Goal: Transaction & Acquisition: Book appointment/travel/reservation

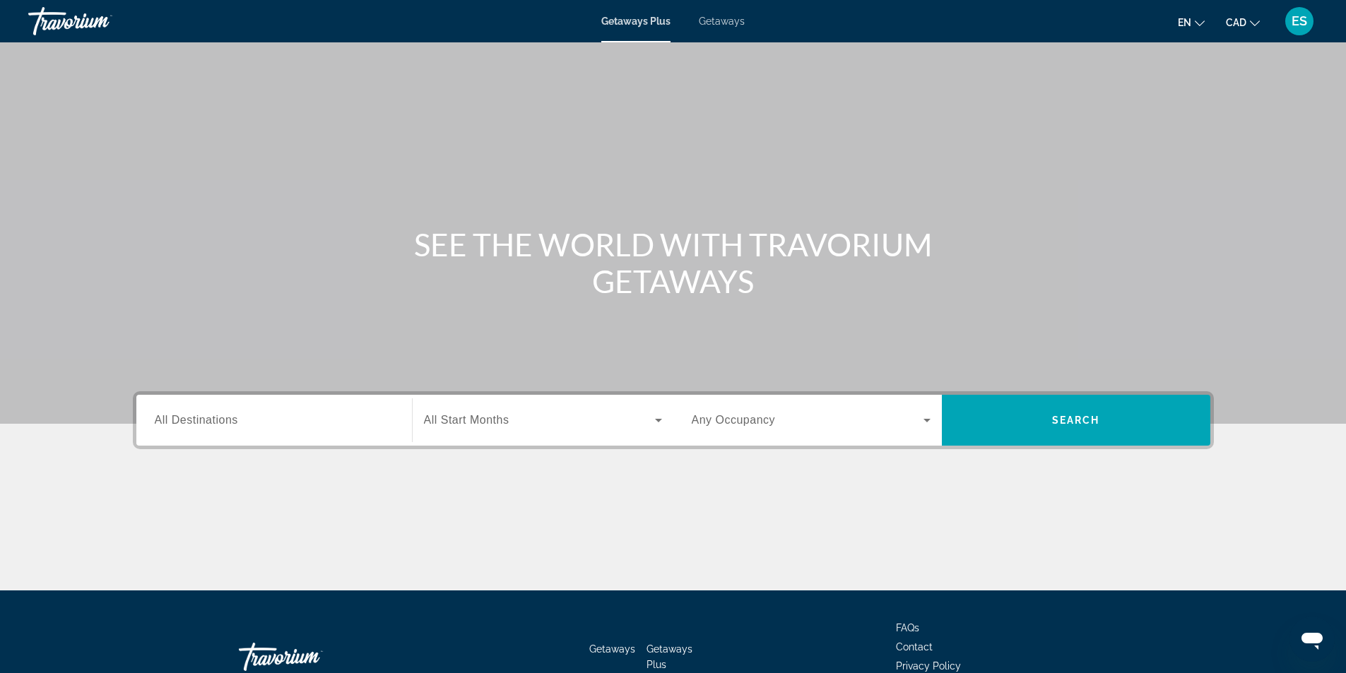
click at [478, 419] on span "All Start Months" at bounding box center [466, 420] width 85 height 12
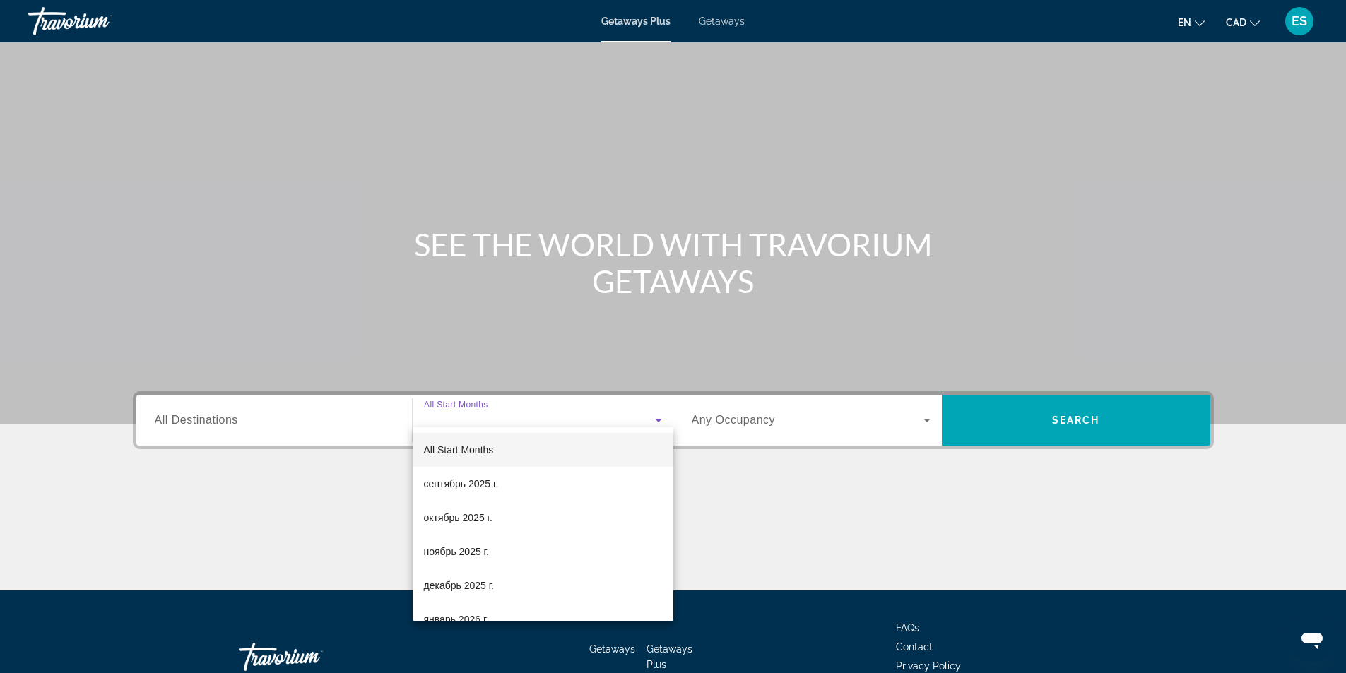
scroll to position [90, 0]
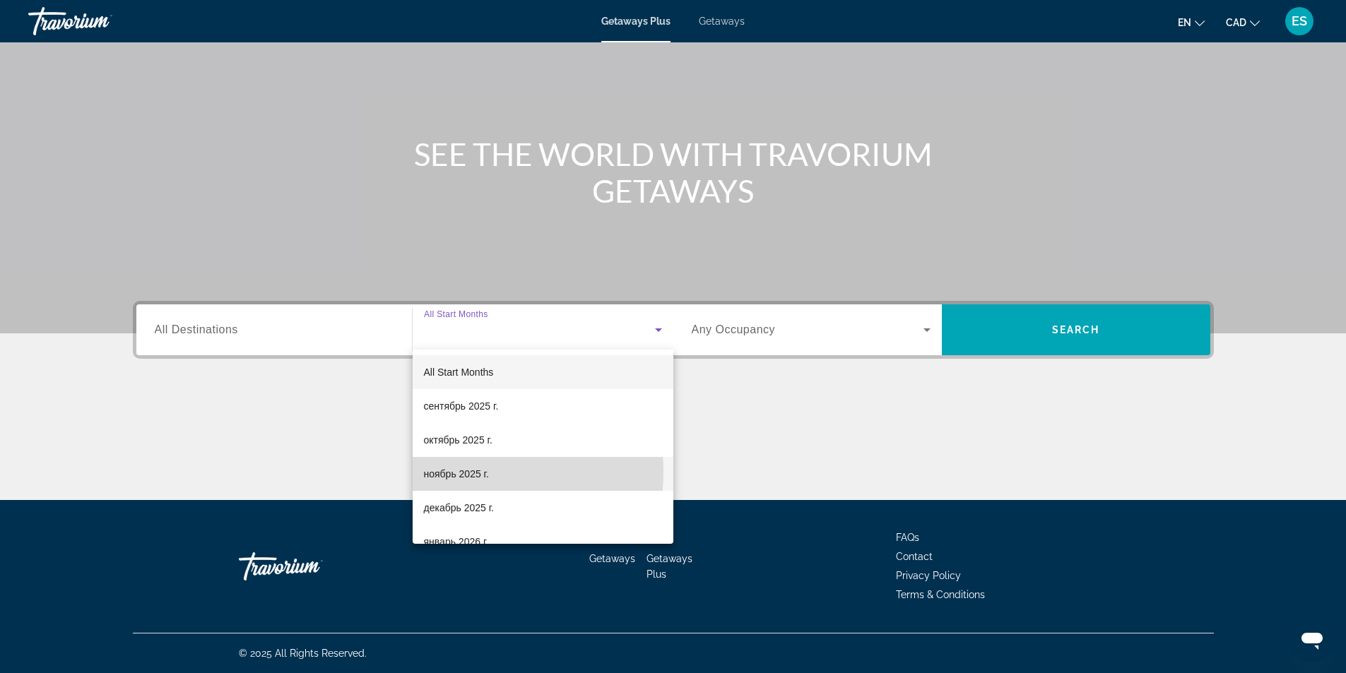
click at [480, 473] on span "ноябрь 2025 г." at bounding box center [456, 474] width 65 height 17
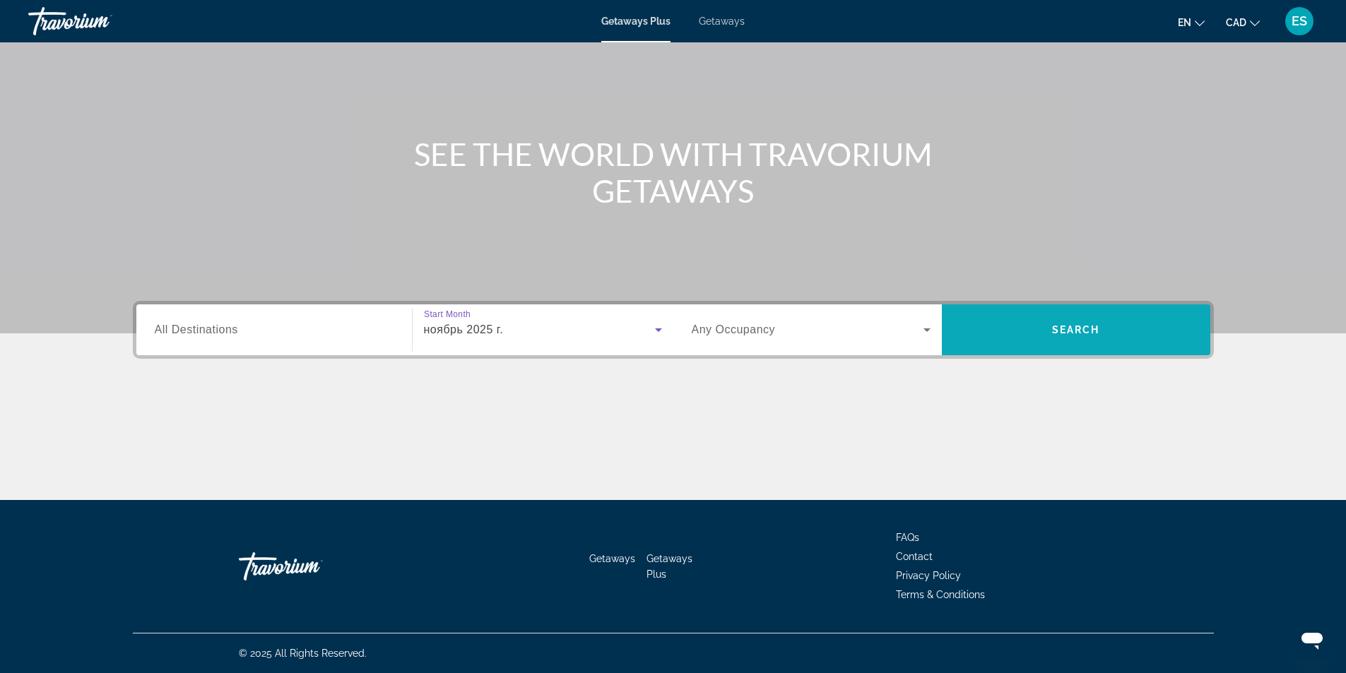
click at [1052, 330] on span "Search" at bounding box center [1076, 329] width 48 height 11
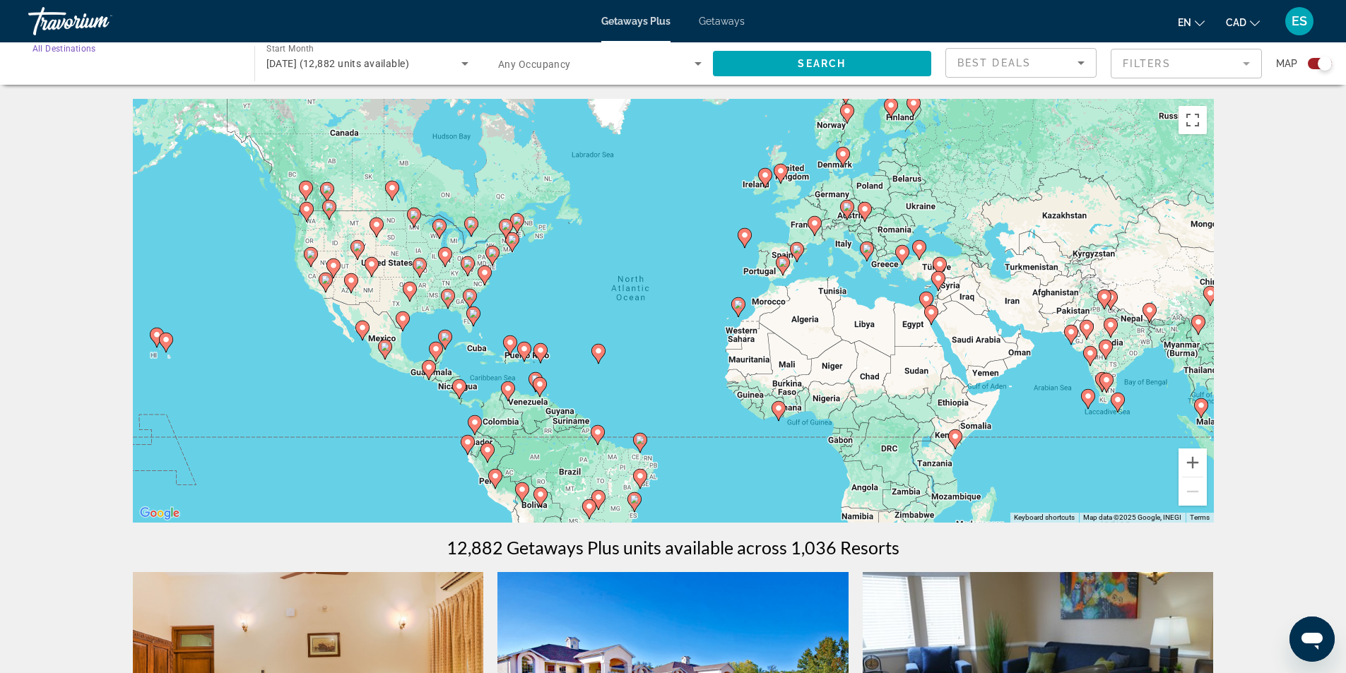
click at [112, 71] on input "Destination All Destinations" at bounding box center [133, 64] width 203 height 17
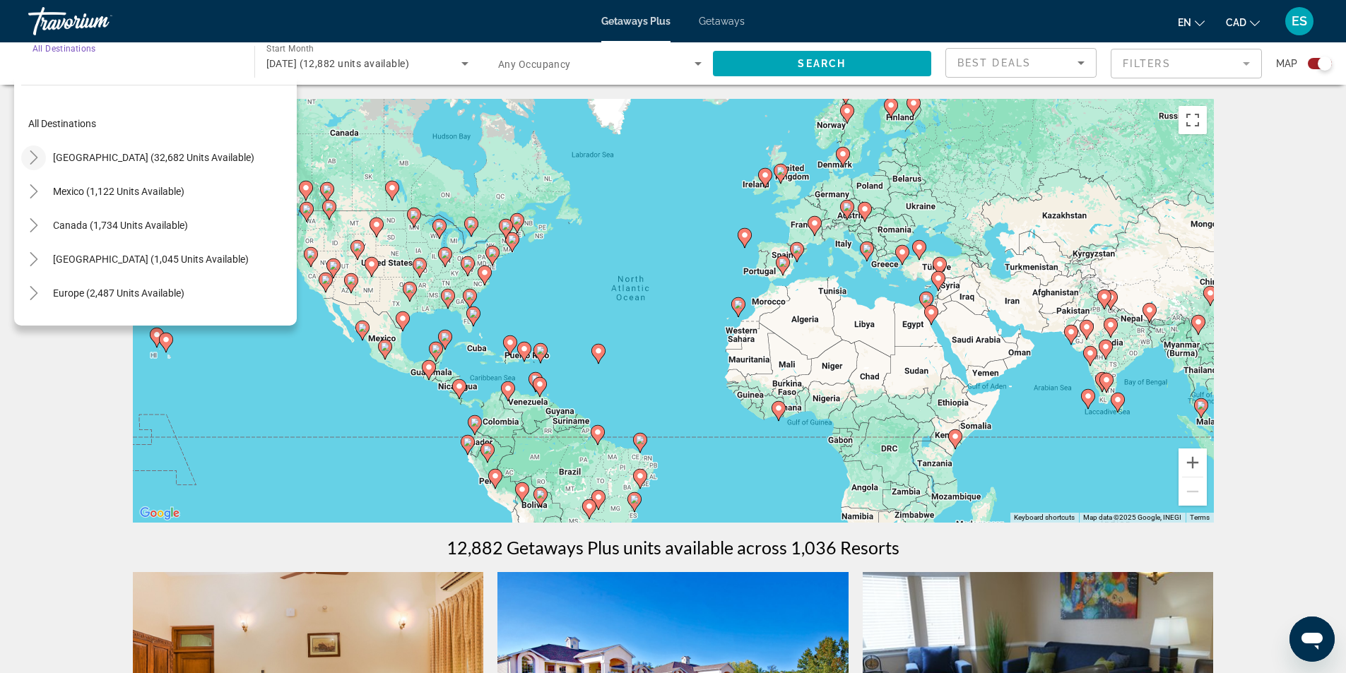
click at [37, 153] on icon "Toggle United States (32,682 units available)" at bounding box center [34, 157] width 14 height 14
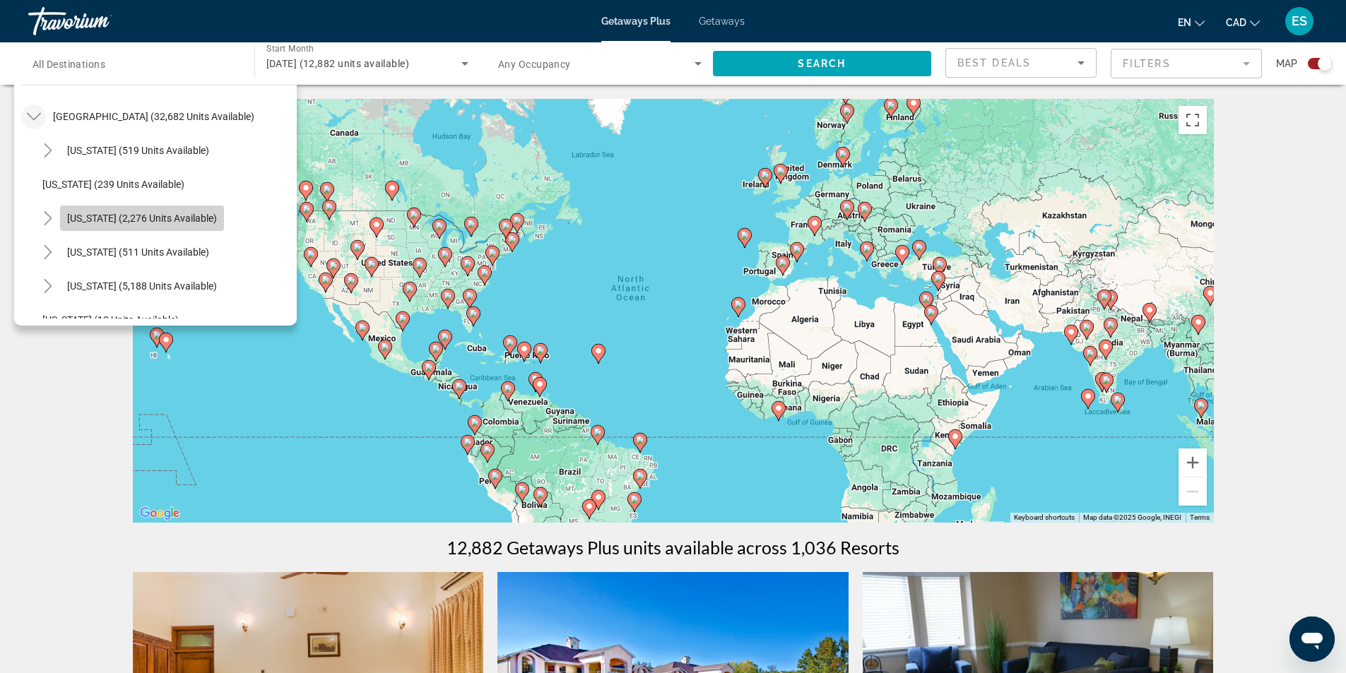
click at [176, 213] on span "[US_STATE] (2,276 units available)" at bounding box center [142, 218] width 150 height 11
type input "**********"
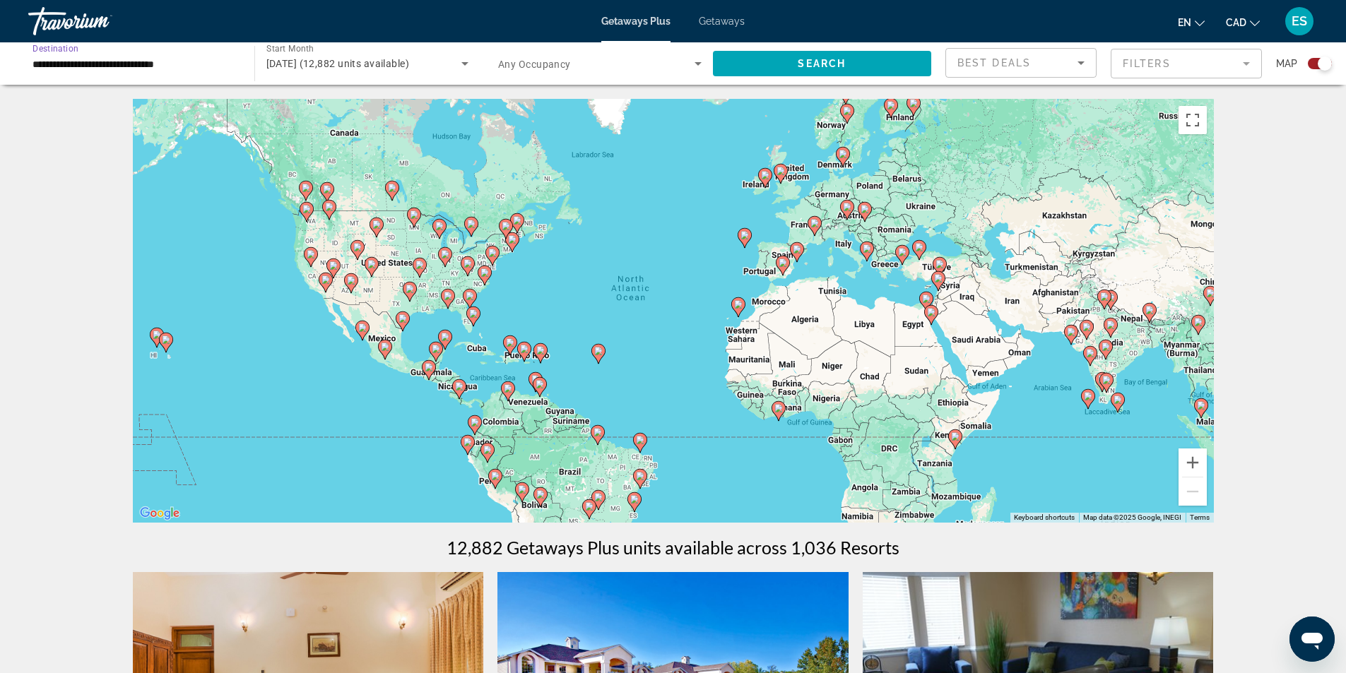
click at [694, 57] on icon "Search widget" at bounding box center [697, 63] width 17 height 17
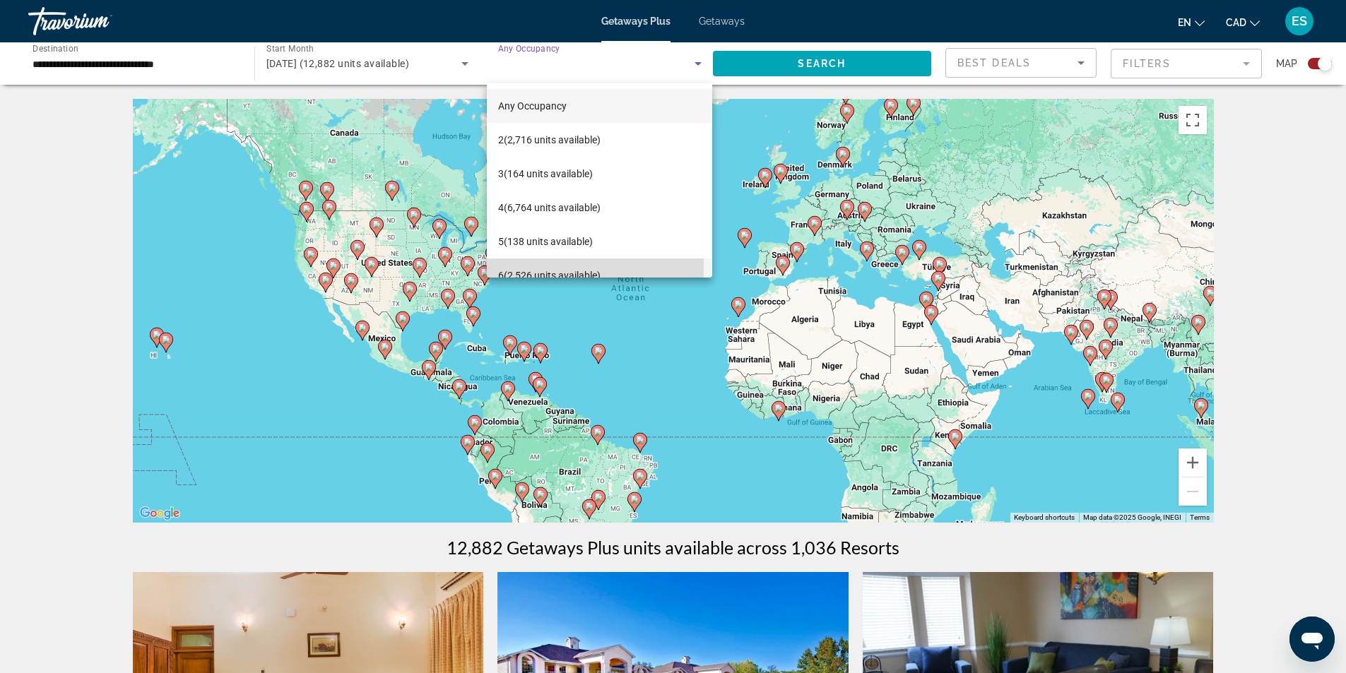
click at [529, 267] on span "6 (2,526 units available)" at bounding box center [549, 275] width 102 height 17
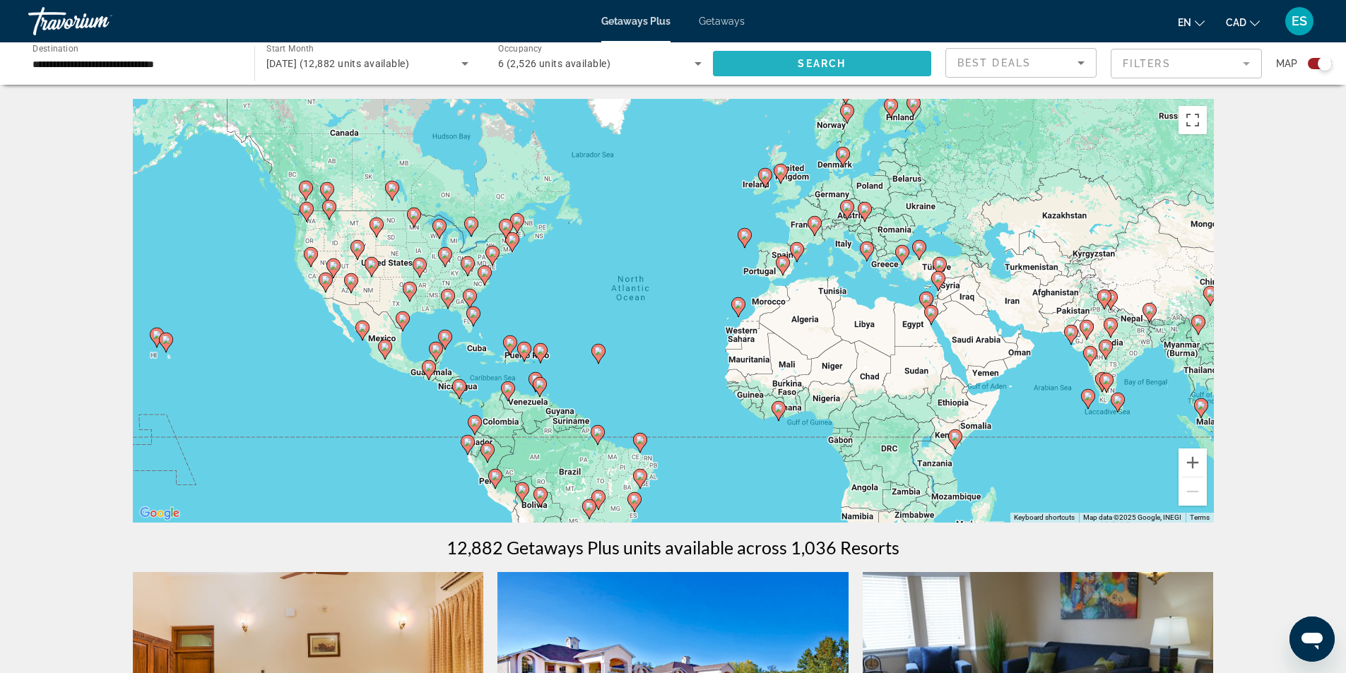
click at [768, 65] on span "Search widget" at bounding box center [822, 64] width 219 height 34
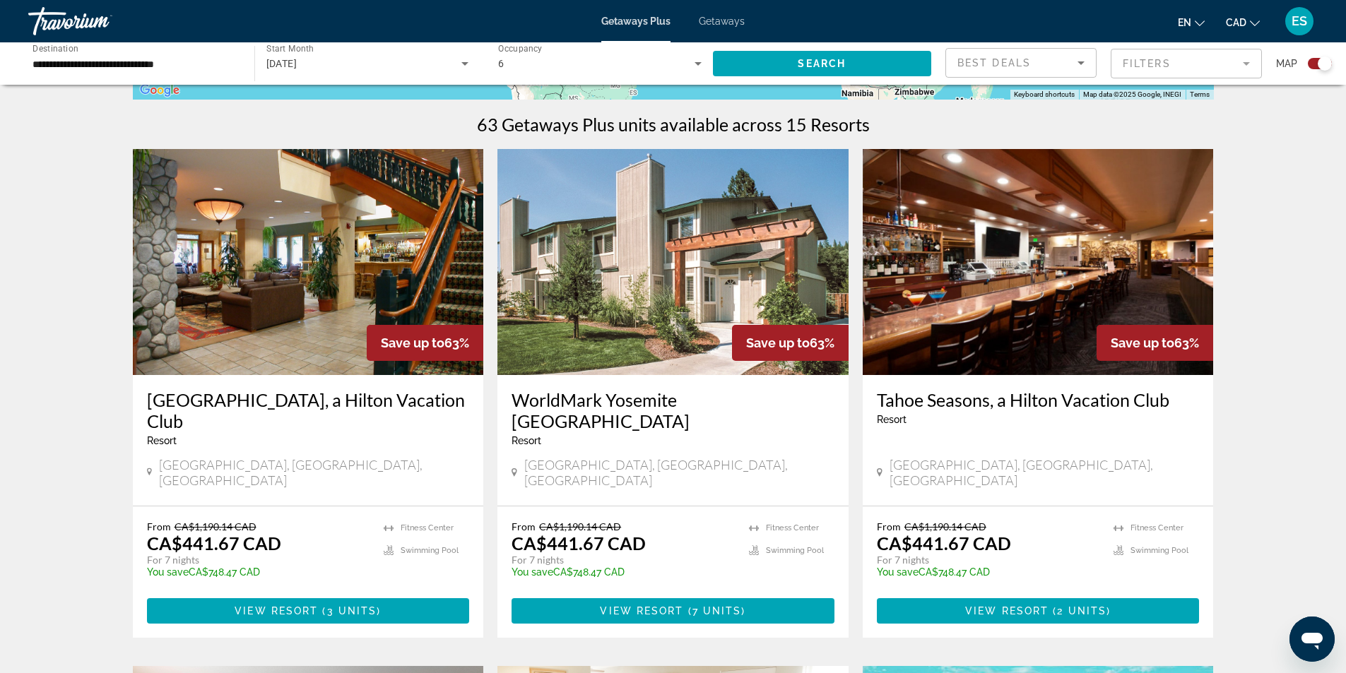
scroll to position [424, 0]
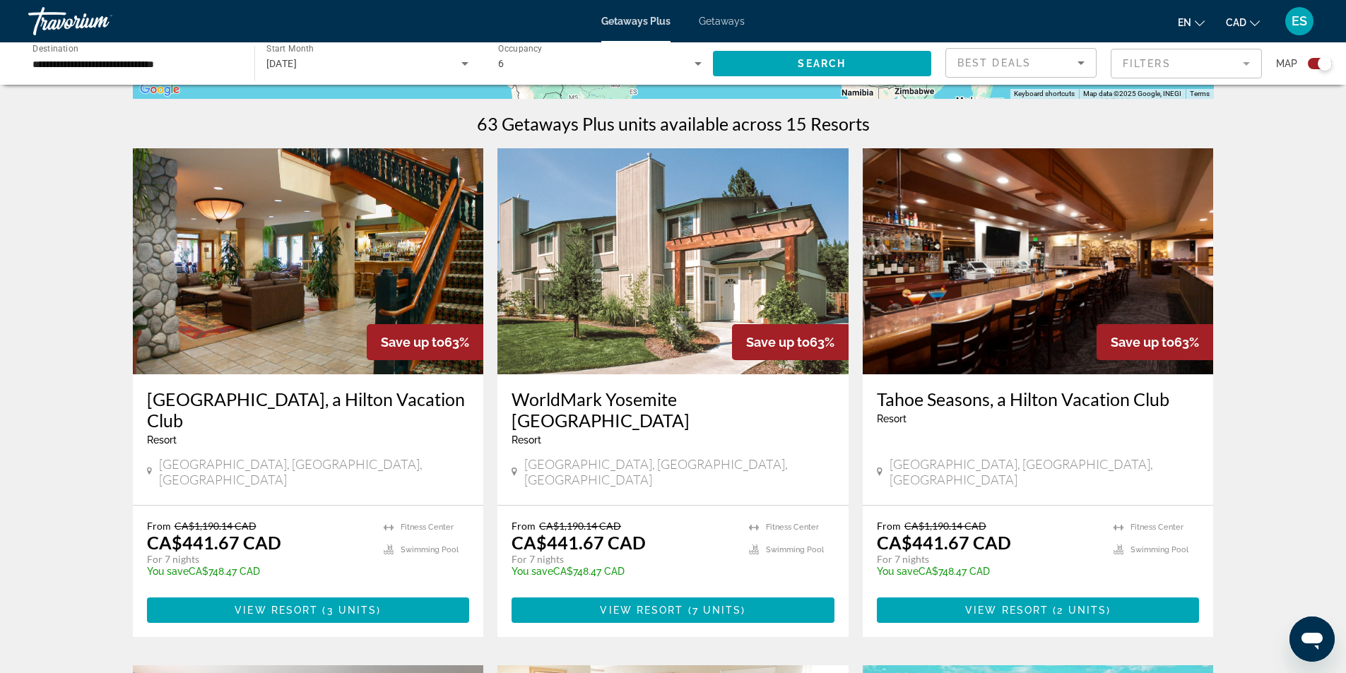
click at [324, 280] on img "Main content" at bounding box center [308, 261] width 351 height 226
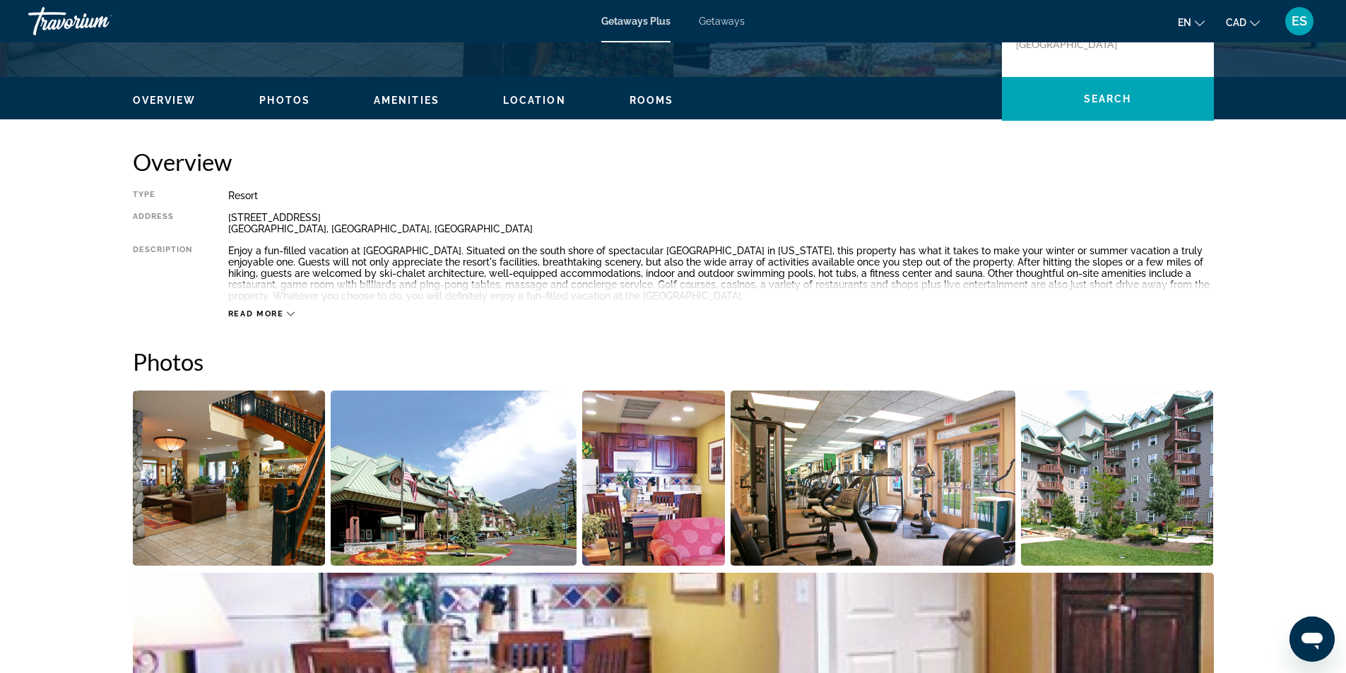
scroll to position [204, 0]
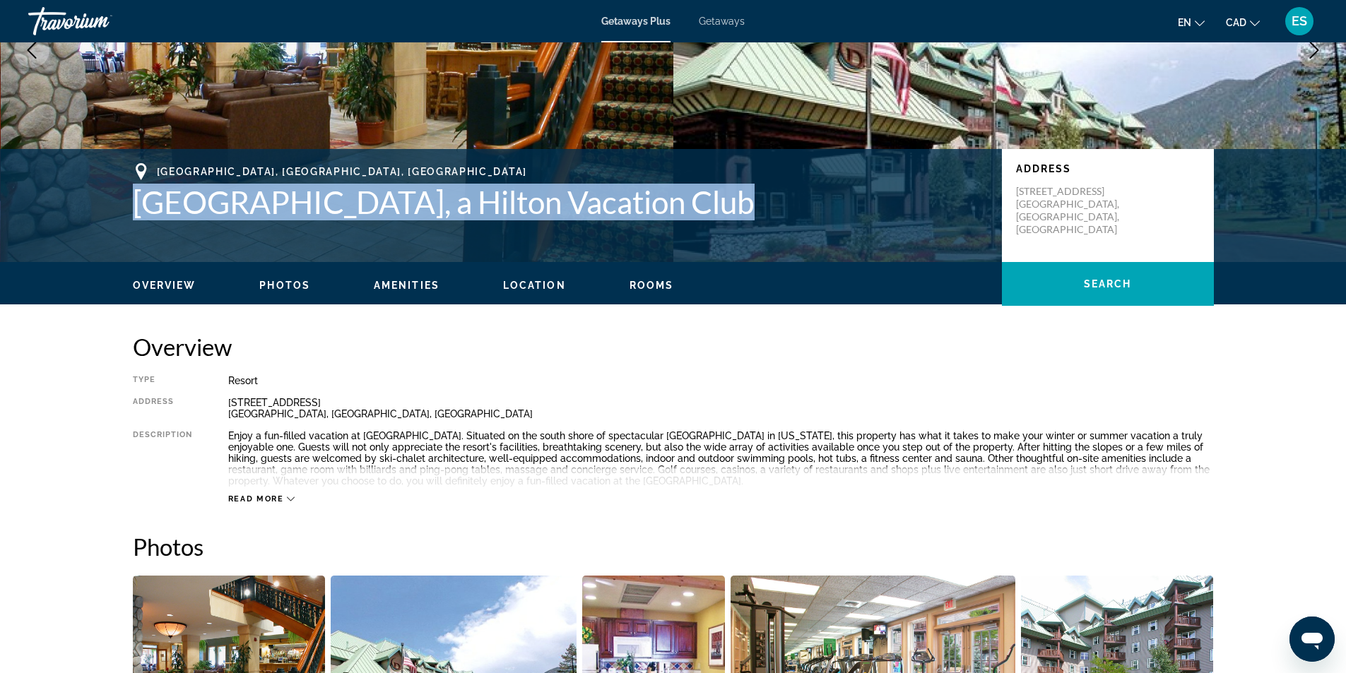
drag, startPoint x: 136, startPoint y: 208, endPoint x: 694, endPoint y: 203, distance: 558.1
click at [694, 203] on h1 "[GEOGRAPHIC_DATA], a Hilton Vacation Club" at bounding box center [560, 202] width 855 height 37
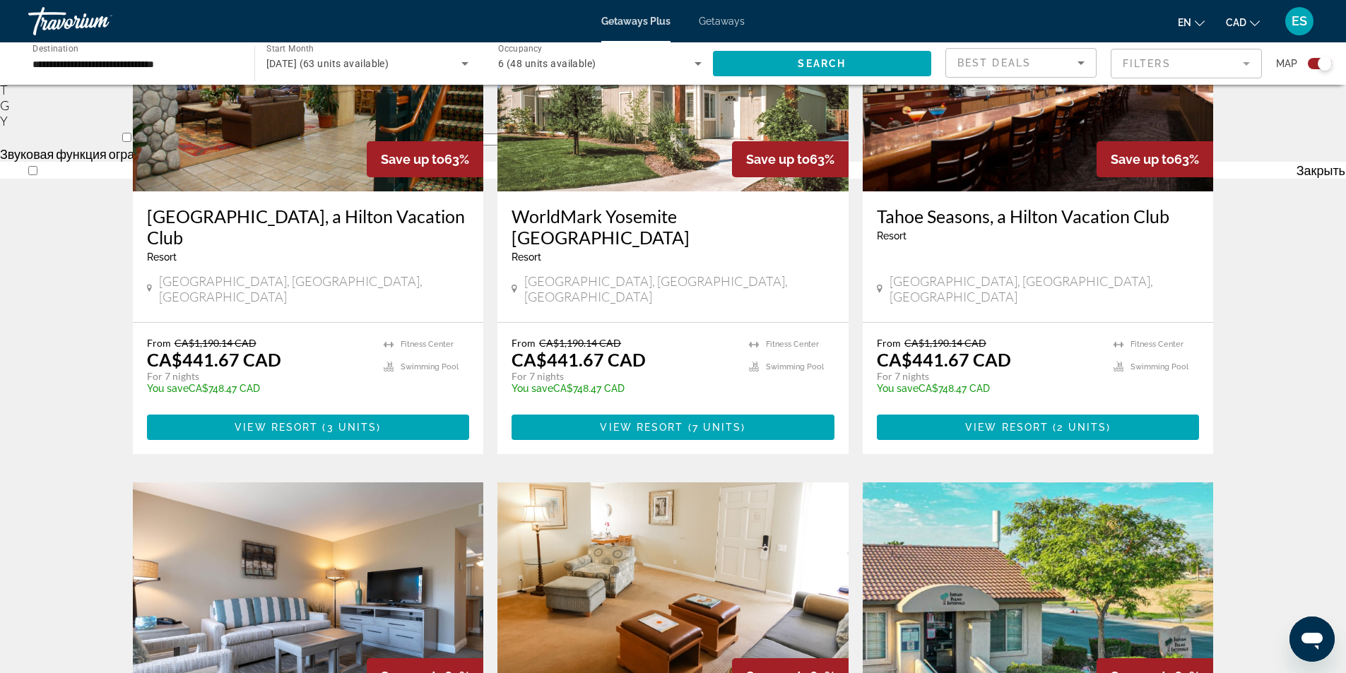
scroll to position [424, 0]
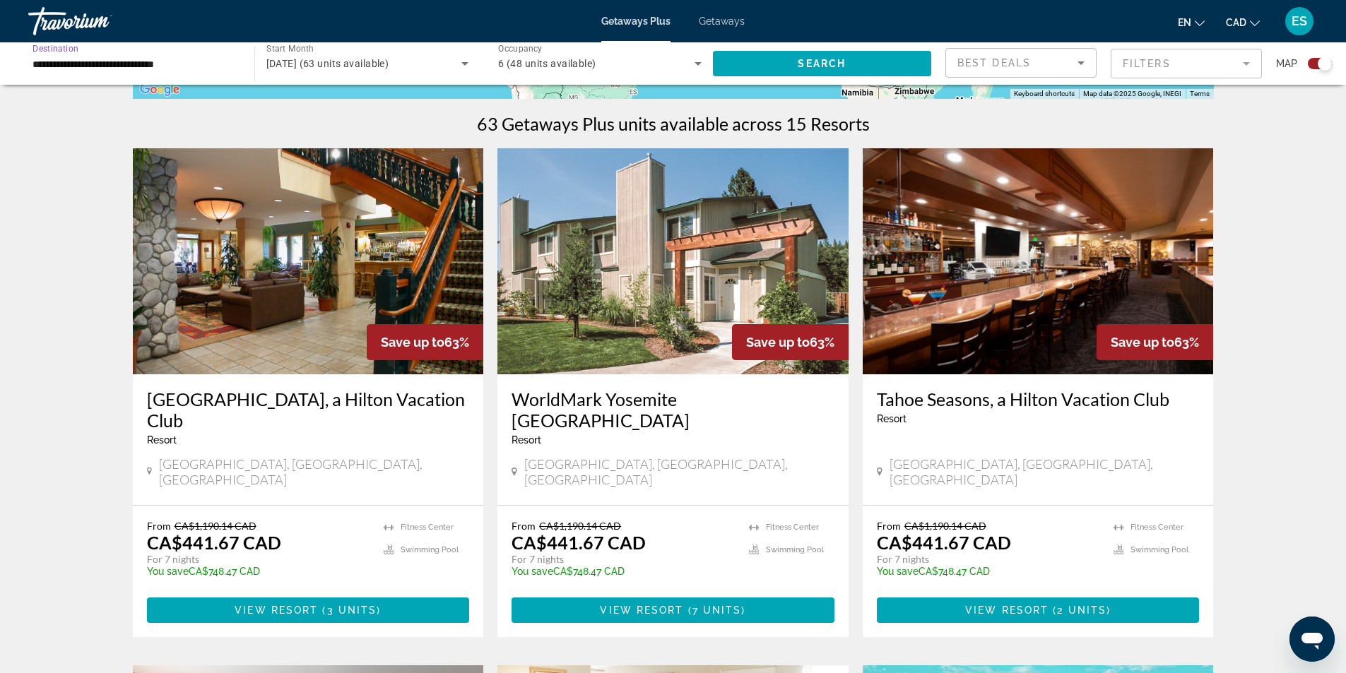
click at [179, 64] on input "**********" at bounding box center [133, 64] width 203 height 17
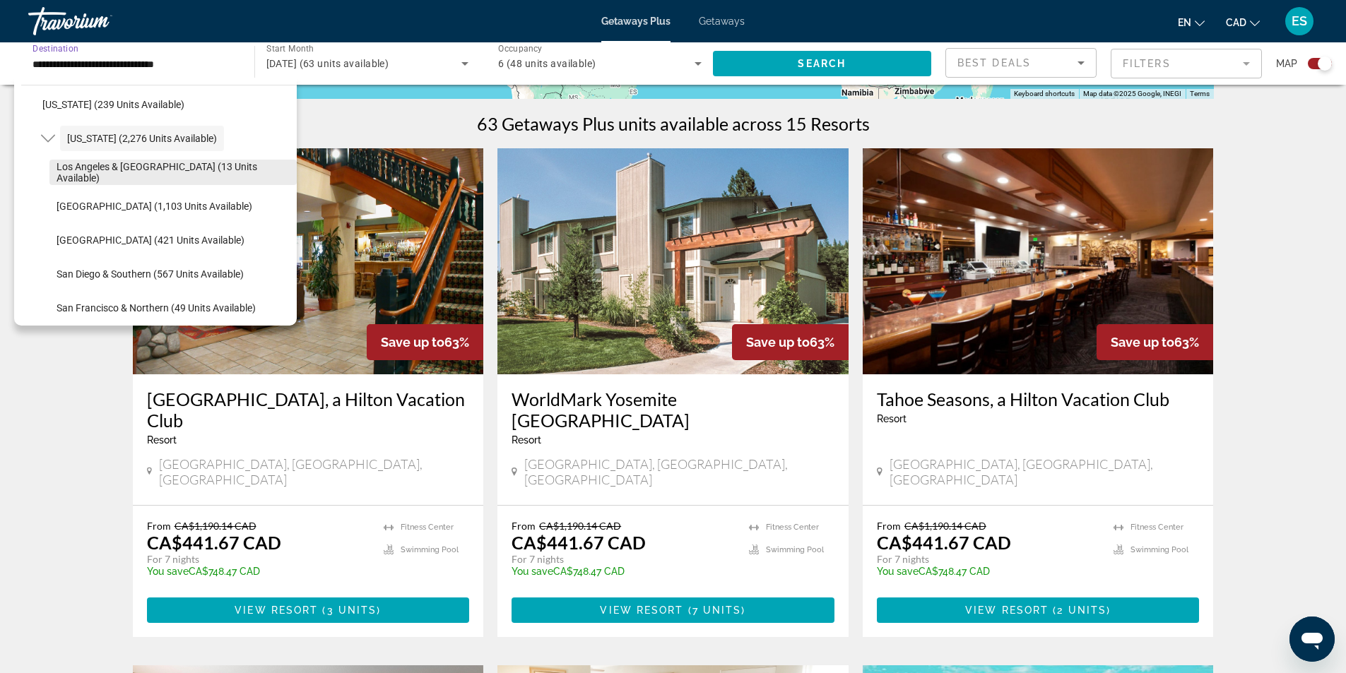
scroll to position [191, 0]
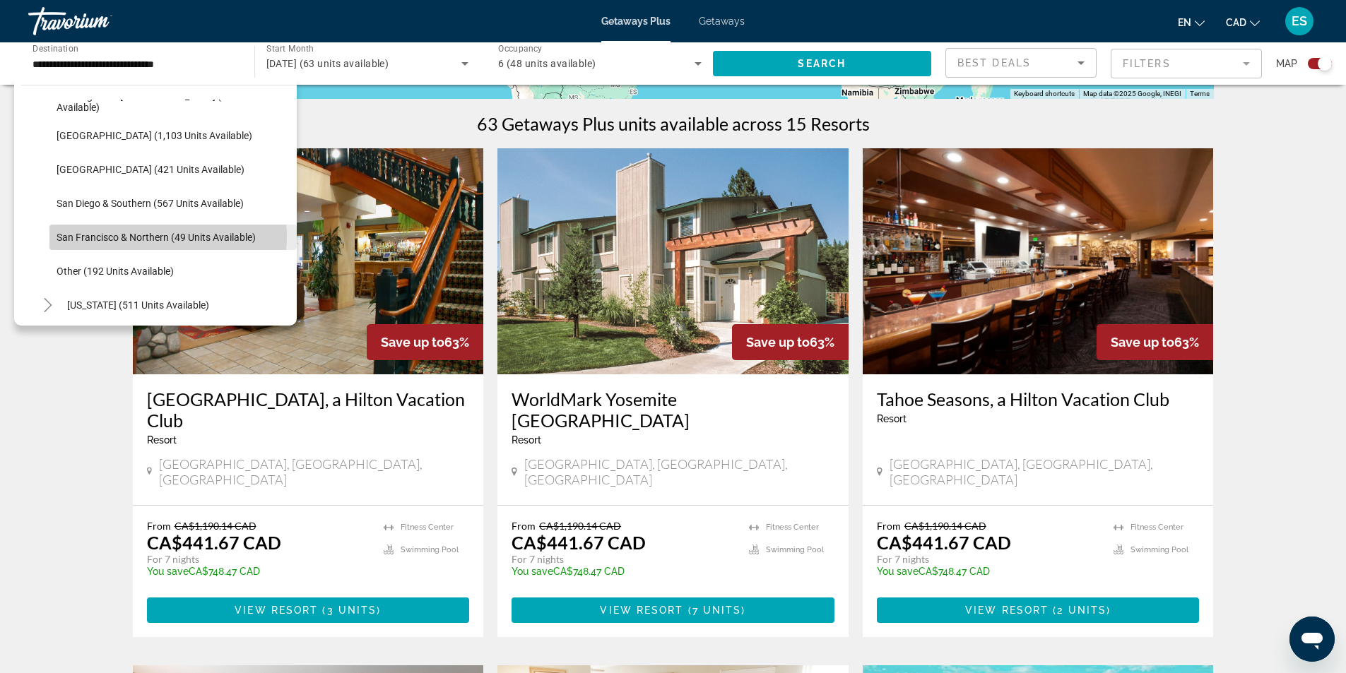
click at [151, 237] on span "San Francisco & Northern (49 units available)" at bounding box center [156, 237] width 199 height 11
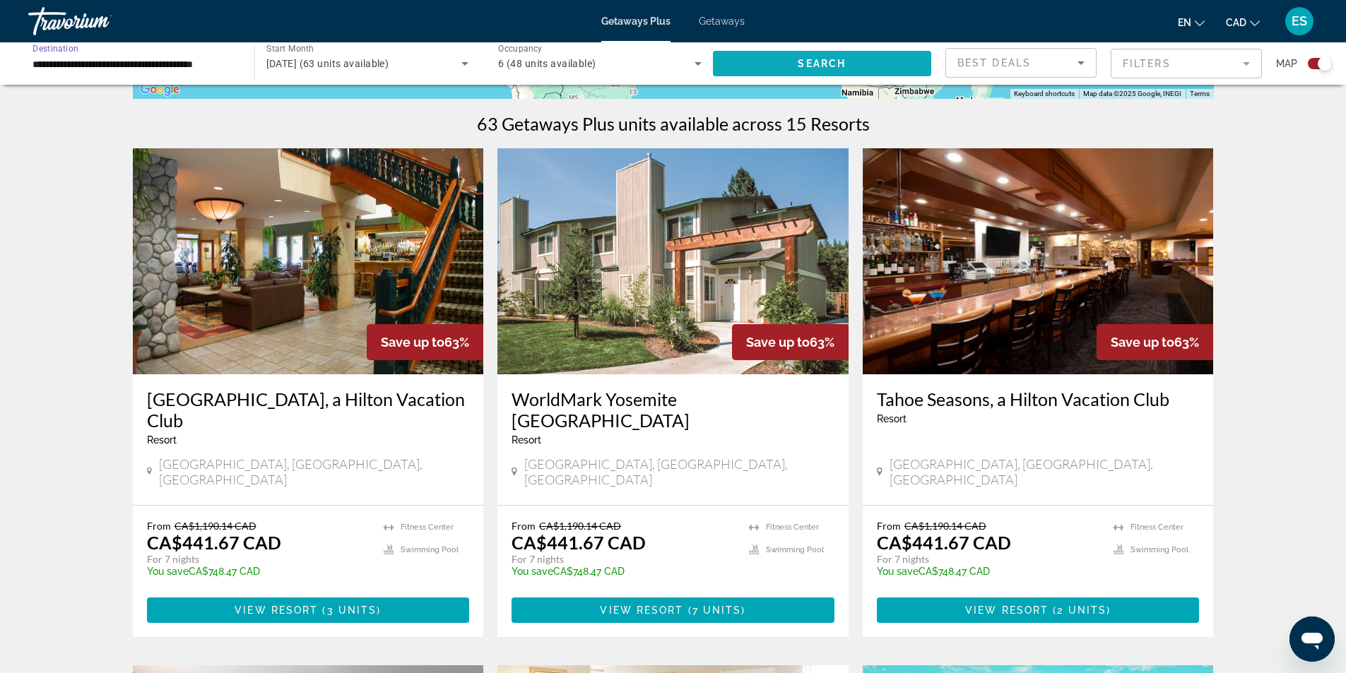
click at [793, 65] on span "Search widget" at bounding box center [822, 64] width 219 height 34
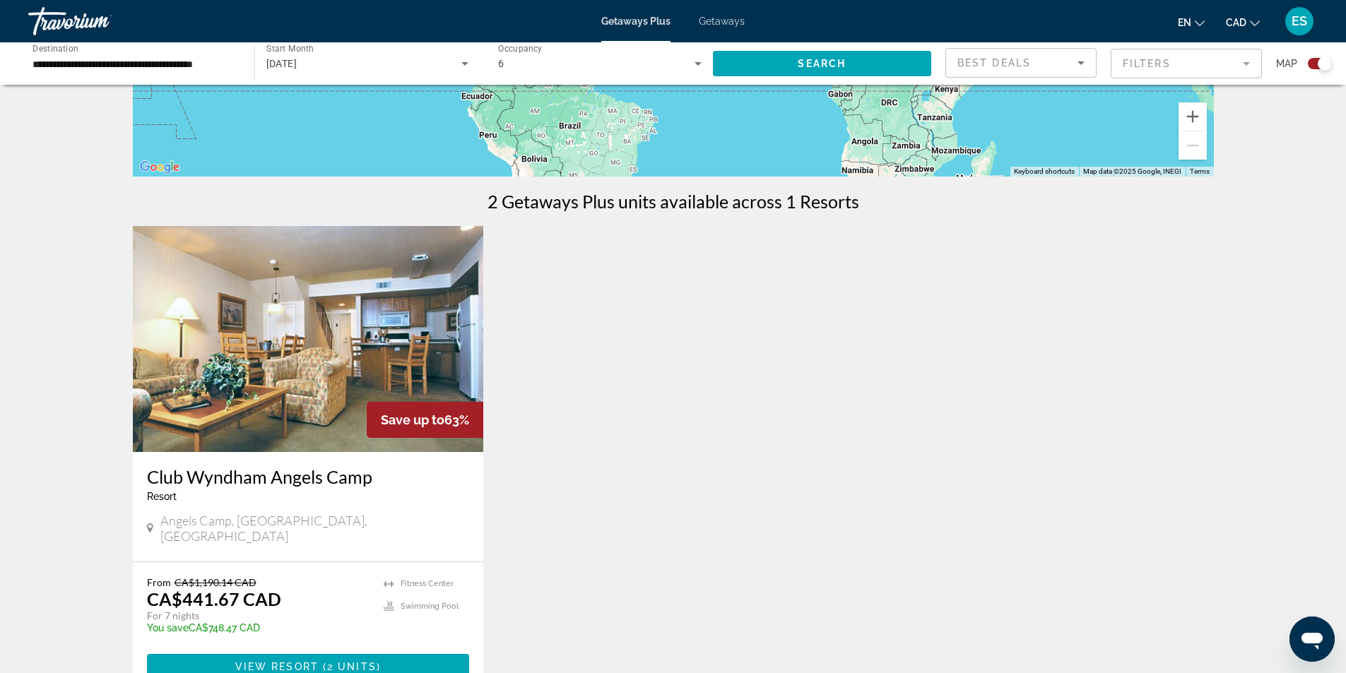
scroll to position [212, 0]
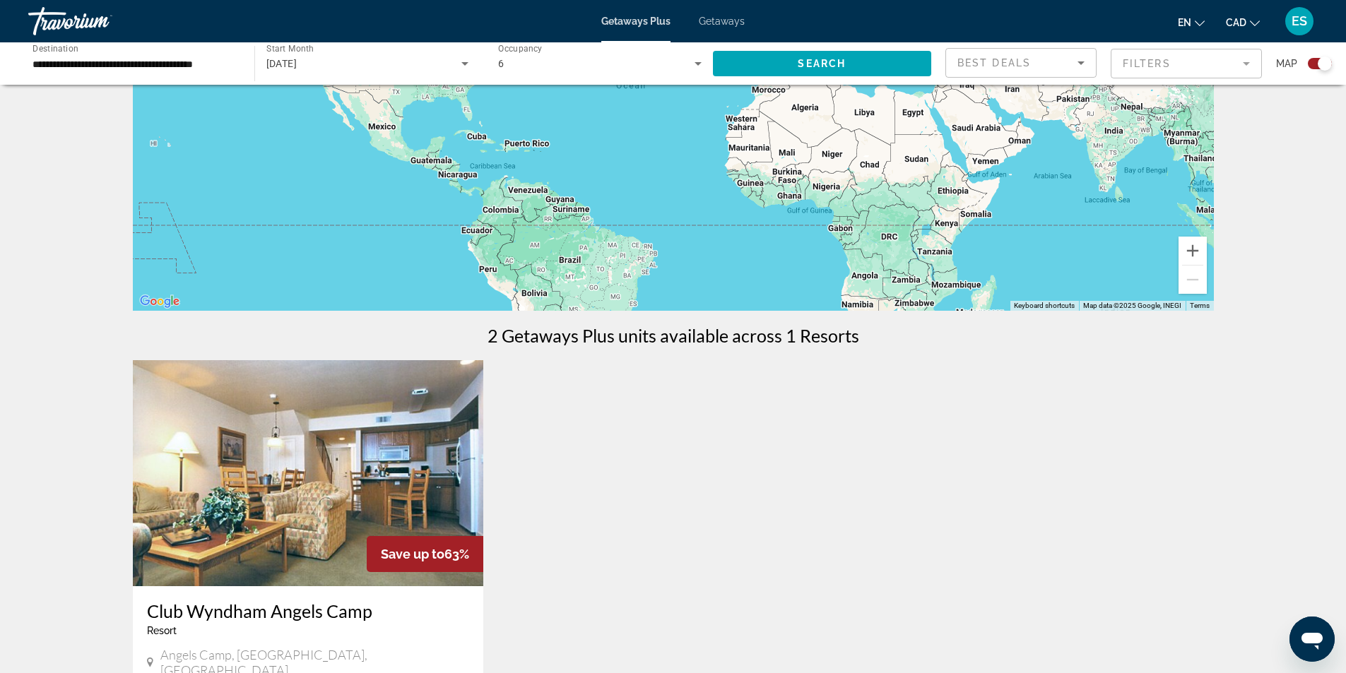
click at [129, 66] on input "**********" at bounding box center [133, 64] width 203 height 17
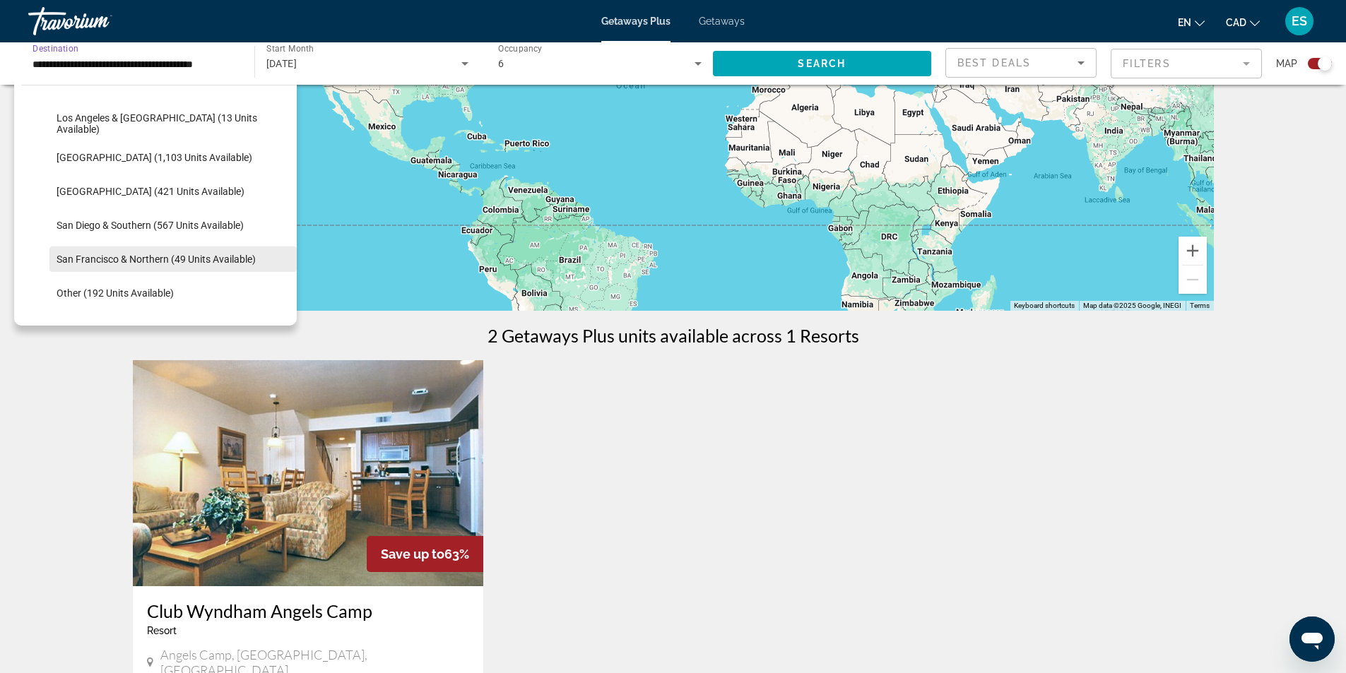
scroll to position [149, 0]
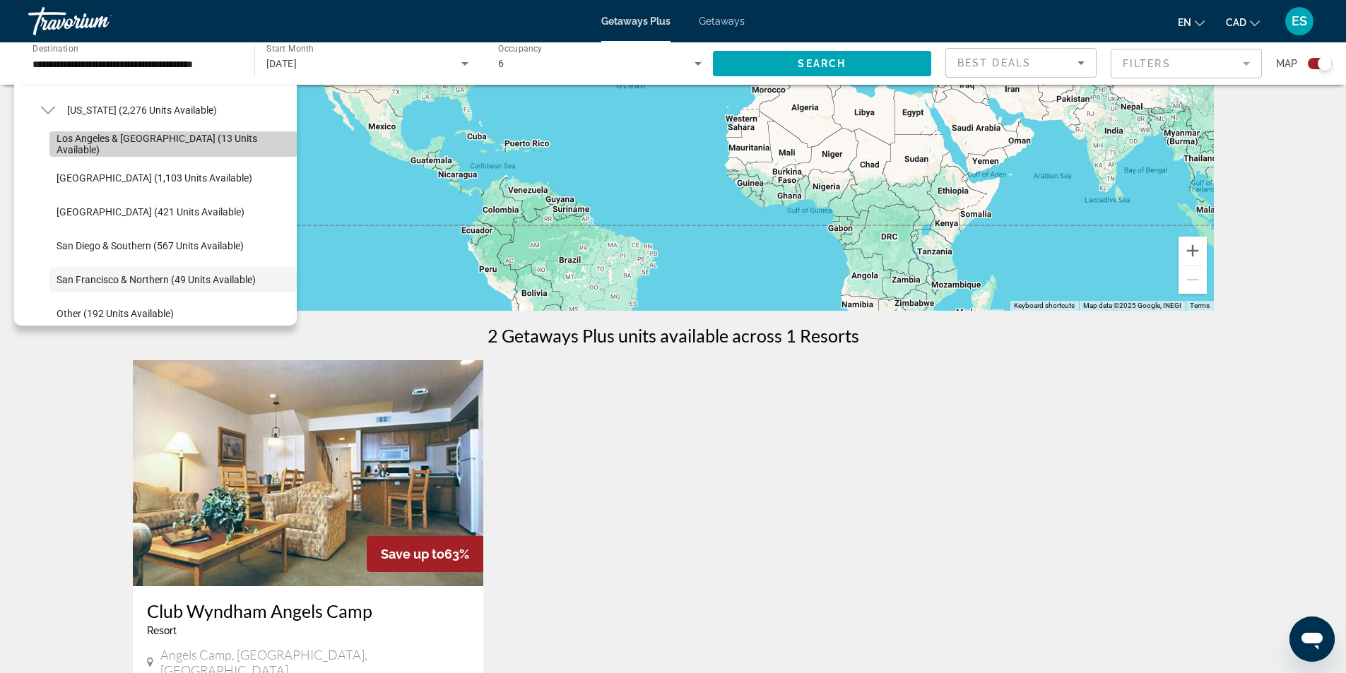
click at [176, 143] on span "Los Angeles & [GEOGRAPHIC_DATA] (13 units available)" at bounding box center [173, 144] width 233 height 23
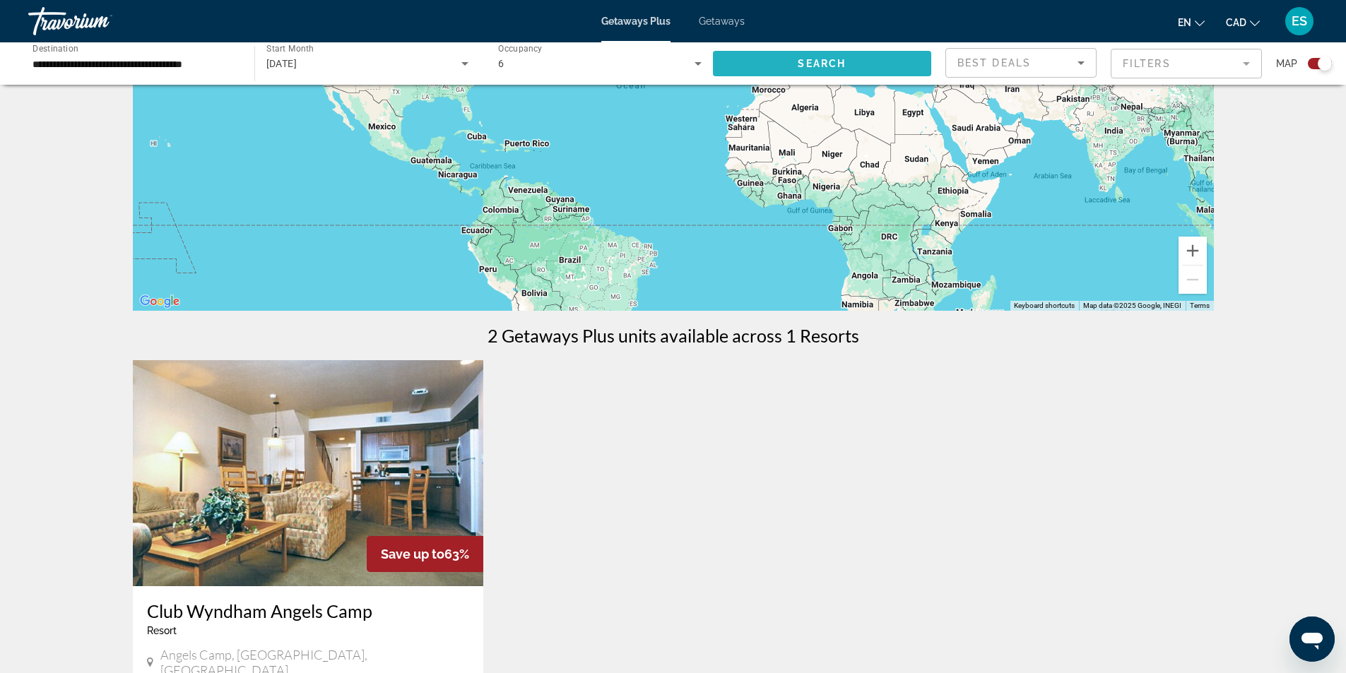
click at [875, 64] on span "Search widget" at bounding box center [822, 64] width 219 height 34
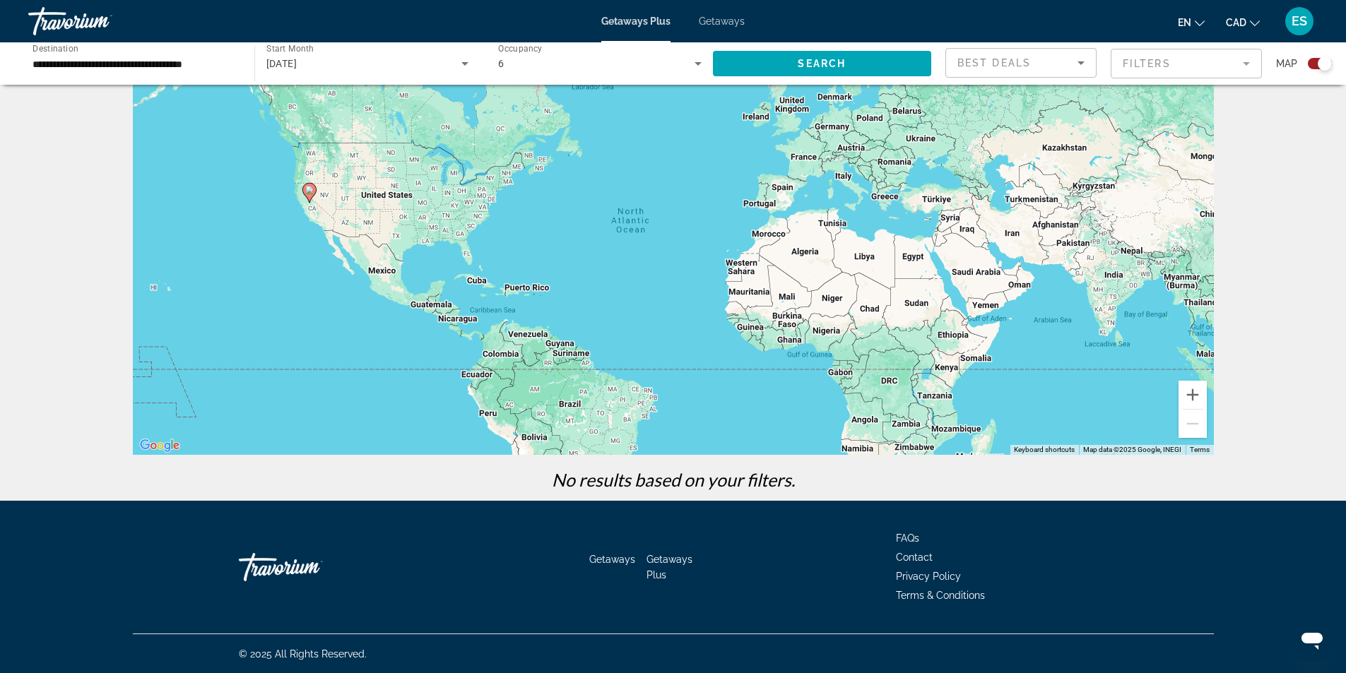
scroll to position [69, 0]
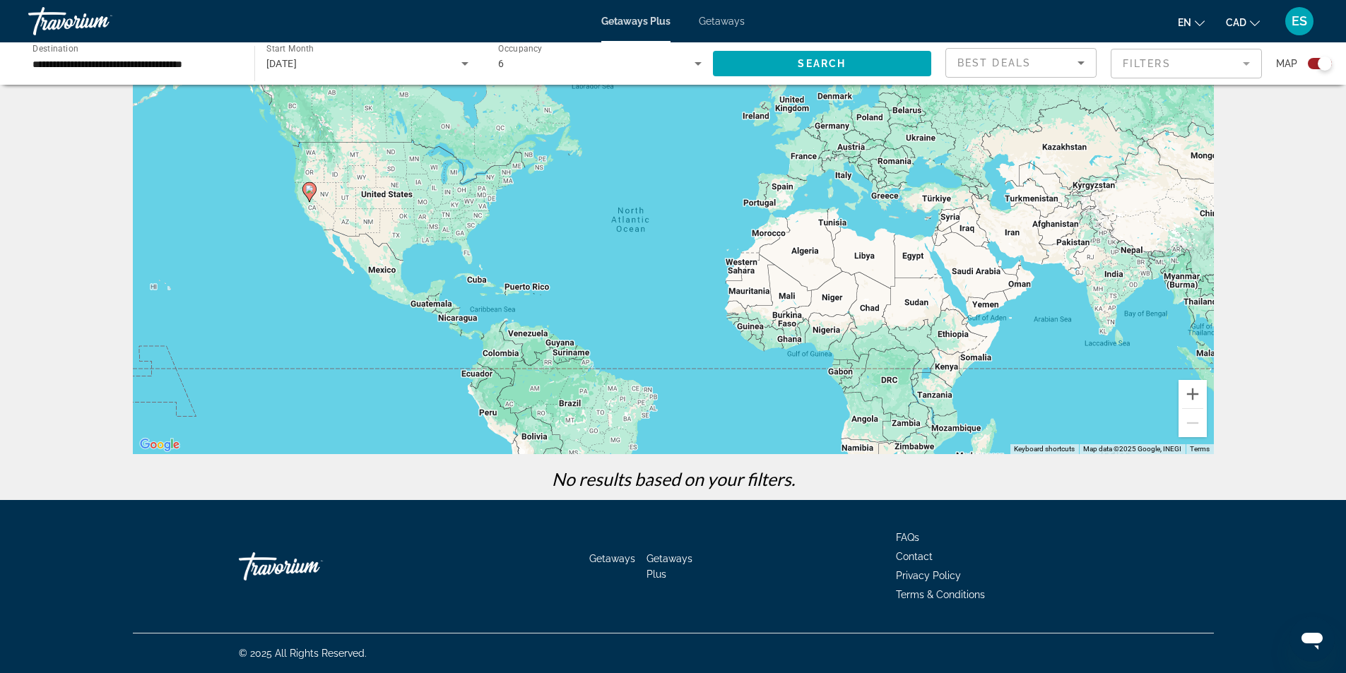
click at [212, 57] on input "**********" at bounding box center [133, 64] width 203 height 17
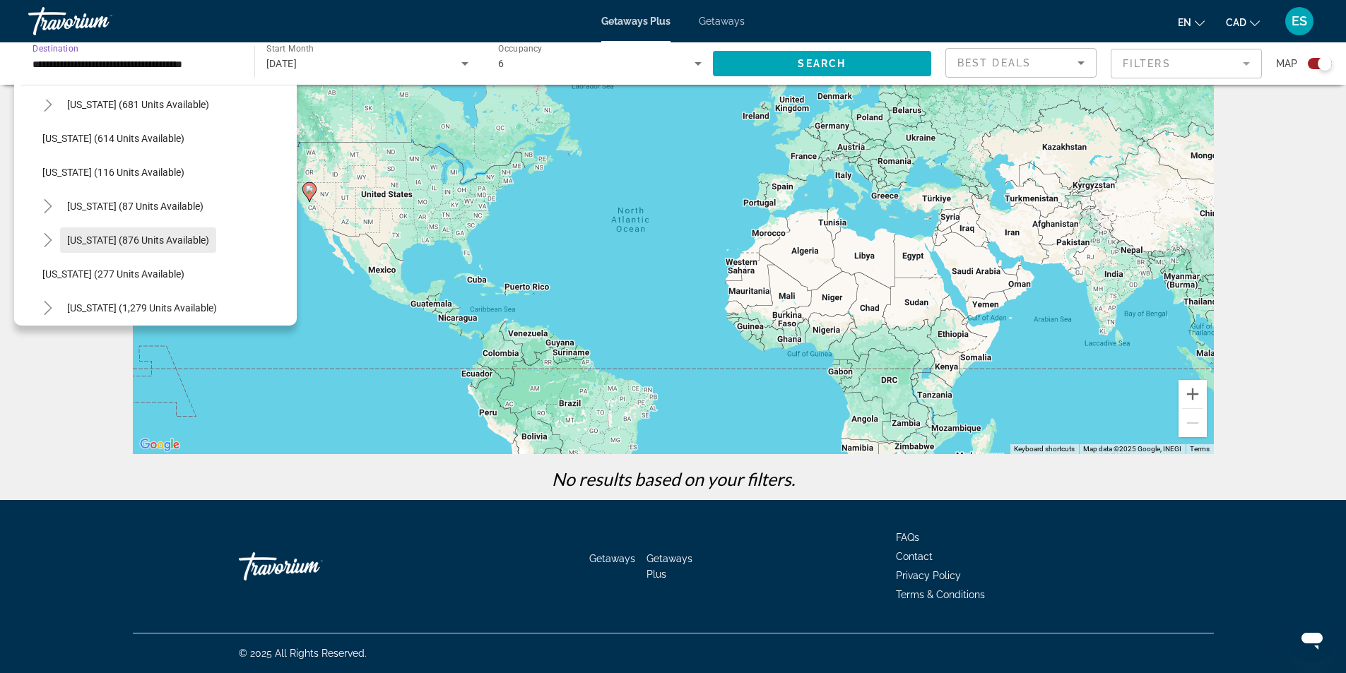
scroll to position [932, 0]
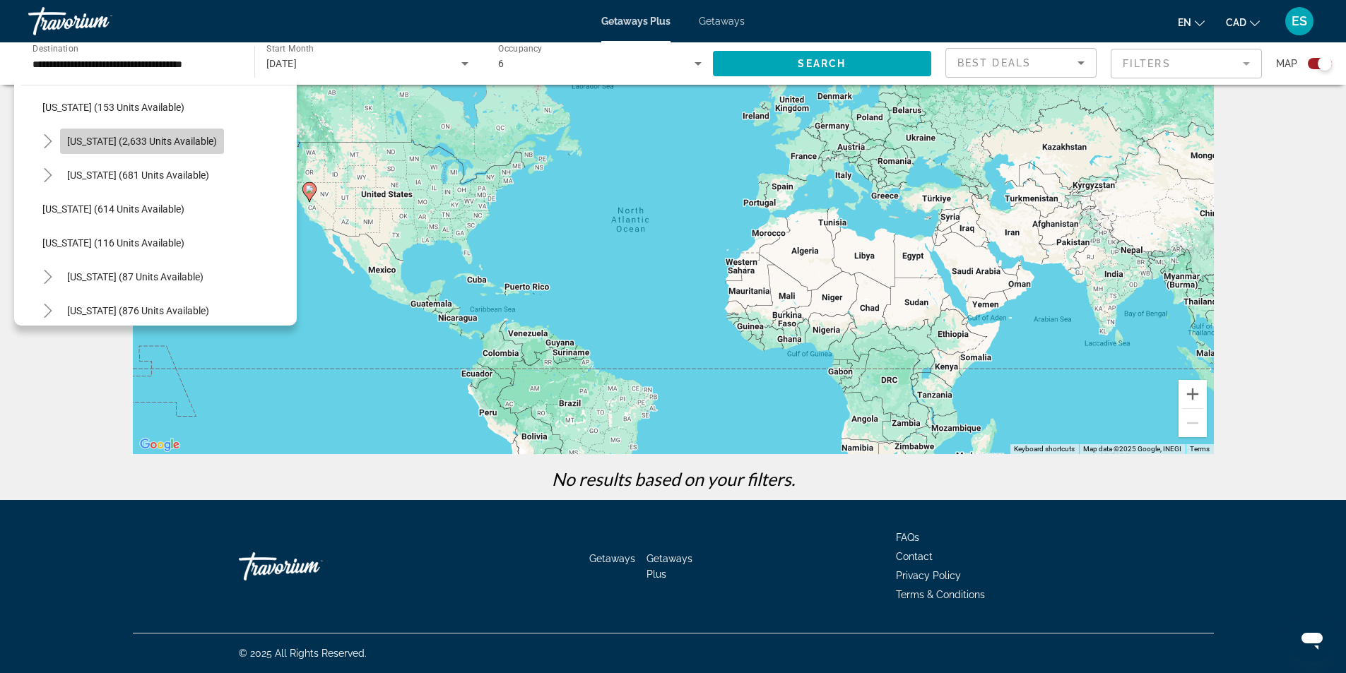
click at [148, 139] on span "[US_STATE] (2,633 units available)" at bounding box center [142, 141] width 150 height 11
type input "**********"
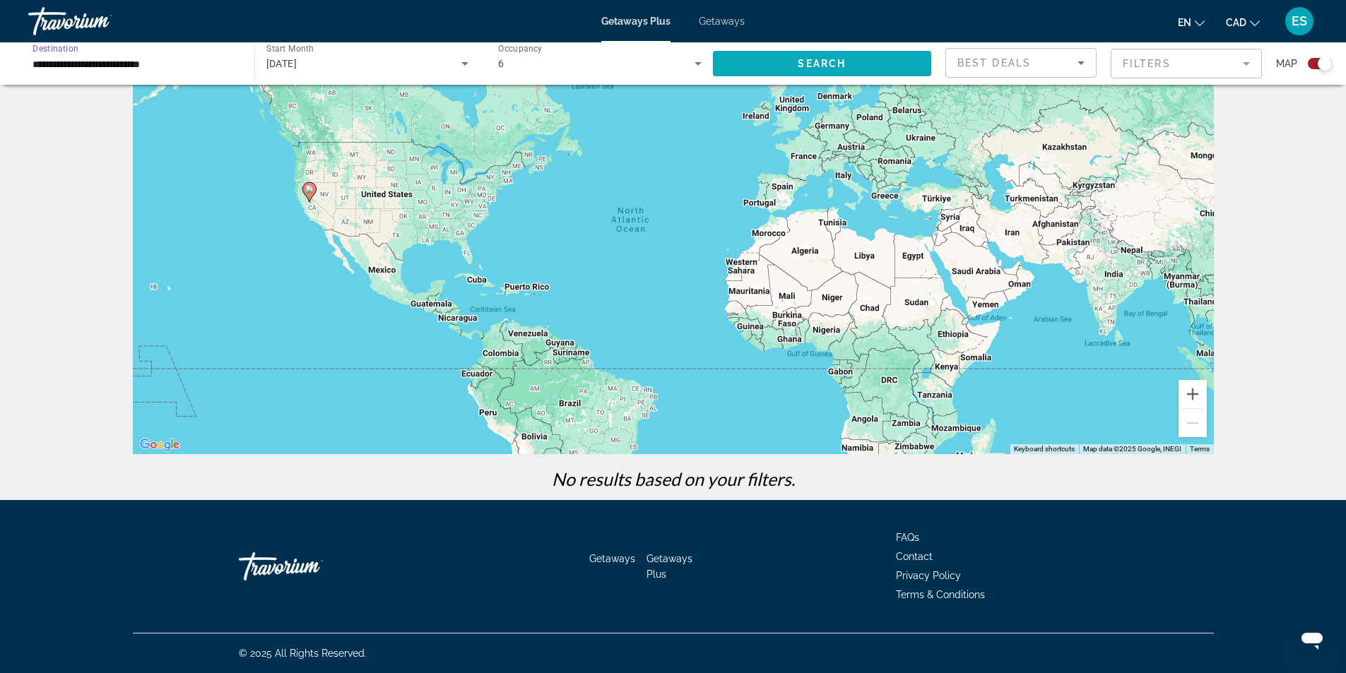
click at [878, 63] on span "Search widget" at bounding box center [822, 64] width 219 height 34
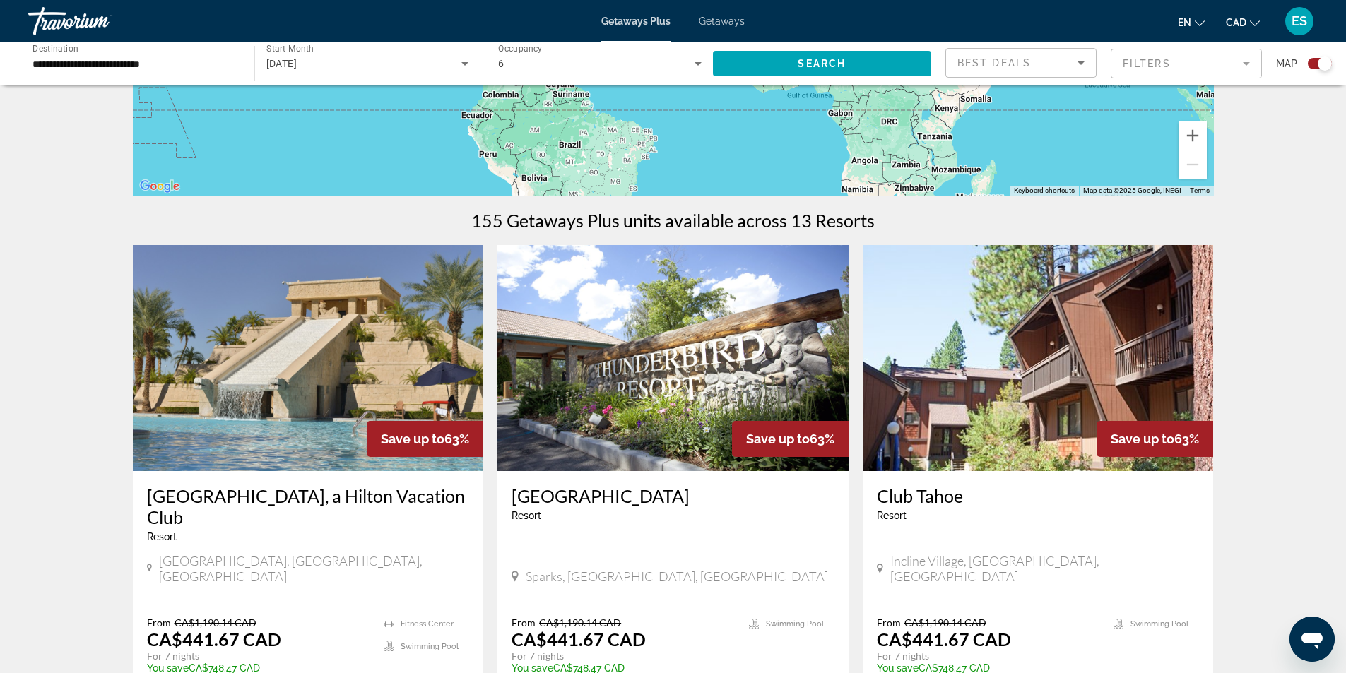
scroll to position [353, 0]
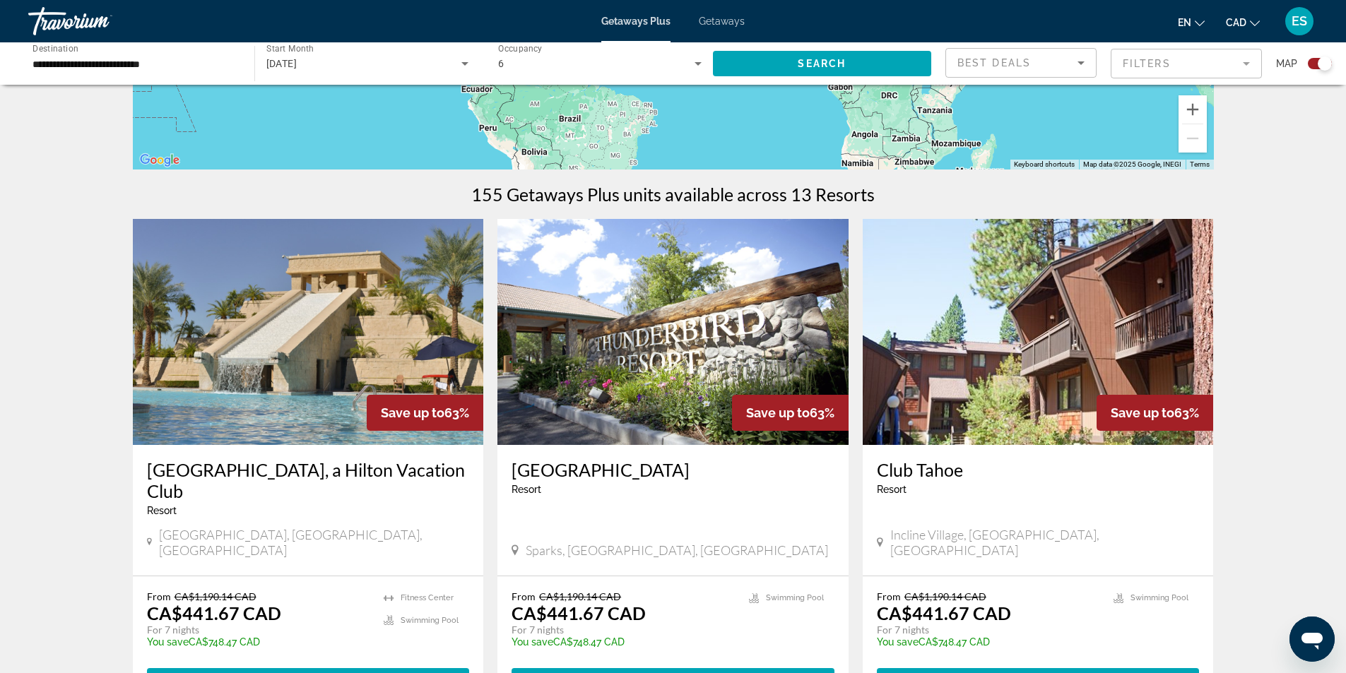
click at [340, 324] on img "Main content" at bounding box center [308, 332] width 351 height 226
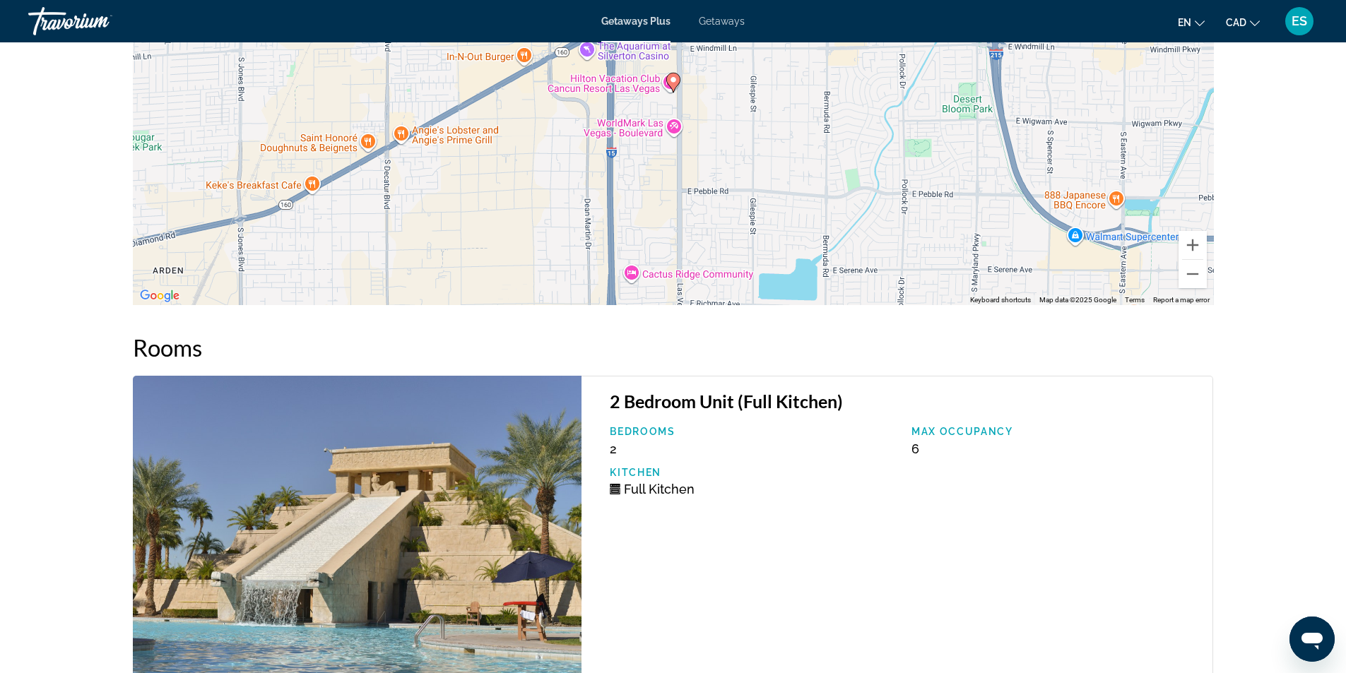
scroll to position [1978, 0]
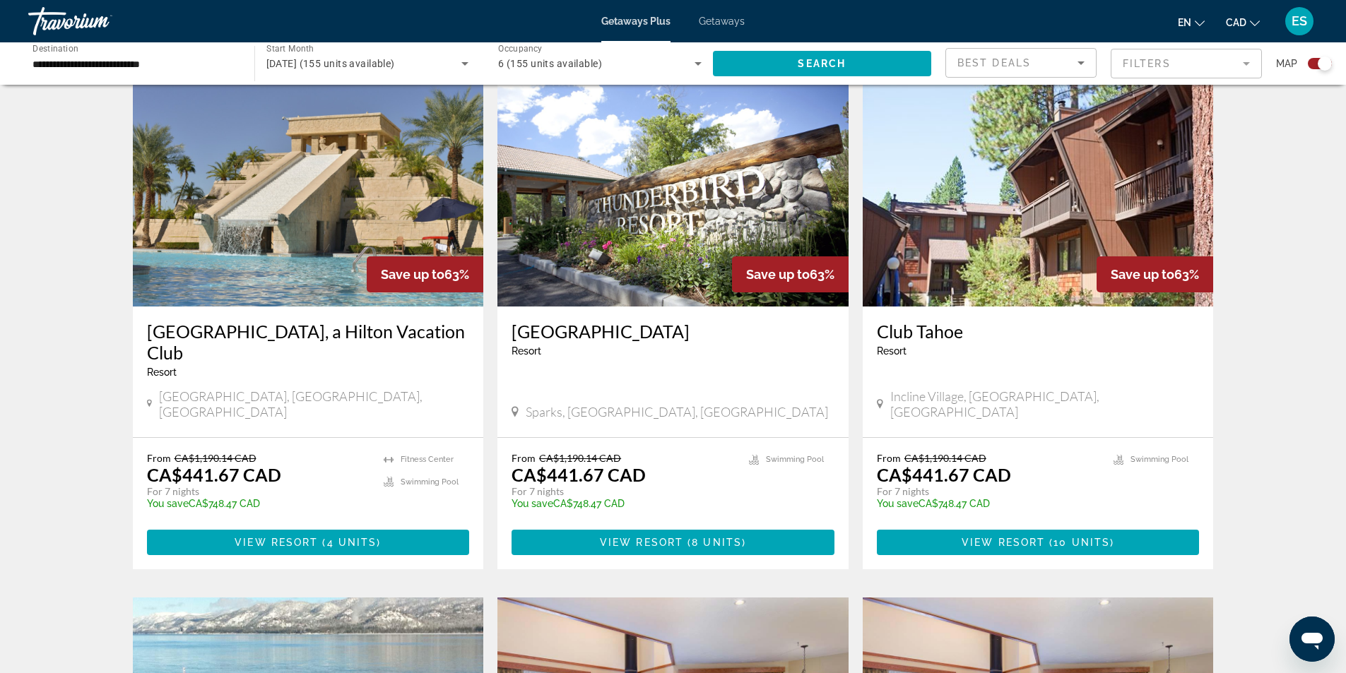
scroll to position [494, 0]
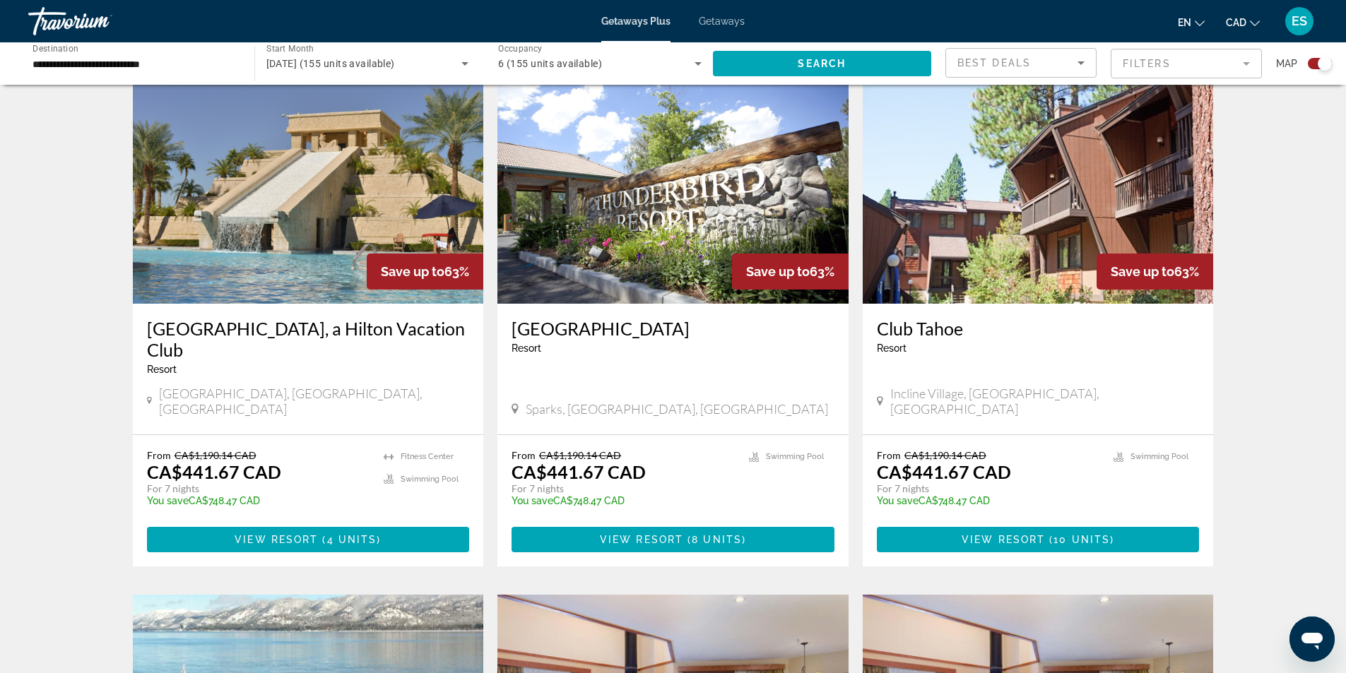
click at [693, 227] on img "Main content" at bounding box center [672, 191] width 351 height 226
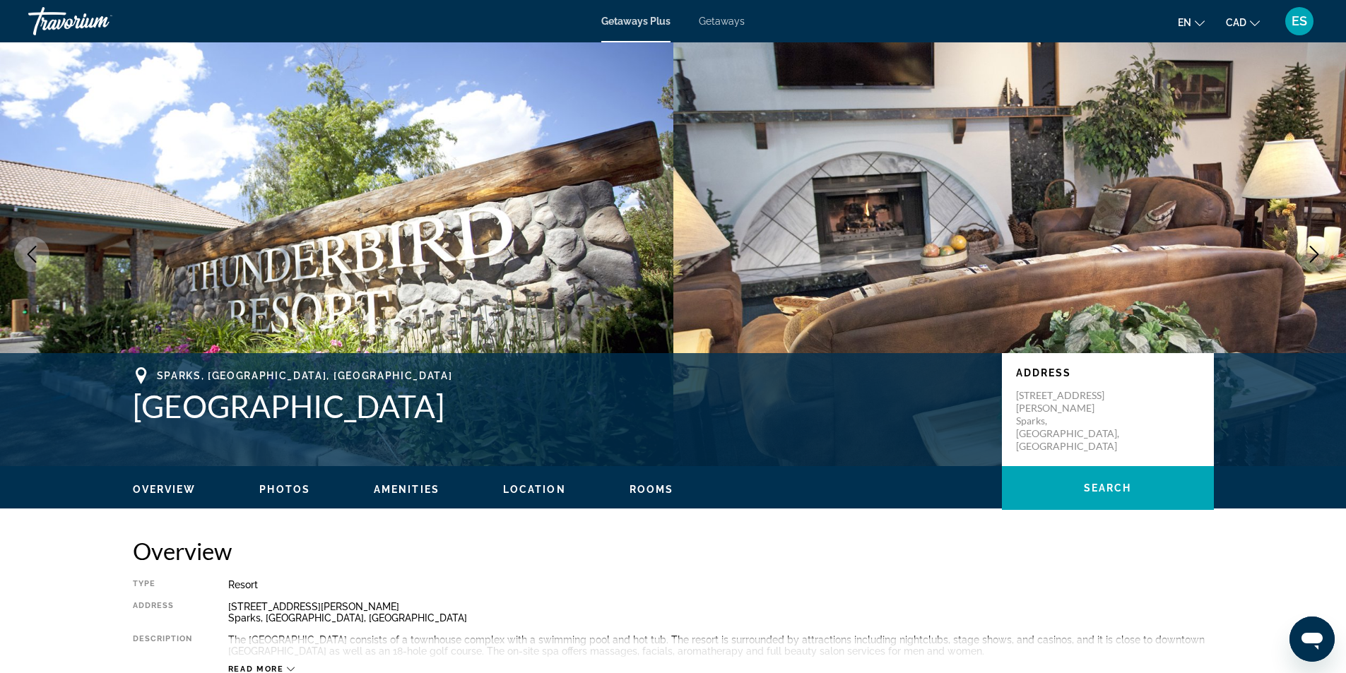
drag, startPoint x: 138, startPoint y: 407, endPoint x: 469, endPoint y: 411, distance: 330.6
click at [469, 411] on h1 "[GEOGRAPHIC_DATA]" at bounding box center [560, 406] width 855 height 37
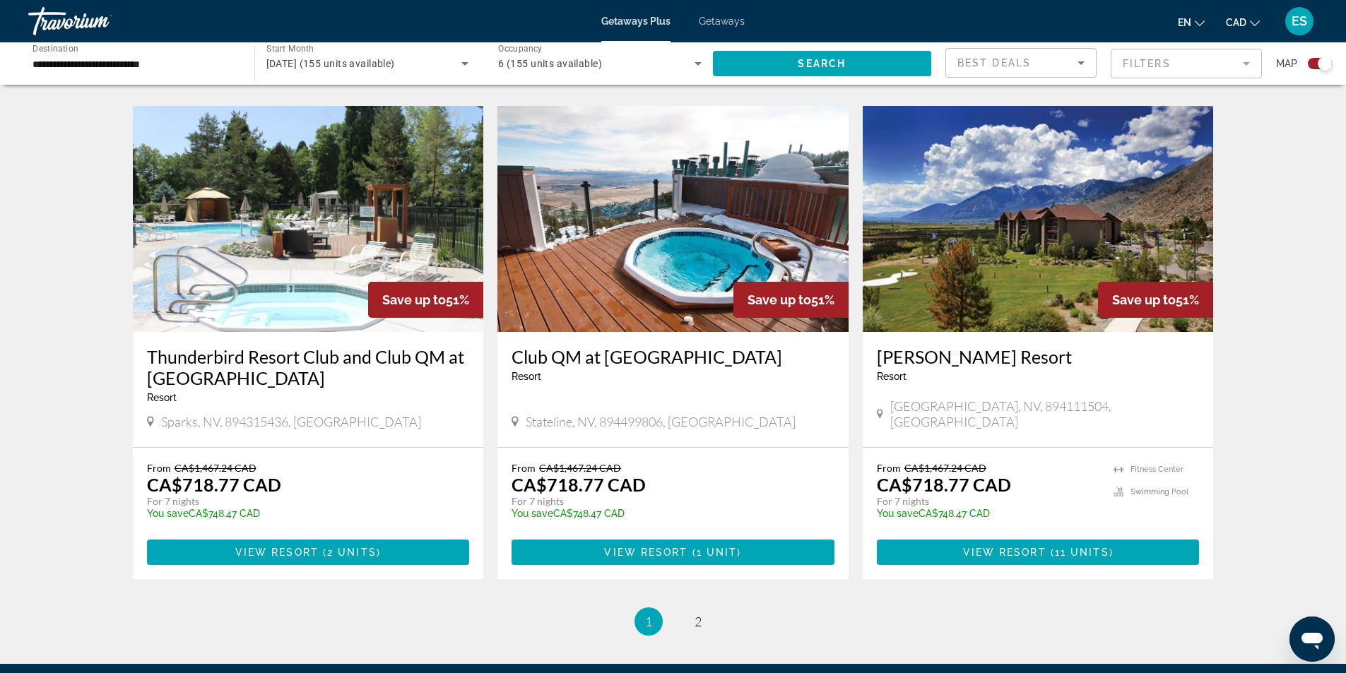
scroll to position [2049, 0]
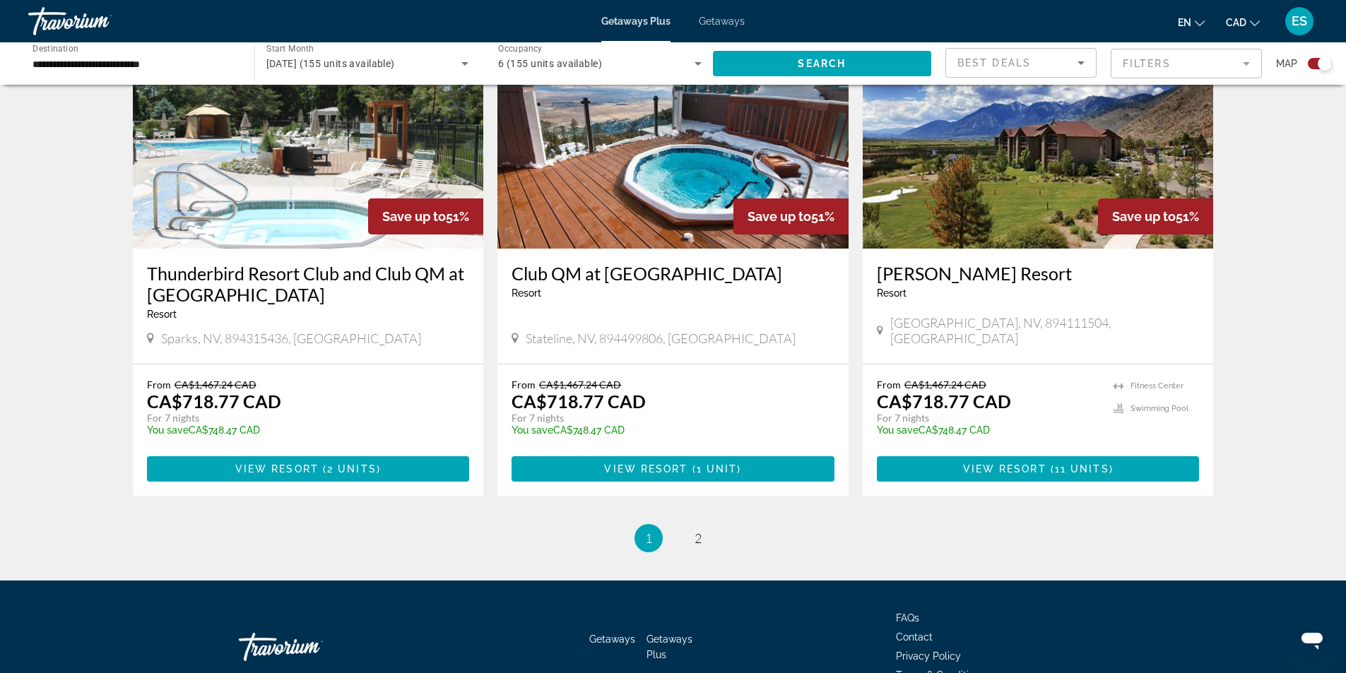
click at [1011, 182] on img "Main content" at bounding box center [1038, 136] width 351 height 226
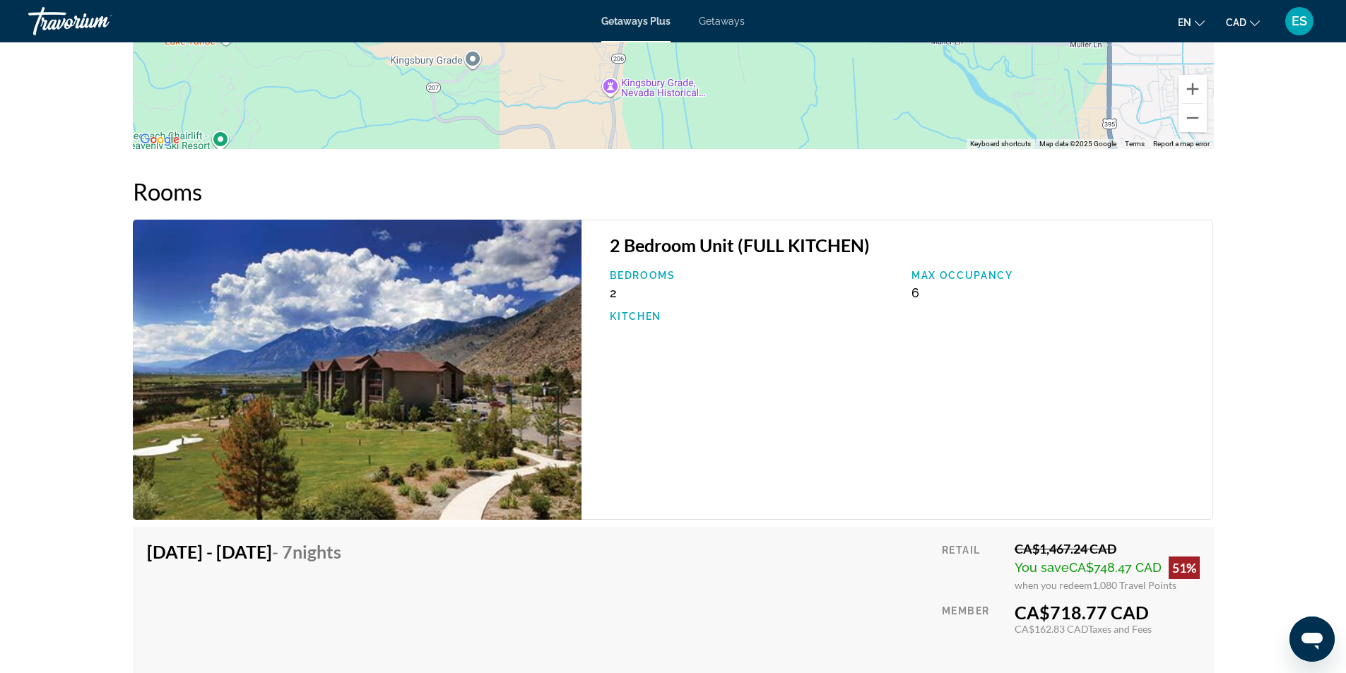
scroll to position [2119, 0]
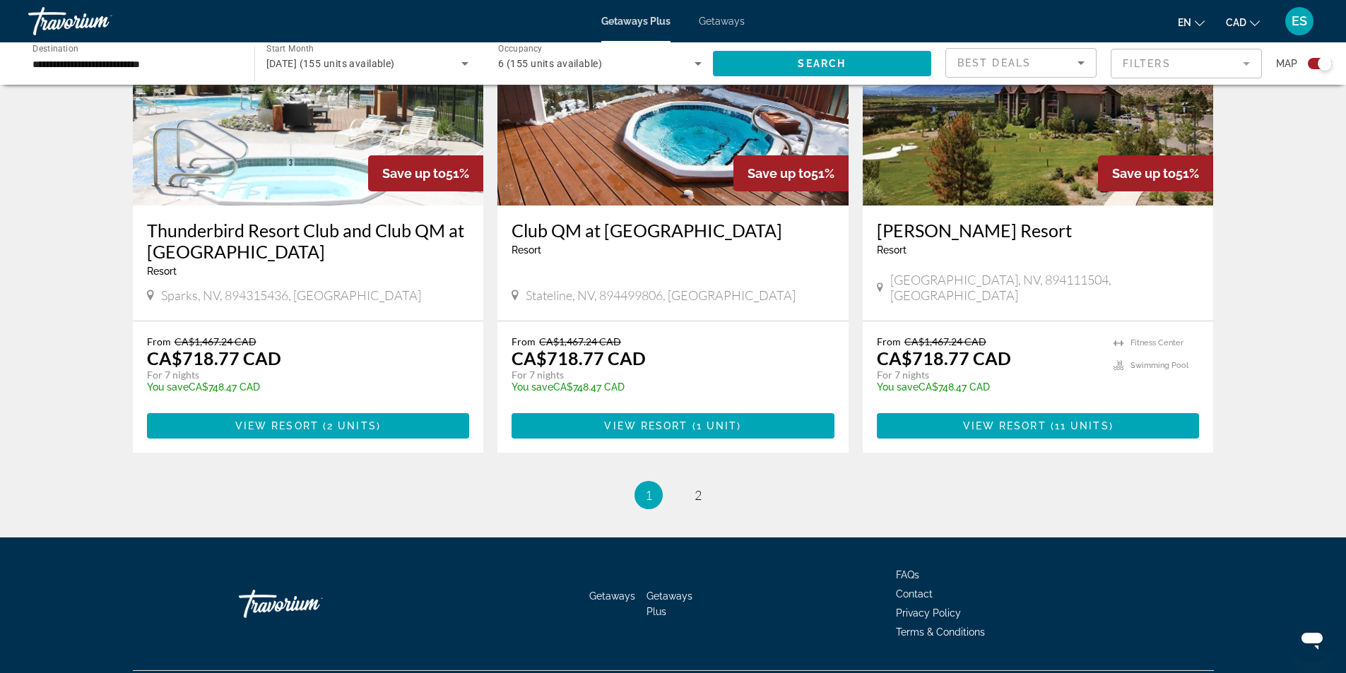
scroll to position [2092, 0]
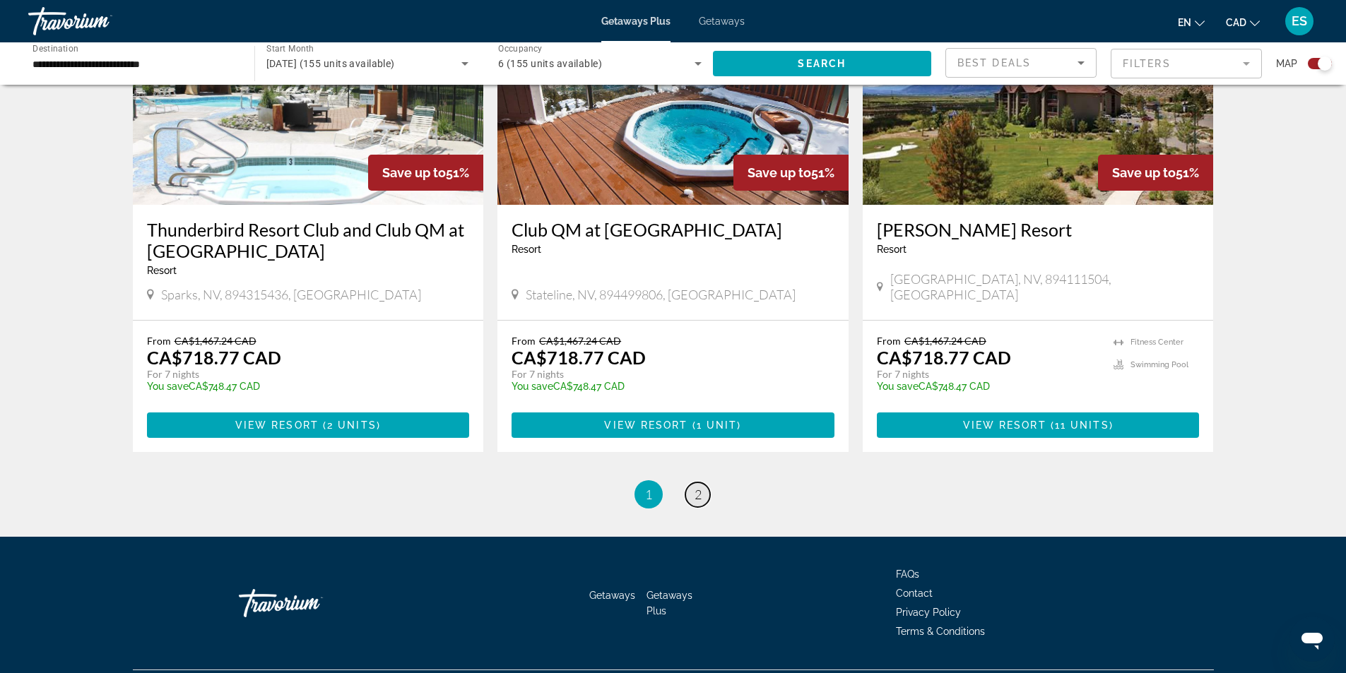
click at [693, 482] on link "page 2" at bounding box center [697, 494] width 25 height 25
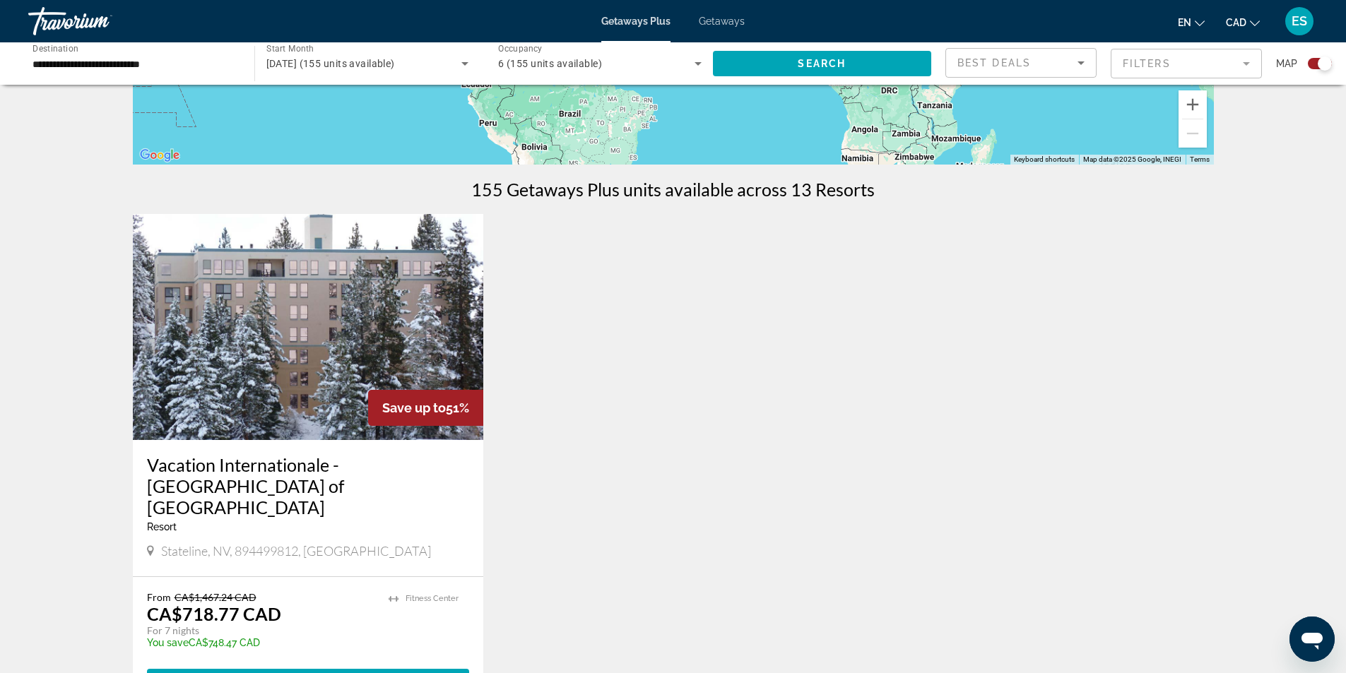
scroll to position [424, 0]
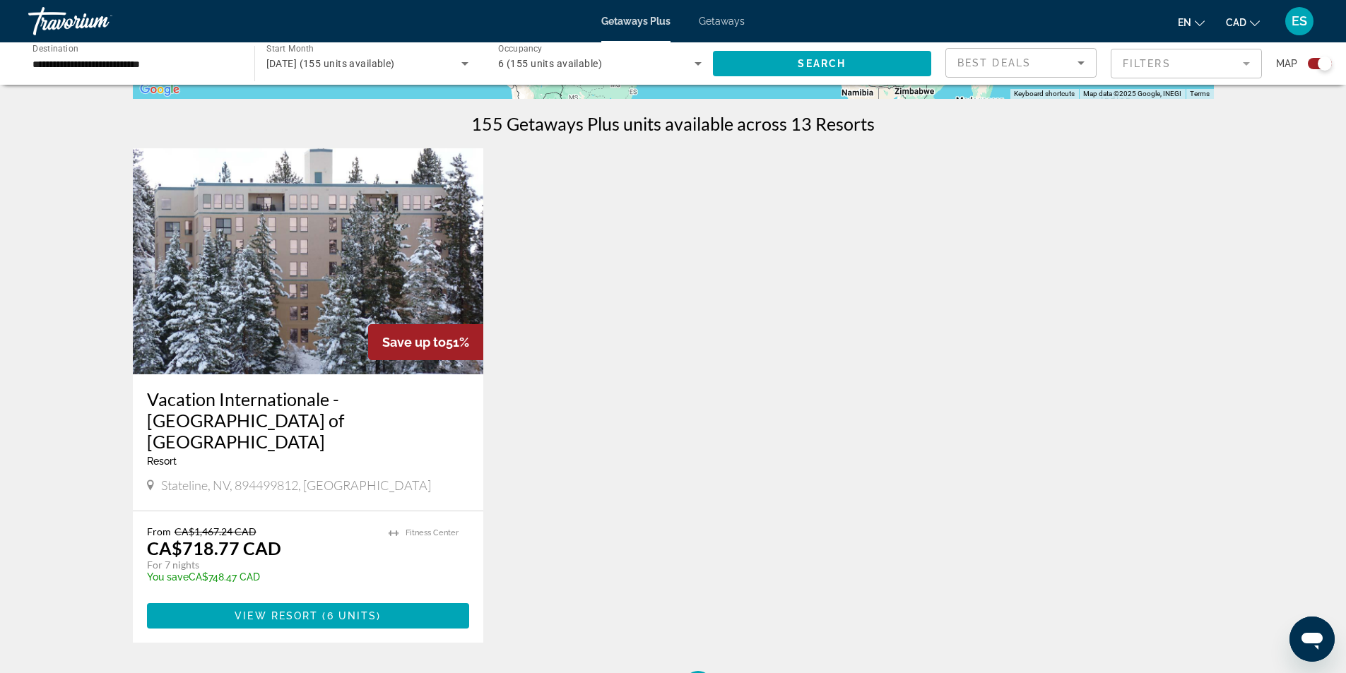
click at [347, 296] on img "Main content" at bounding box center [308, 261] width 351 height 226
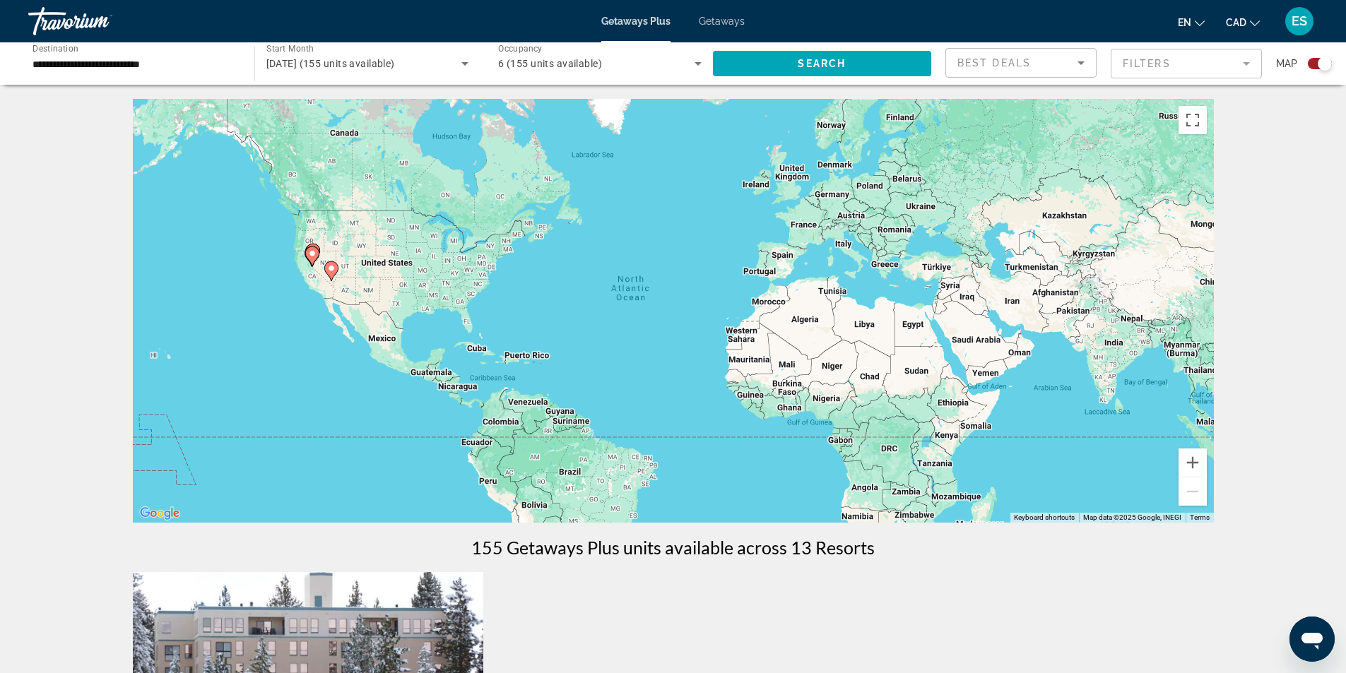
click at [149, 57] on input "**********" at bounding box center [133, 64] width 203 height 17
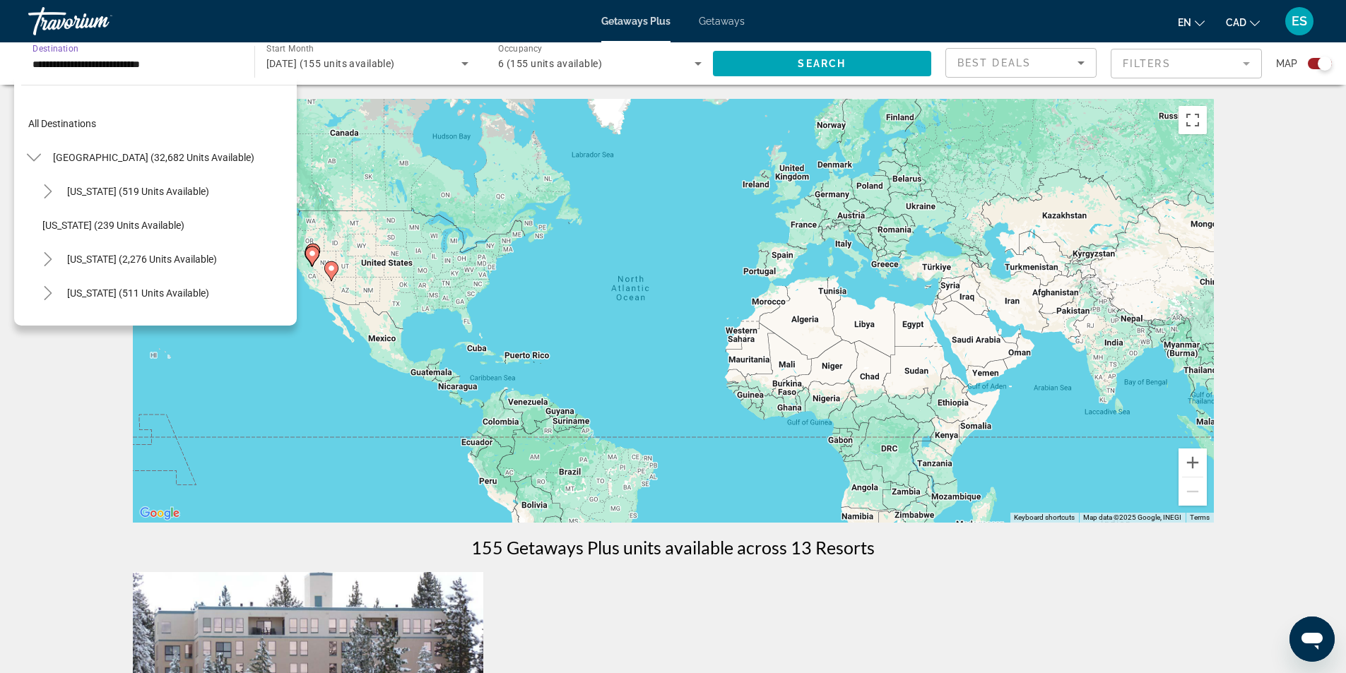
scroll to position [661, 0]
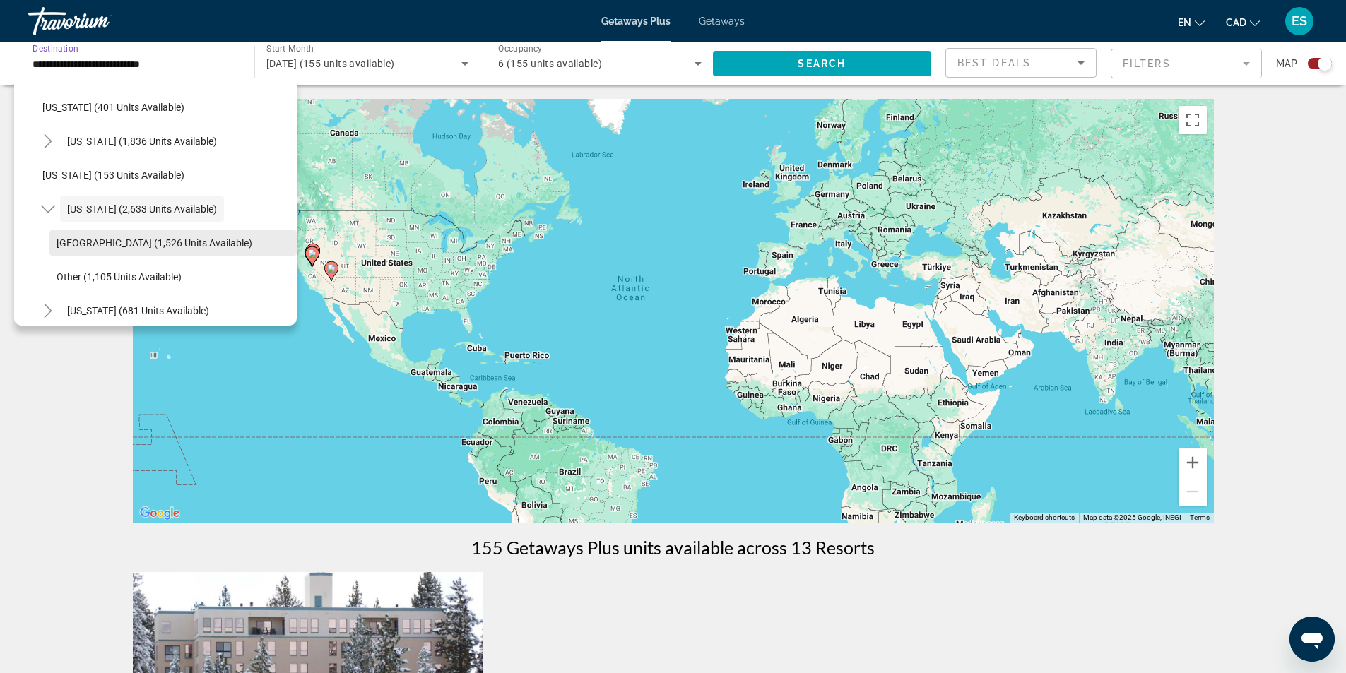
click at [122, 240] on span "[GEOGRAPHIC_DATA] (1,526 units available)" at bounding box center [155, 242] width 196 height 11
type input "**********"
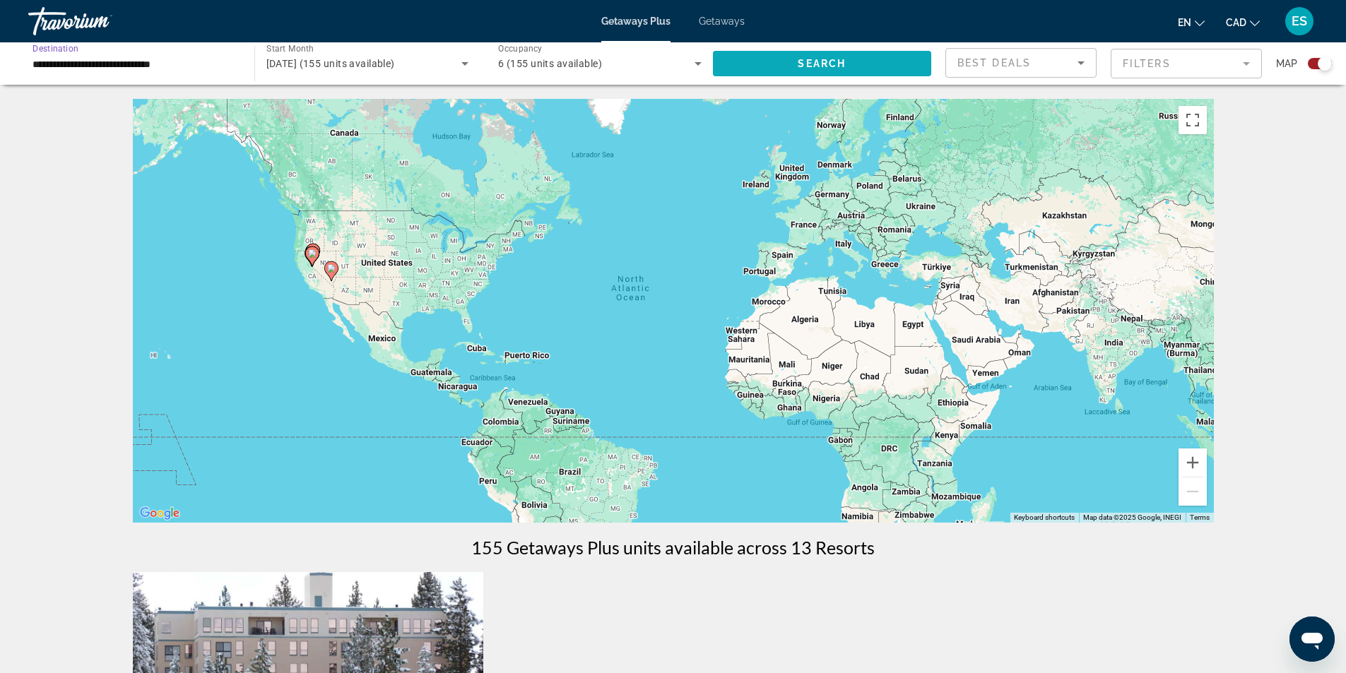
click at [810, 66] on span "Search" at bounding box center [822, 63] width 48 height 11
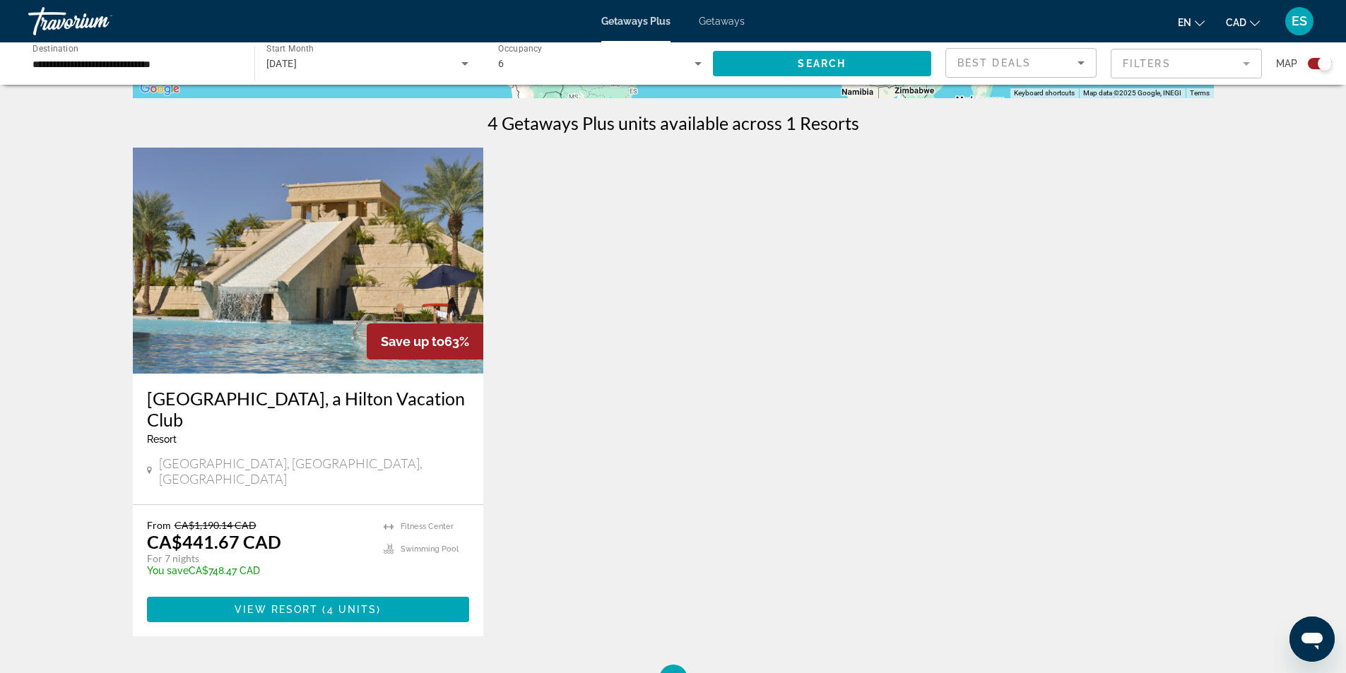
scroll to position [424, 0]
click at [310, 605] on span "View Resort" at bounding box center [276, 610] width 83 height 11
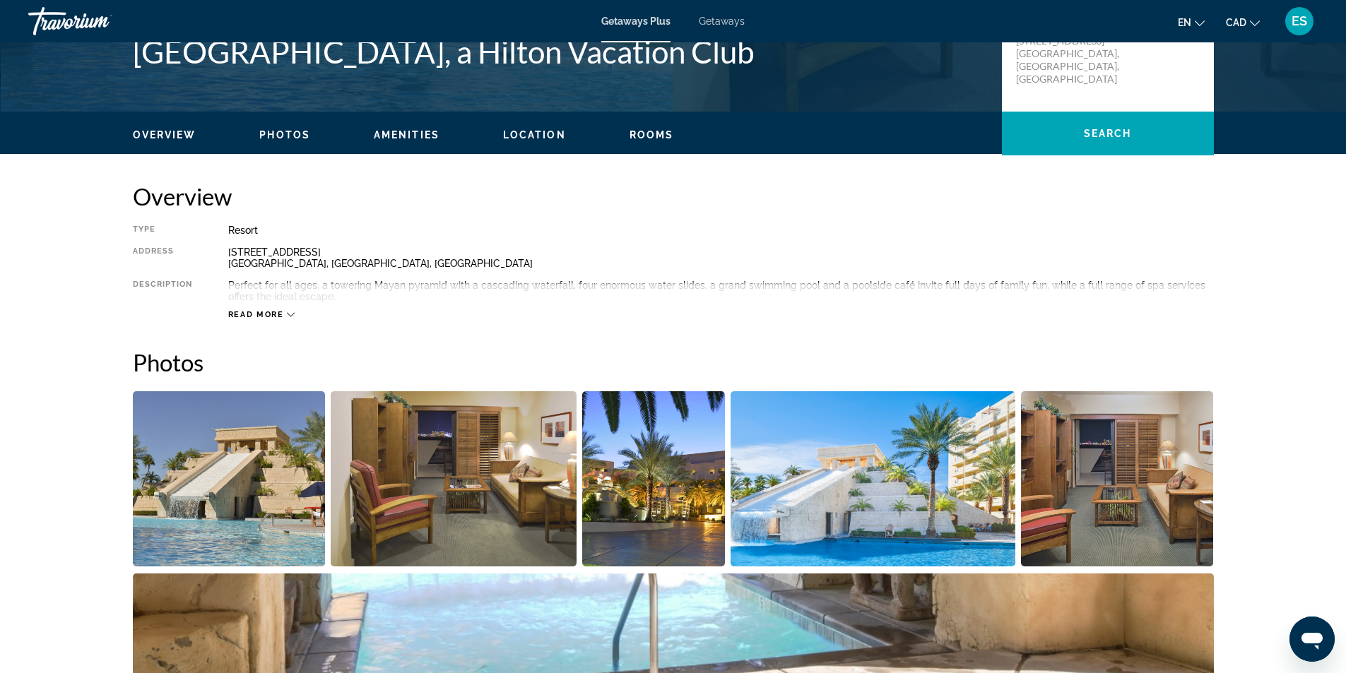
scroll to position [71, 0]
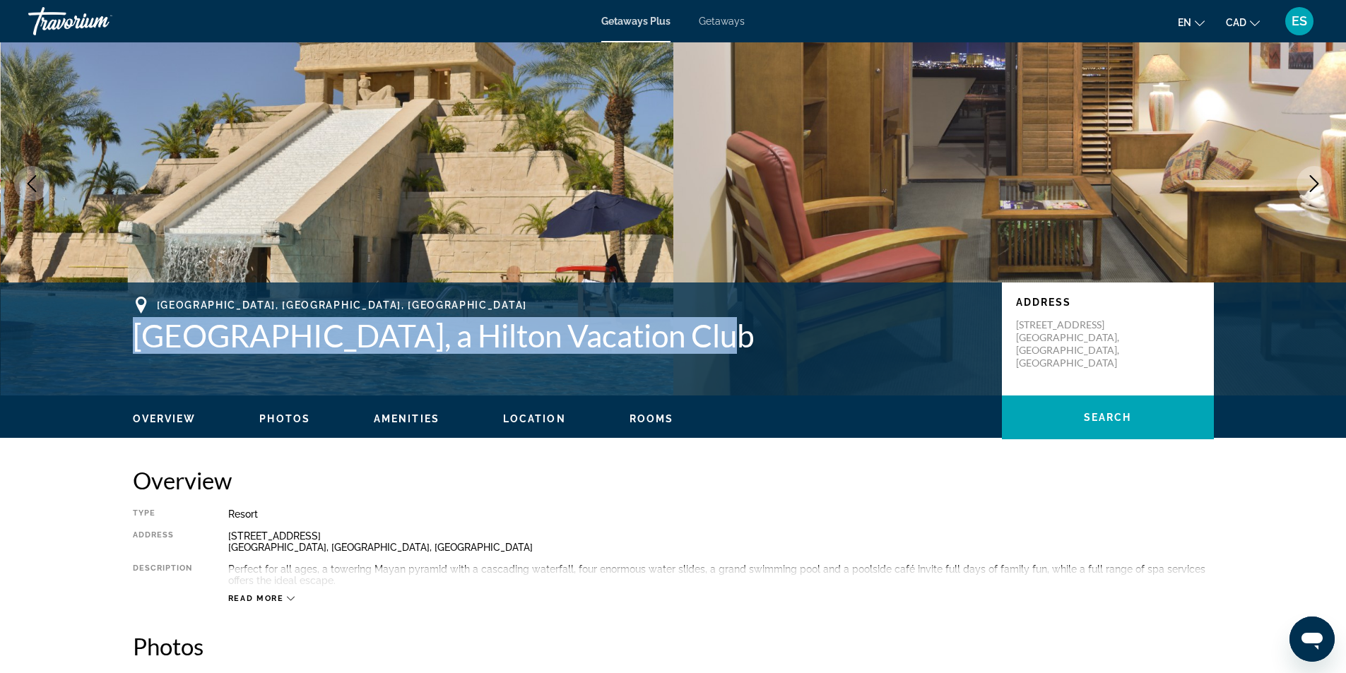
drag, startPoint x: 134, startPoint y: 333, endPoint x: 685, endPoint y: 336, distance: 551.0
click at [685, 336] on h1 "[GEOGRAPHIC_DATA], a Hilton Vacation Club" at bounding box center [560, 335] width 855 height 37
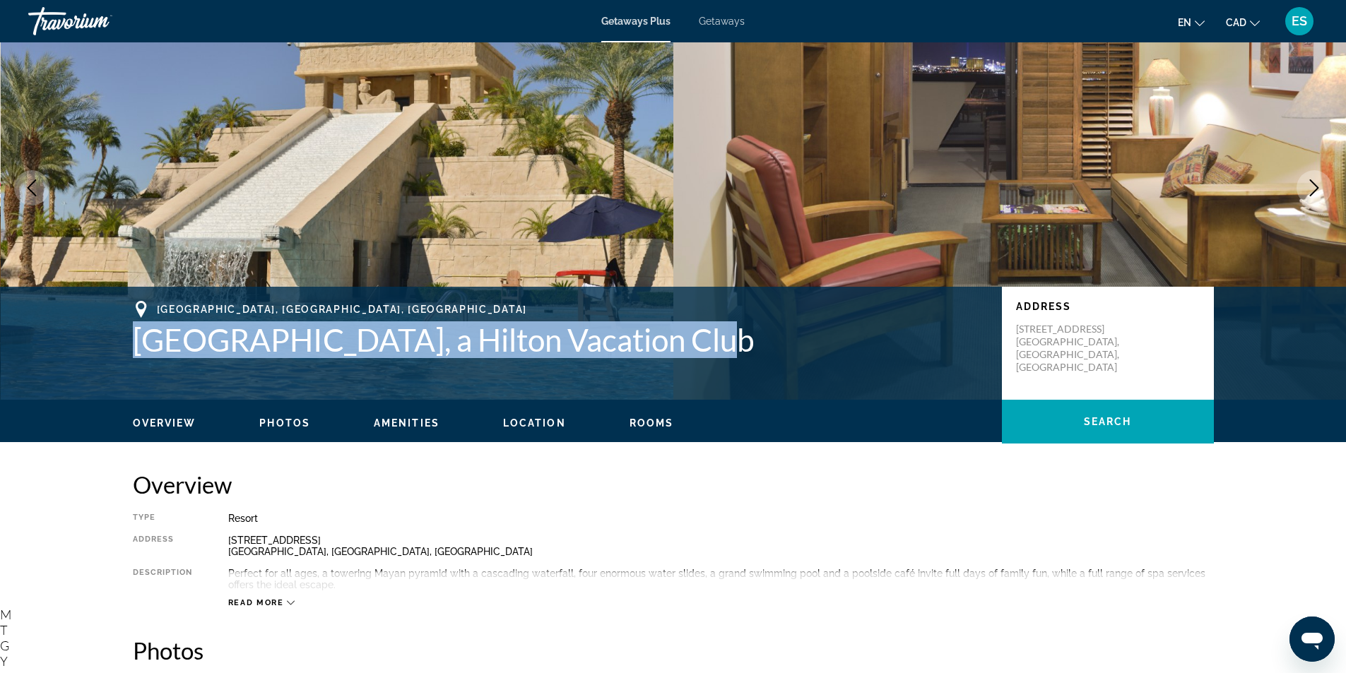
scroll to position [0, 0]
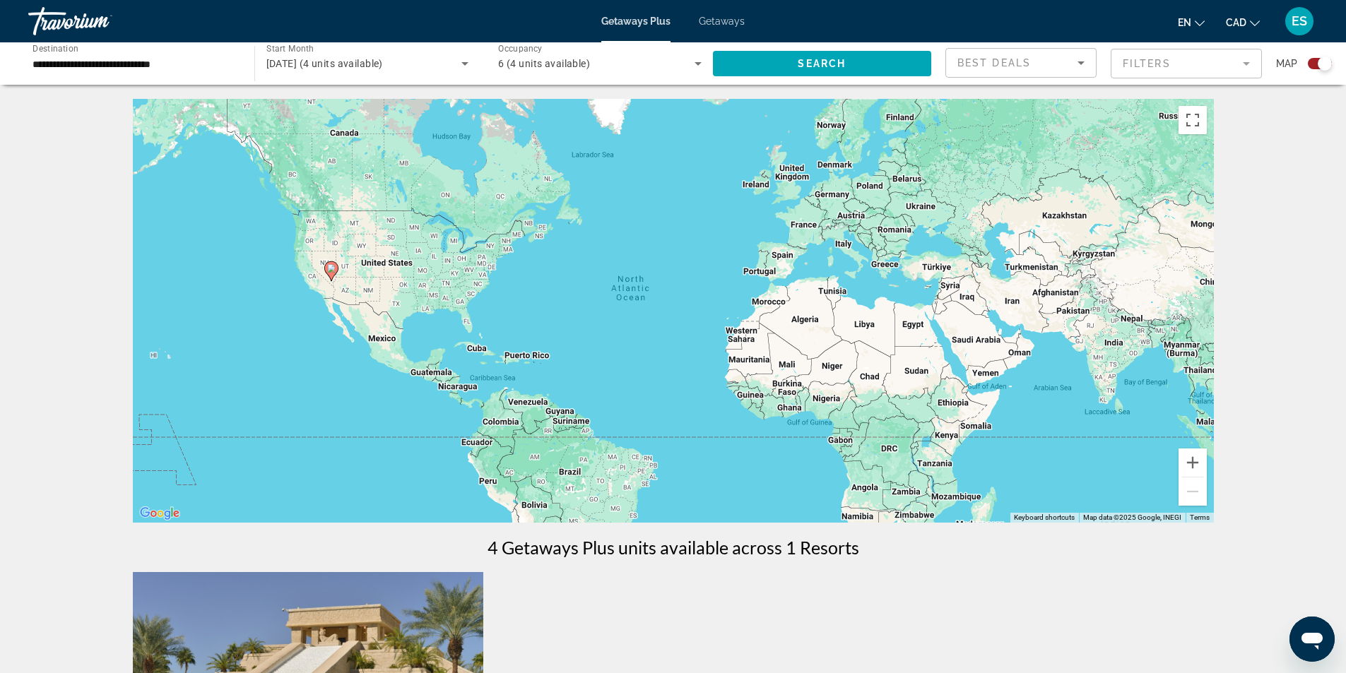
click at [571, 62] on span "6 (4 units available)" at bounding box center [544, 63] width 92 height 11
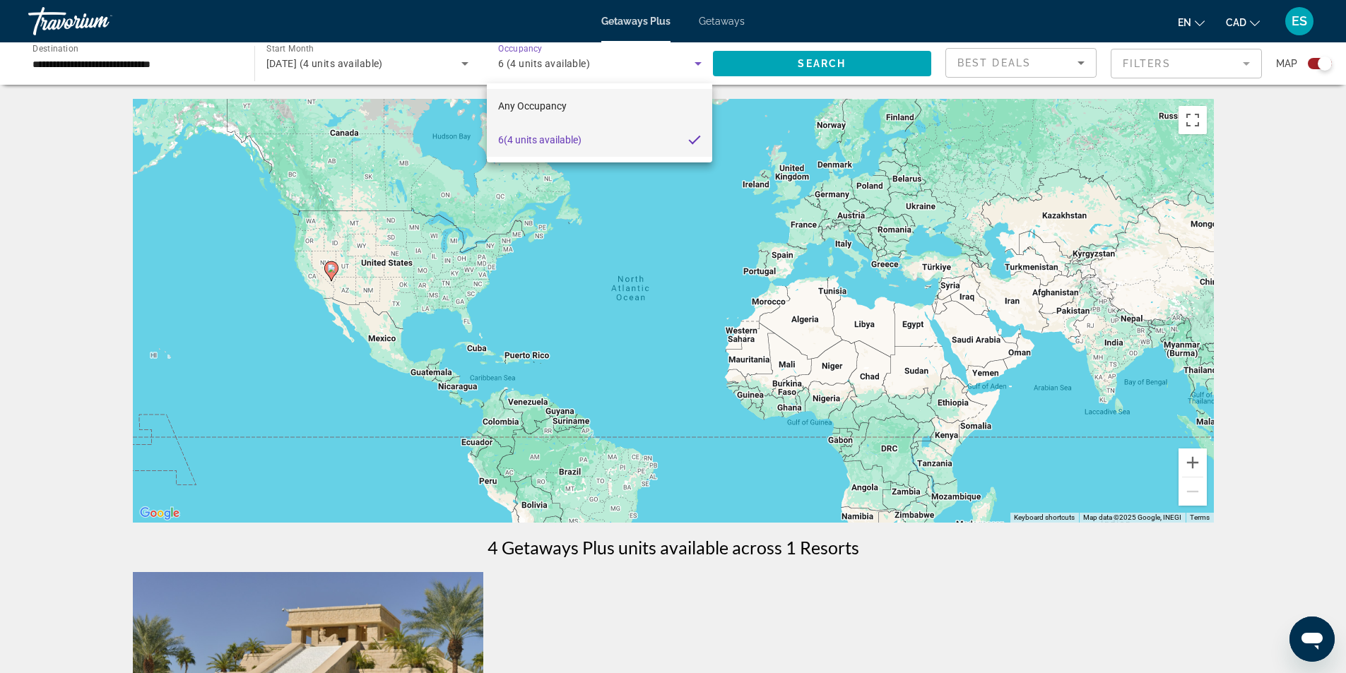
click at [550, 102] on span "Any Occupancy" at bounding box center [532, 105] width 69 height 11
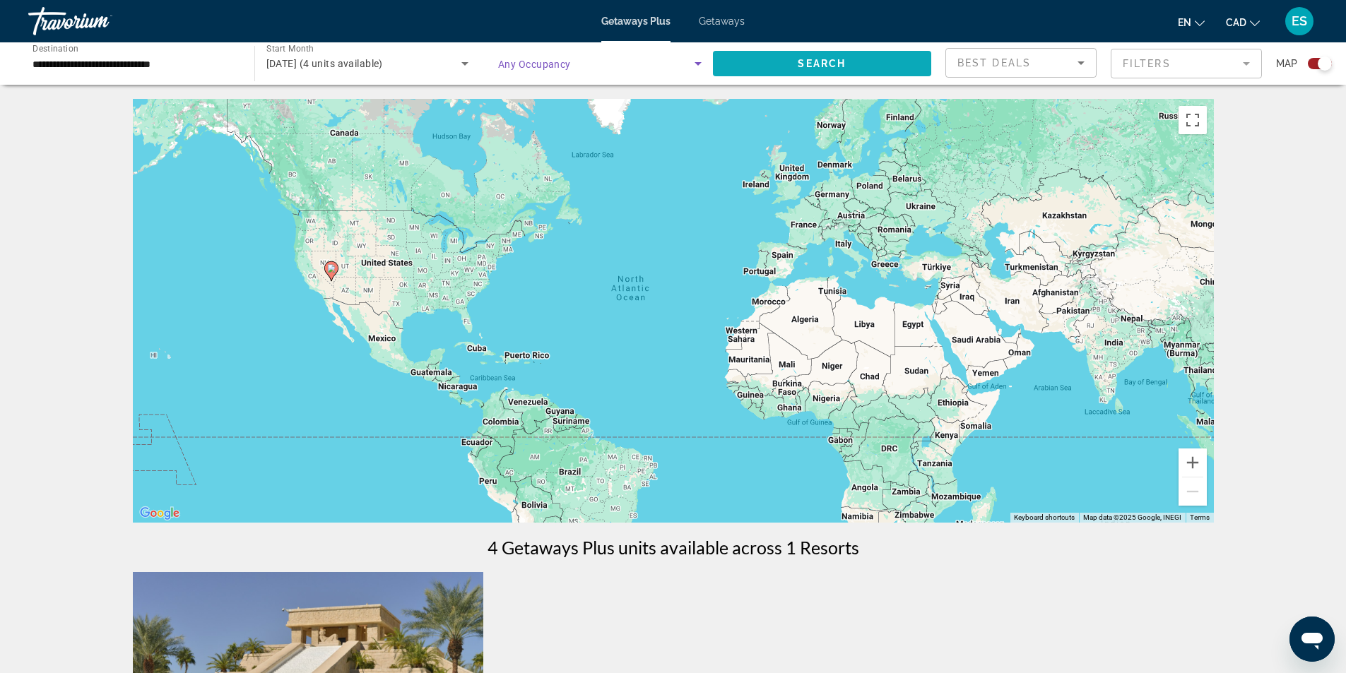
click at [783, 63] on span "Search widget" at bounding box center [822, 64] width 219 height 34
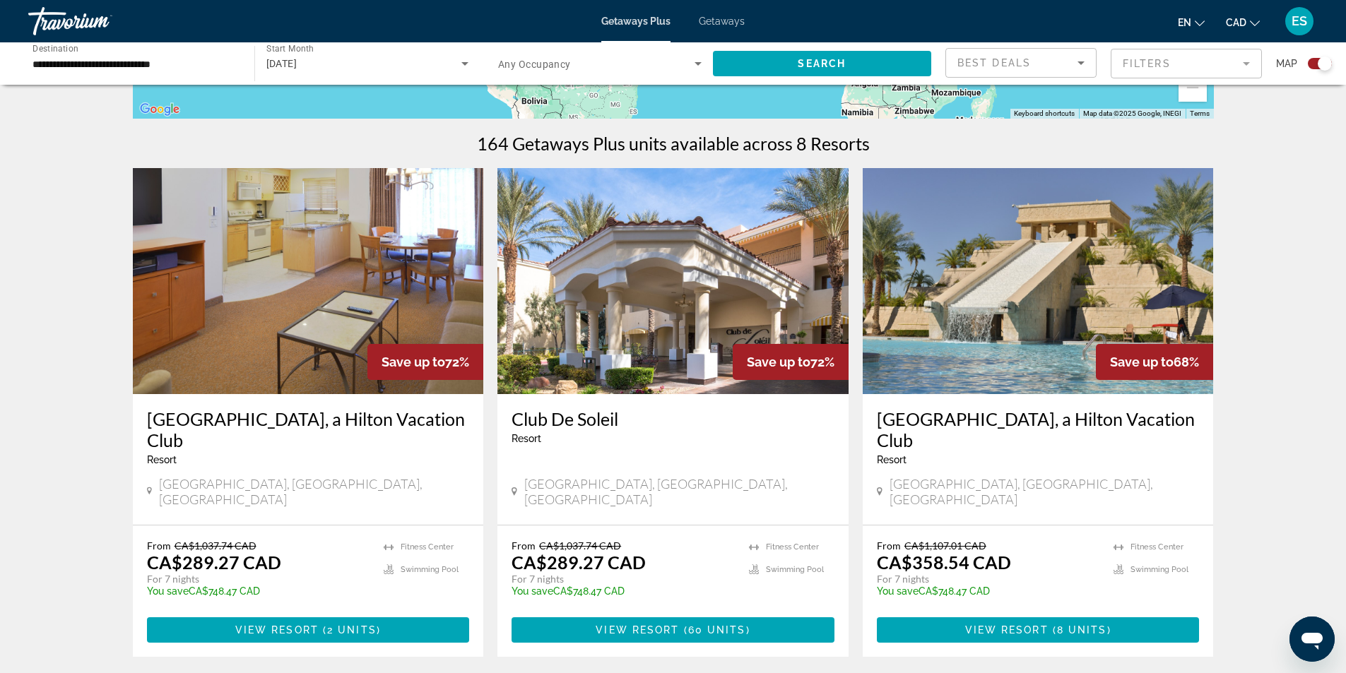
scroll to position [424, 0]
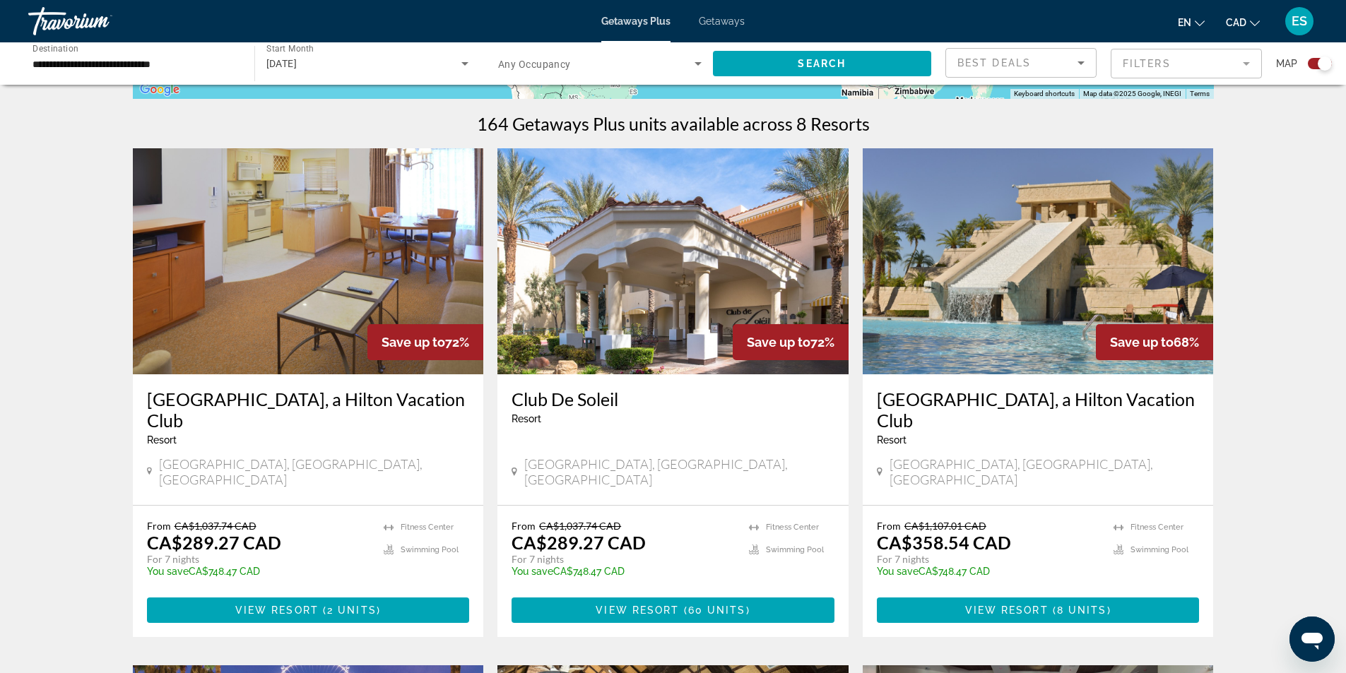
click at [644, 328] on img "Main content" at bounding box center [672, 261] width 351 height 226
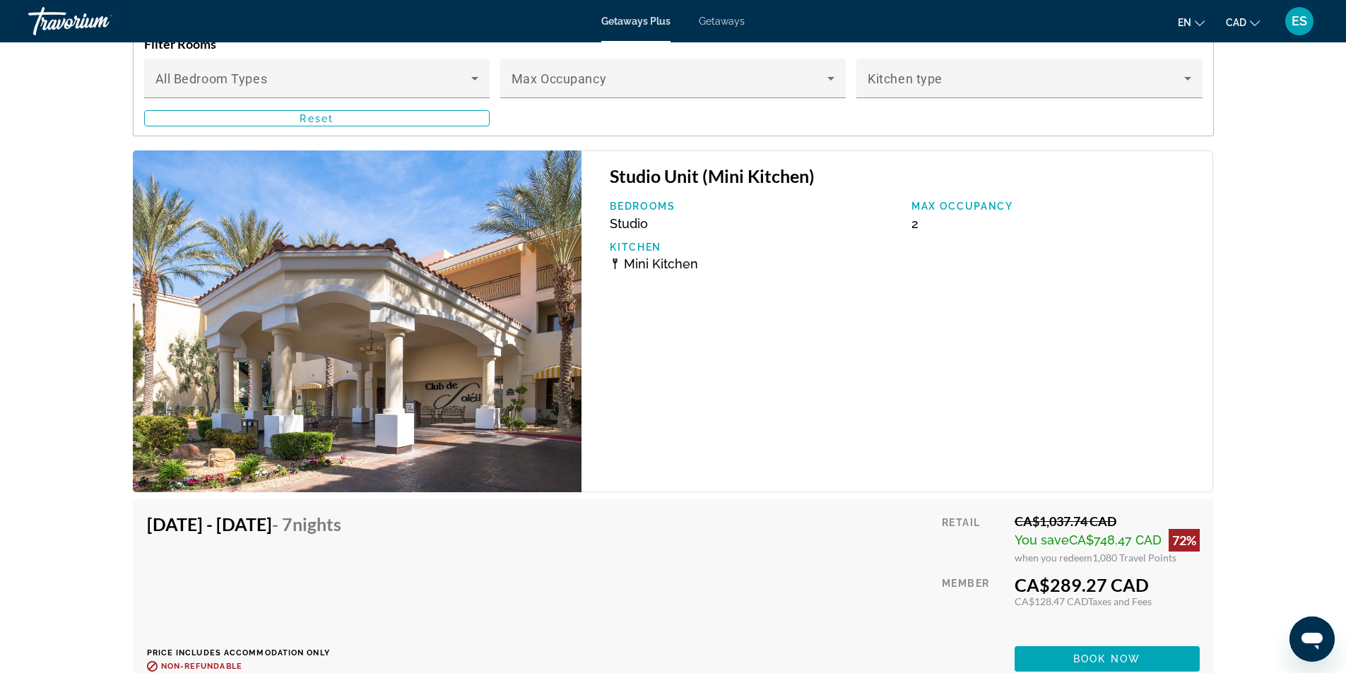
scroll to position [2684, 0]
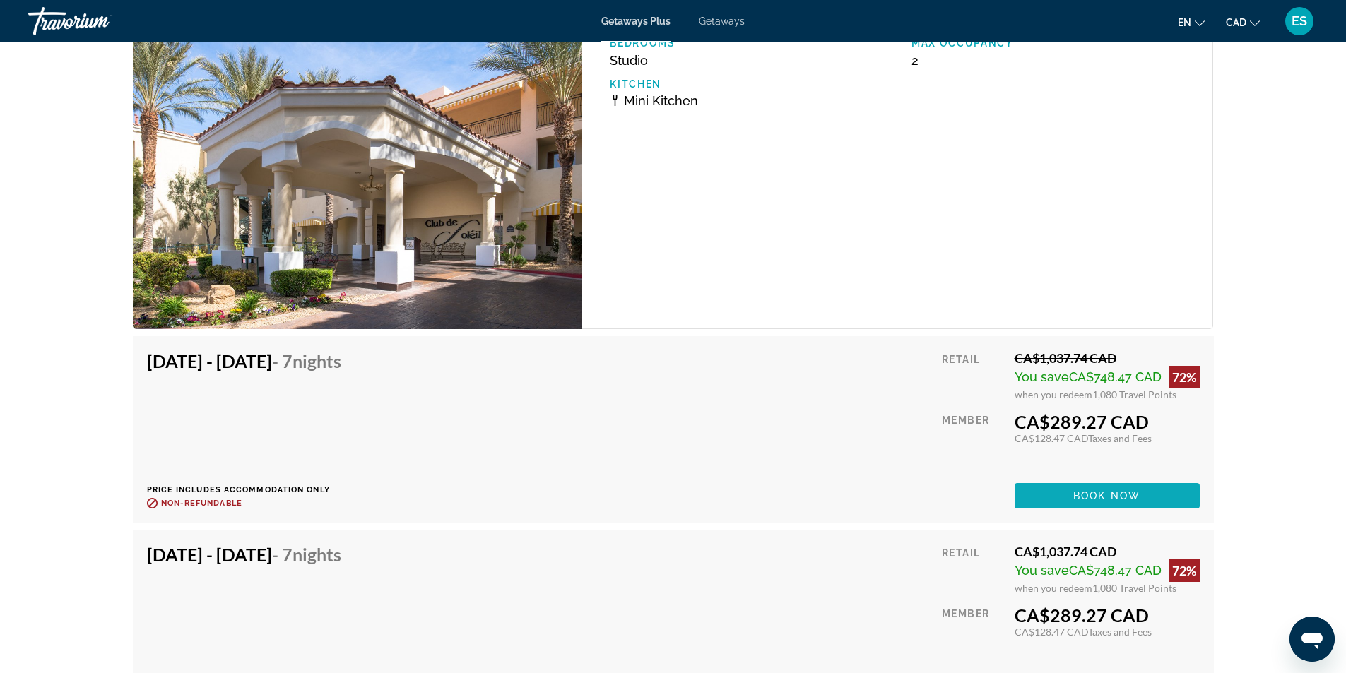
click at [1086, 496] on span "Book now" at bounding box center [1106, 495] width 67 height 11
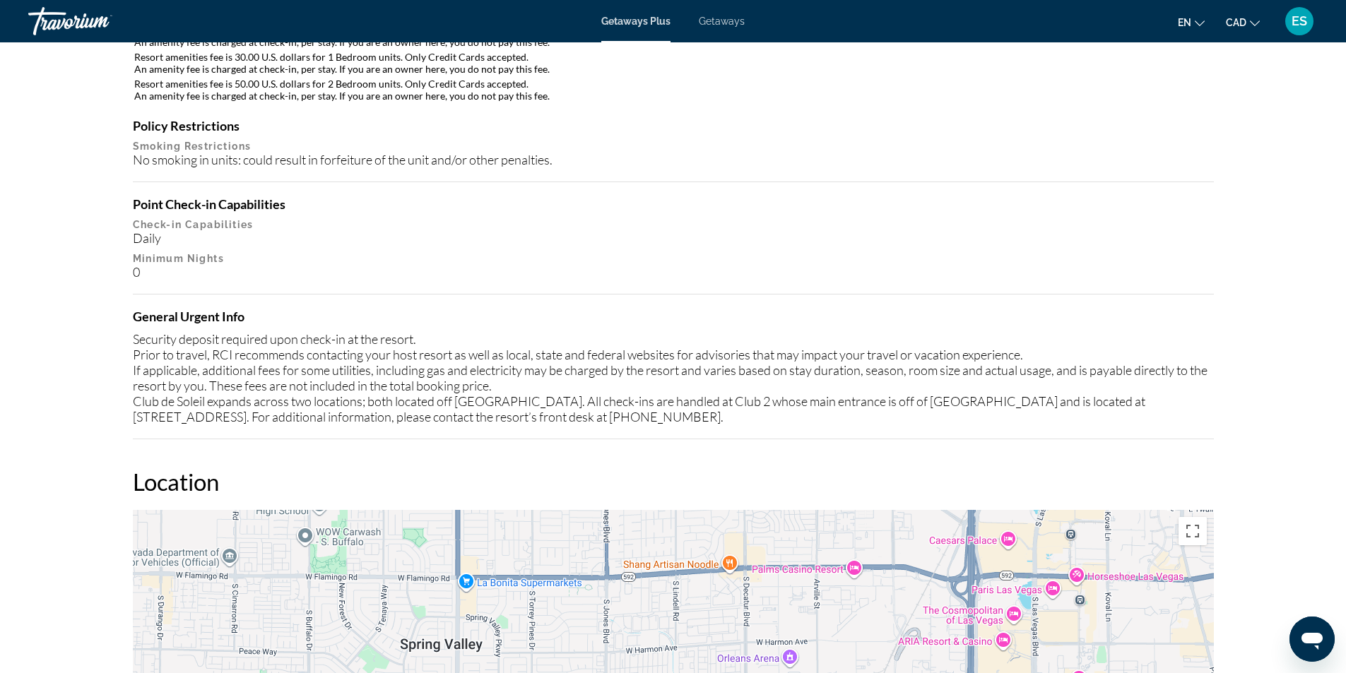
scroll to position [1201, 0]
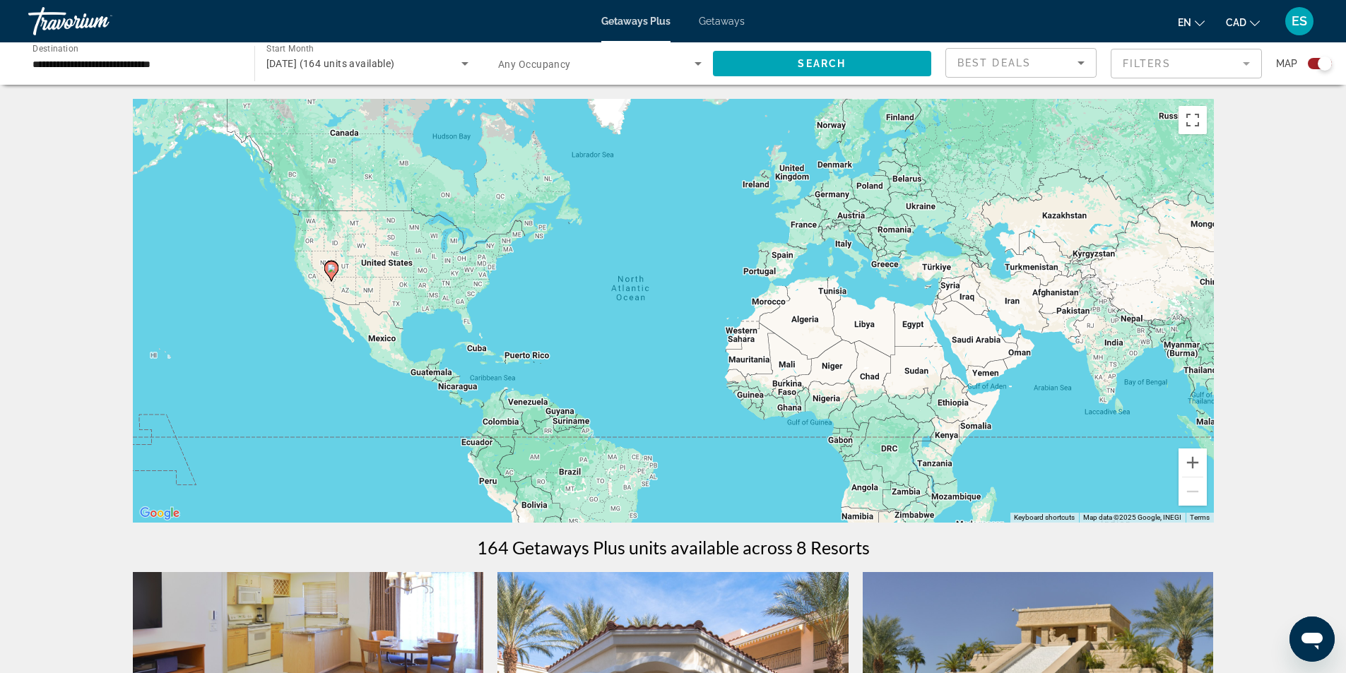
click at [696, 59] on icon "Search widget" at bounding box center [697, 63] width 17 height 17
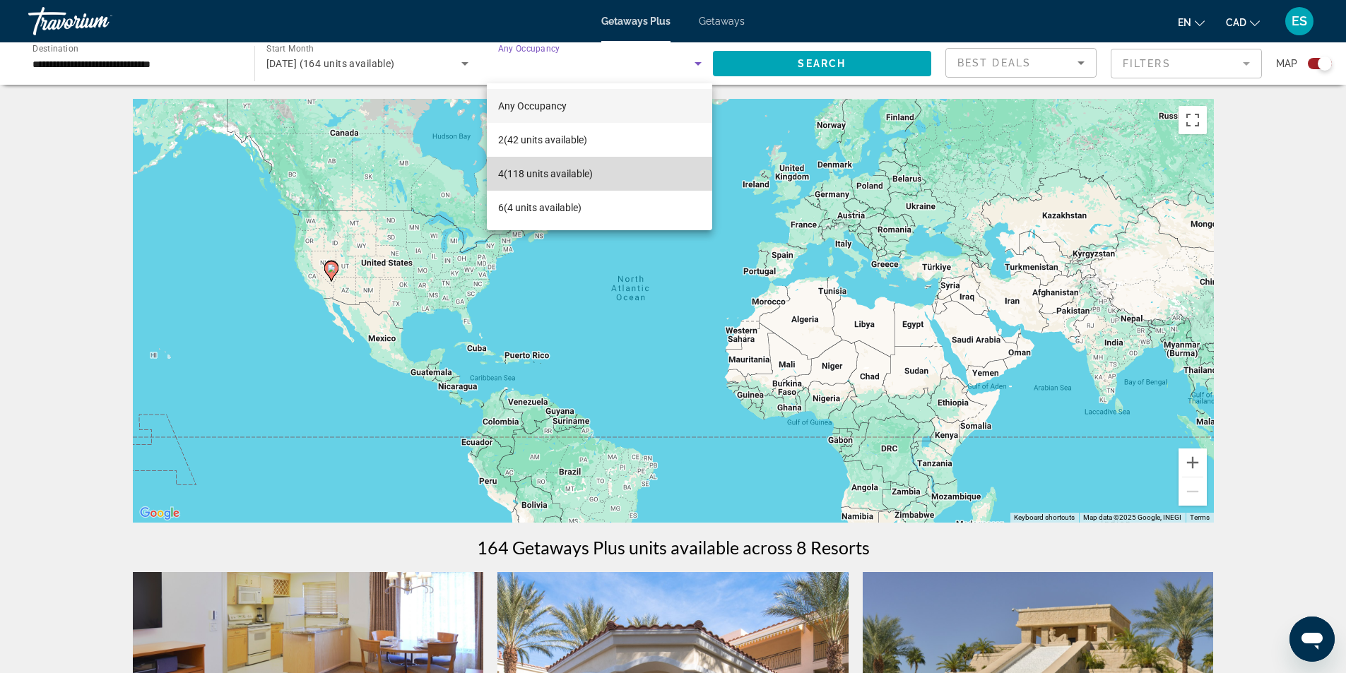
click at [567, 174] on span "4 (118 units available)" at bounding box center [545, 173] width 95 height 17
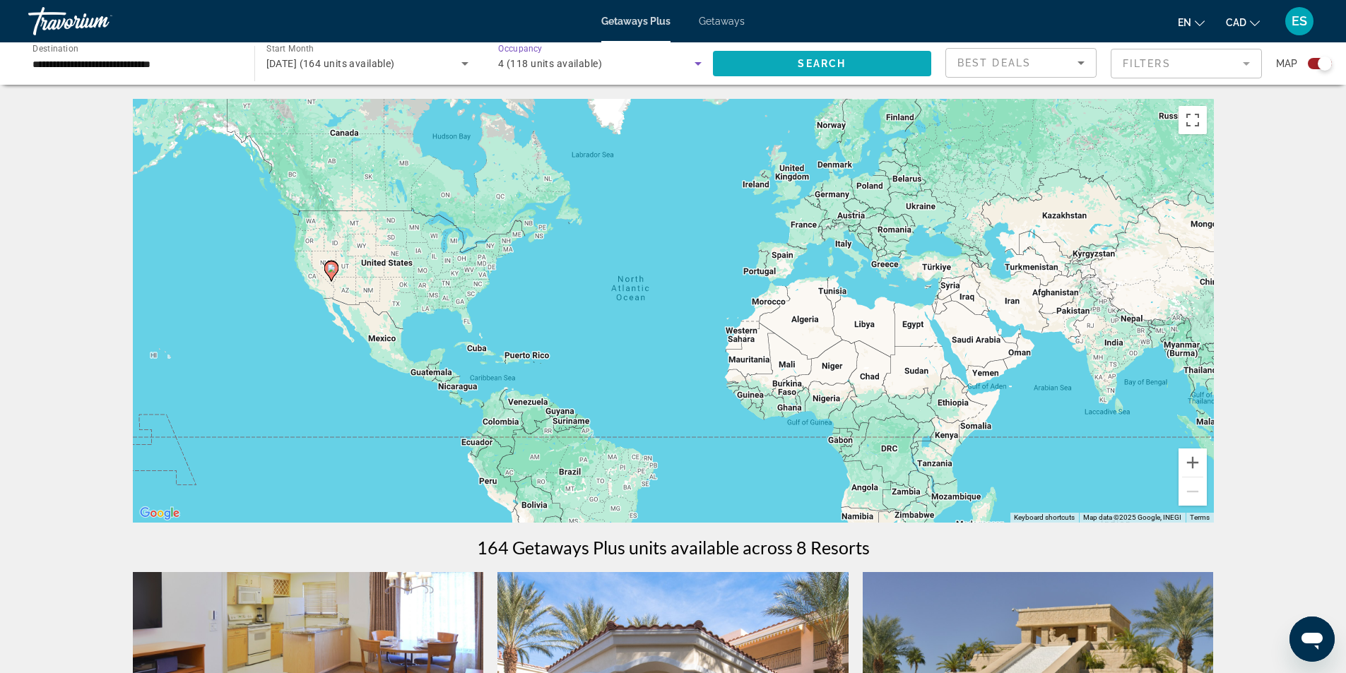
click at [830, 61] on span "Search" at bounding box center [822, 63] width 48 height 11
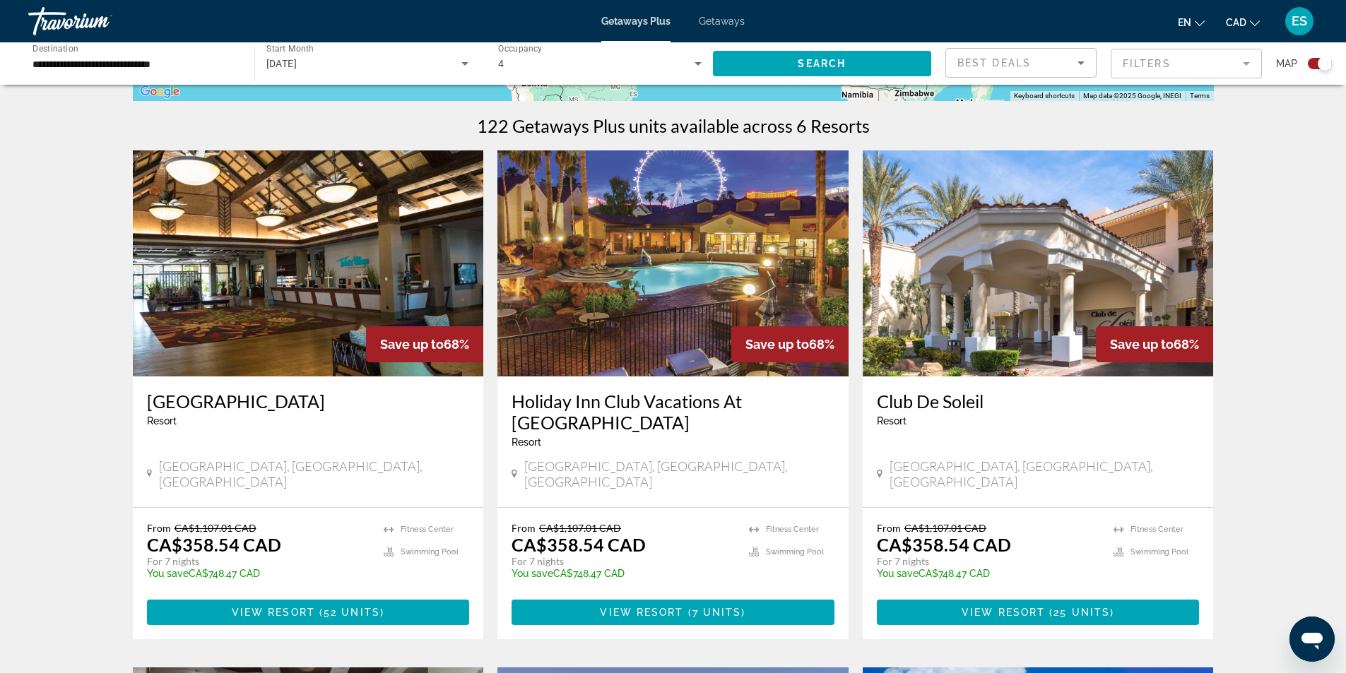
scroll to position [545, 0]
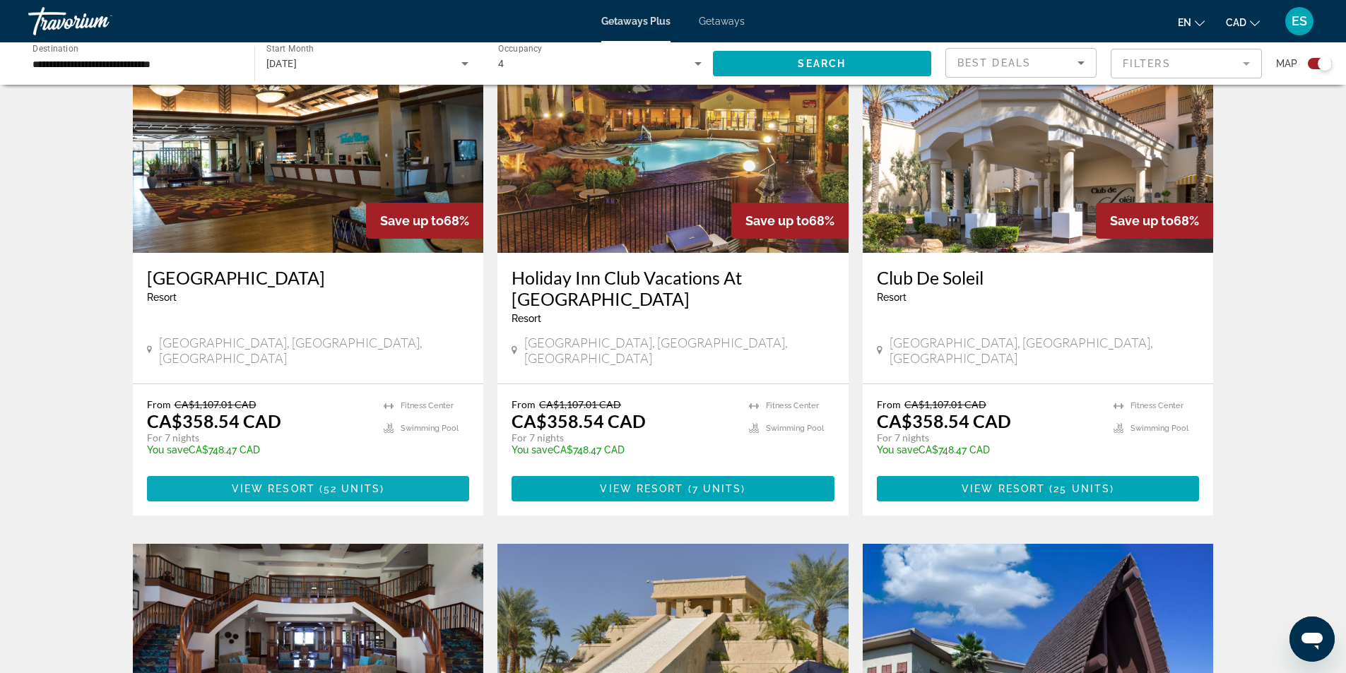
click at [297, 483] on span "View Resort" at bounding box center [273, 488] width 83 height 11
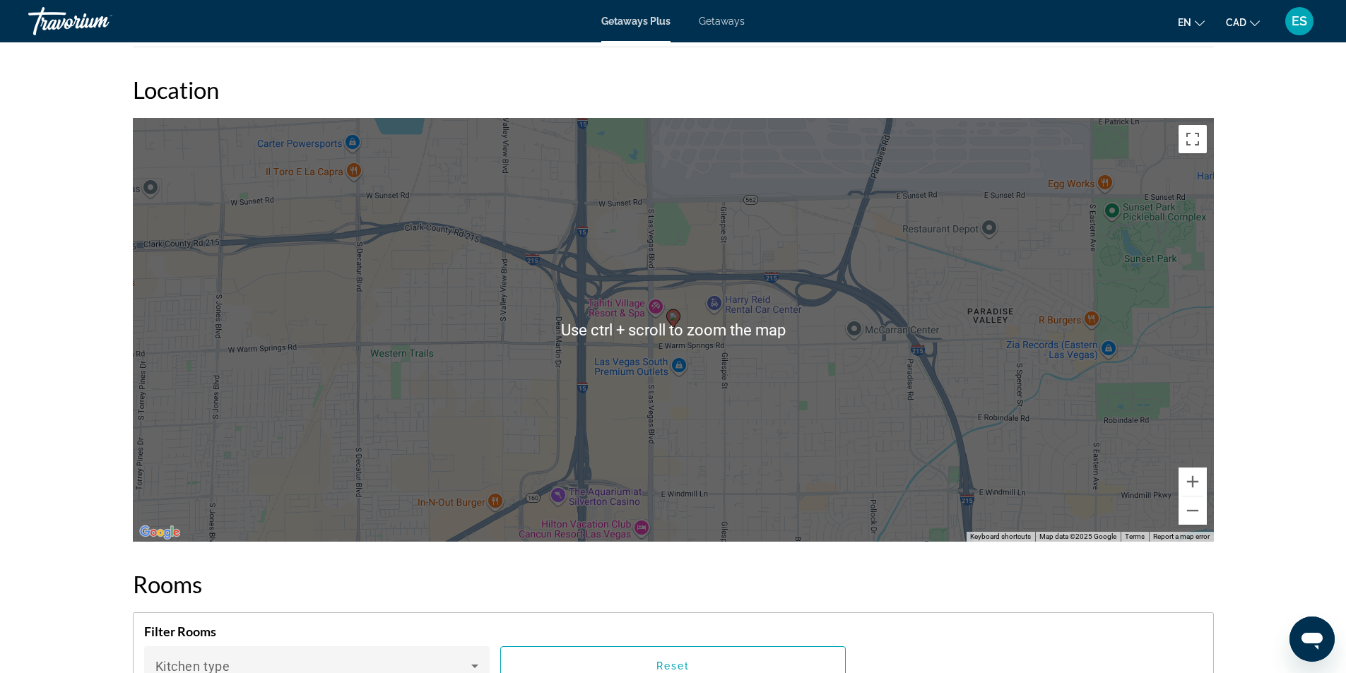
scroll to position [1907, 0]
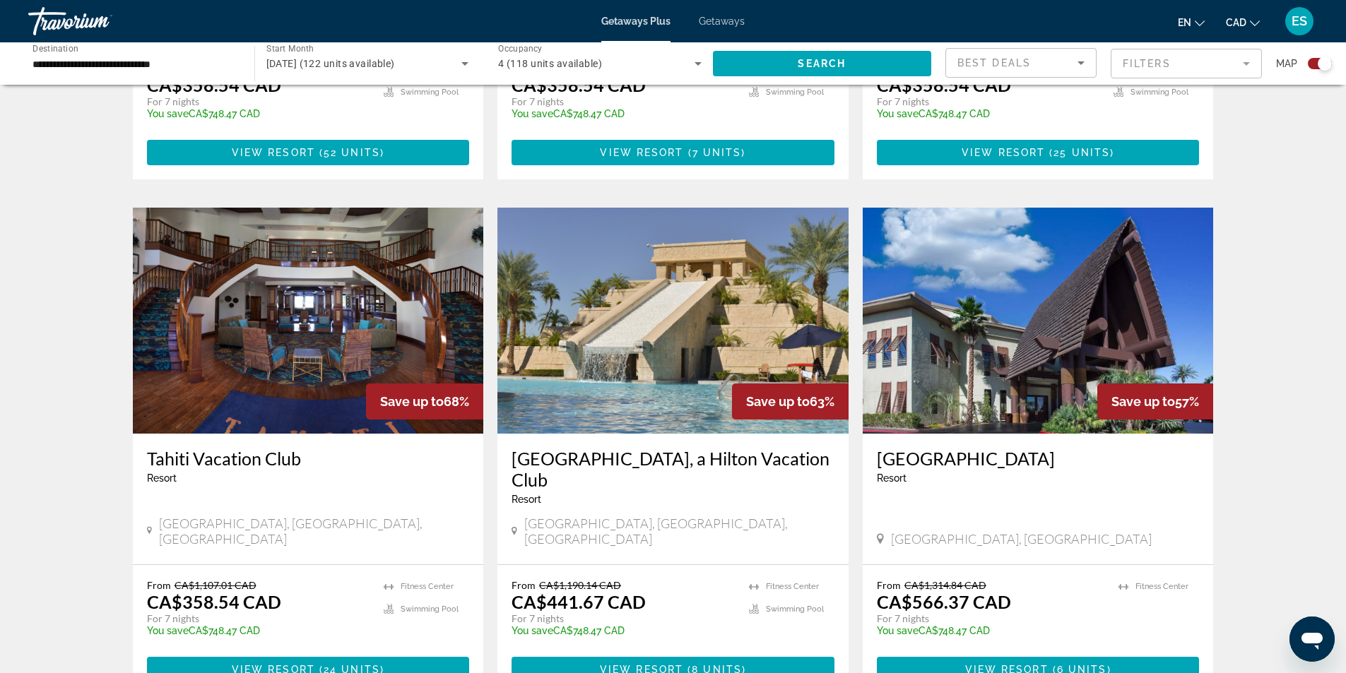
scroll to position [918, 0]
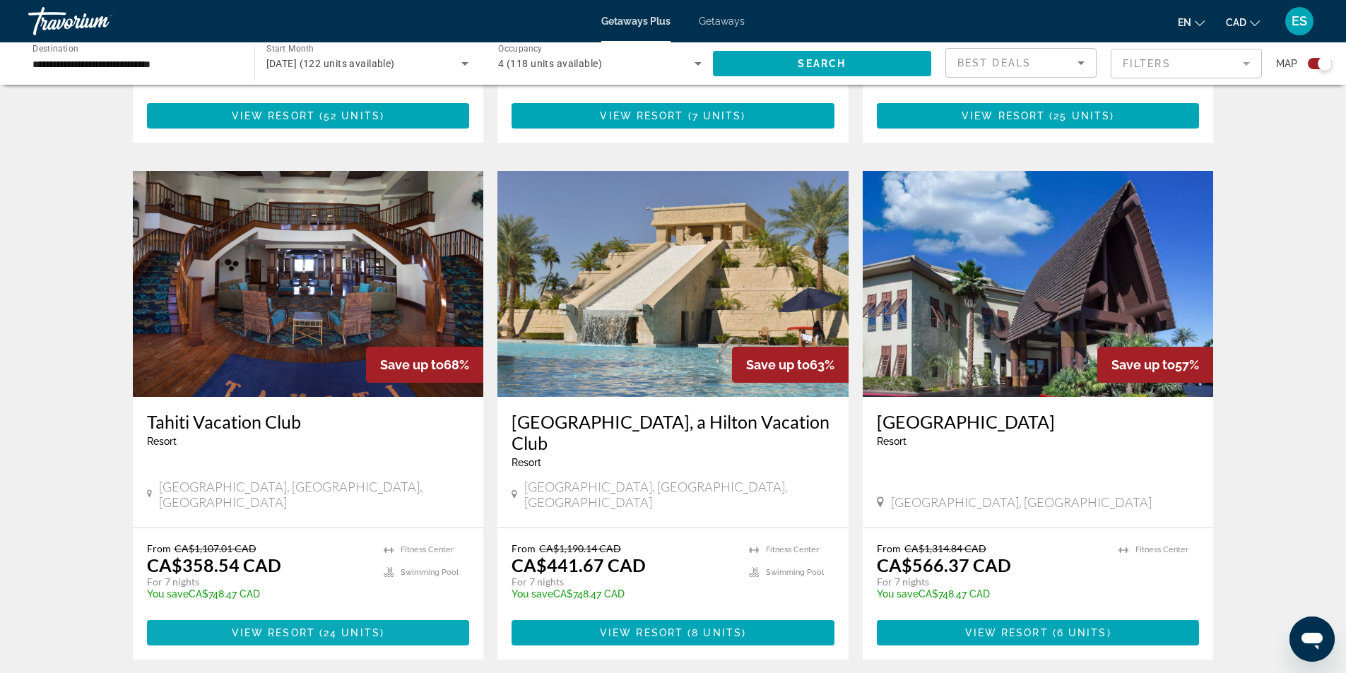
click at [307, 627] on span "View Resort" at bounding box center [273, 632] width 83 height 11
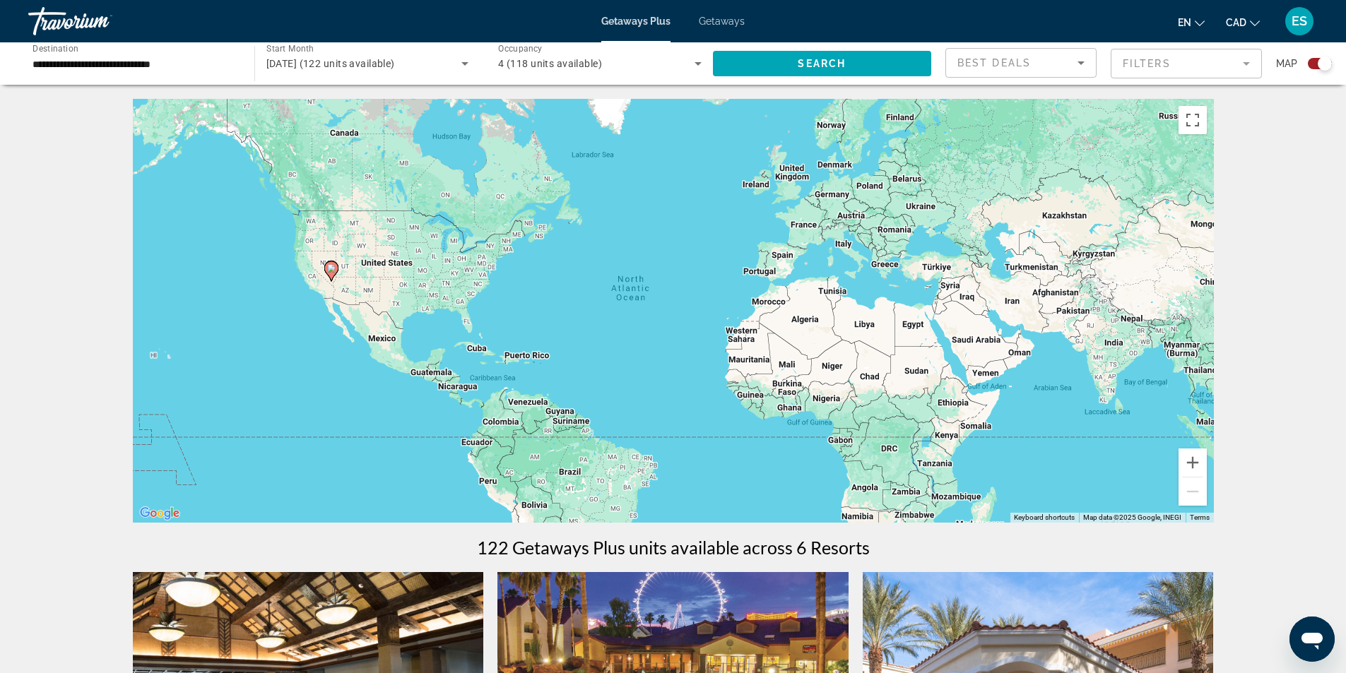
click at [158, 59] on input "**********" at bounding box center [133, 64] width 203 height 17
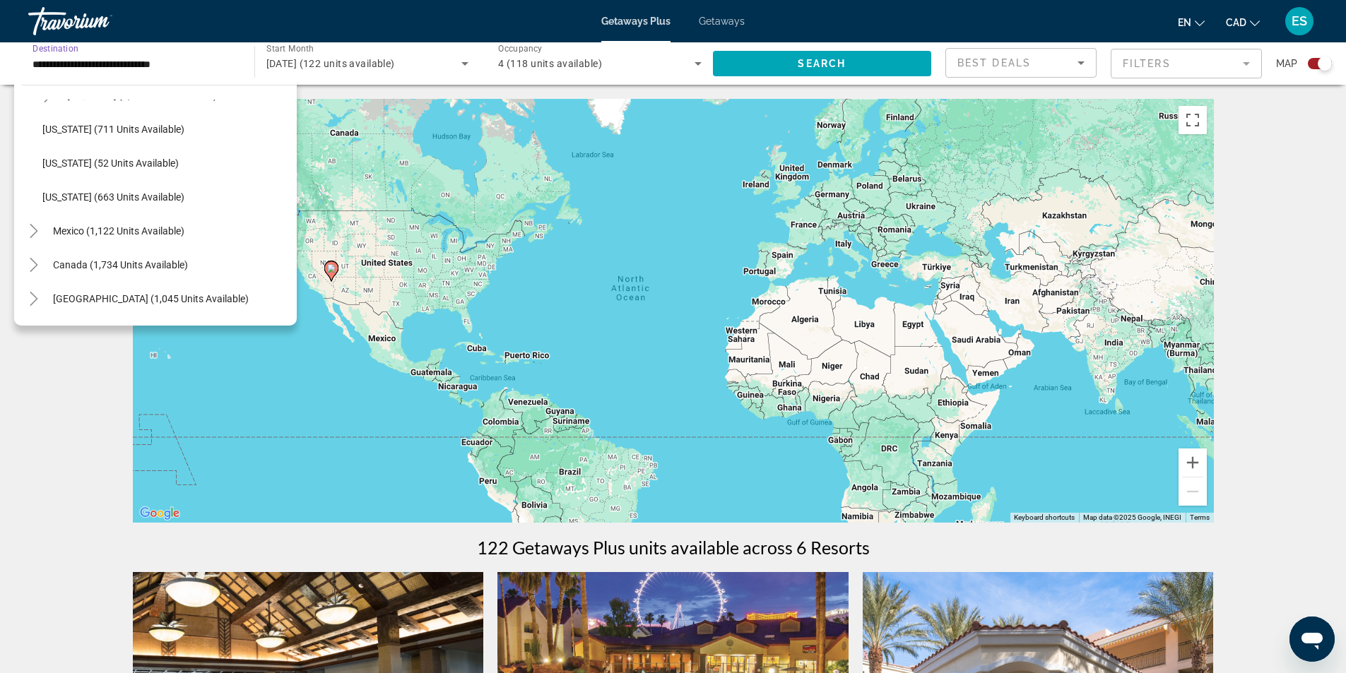
scroll to position [1342, 0]
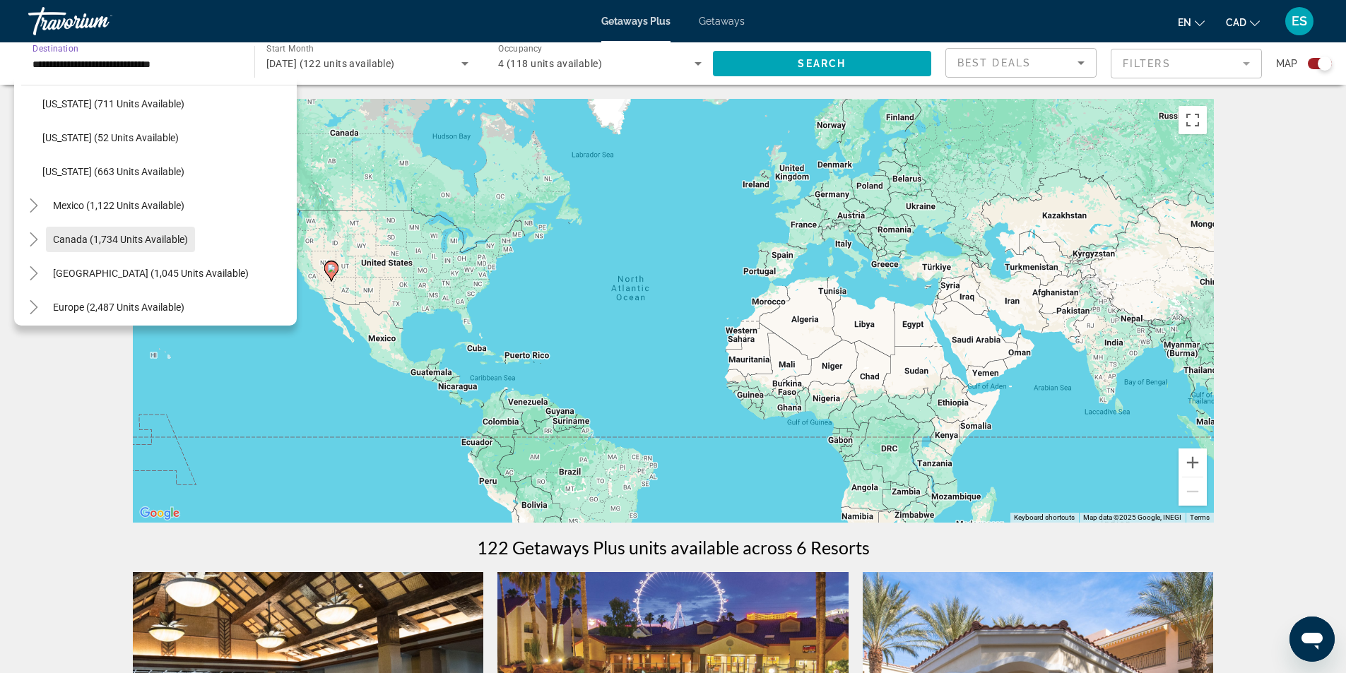
click at [129, 231] on span "Search widget" at bounding box center [120, 240] width 149 height 34
type input "**********"
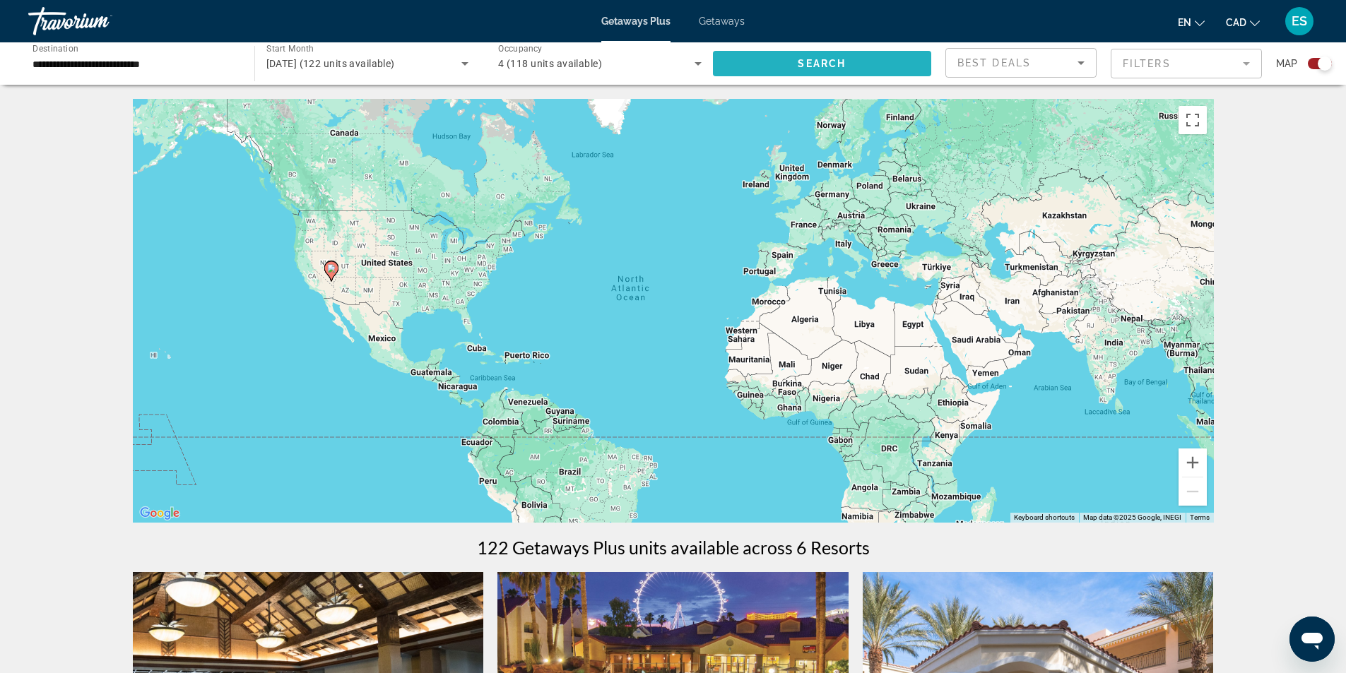
click at [764, 64] on span "Search widget" at bounding box center [822, 64] width 219 height 34
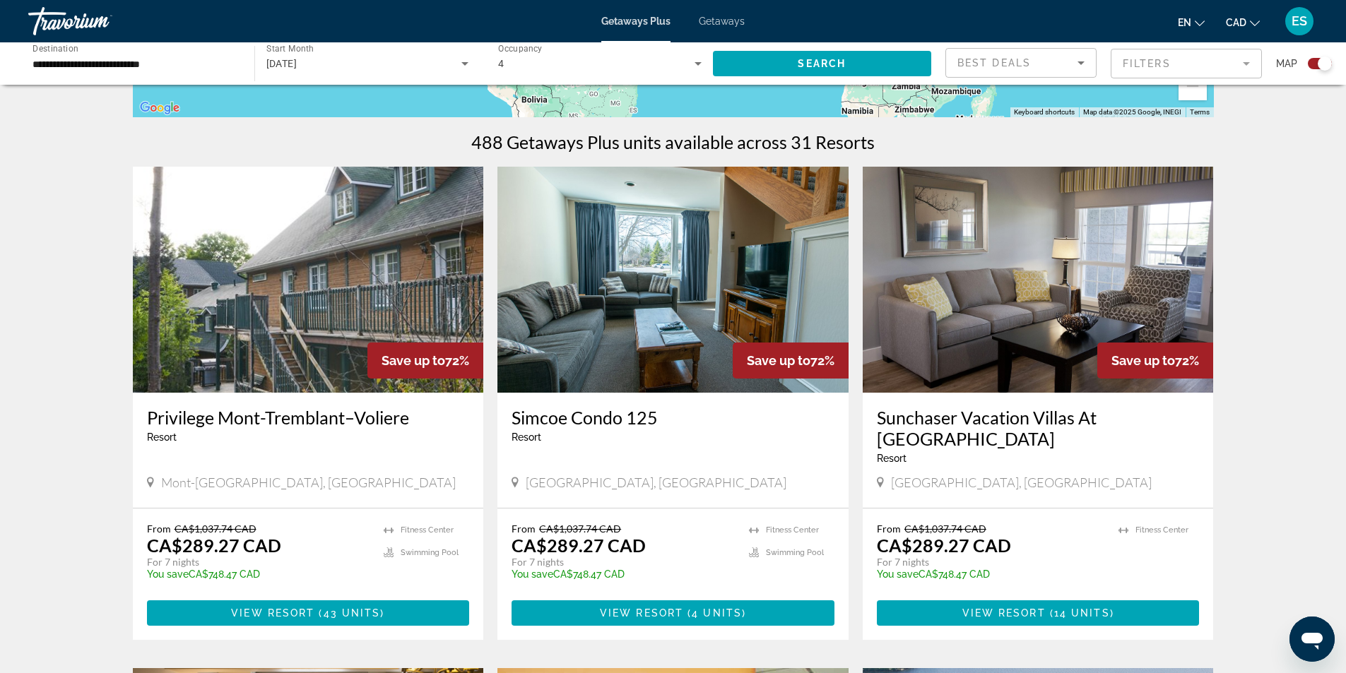
scroll to position [494, 0]
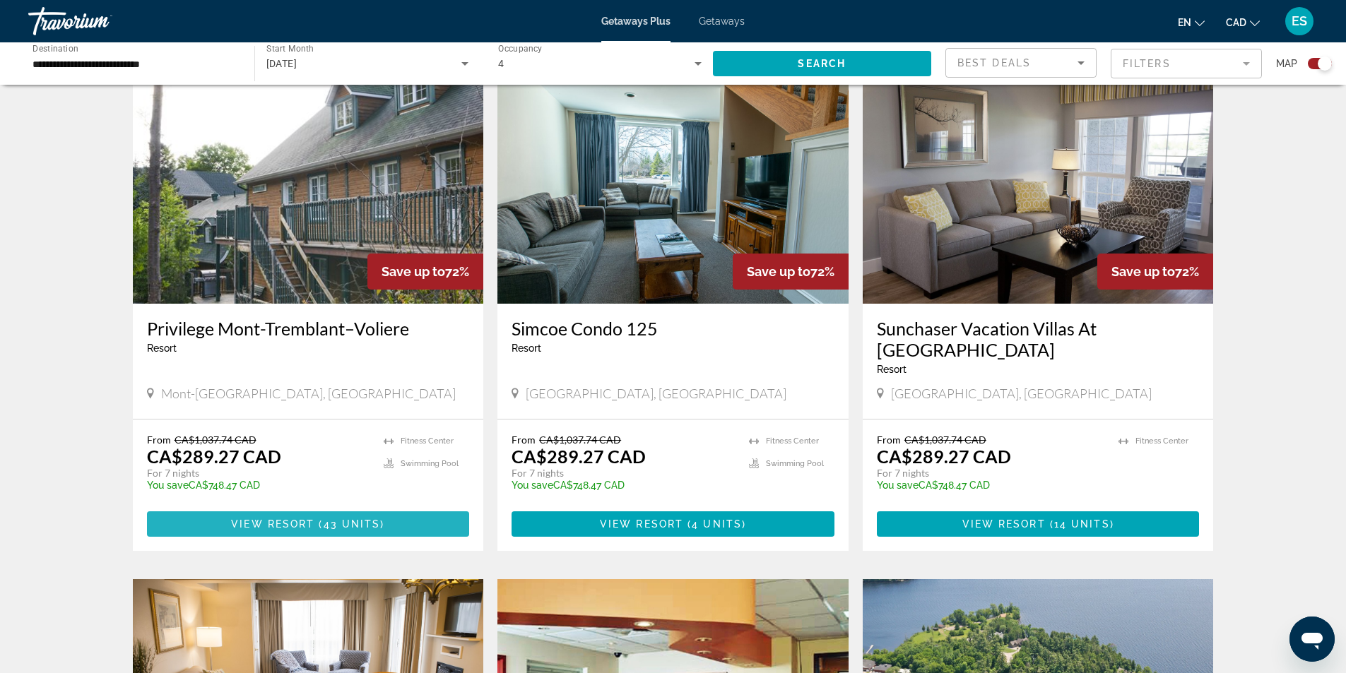
click at [328, 519] on span "43 units" at bounding box center [352, 524] width 57 height 11
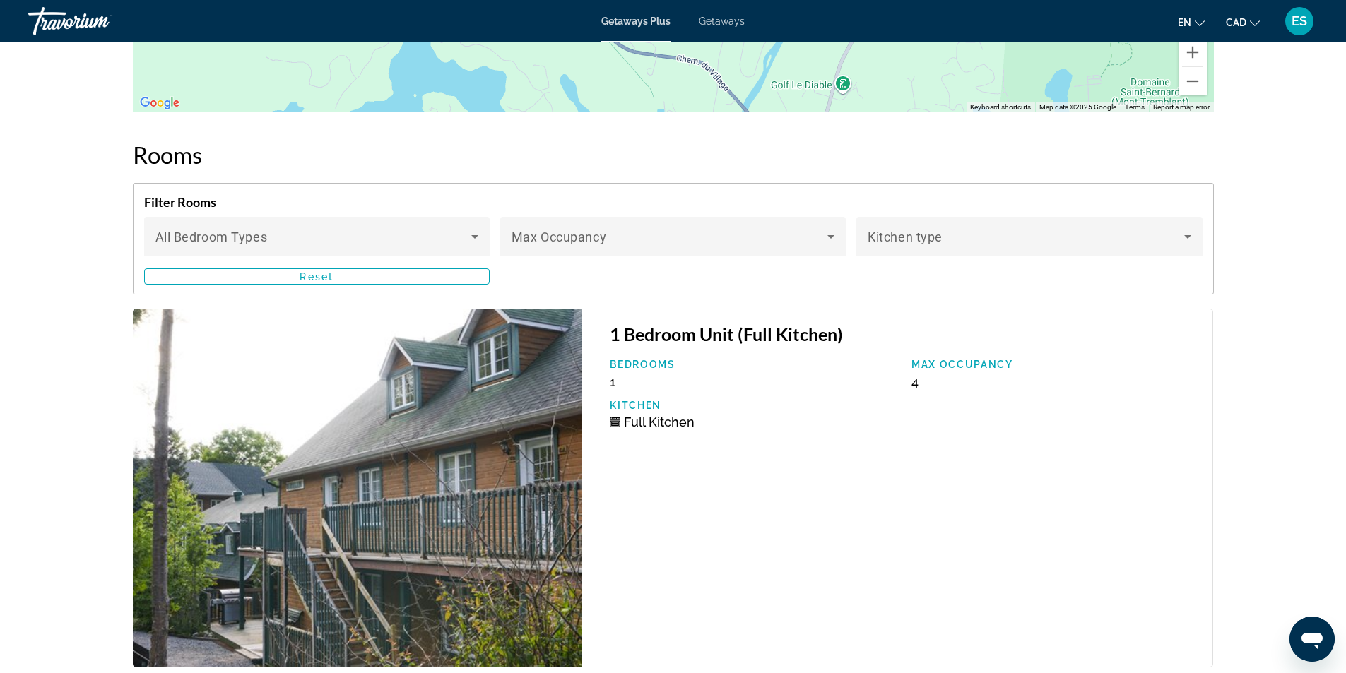
scroll to position [2402, 0]
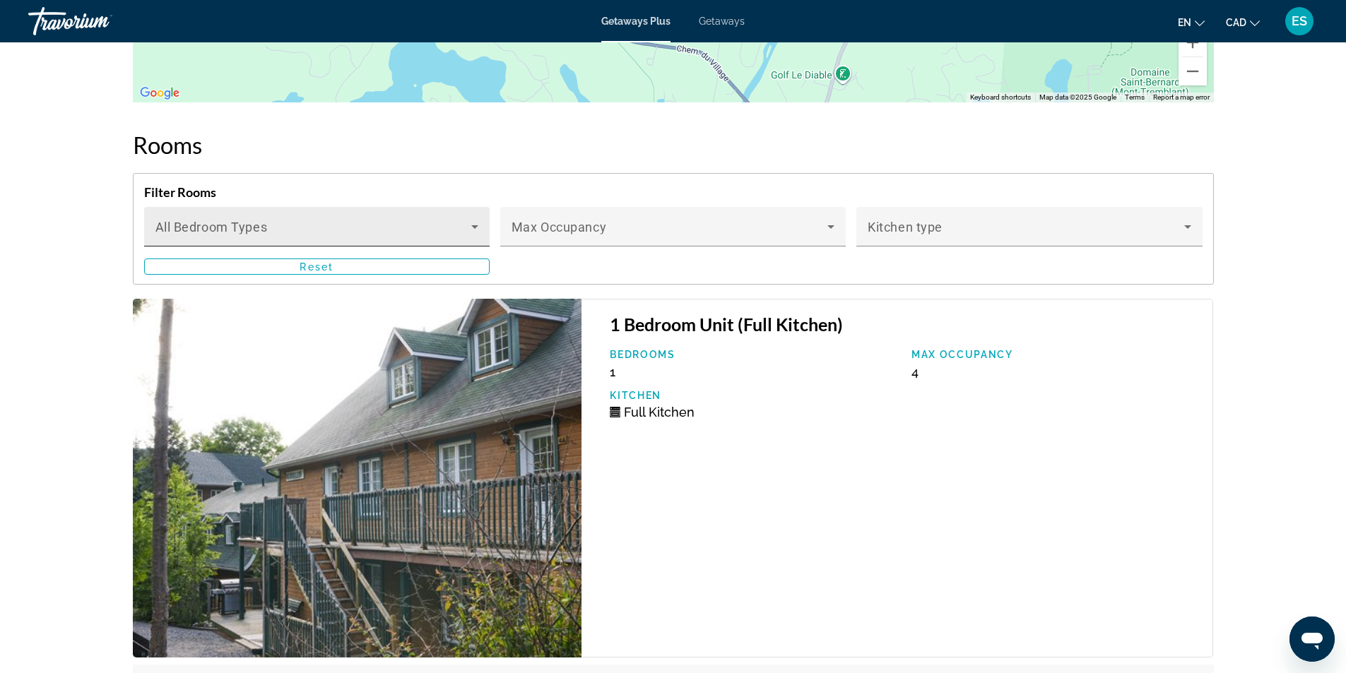
click at [470, 228] on icon "Main content" at bounding box center [474, 226] width 17 height 17
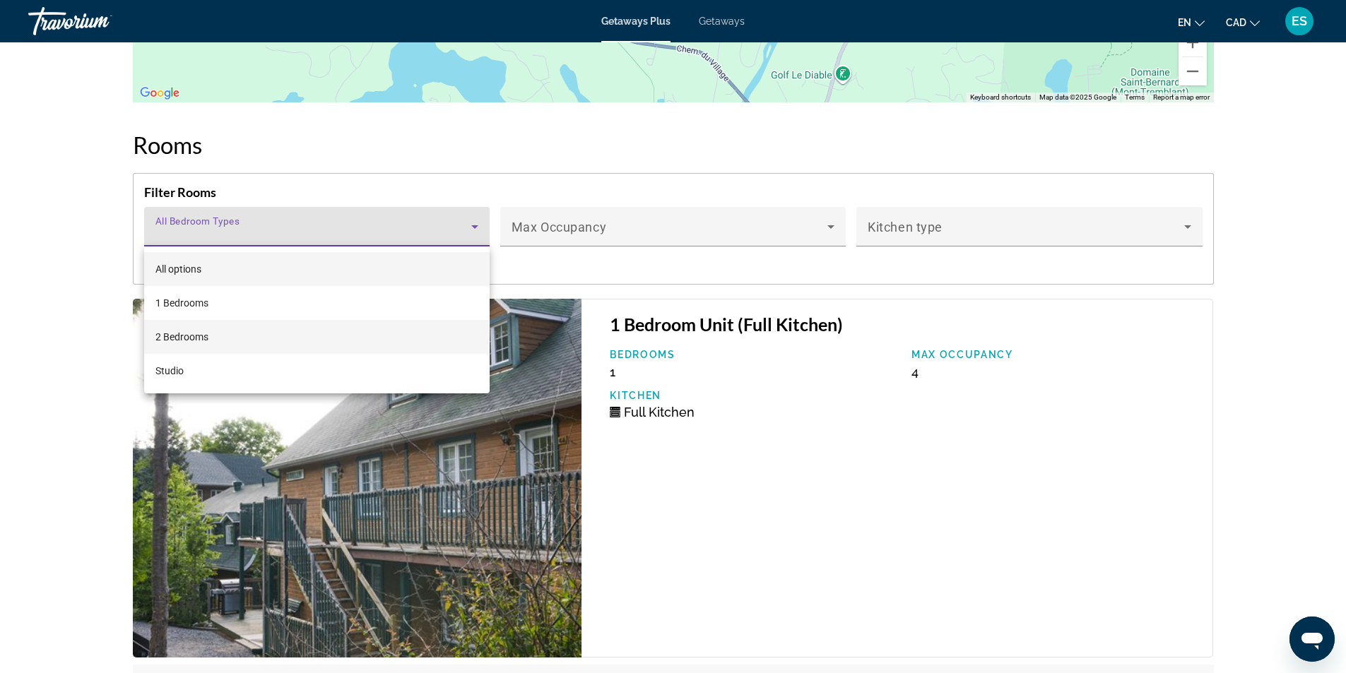
click at [233, 333] on mat-option "2 Bedrooms" at bounding box center [316, 337] width 345 height 34
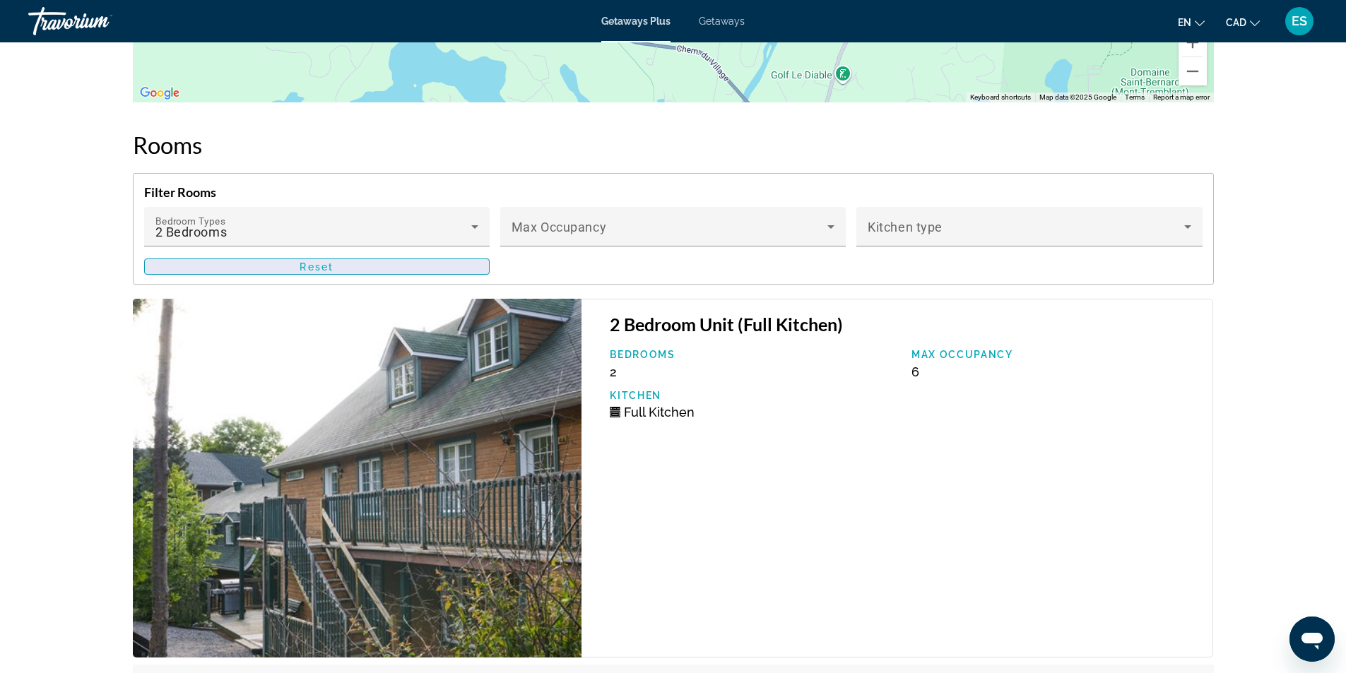
click at [343, 266] on span "Main content" at bounding box center [317, 267] width 344 height 34
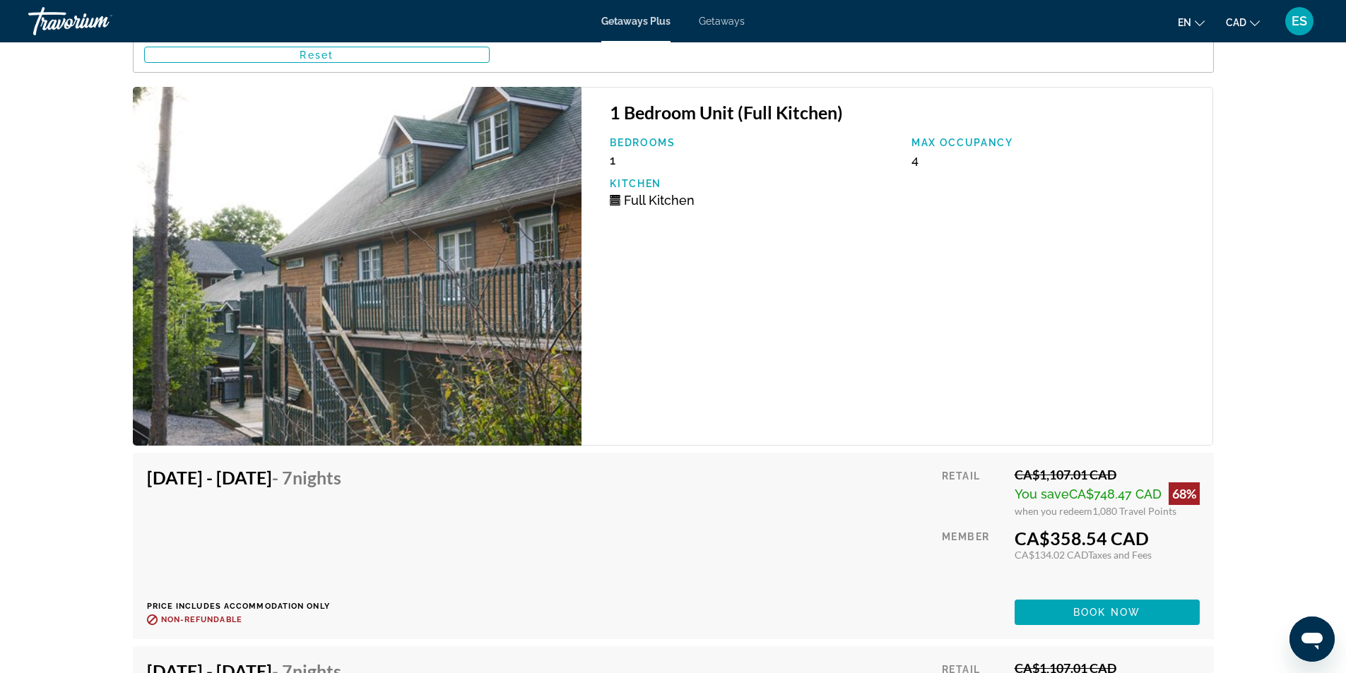
scroll to position [2331, 0]
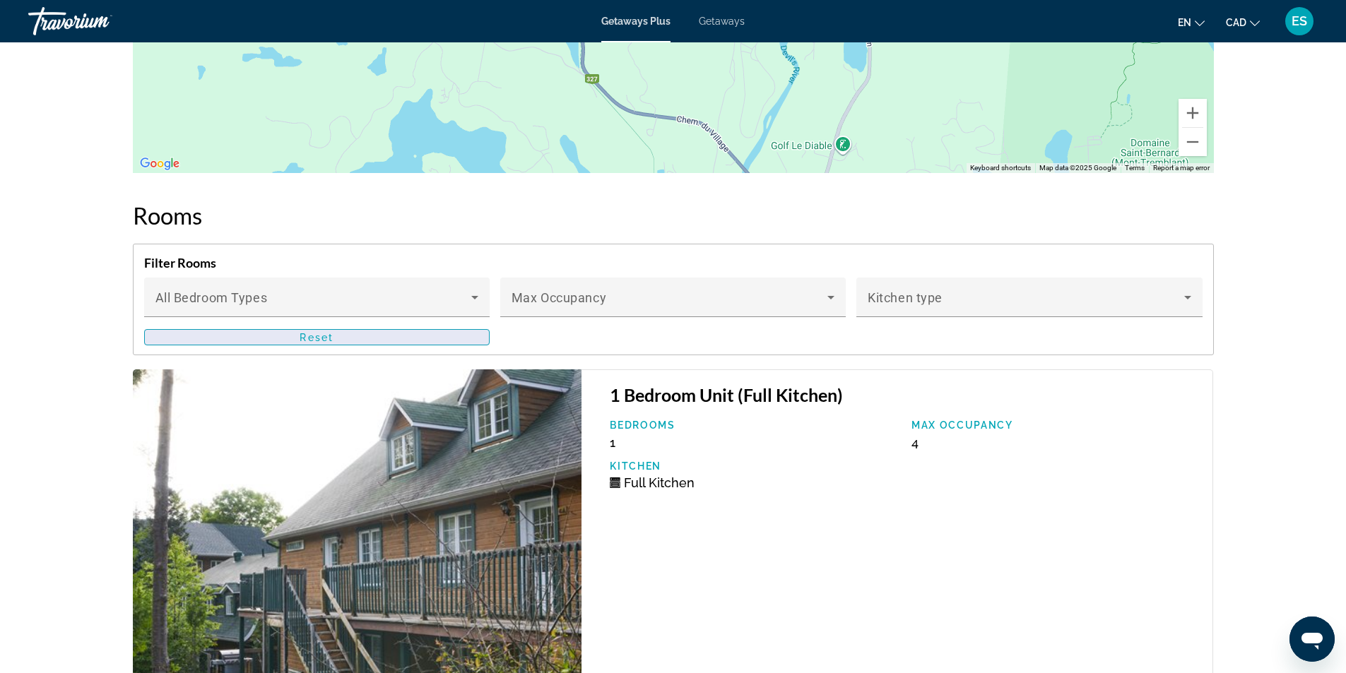
click at [342, 333] on span "Main content" at bounding box center [317, 338] width 344 height 34
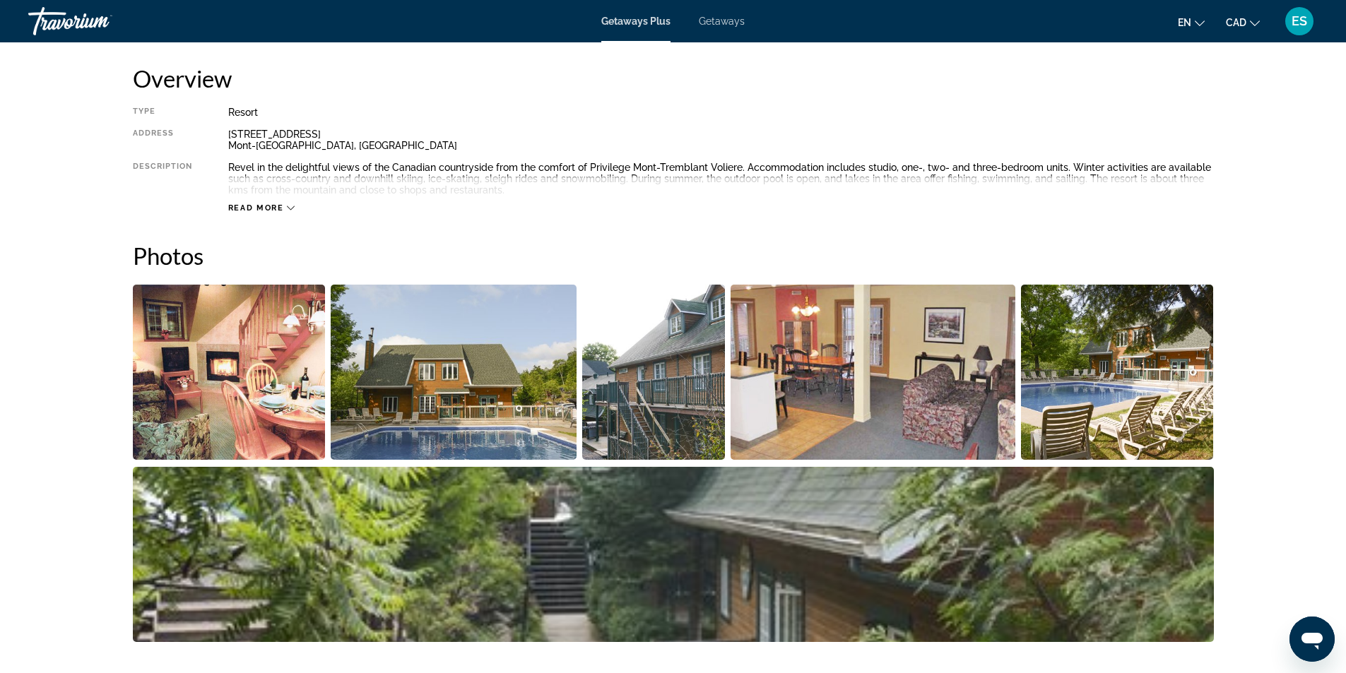
scroll to position [212, 0]
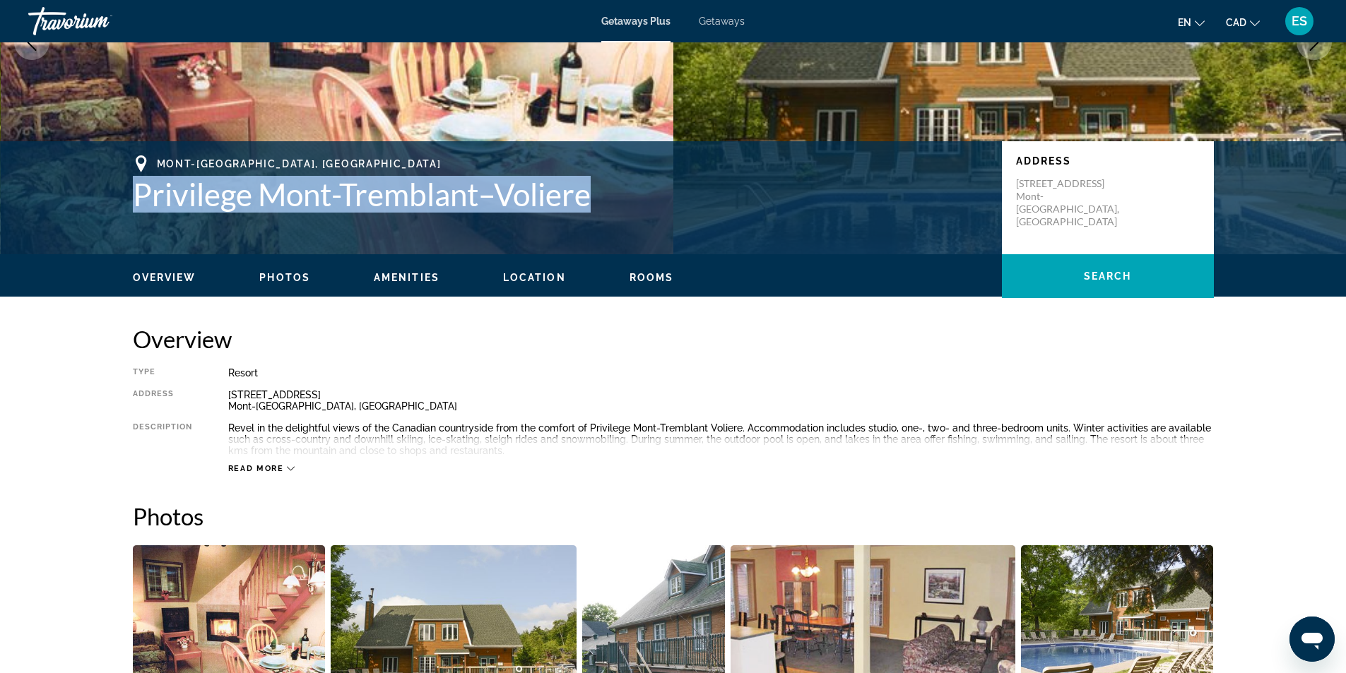
drag, startPoint x: 135, startPoint y: 196, endPoint x: 598, endPoint y: 194, distance: 463.4
click at [598, 194] on h1 "Privilege Mont-Tremblant–Voliere" at bounding box center [560, 194] width 855 height 37
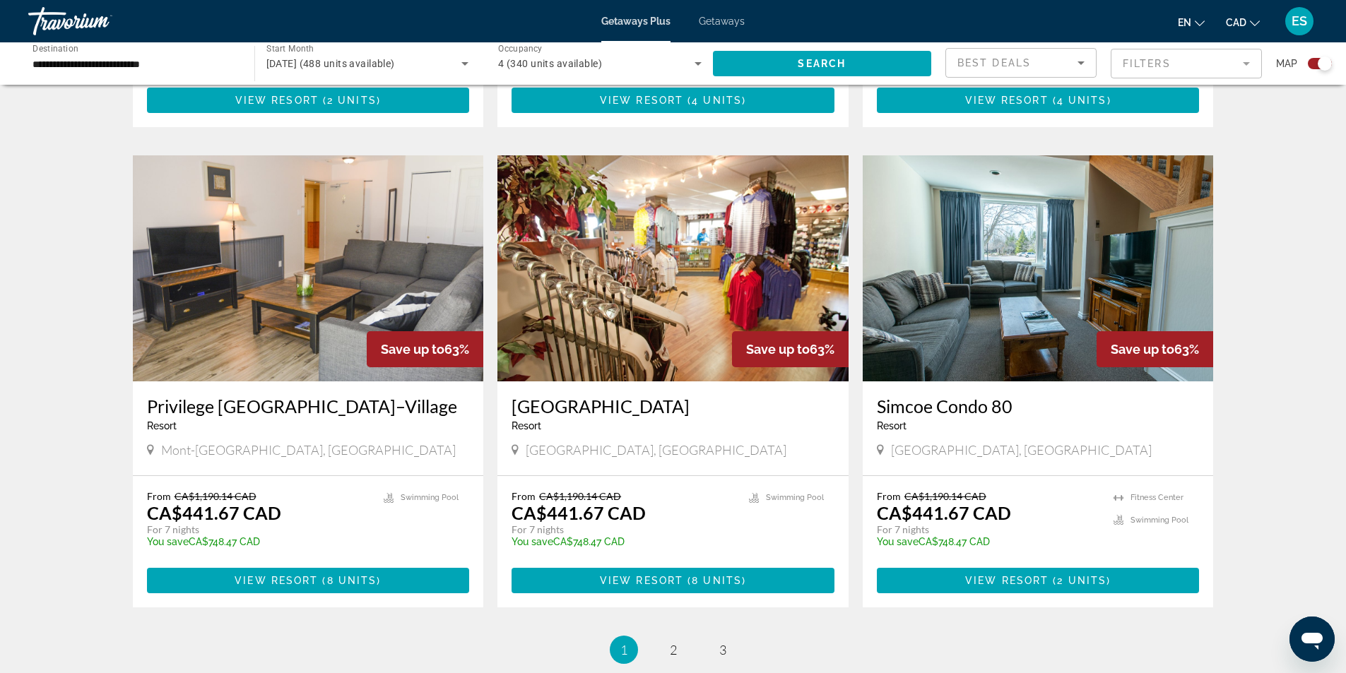
scroll to position [1907, 0]
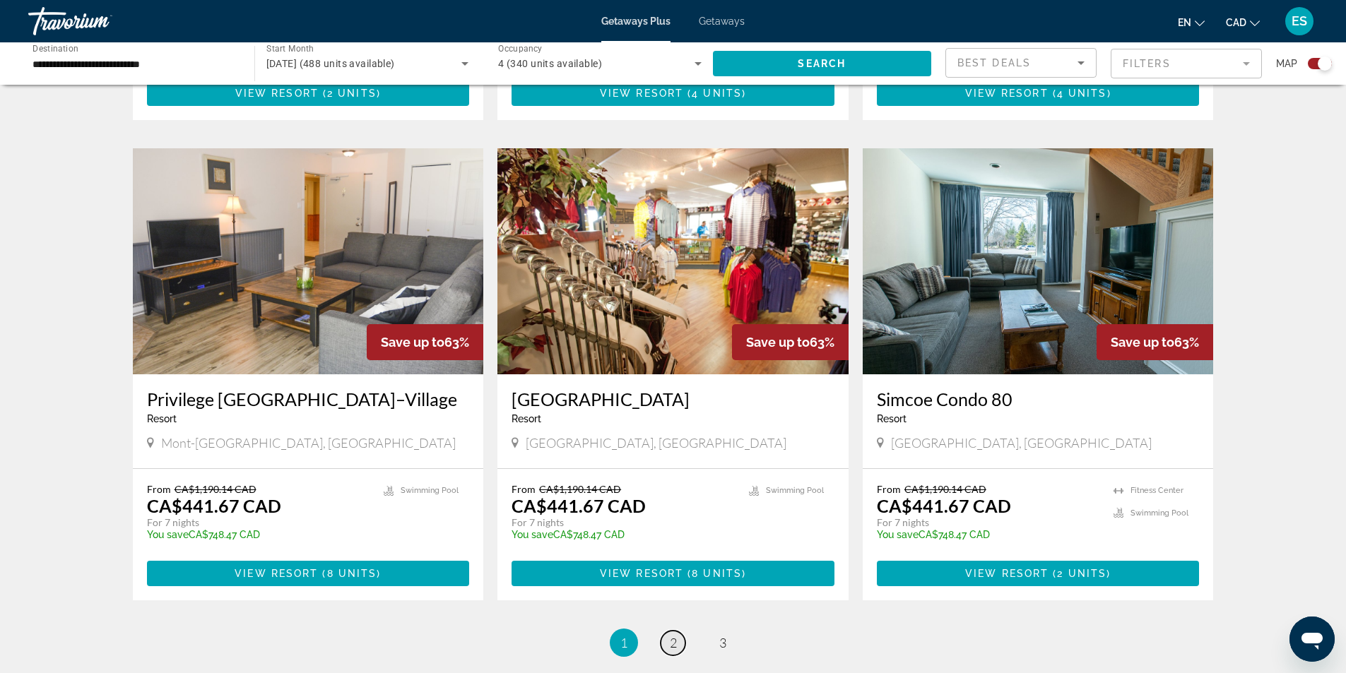
click at [674, 635] on span "2" at bounding box center [673, 643] width 7 height 16
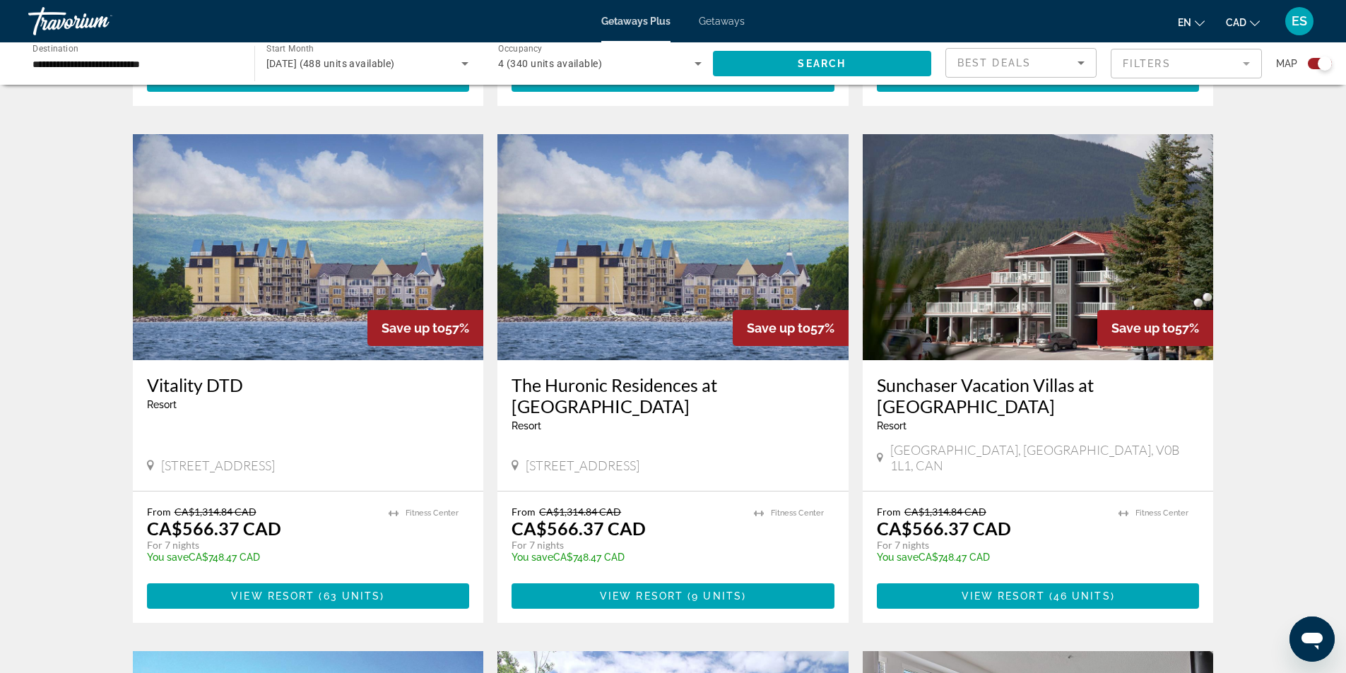
scroll to position [1413, 0]
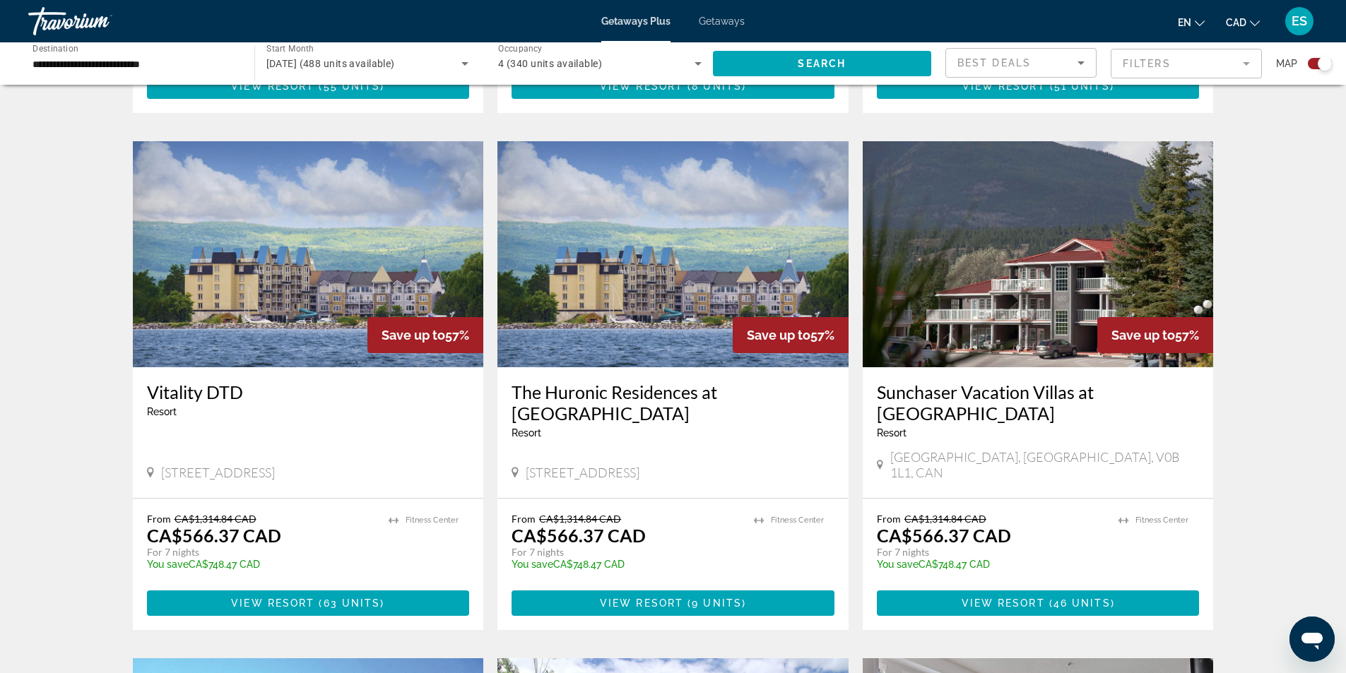
drag, startPoint x: 144, startPoint y: 390, endPoint x: 243, endPoint y: 391, distance: 98.9
click at [243, 391] on div "Vitality DTD Resort - This is an adults only resort [STREET_ADDRESS]" at bounding box center [308, 432] width 351 height 131
click at [252, 280] on img "Main content" at bounding box center [308, 254] width 351 height 226
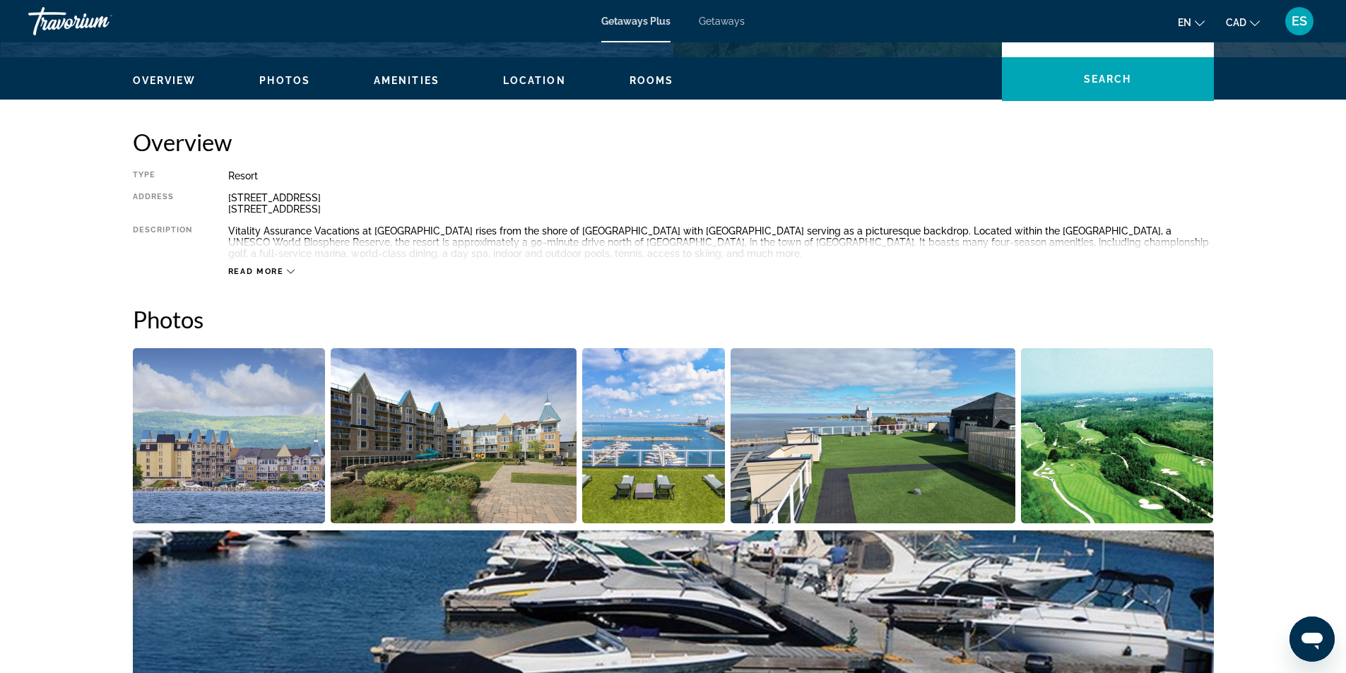
scroll to position [565, 0]
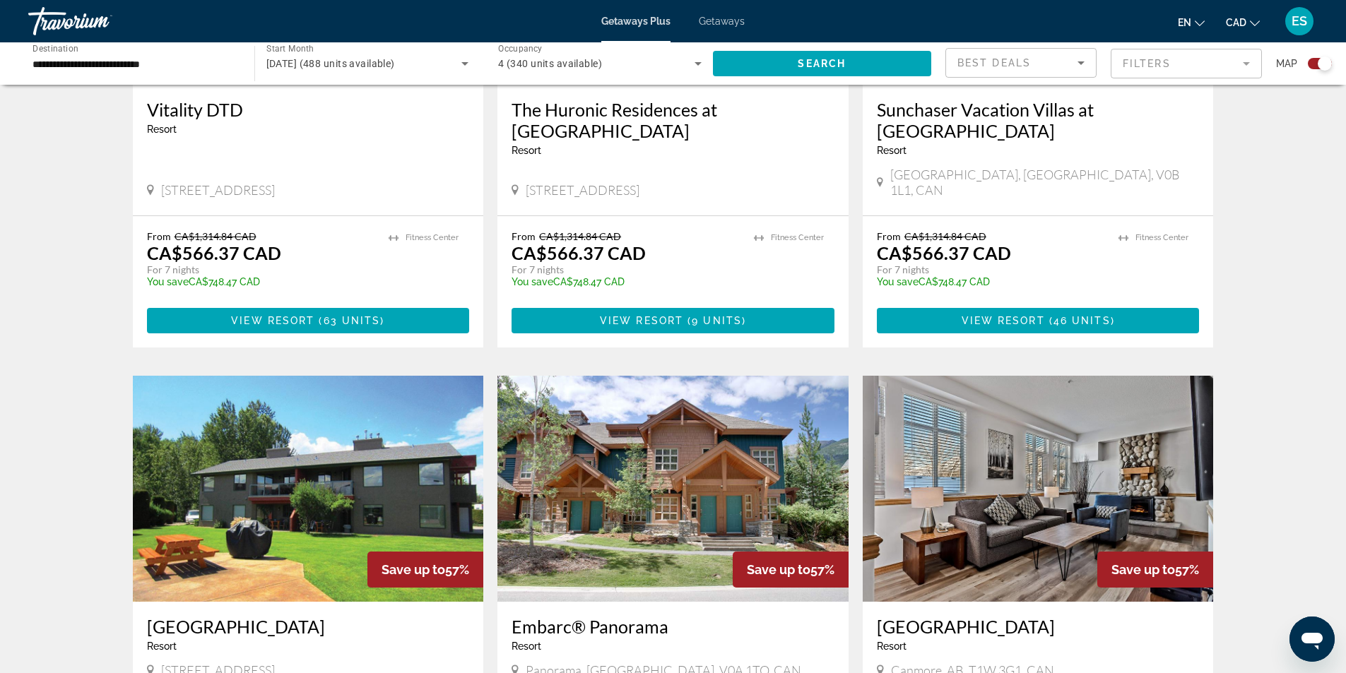
scroll to position [1837, 0]
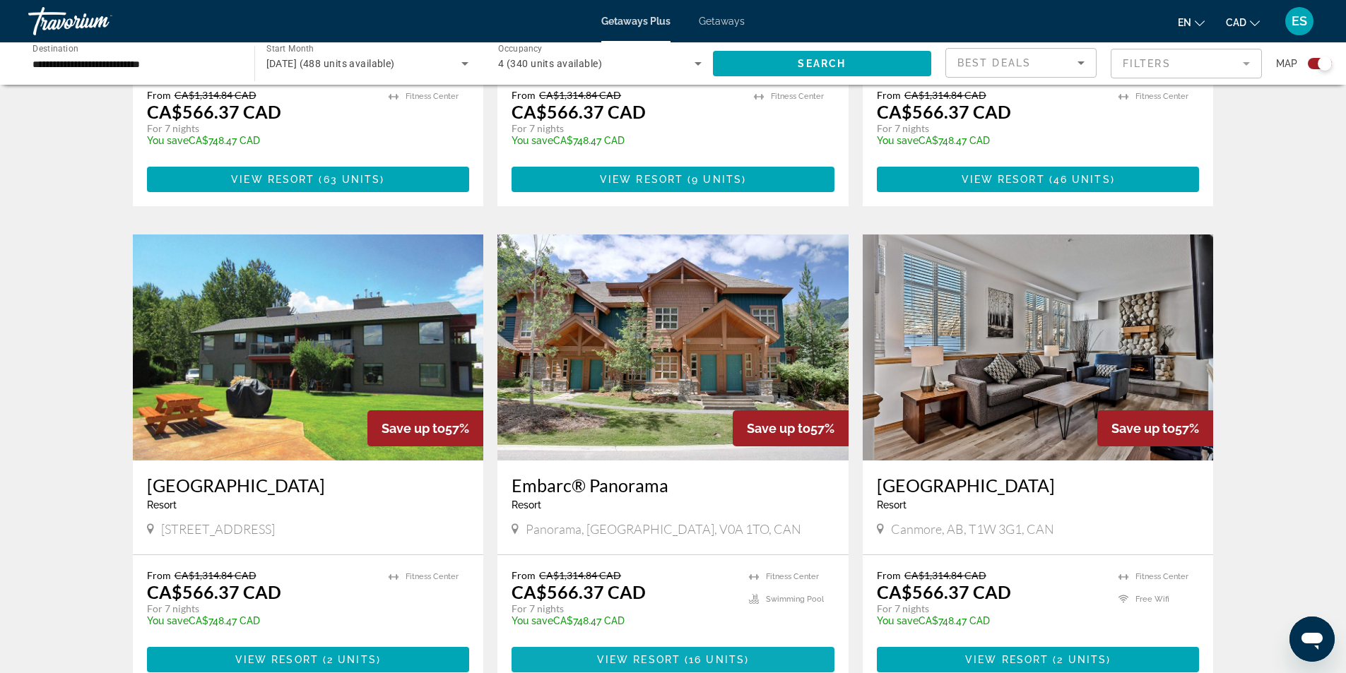
click at [689, 643] on span "Main content" at bounding box center [672, 660] width 323 height 34
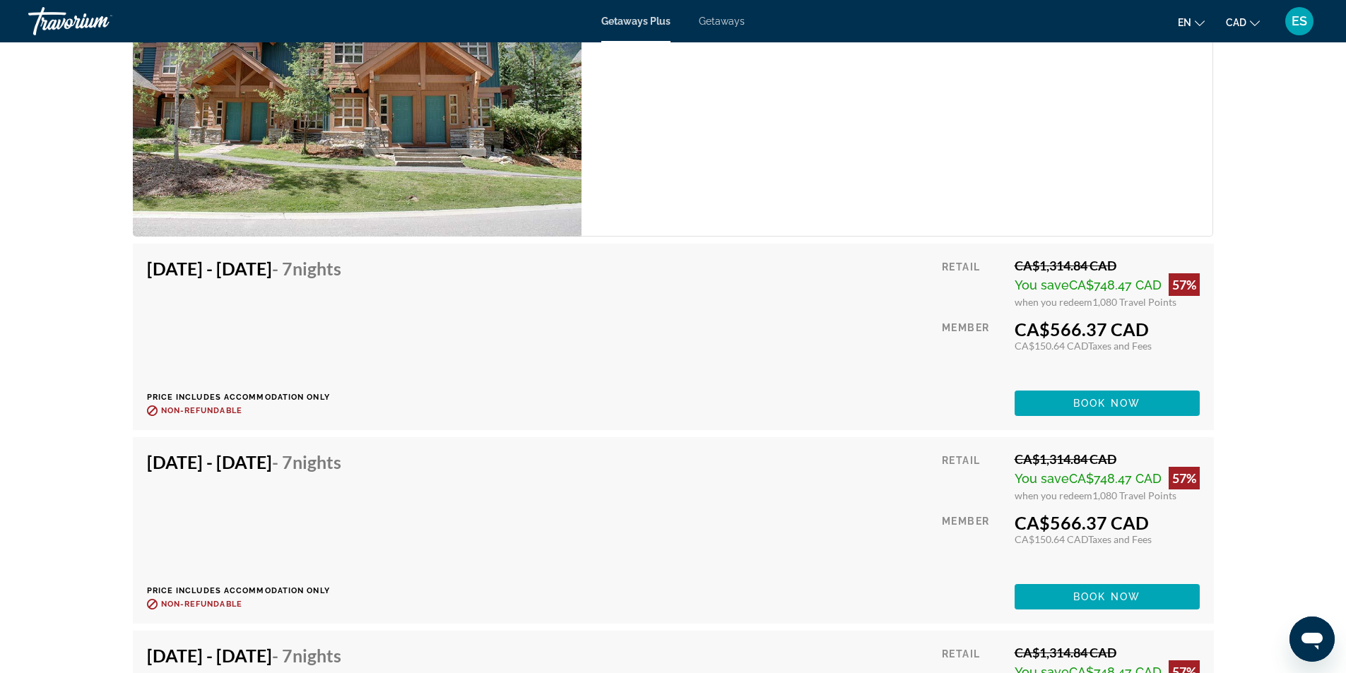
scroll to position [2472, 0]
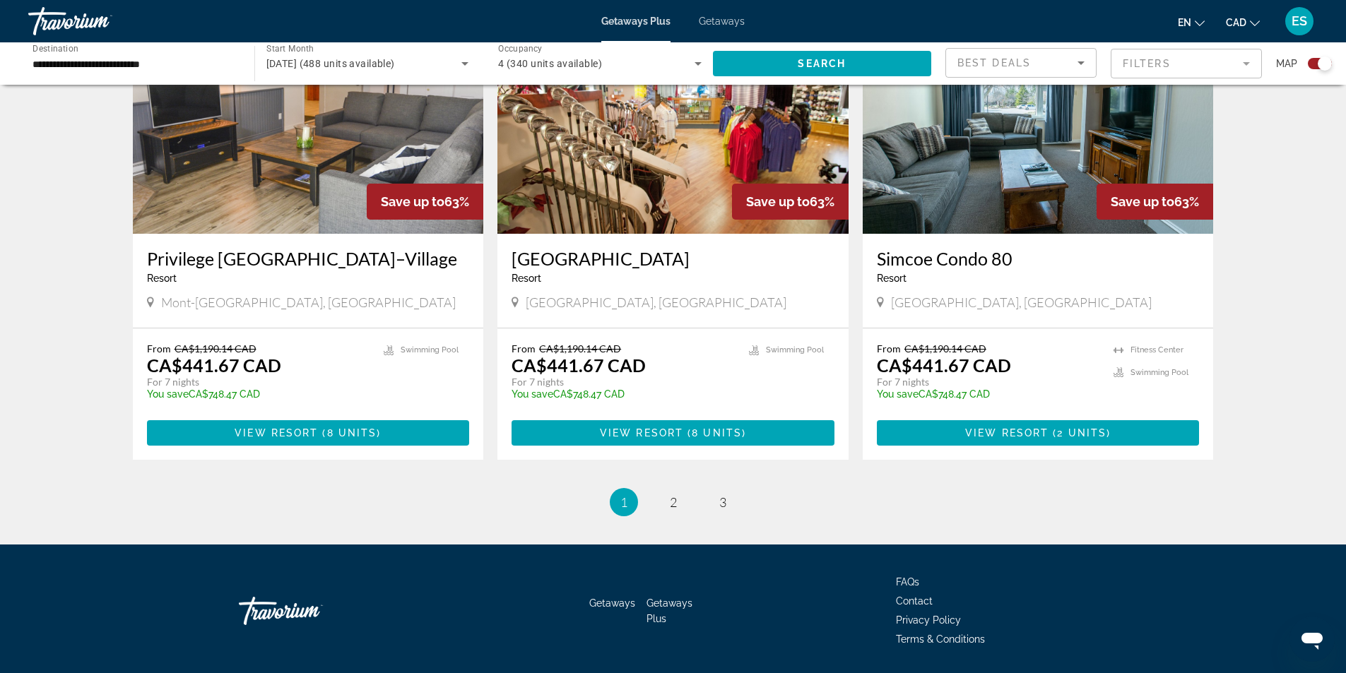
scroll to position [2050, 0]
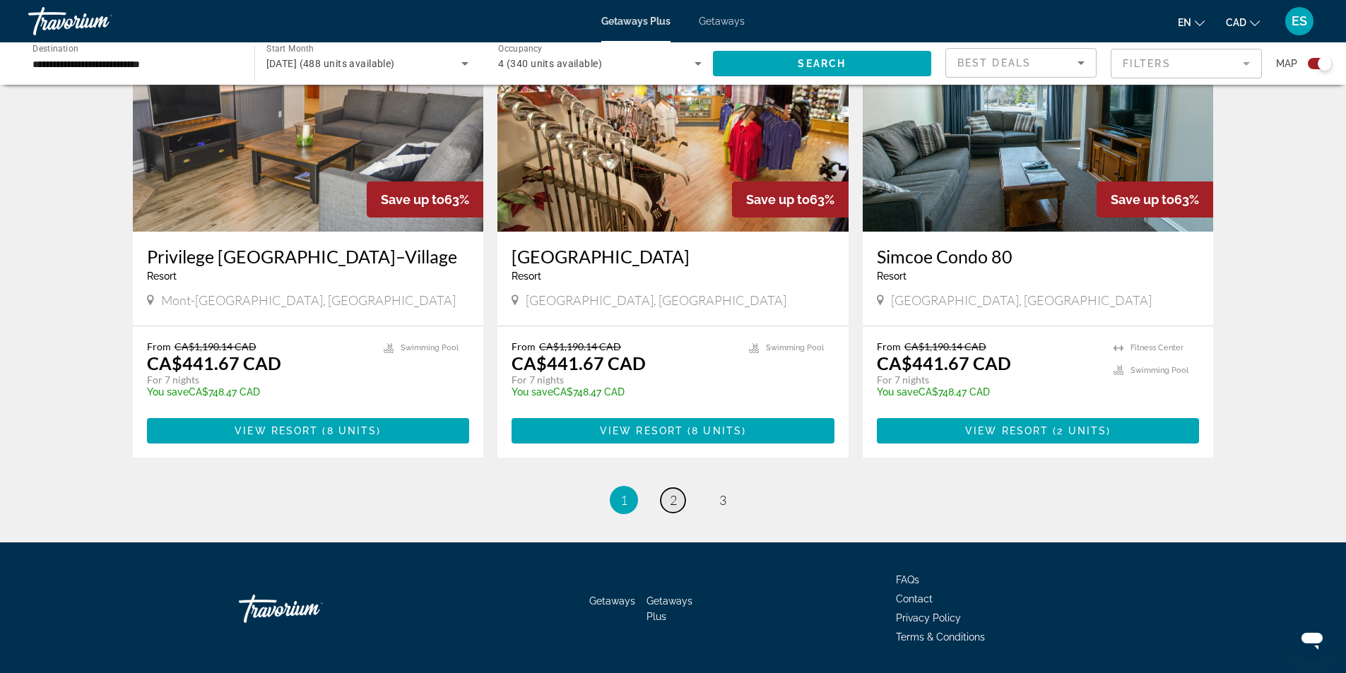
click at [670, 492] on span "2" at bounding box center [673, 500] width 7 height 16
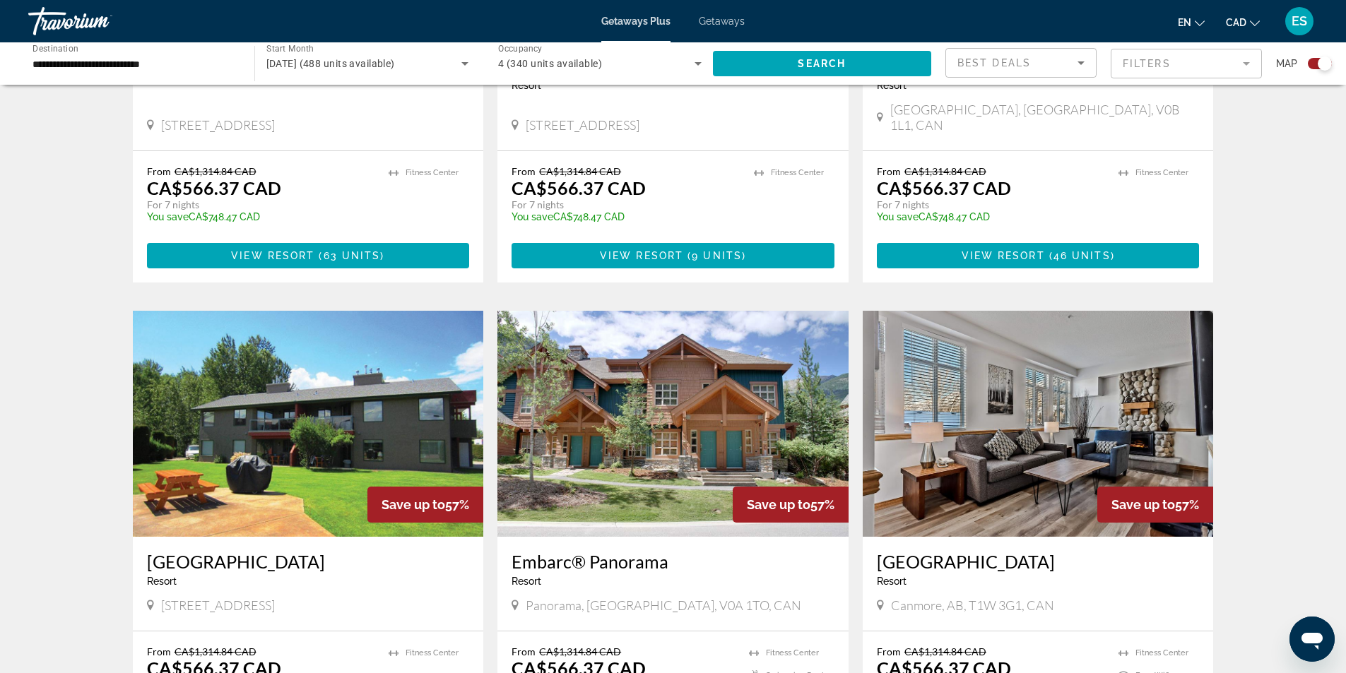
scroll to position [1978, 0]
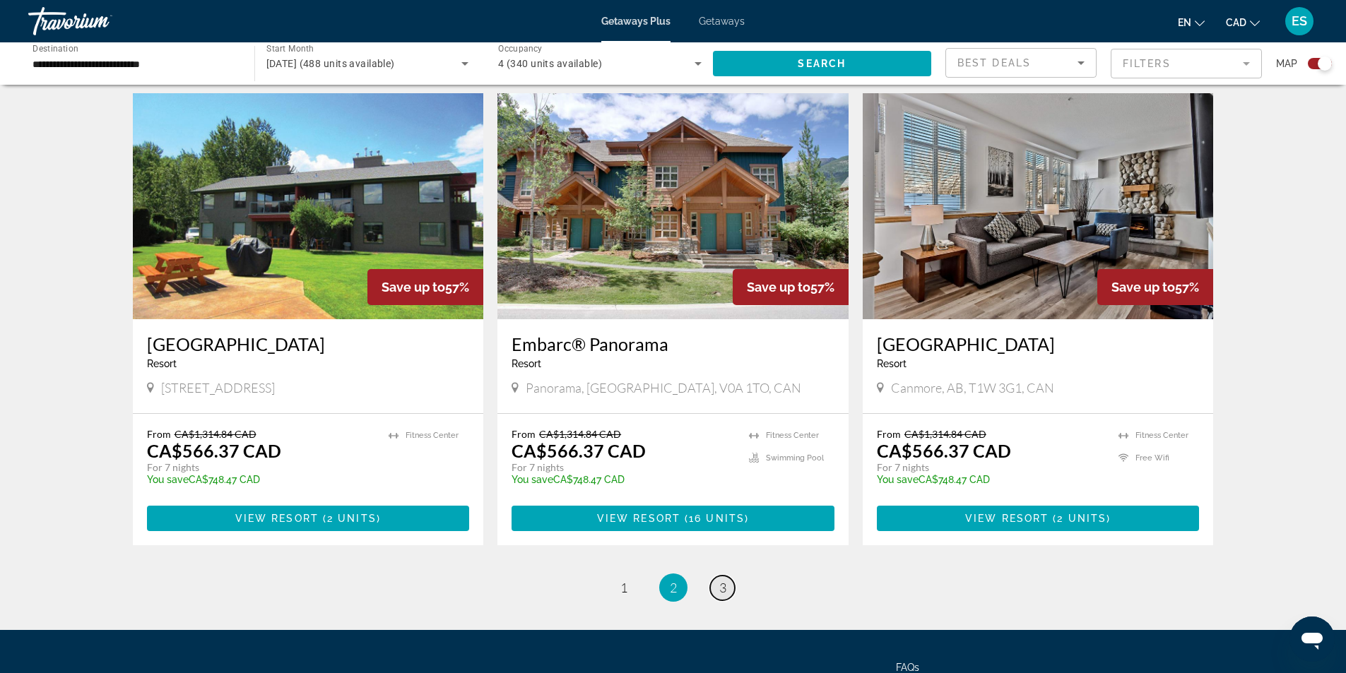
click at [725, 580] on span "3" at bounding box center [722, 588] width 7 height 16
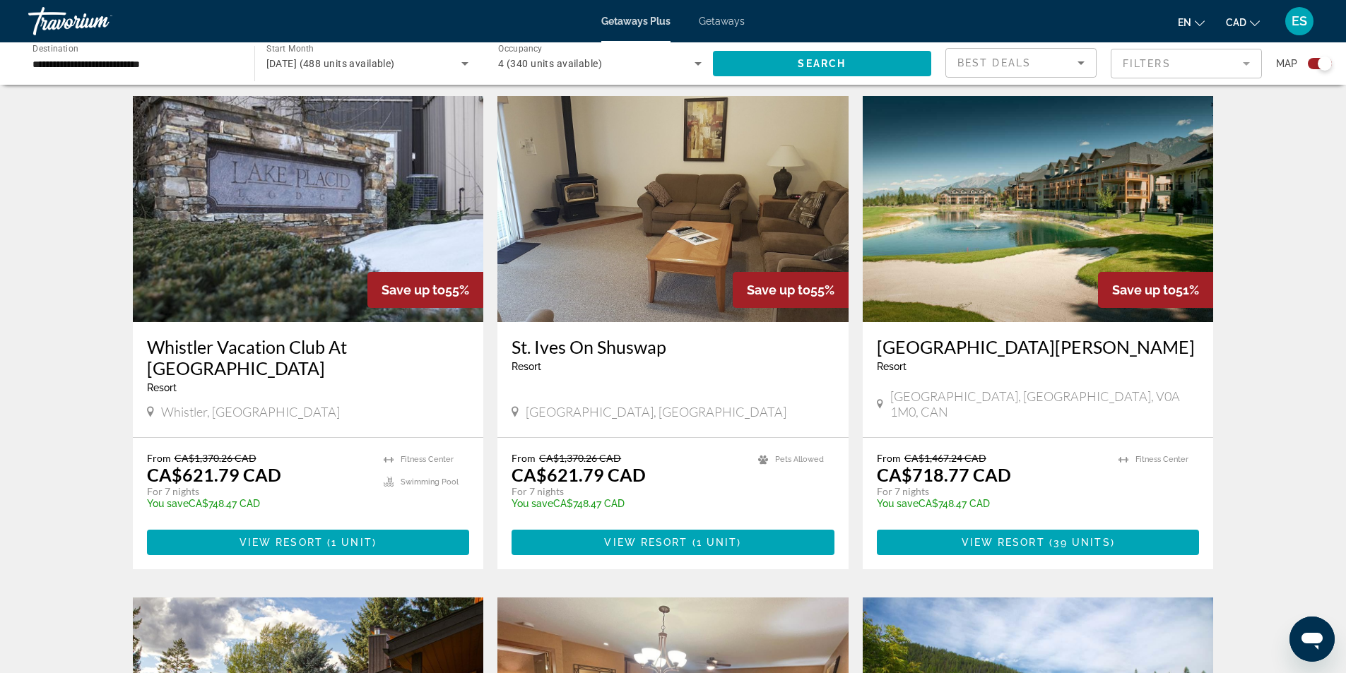
scroll to position [494, 0]
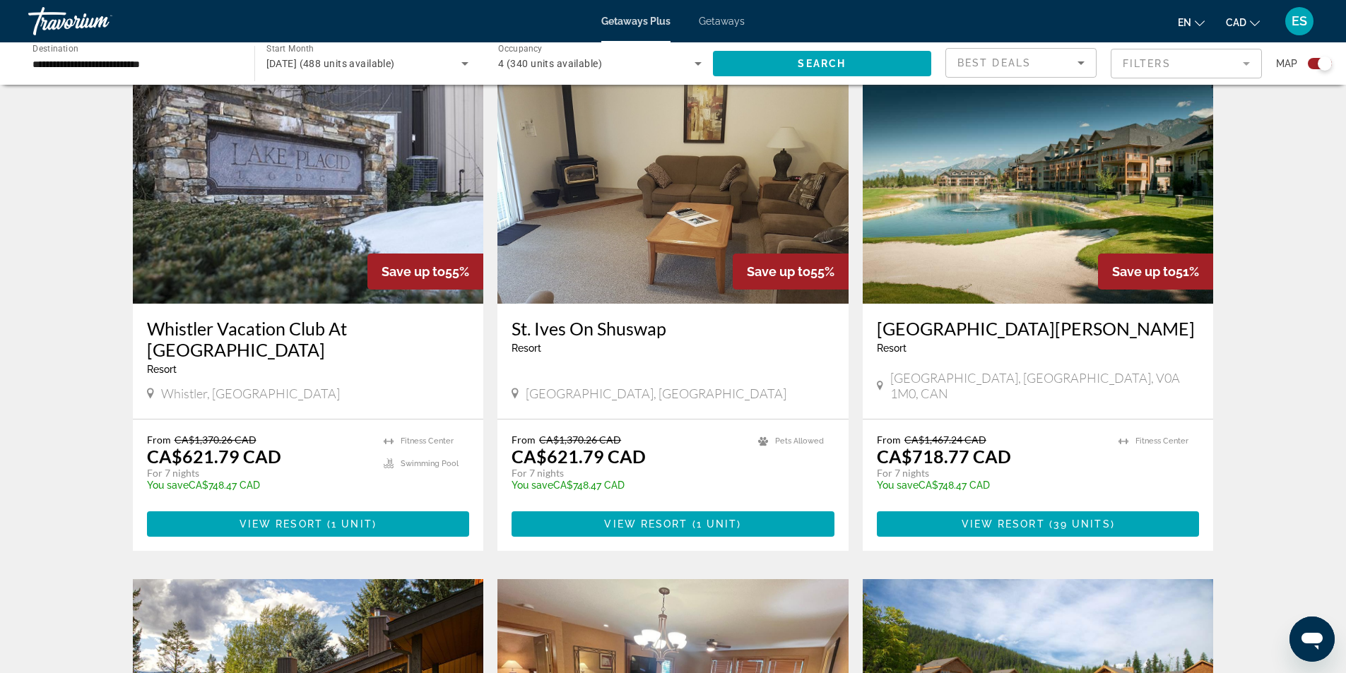
click at [382, 333] on h3 "Whistler Vacation Club At [GEOGRAPHIC_DATA]" at bounding box center [308, 339] width 323 height 42
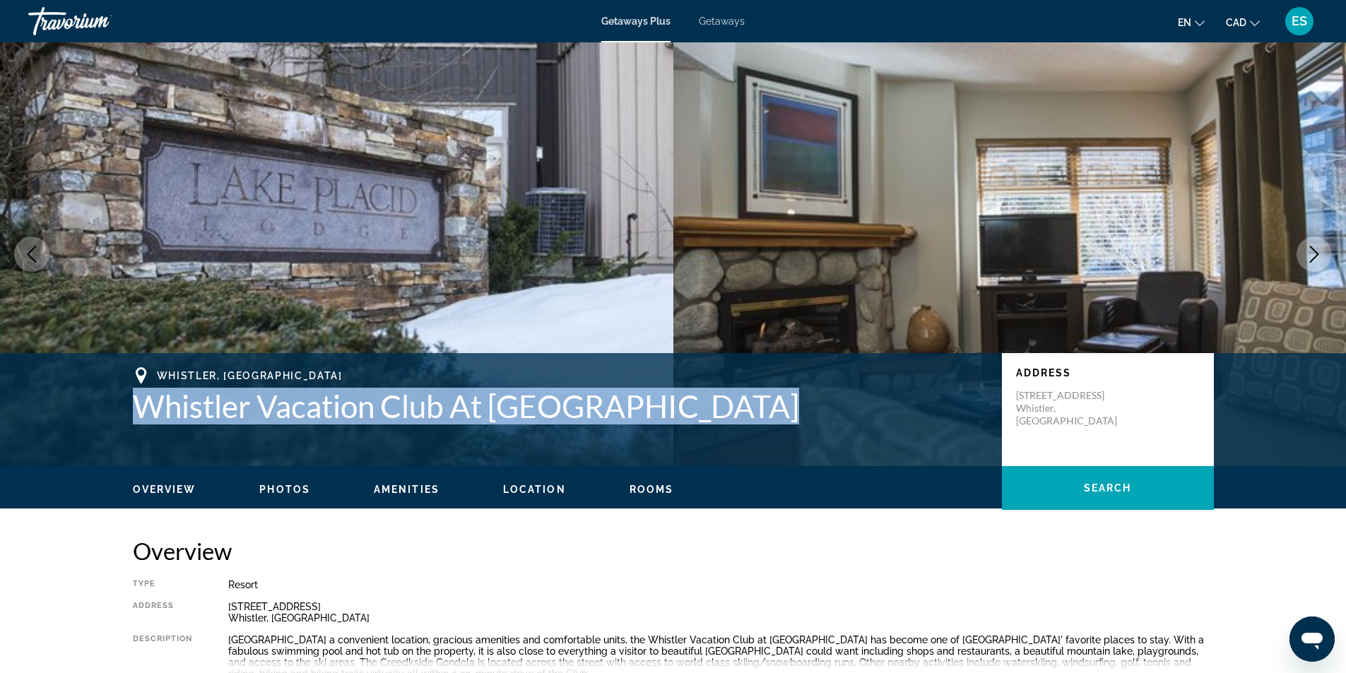
drag, startPoint x: 136, startPoint y: 411, endPoint x: 731, endPoint y: 410, distance: 594.8
click at [731, 410] on h1 "Whistler Vacation Club At [GEOGRAPHIC_DATA]" at bounding box center [560, 406] width 855 height 37
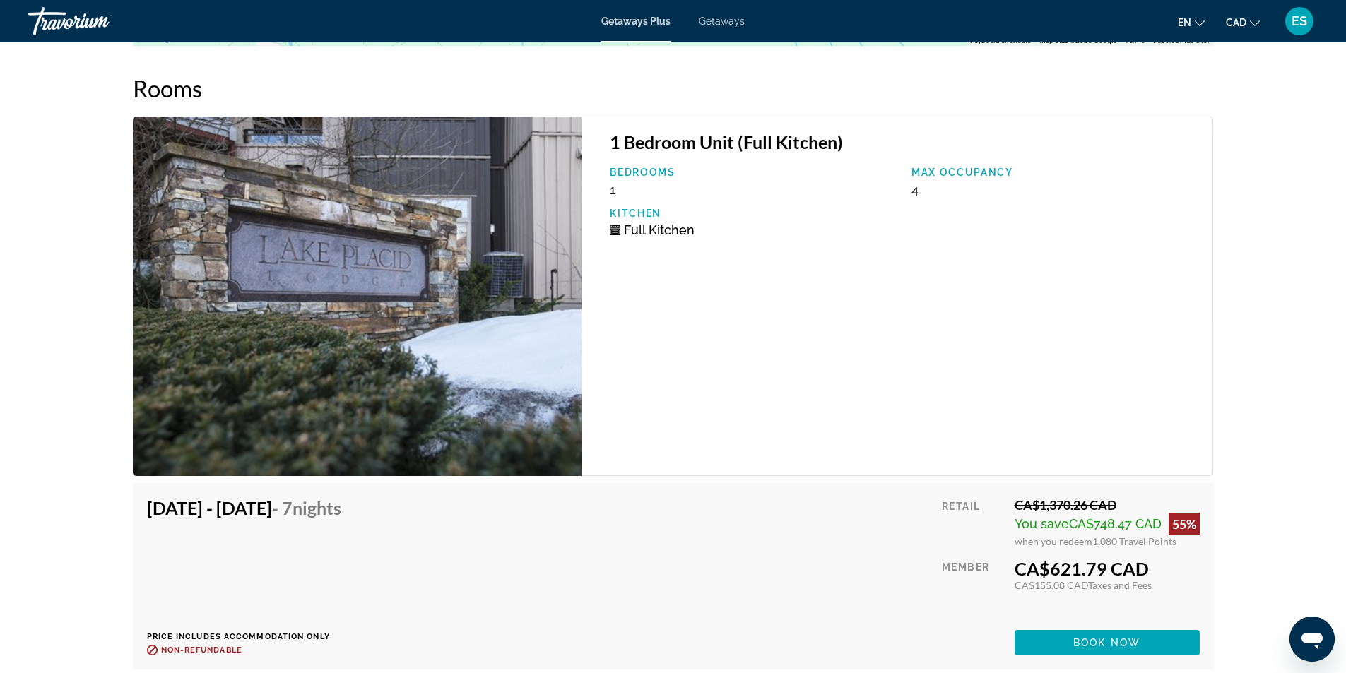
scroll to position [2578, 0]
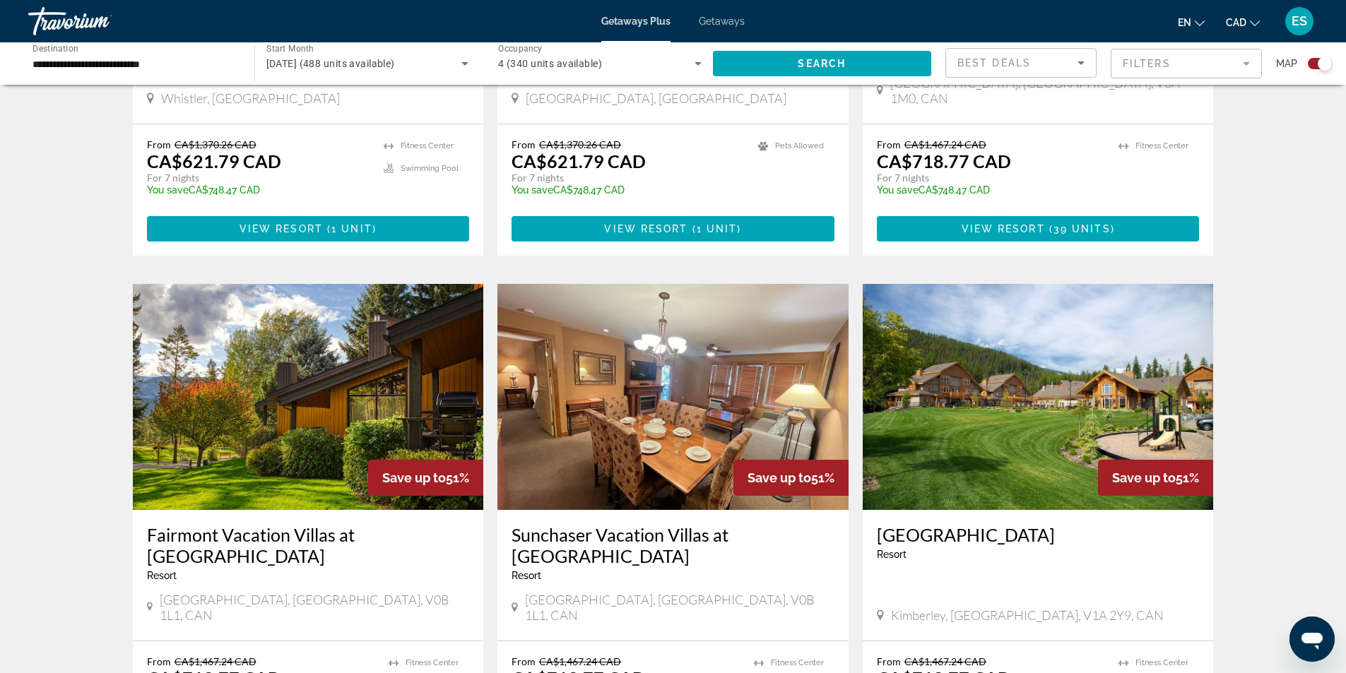
scroll to position [777, 0]
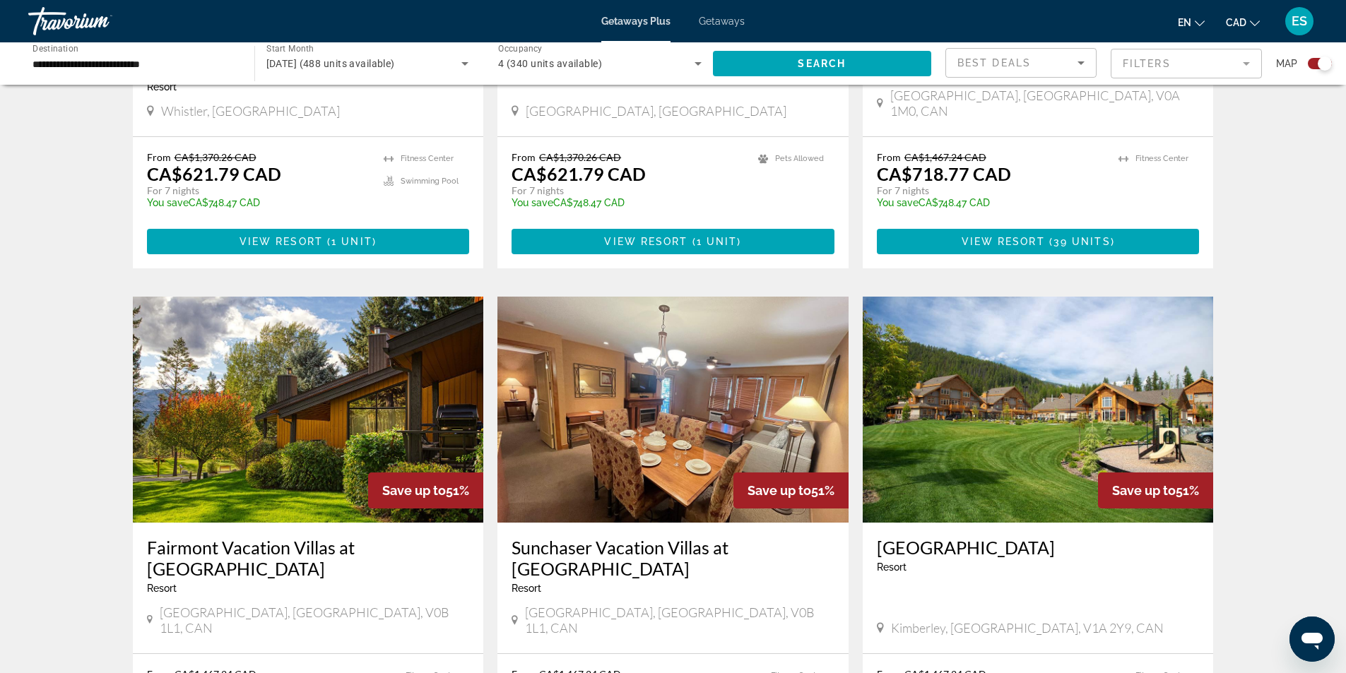
click at [369, 435] on img "Main content" at bounding box center [308, 410] width 351 height 226
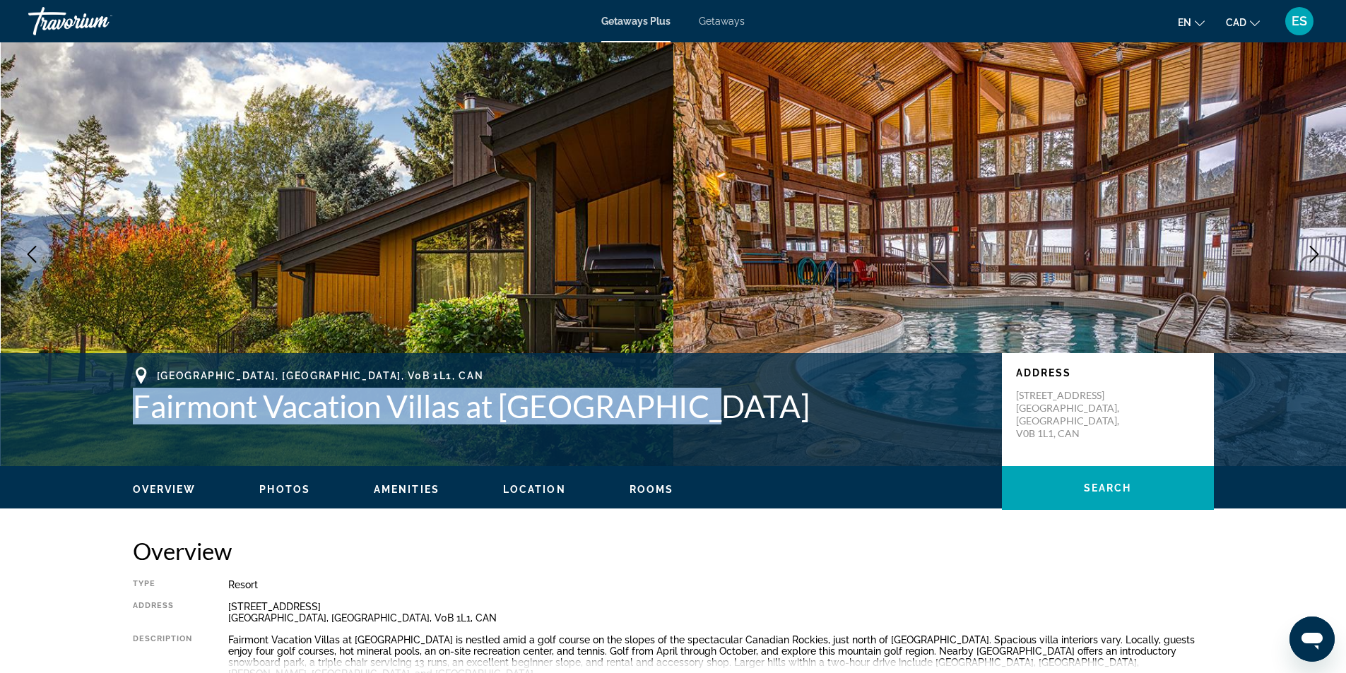
drag, startPoint x: 134, startPoint y: 406, endPoint x: 689, endPoint y: 416, distance: 555.3
click at [689, 416] on h1 "Fairmont Vacation Villas at [GEOGRAPHIC_DATA]" at bounding box center [560, 406] width 855 height 37
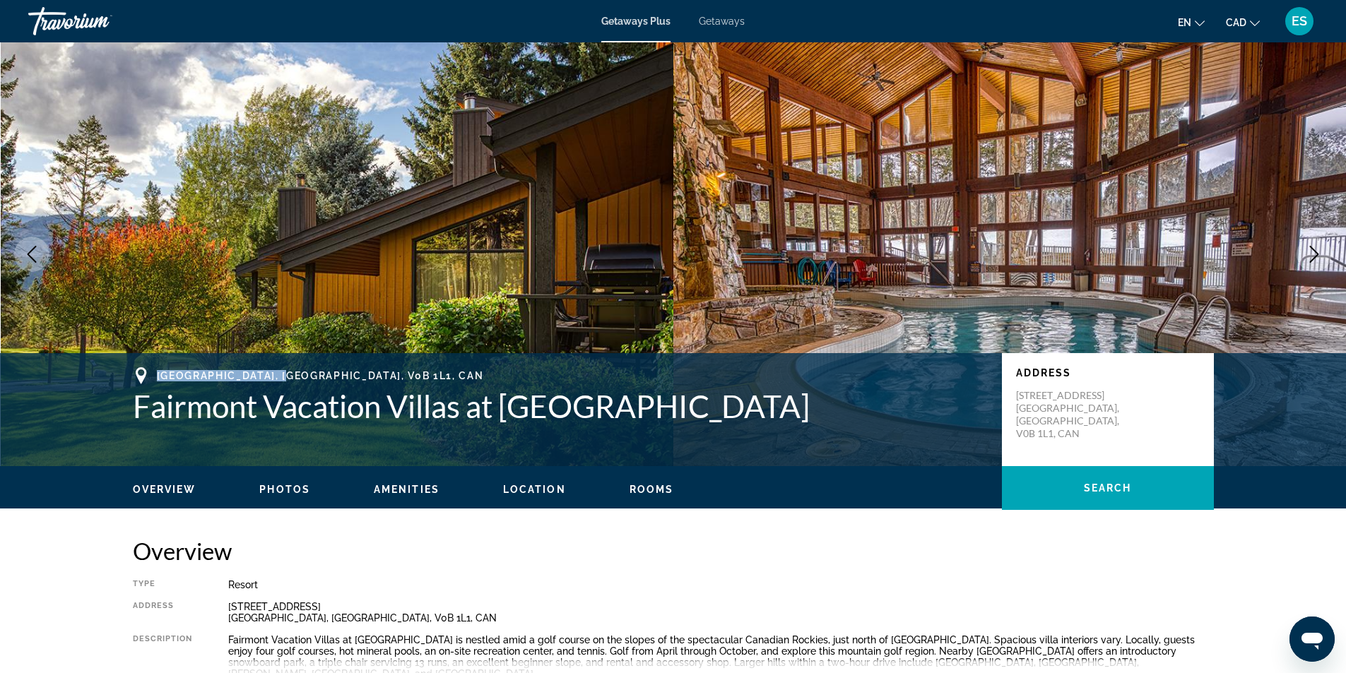
drag, startPoint x: 158, startPoint y: 374, endPoint x: 295, endPoint y: 373, distance: 137.8
click at [295, 373] on span "[GEOGRAPHIC_DATA], [GEOGRAPHIC_DATA], V0B 1L1, CAN" at bounding box center [320, 375] width 327 height 11
copy span "[GEOGRAPHIC_DATA]"
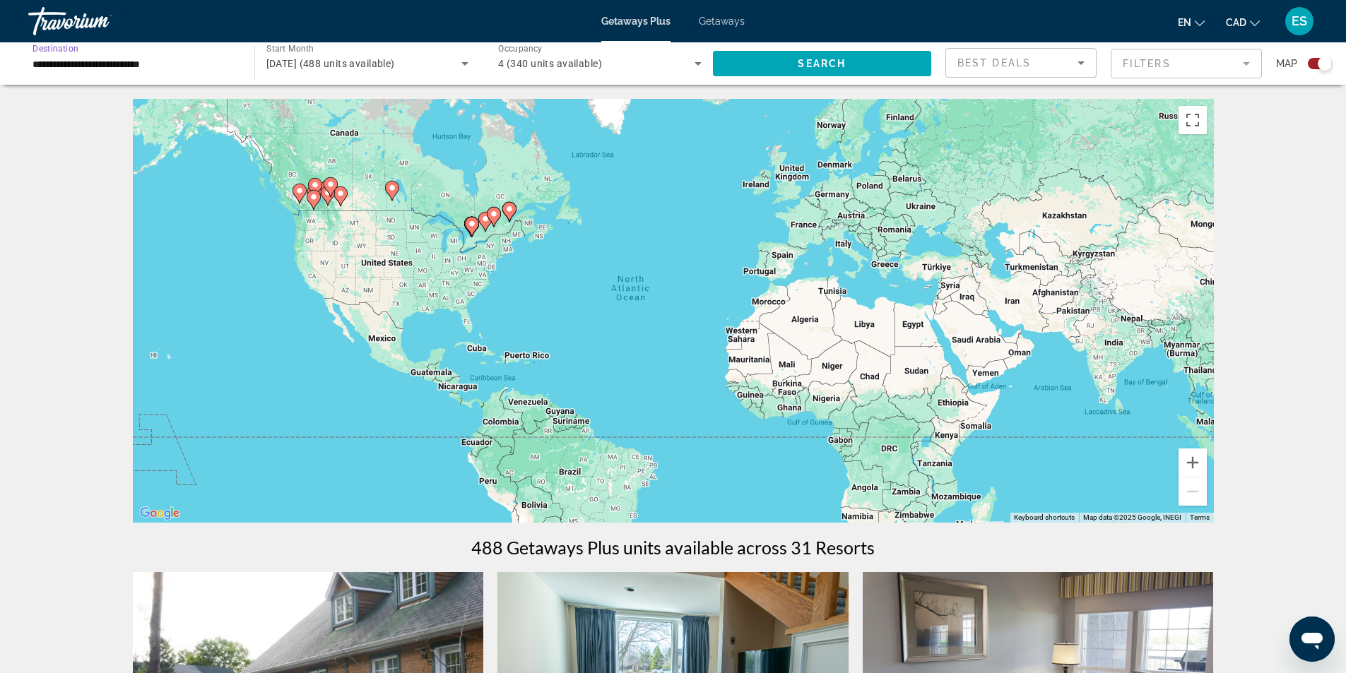
click at [195, 66] on input "**********" at bounding box center [133, 64] width 203 height 17
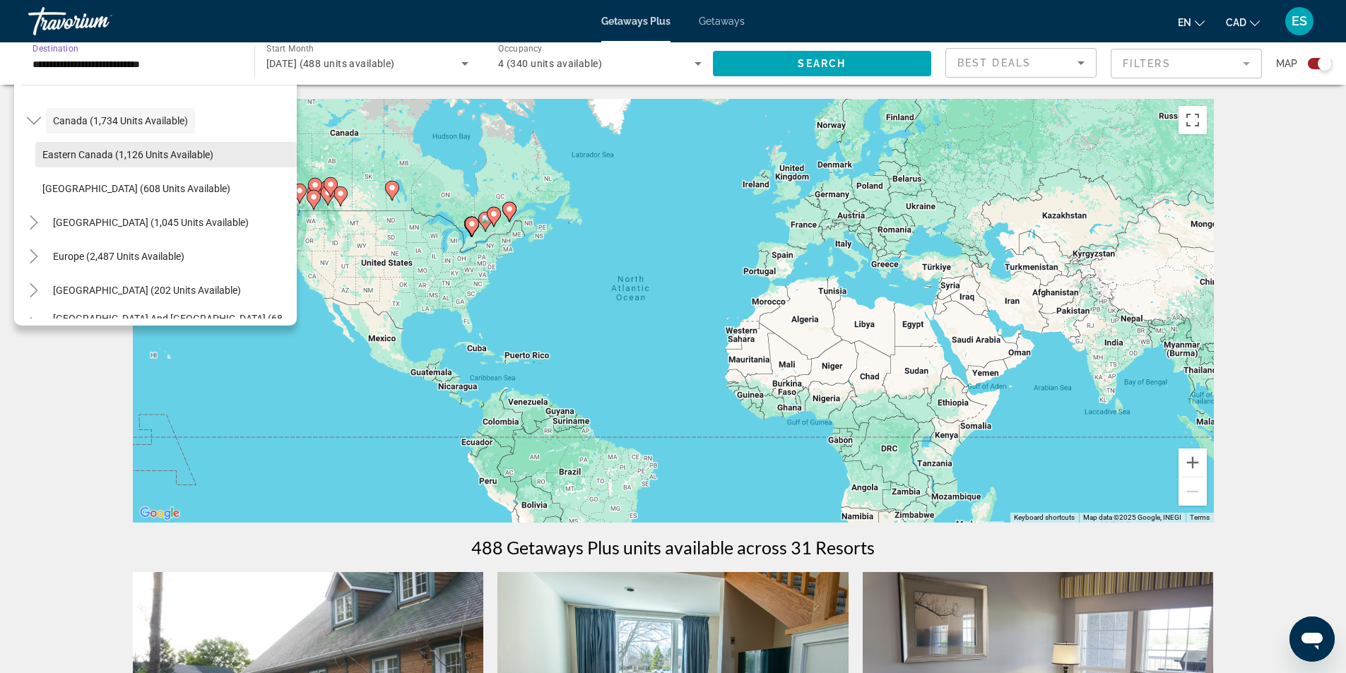
scroll to position [141, 0]
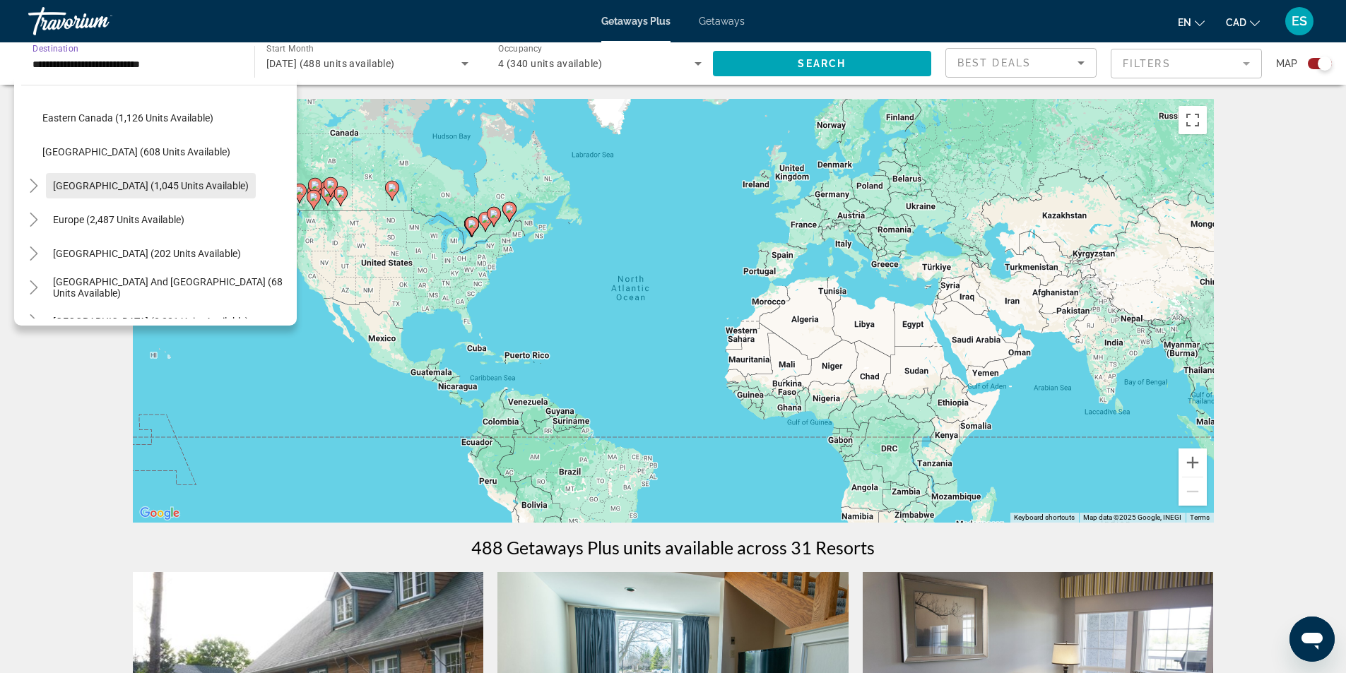
click at [167, 189] on span "[GEOGRAPHIC_DATA] (1,045 units available)" at bounding box center [151, 185] width 196 height 11
type input "**********"
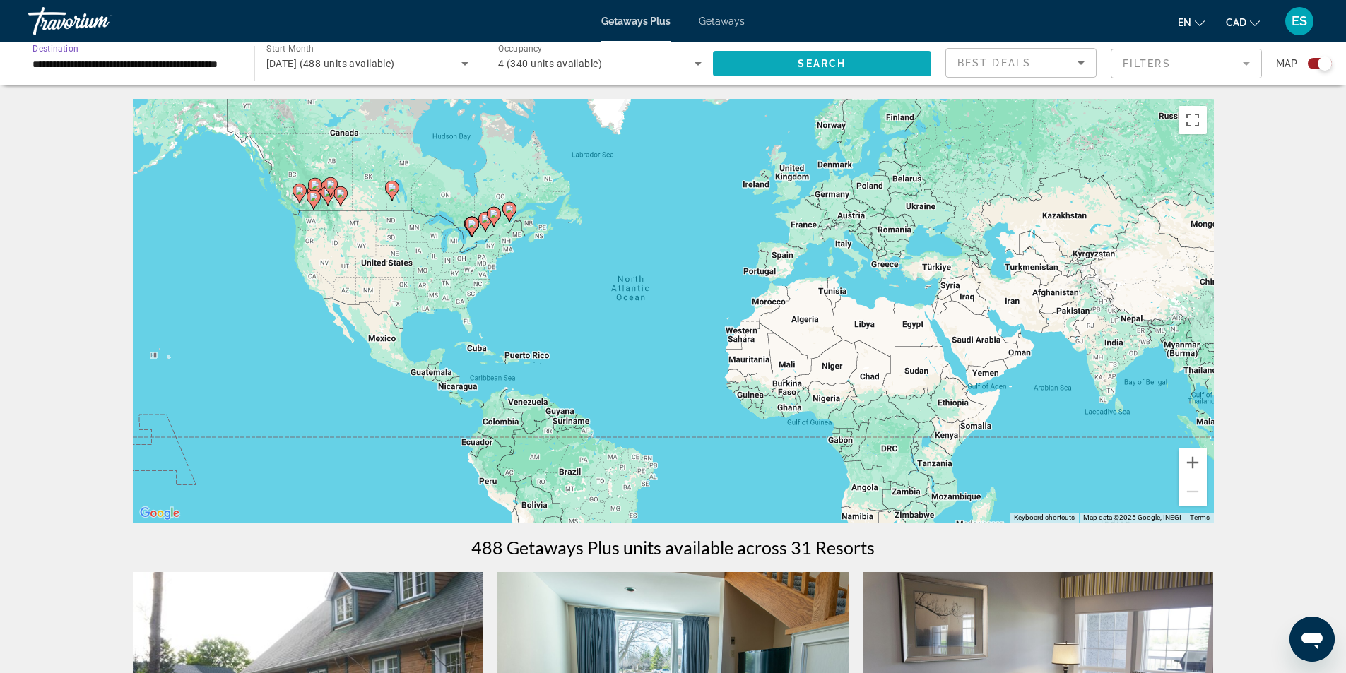
click at [819, 65] on span "Search" at bounding box center [822, 63] width 48 height 11
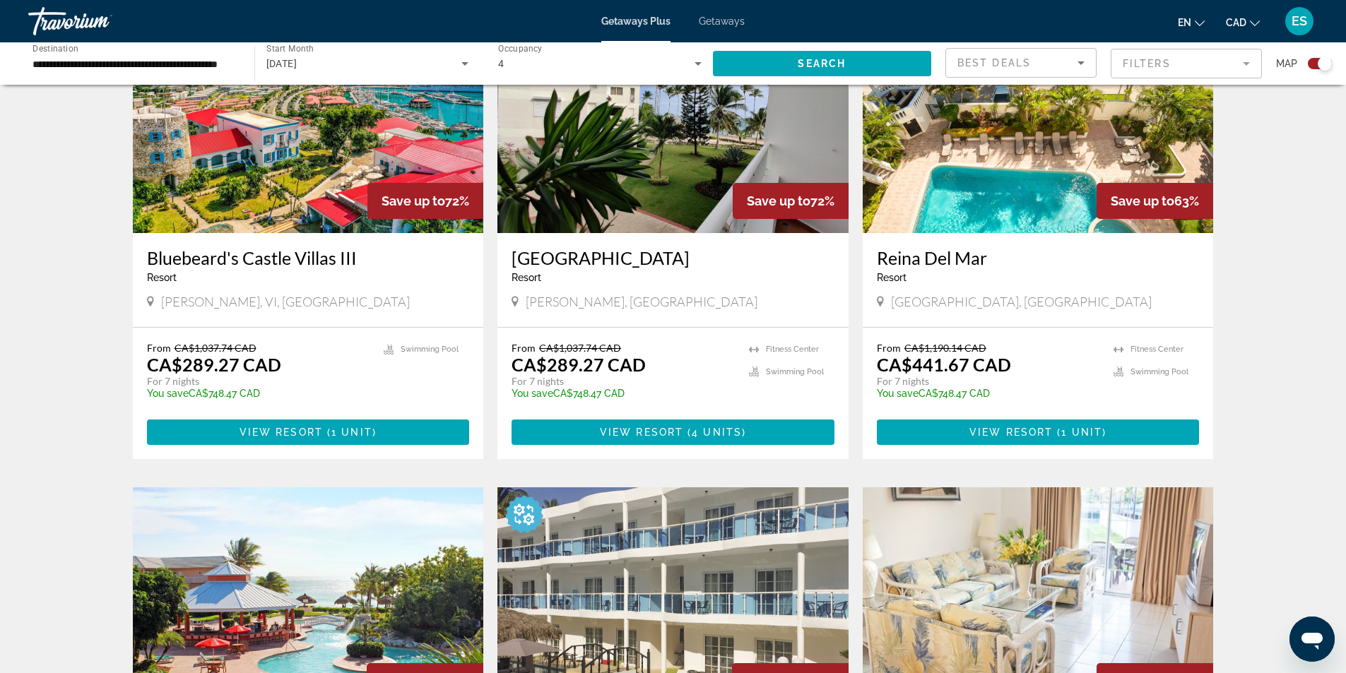
scroll to position [353, 0]
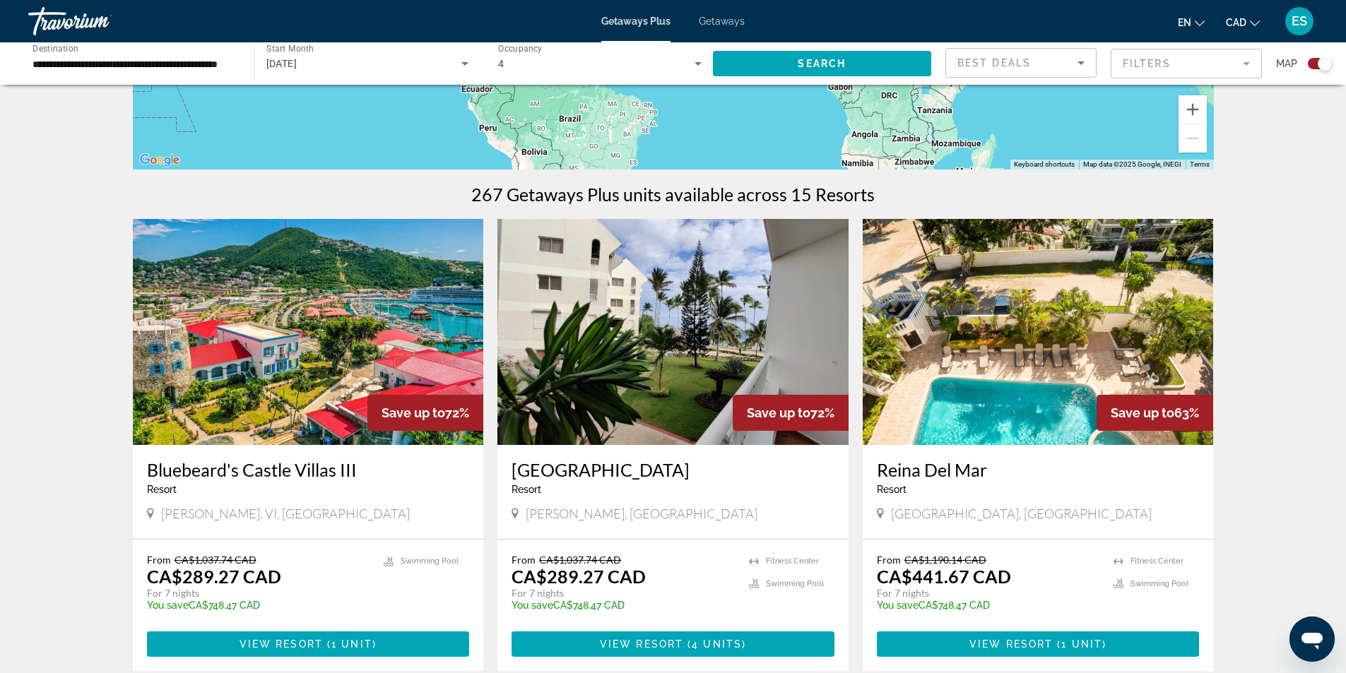
click at [1017, 378] on img "Main content" at bounding box center [1038, 332] width 351 height 226
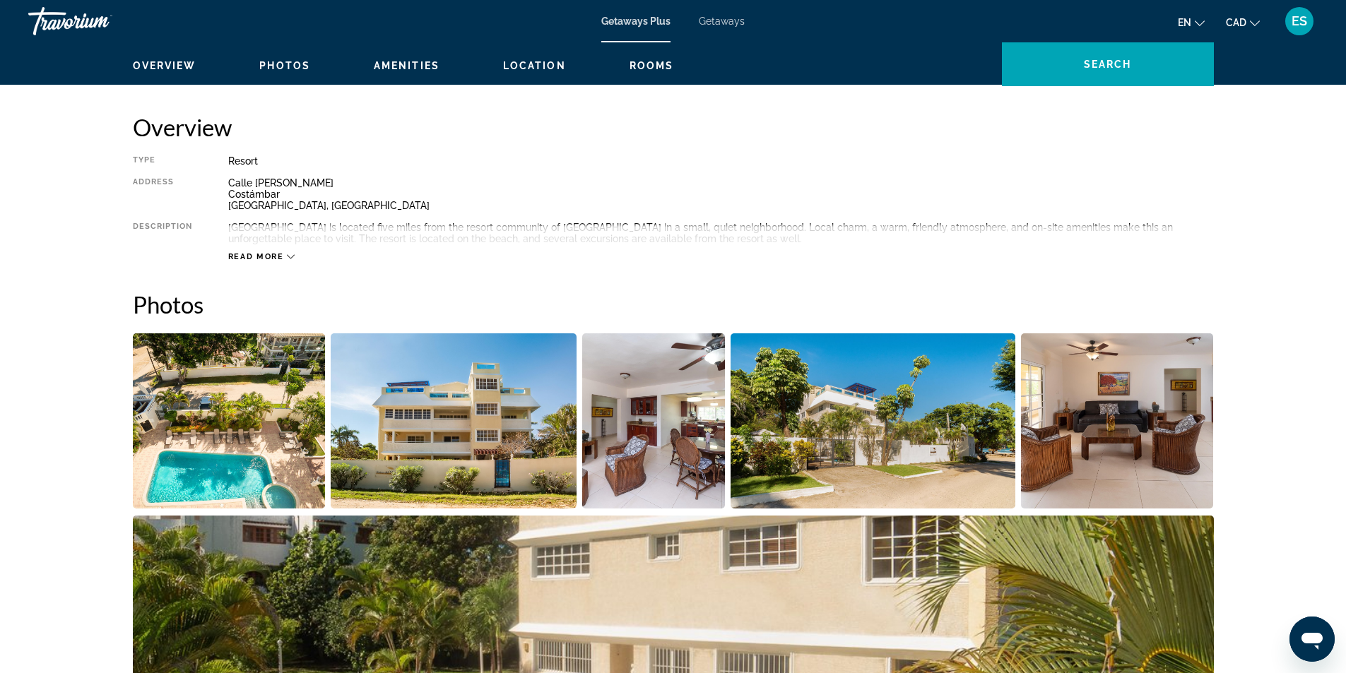
scroll to position [141, 0]
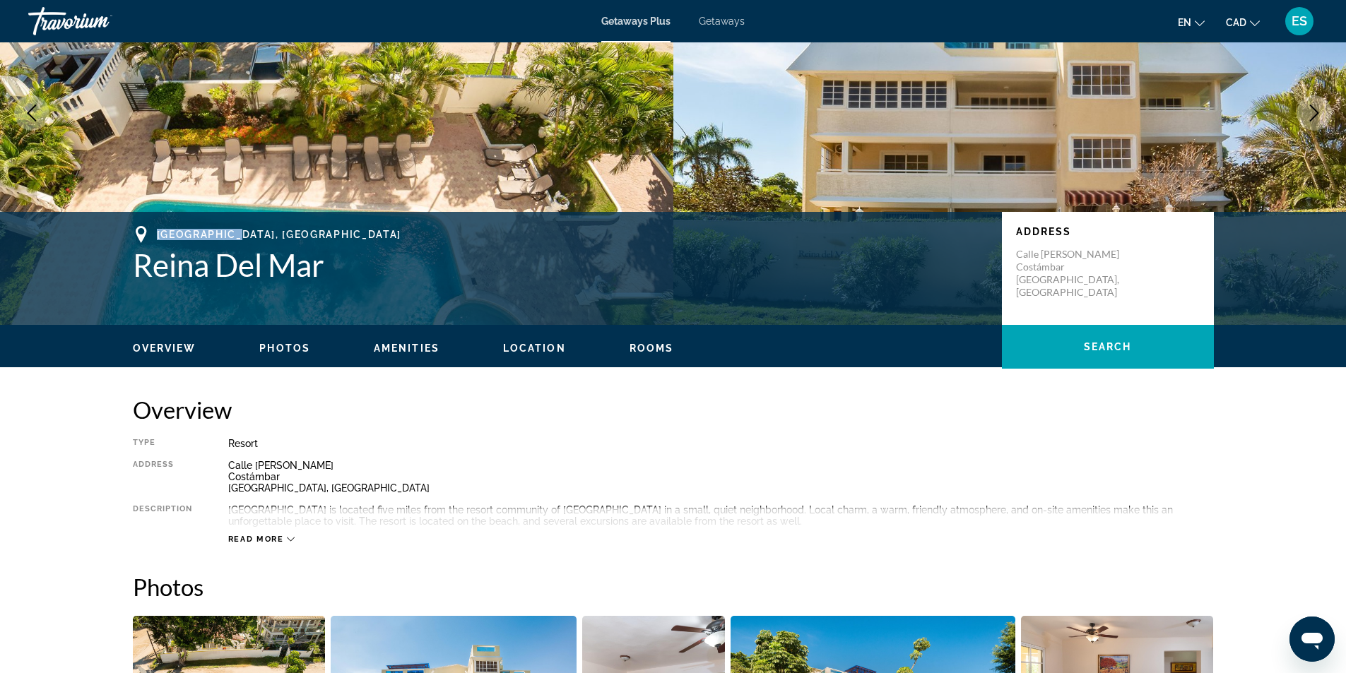
drag, startPoint x: 158, startPoint y: 234, endPoint x: 239, endPoint y: 230, distance: 82.1
click at [239, 230] on span "[GEOGRAPHIC_DATA], [GEOGRAPHIC_DATA]" at bounding box center [279, 234] width 244 height 11
copy span "[GEOGRAPHIC_DATA]"
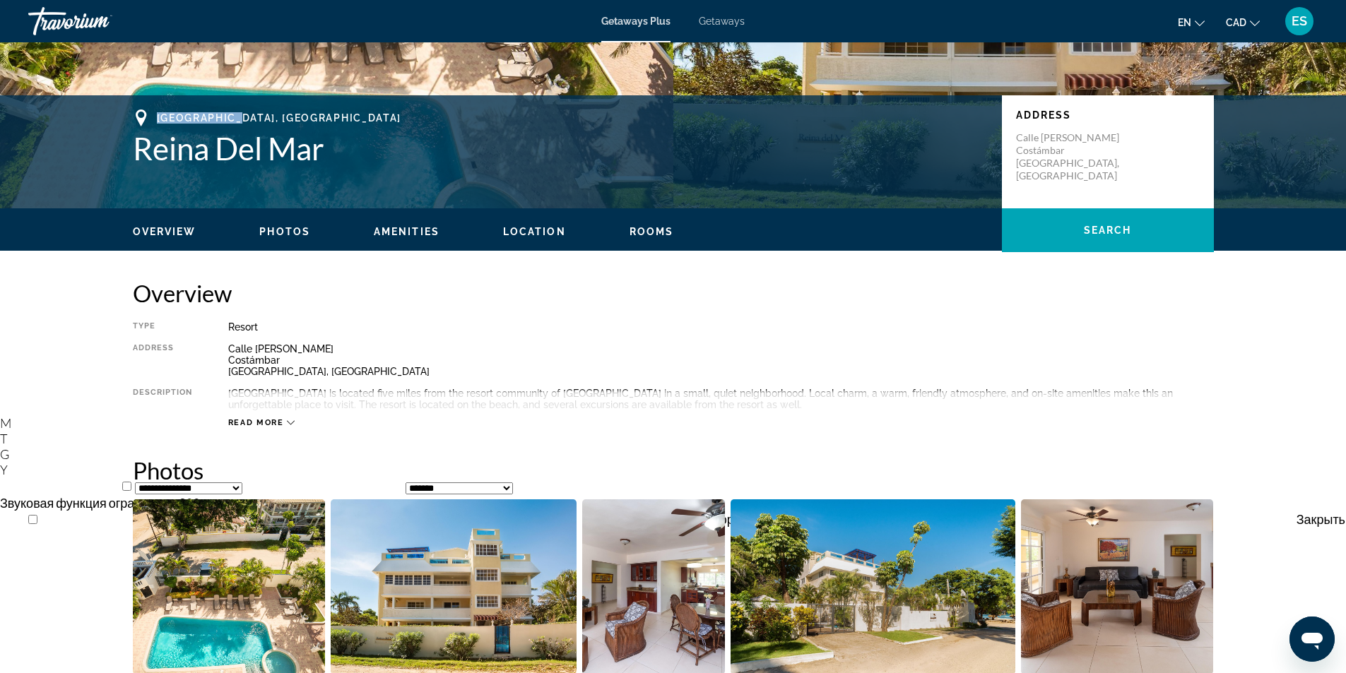
scroll to position [283, 0]
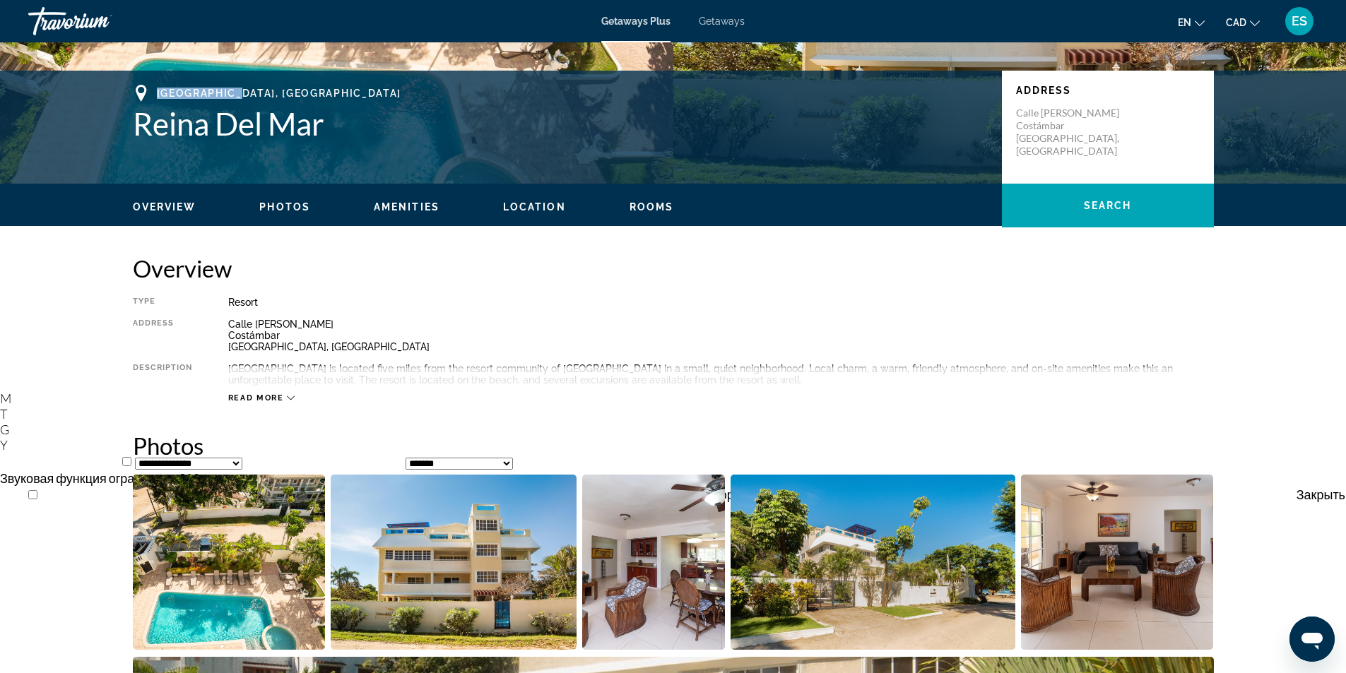
click at [287, 393] on div "Read more" at bounding box center [261, 397] width 67 height 9
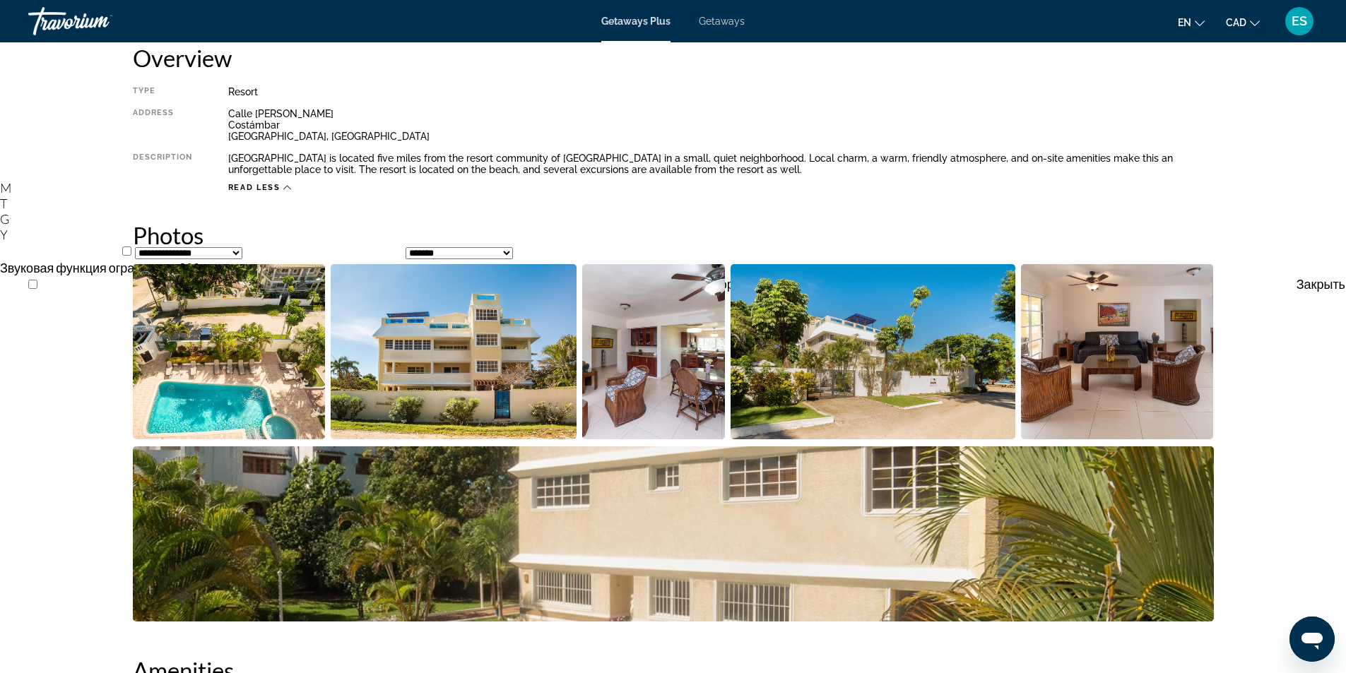
scroll to position [494, 0]
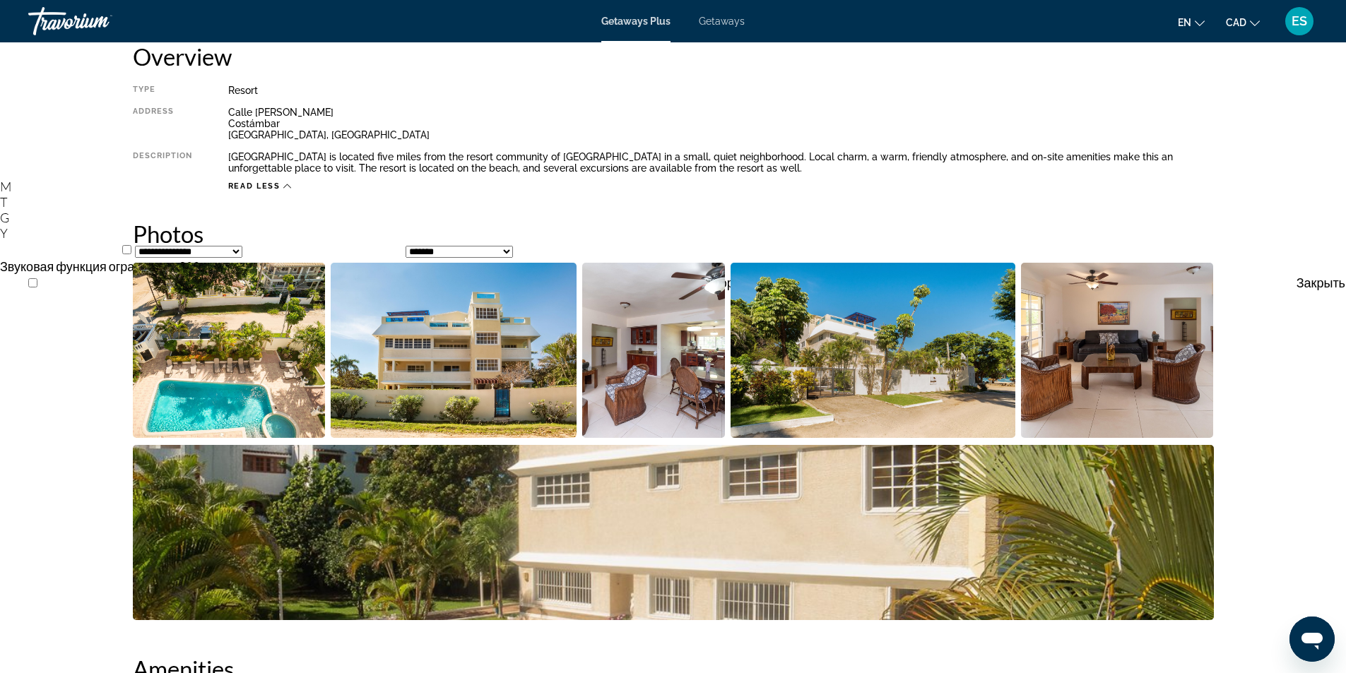
click at [245, 348] on img "Open full-screen image slider" at bounding box center [229, 350] width 193 height 175
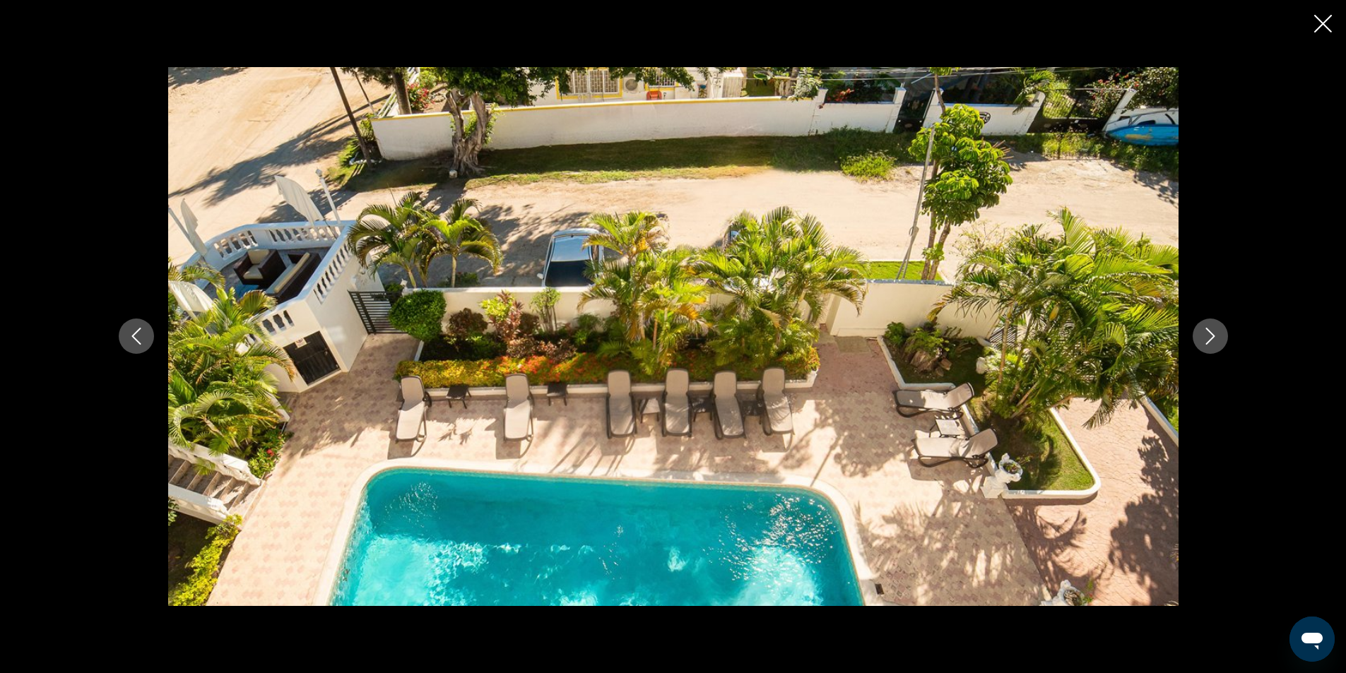
click at [1211, 334] on icon "Next image" at bounding box center [1209, 336] width 9 height 17
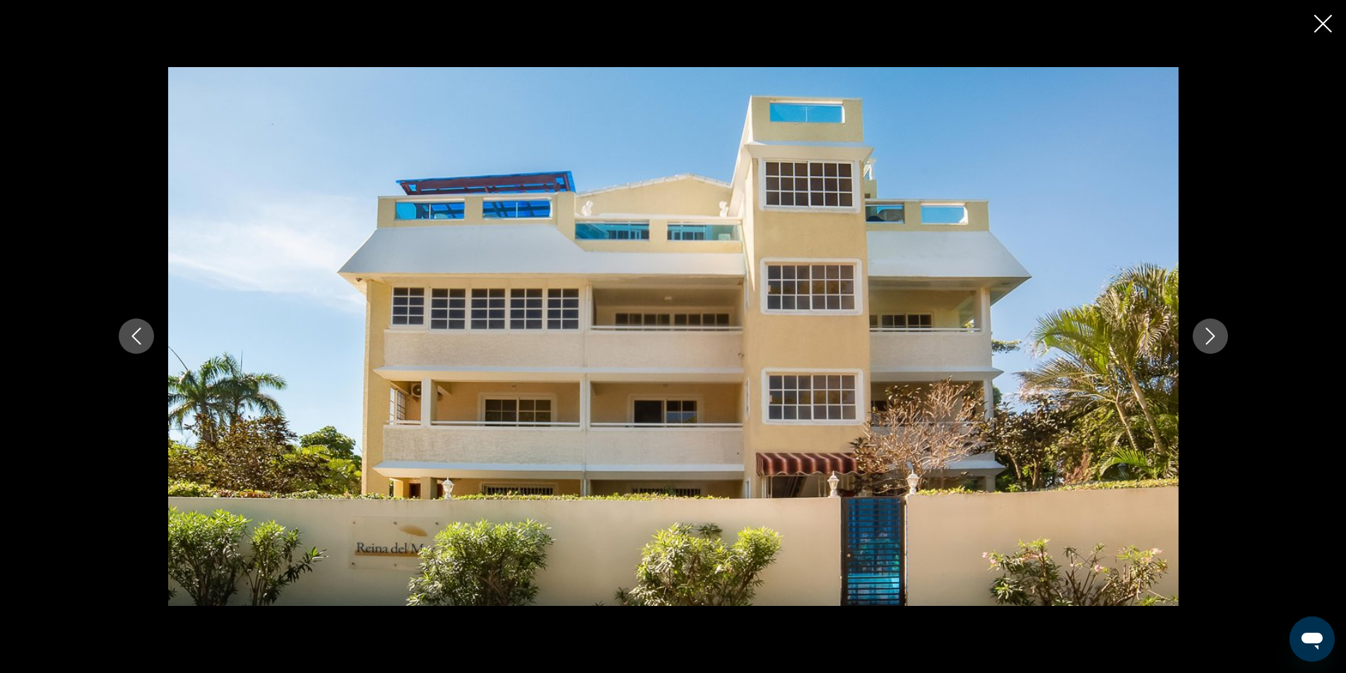
click at [1211, 334] on icon "Next image" at bounding box center [1209, 336] width 9 height 17
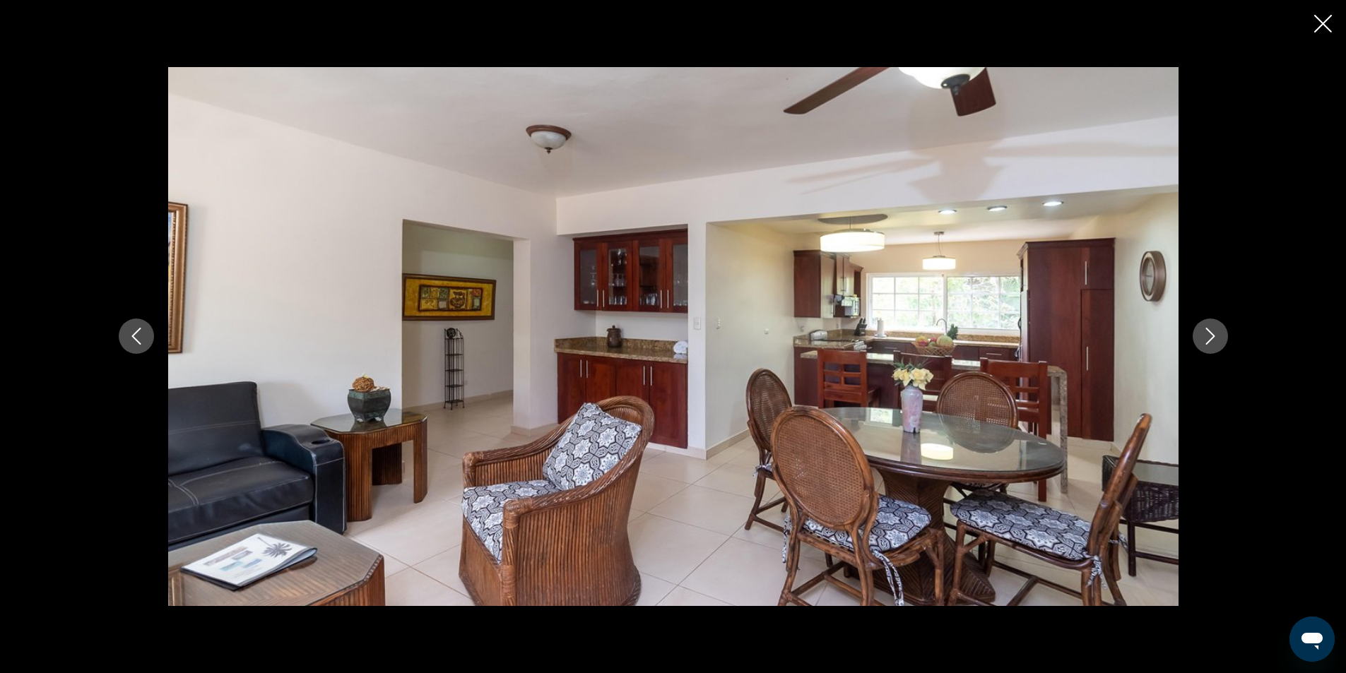
click at [1211, 334] on icon "Next image" at bounding box center [1209, 336] width 9 height 17
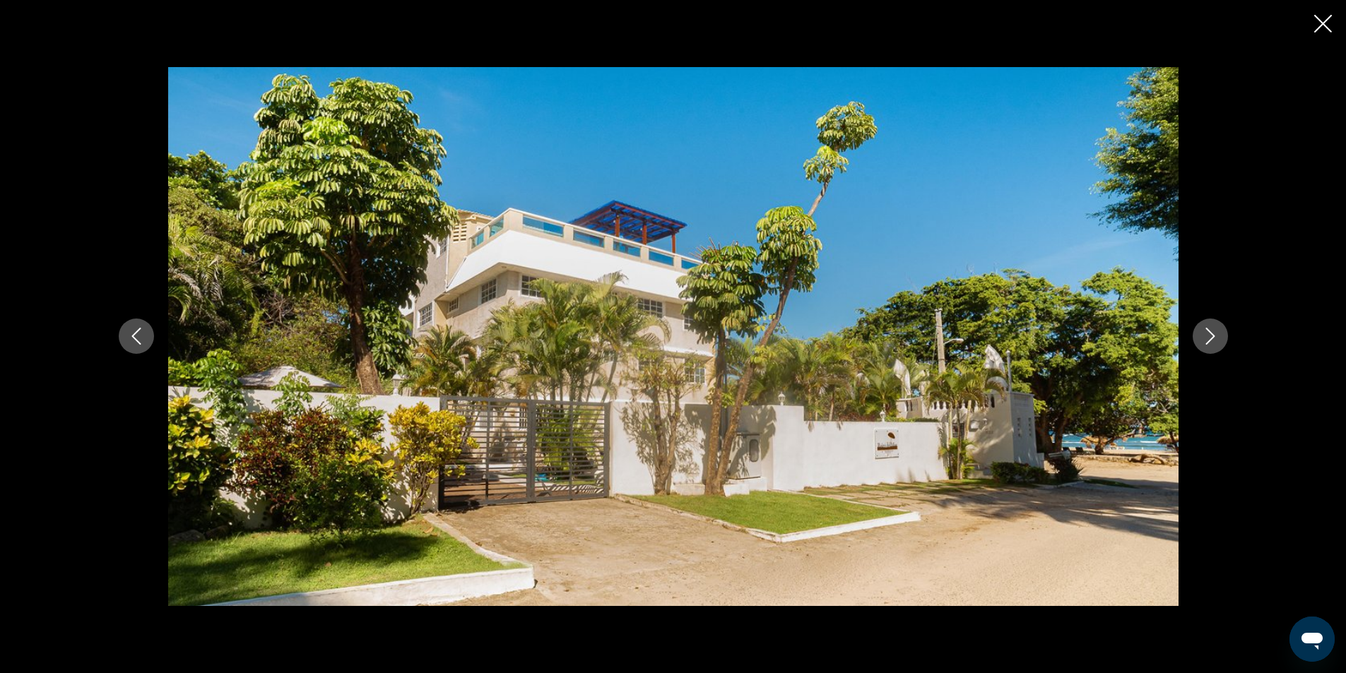
click at [1211, 334] on icon "Next image" at bounding box center [1209, 336] width 9 height 17
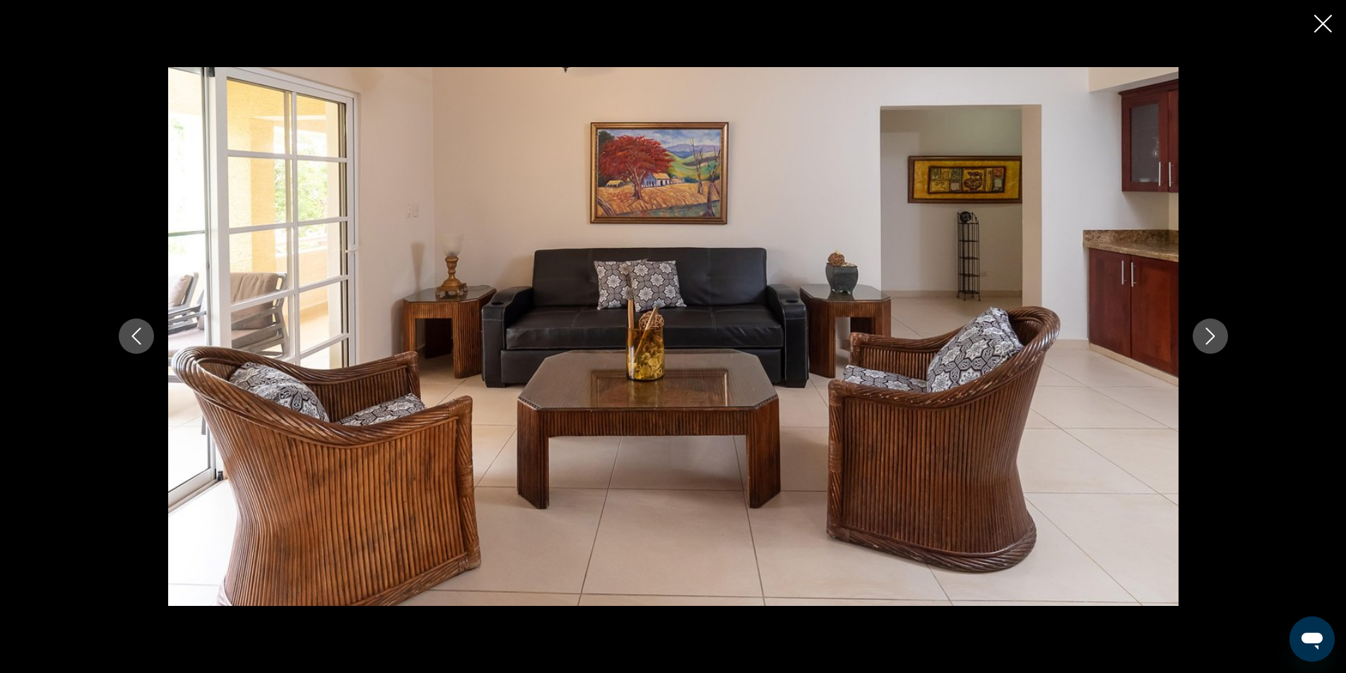
click at [1211, 334] on icon "Next image" at bounding box center [1209, 336] width 9 height 17
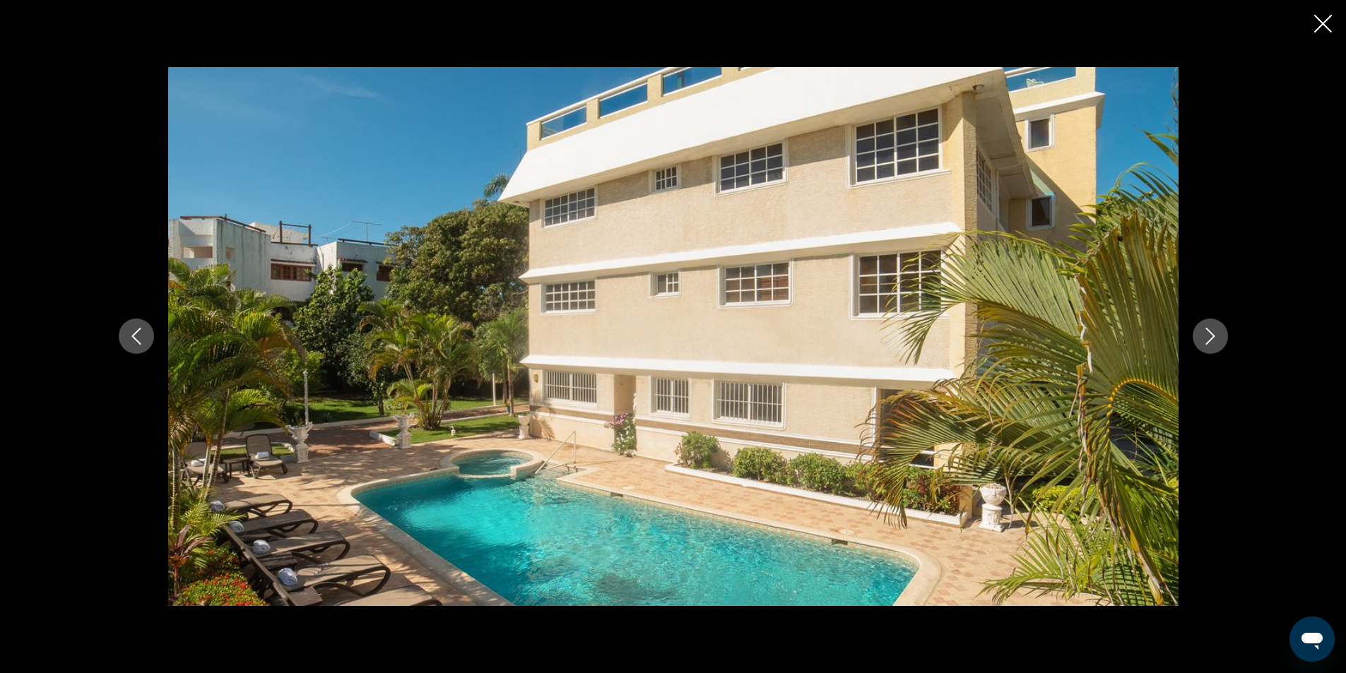
click at [1211, 334] on icon "Next image" at bounding box center [1209, 336] width 9 height 17
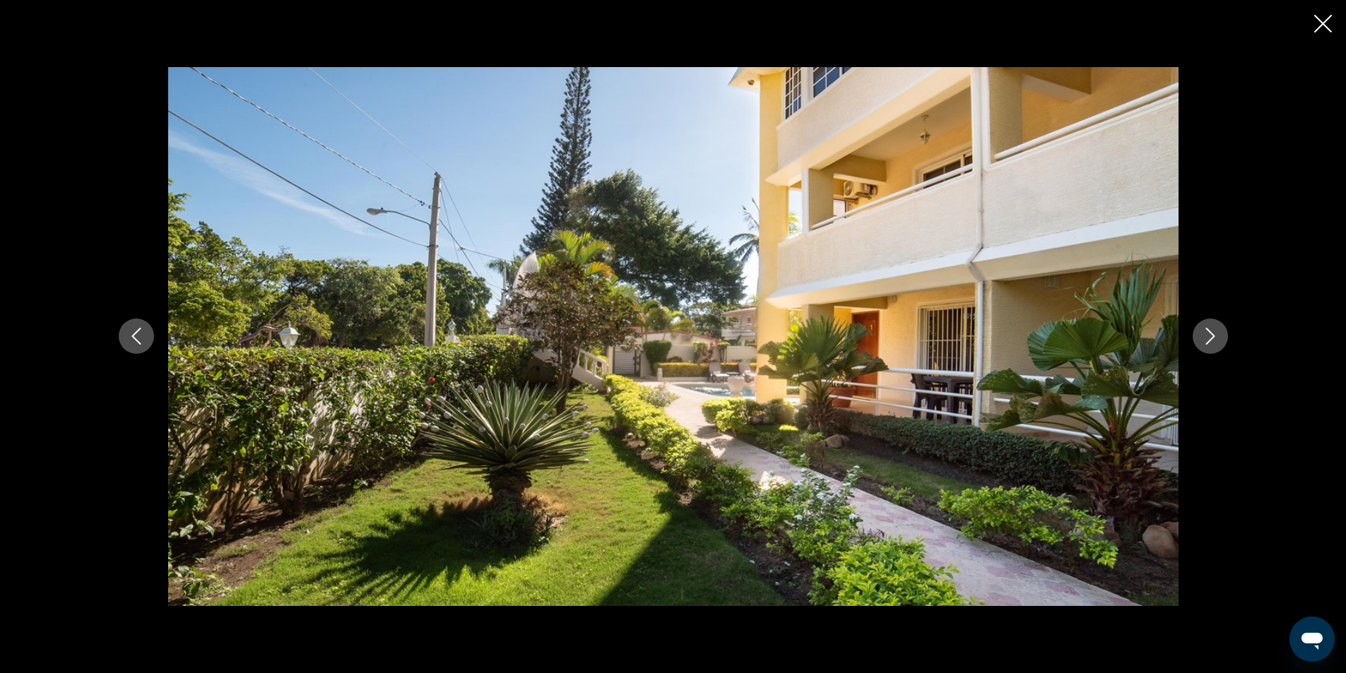
click at [1331, 24] on icon "Close slideshow" at bounding box center [1323, 24] width 18 height 18
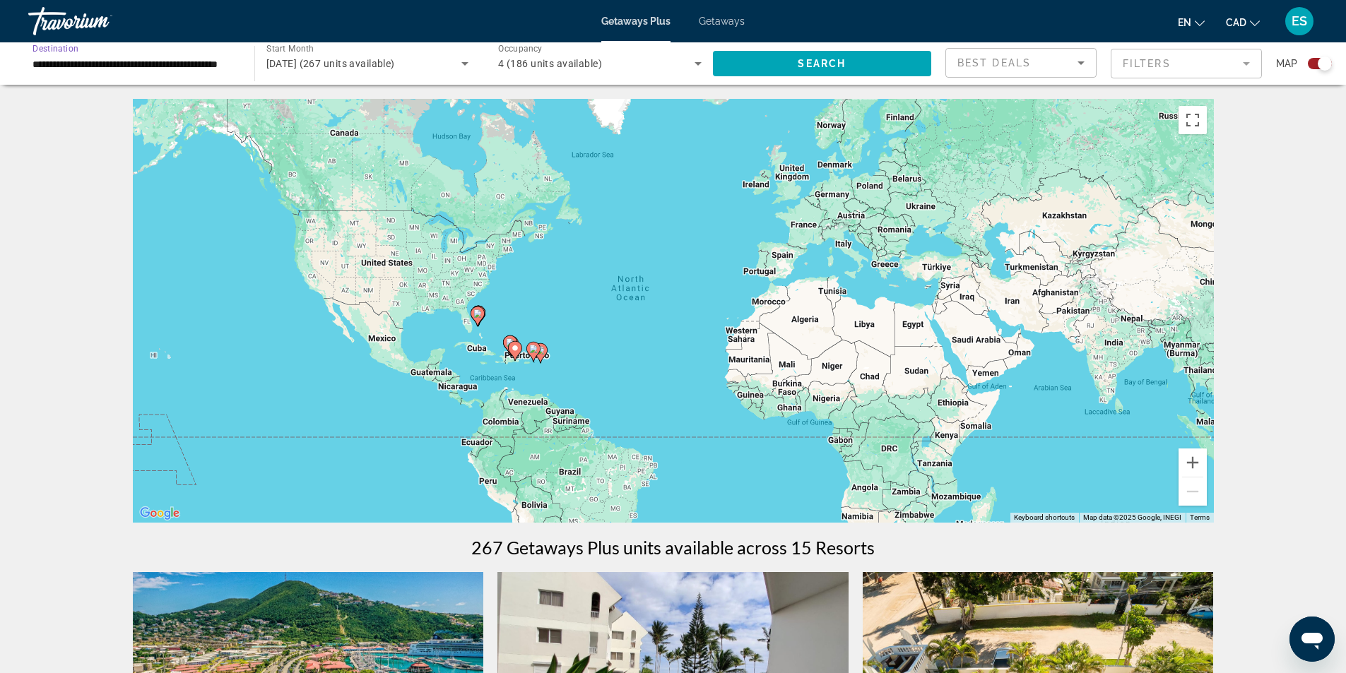
click at [225, 62] on input "**********" at bounding box center [133, 64] width 203 height 17
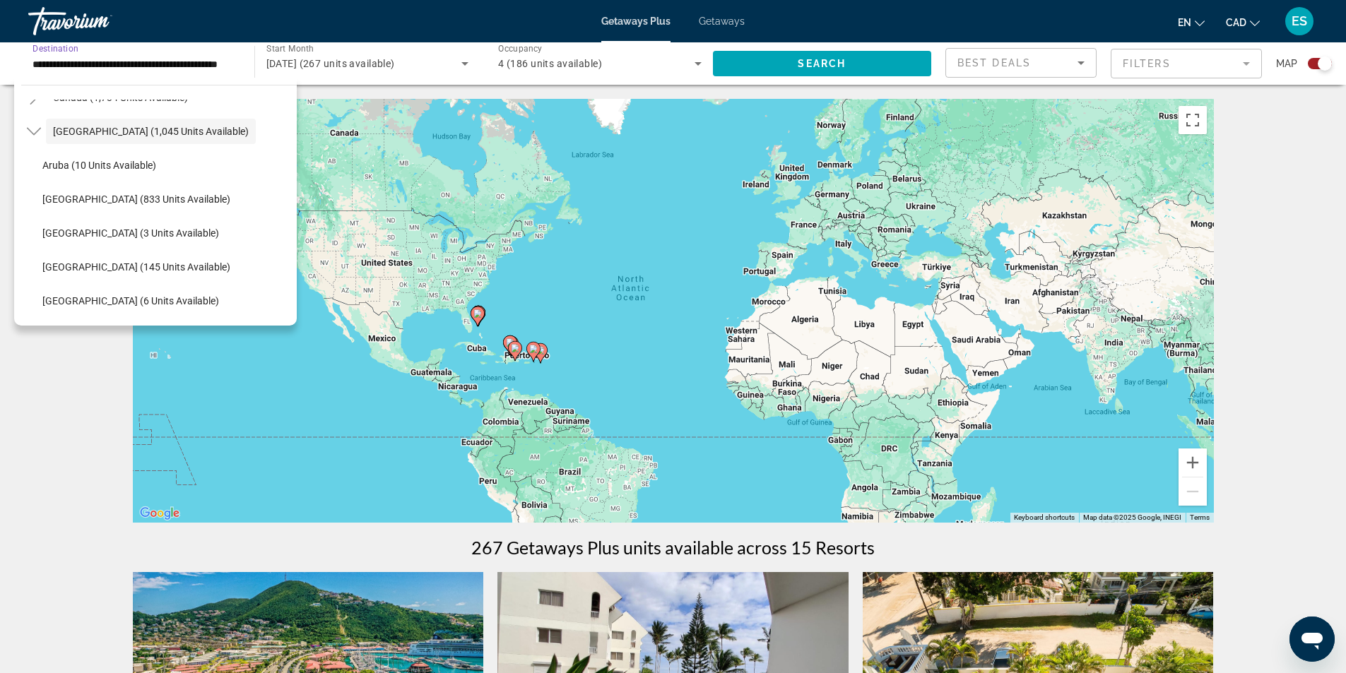
scroll to position [121, 0]
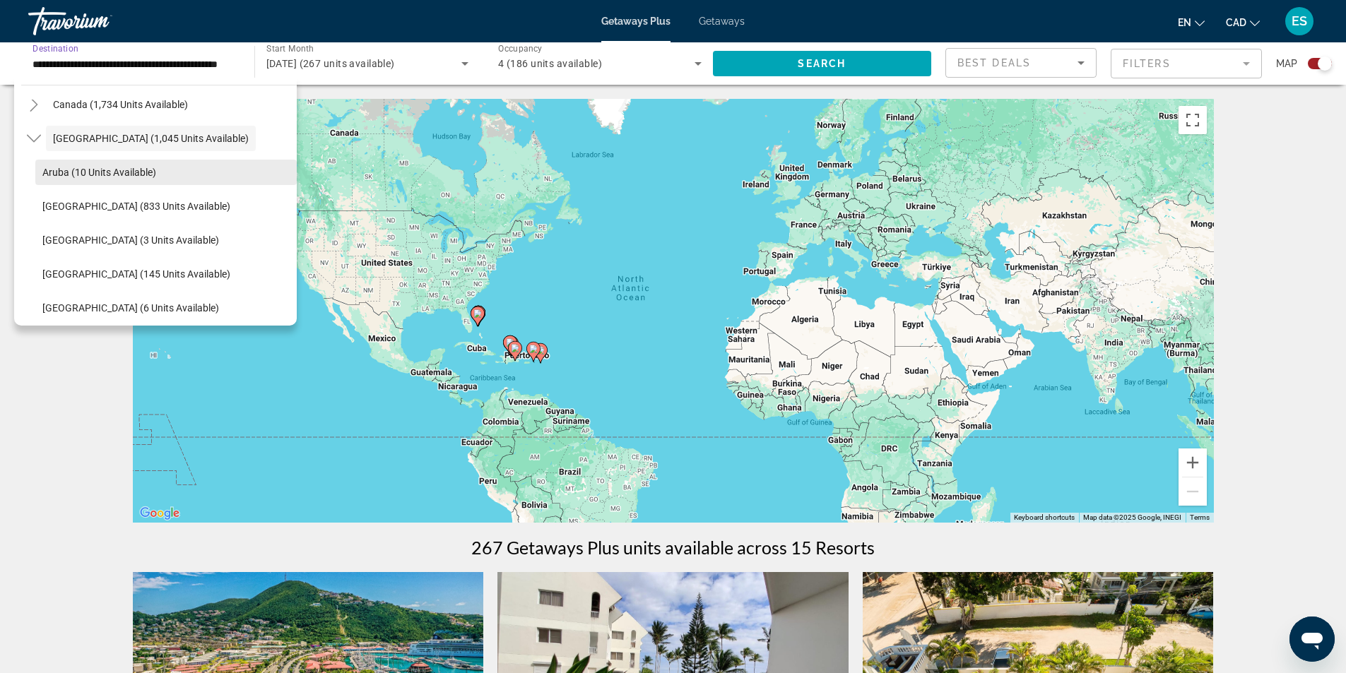
click at [126, 169] on span "Aruba (10 units available)" at bounding box center [99, 172] width 114 height 11
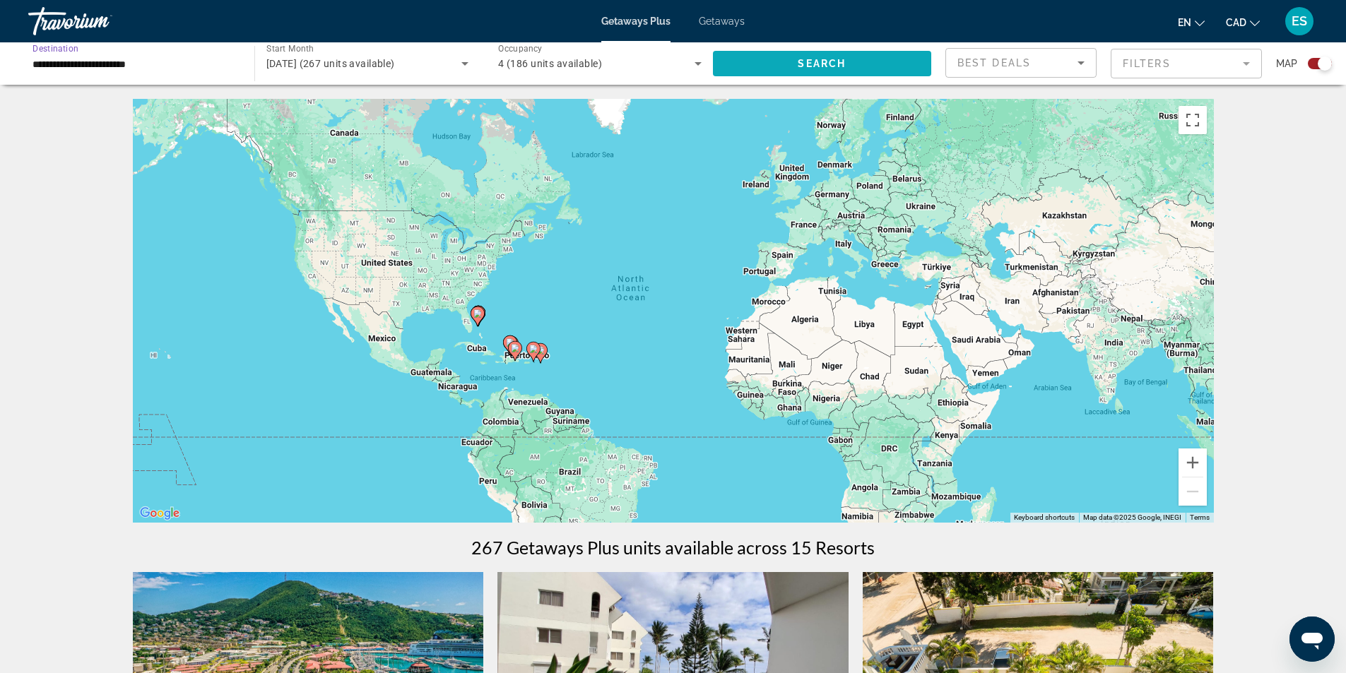
click at [810, 61] on span "Search" at bounding box center [822, 63] width 48 height 11
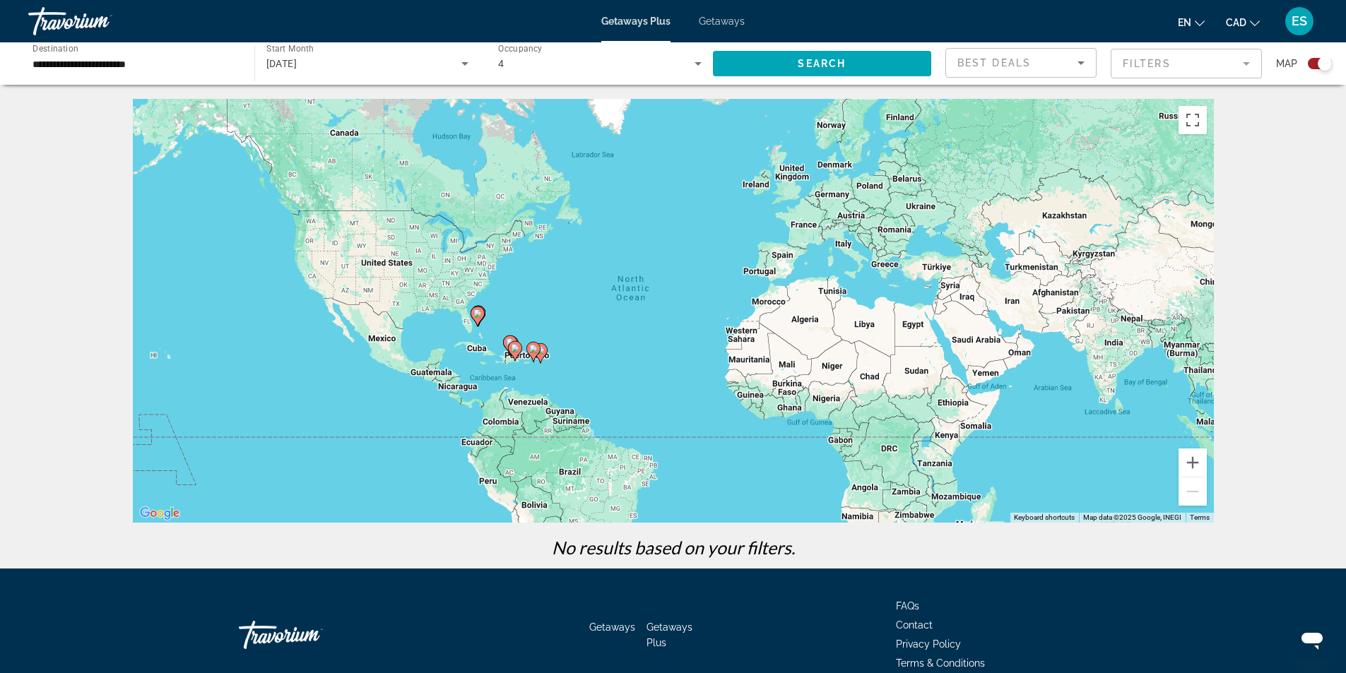
click at [166, 64] on input "**********" at bounding box center [133, 64] width 203 height 17
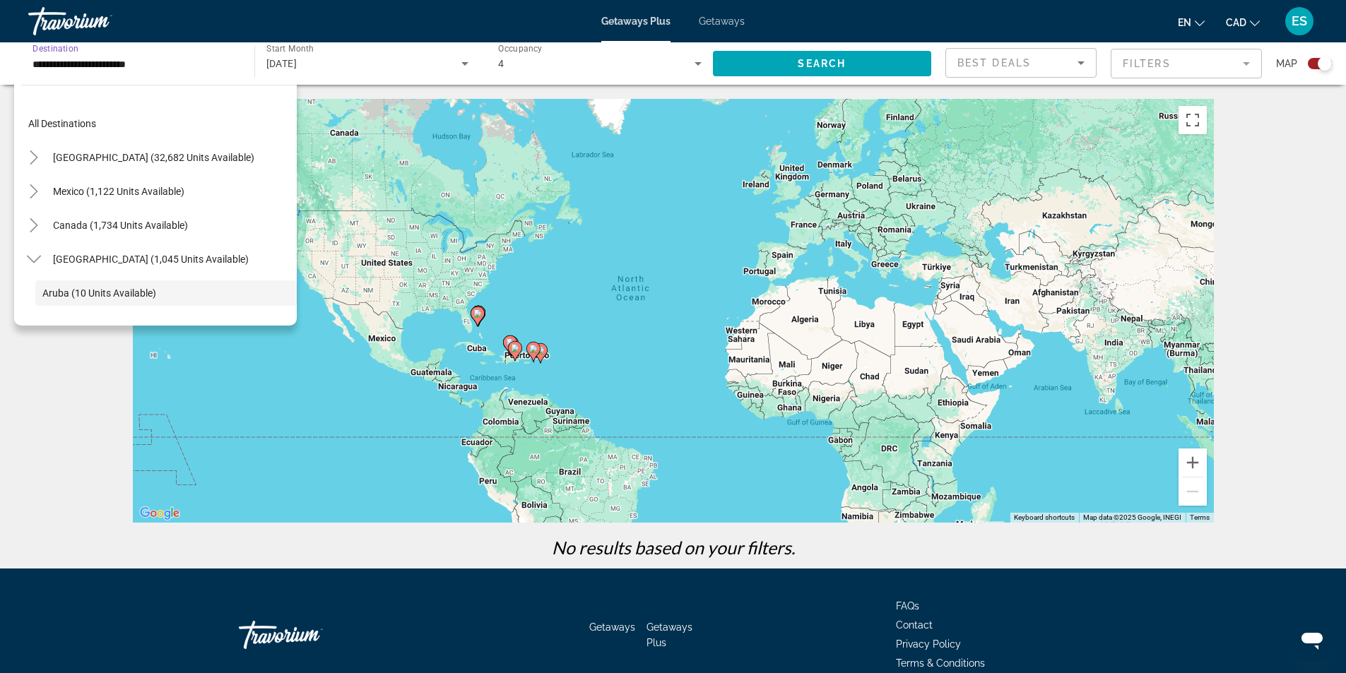
scroll to position [84, 0]
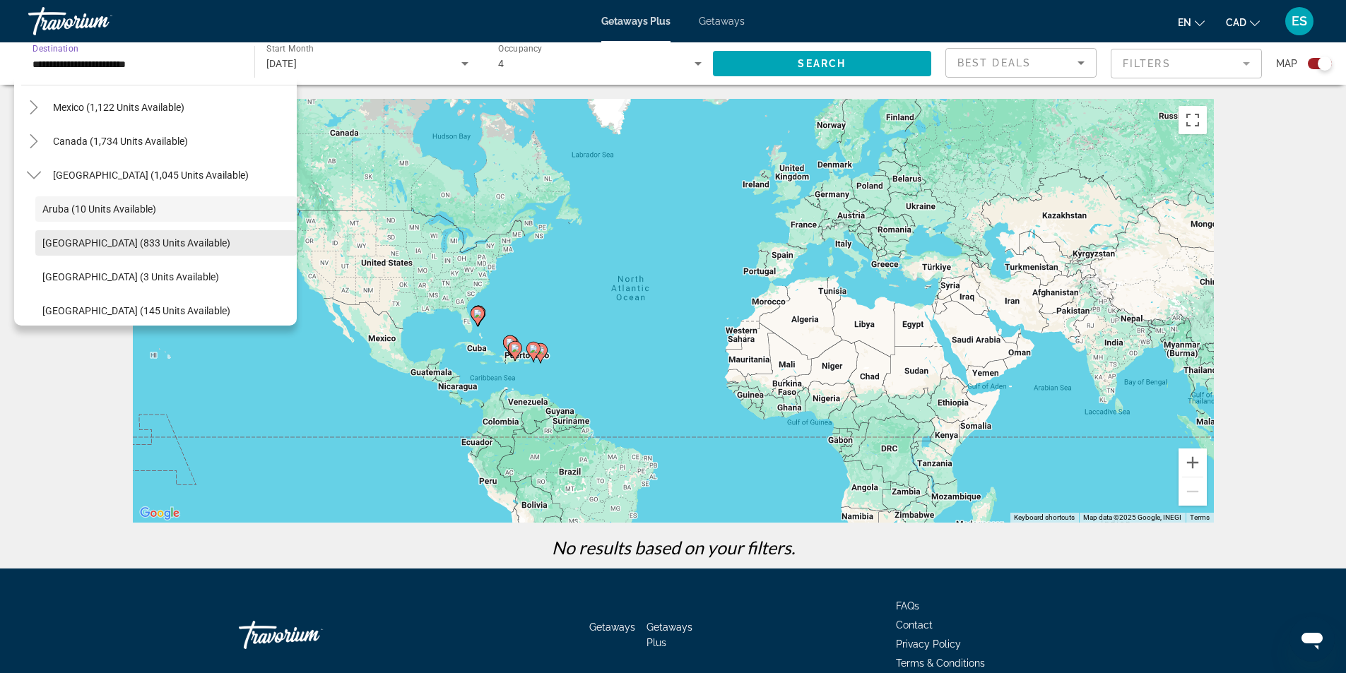
click at [112, 241] on span "[GEOGRAPHIC_DATA] (833 units available)" at bounding box center [136, 242] width 188 height 11
type input "**********"
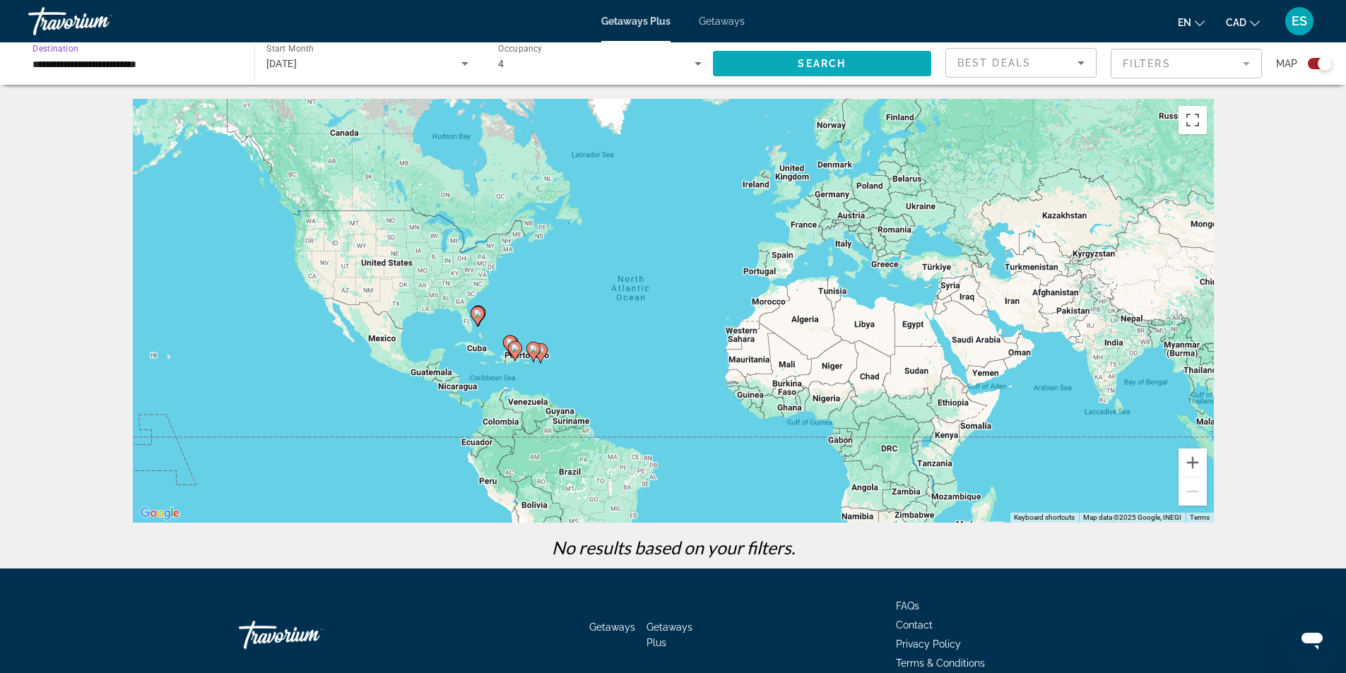
click at [853, 67] on span "Search widget" at bounding box center [822, 64] width 219 height 34
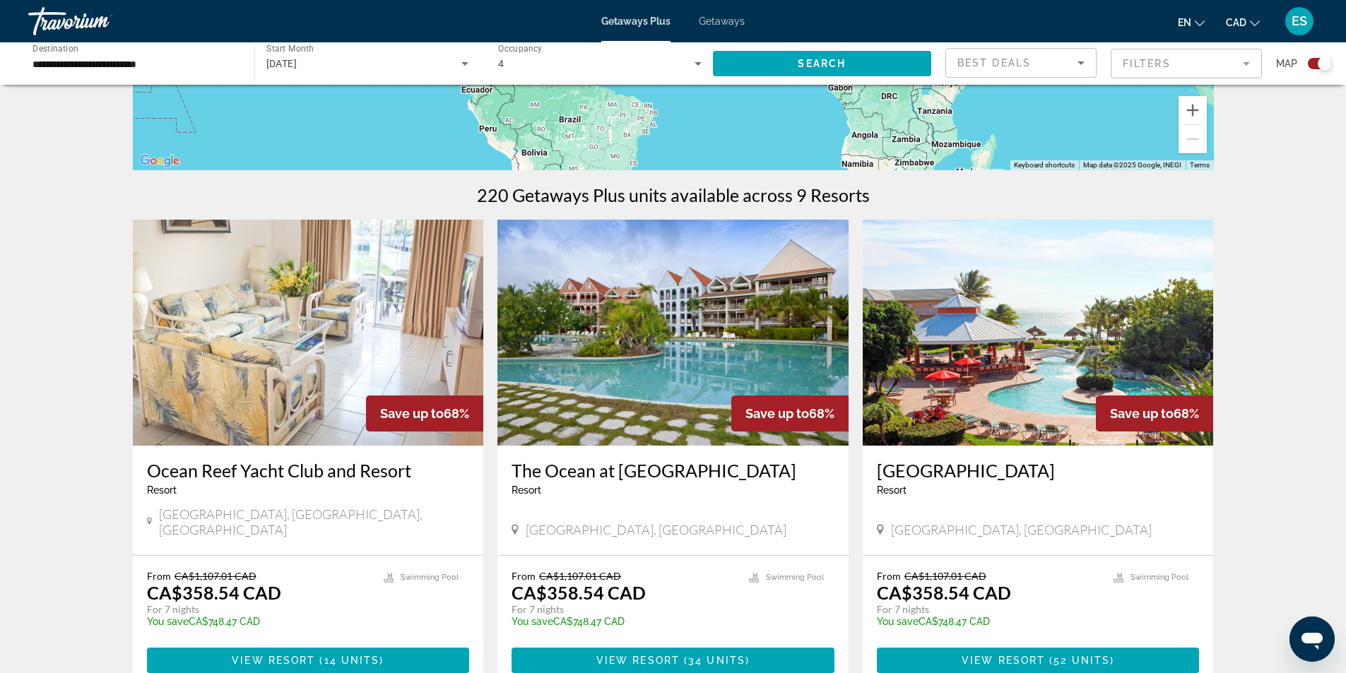
scroll to position [353, 0]
click at [995, 357] on img "Main content" at bounding box center [1038, 332] width 351 height 226
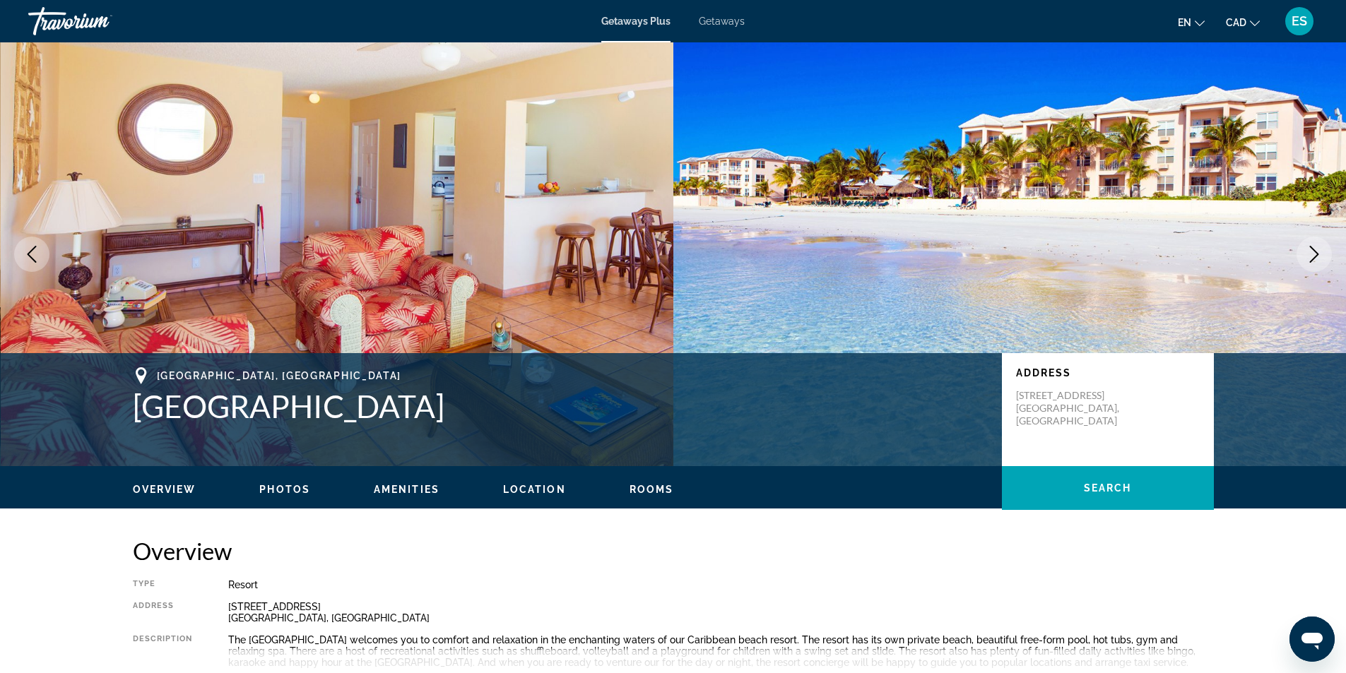
drag, startPoint x: 130, startPoint y: 410, endPoint x: 388, endPoint y: 401, distance: 258.0
click at [388, 401] on div "[GEOGRAPHIC_DATA], [GEOGRAPHIC_DATA] Address [STREET_ADDRESS]" at bounding box center [673, 409] width 1137 height 85
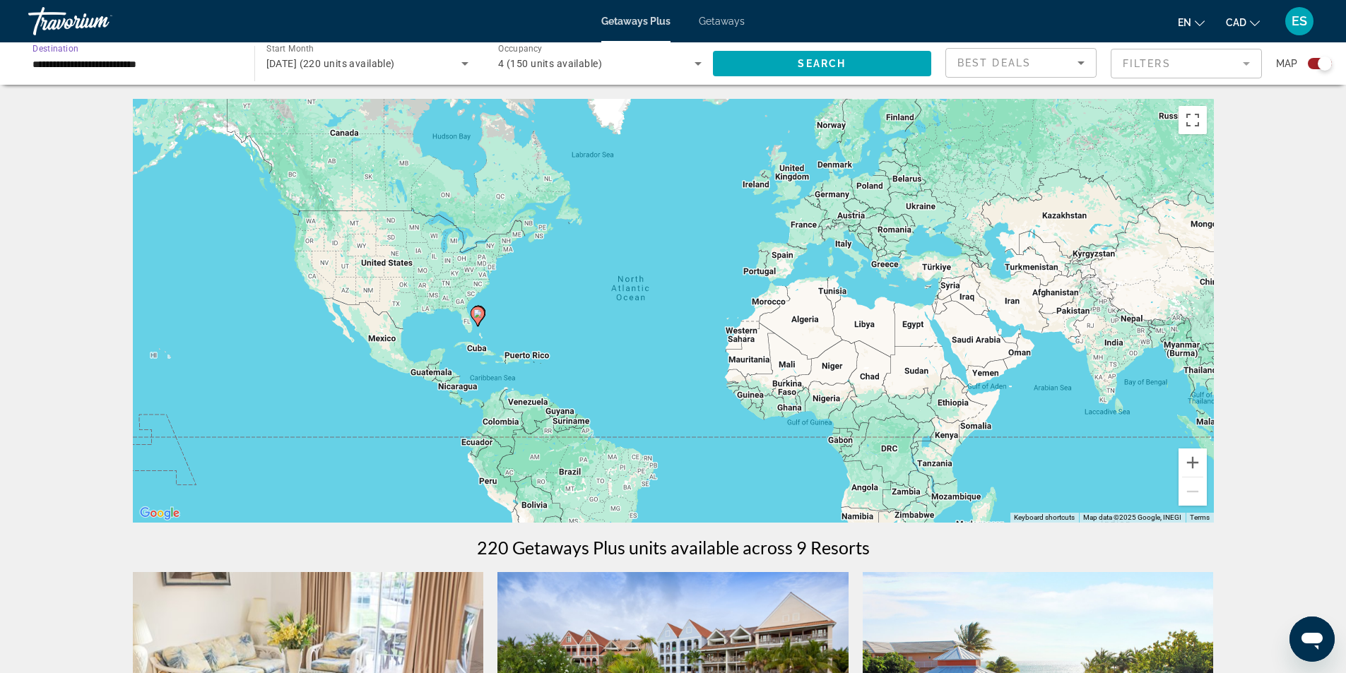
click at [179, 61] on input "**********" at bounding box center [133, 64] width 203 height 17
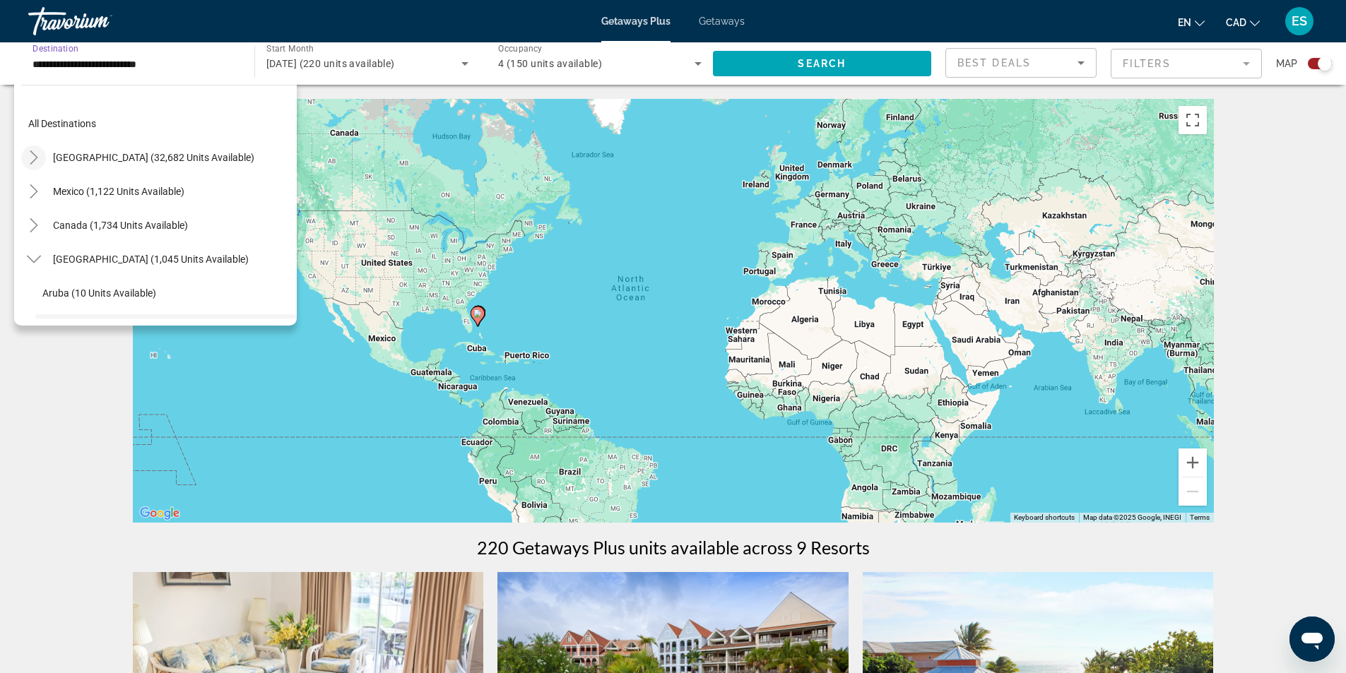
click at [35, 156] on icon "Toggle United States (32,682 units available)" at bounding box center [34, 157] width 8 height 14
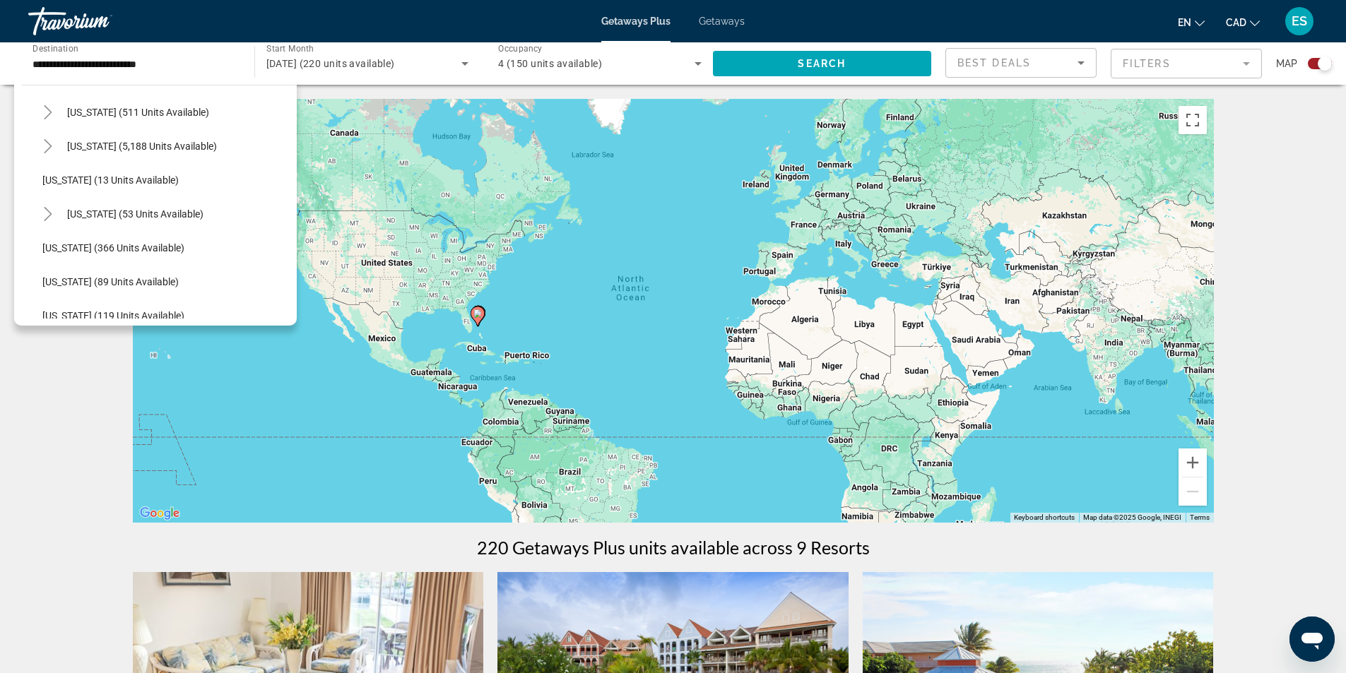
scroll to position [182, 0]
click at [45, 145] on icon "Toggle Florida (5,188 units available)" at bounding box center [48, 145] width 14 height 14
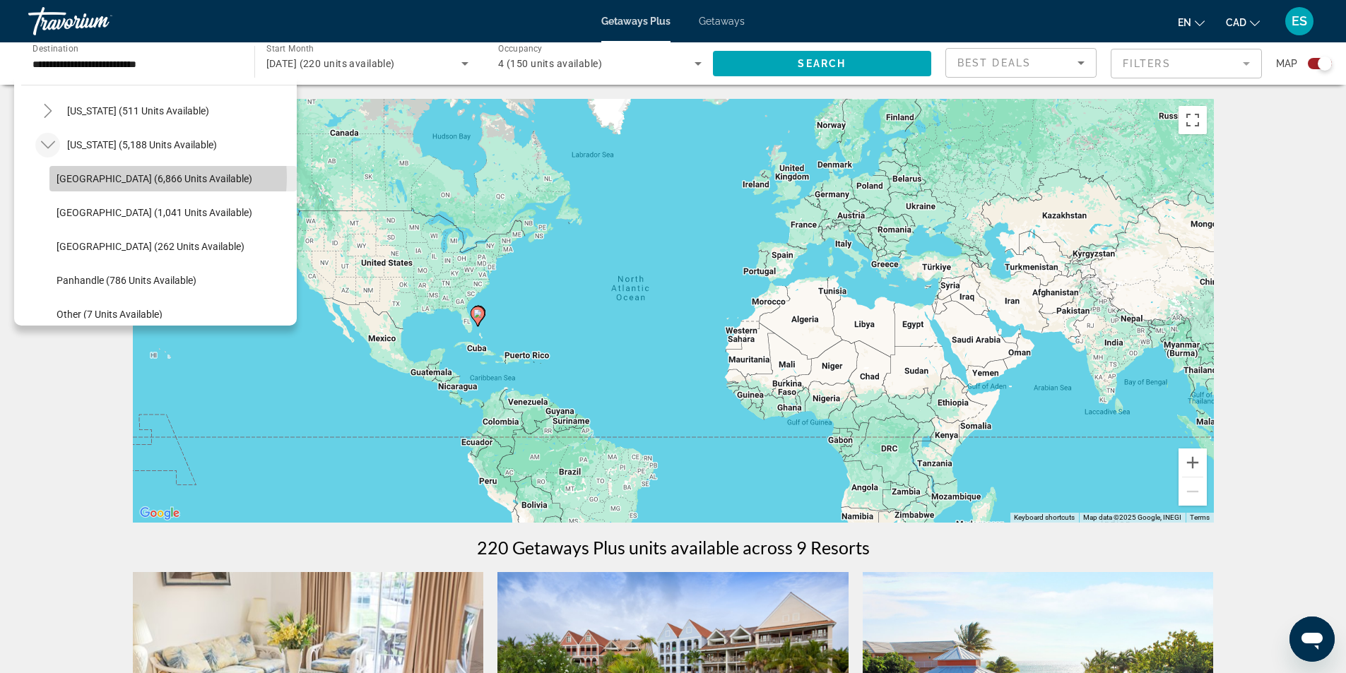
click at [134, 177] on span "[GEOGRAPHIC_DATA] (6,866 units available)" at bounding box center [155, 178] width 196 height 11
type input "**********"
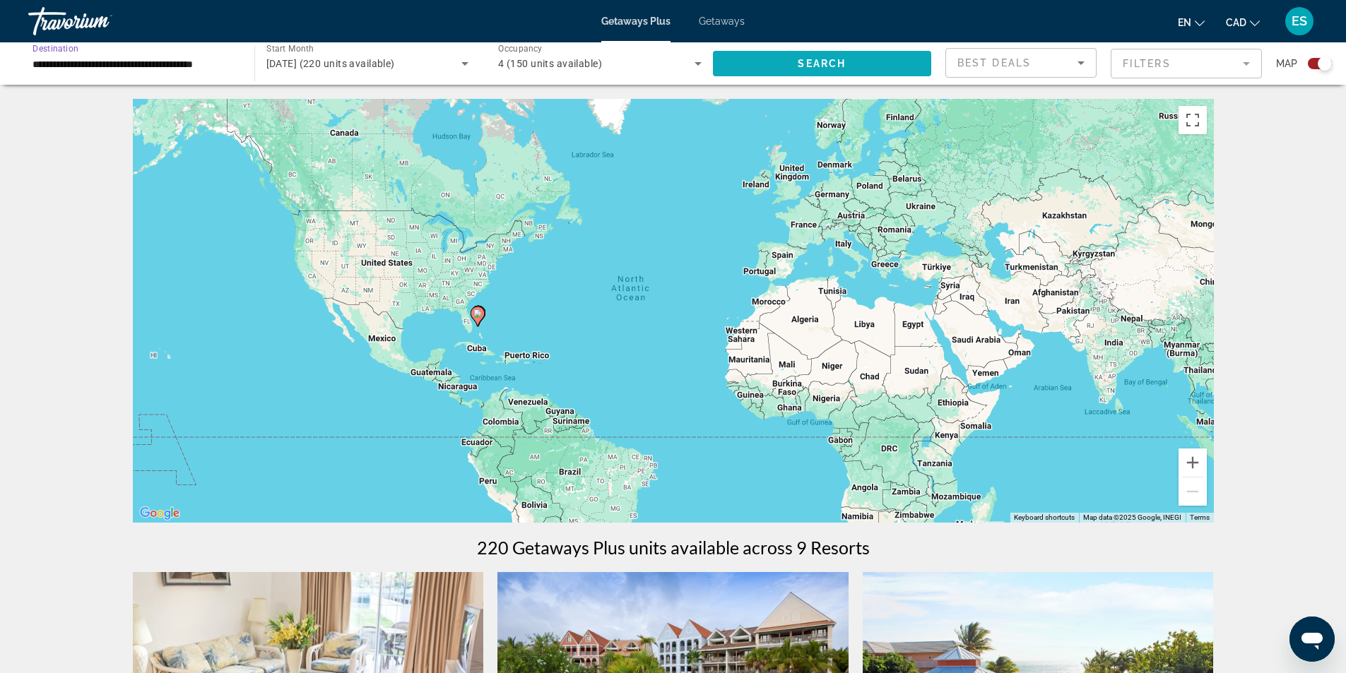
click at [822, 60] on span "Search" at bounding box center [822, 63] width 48 height 11
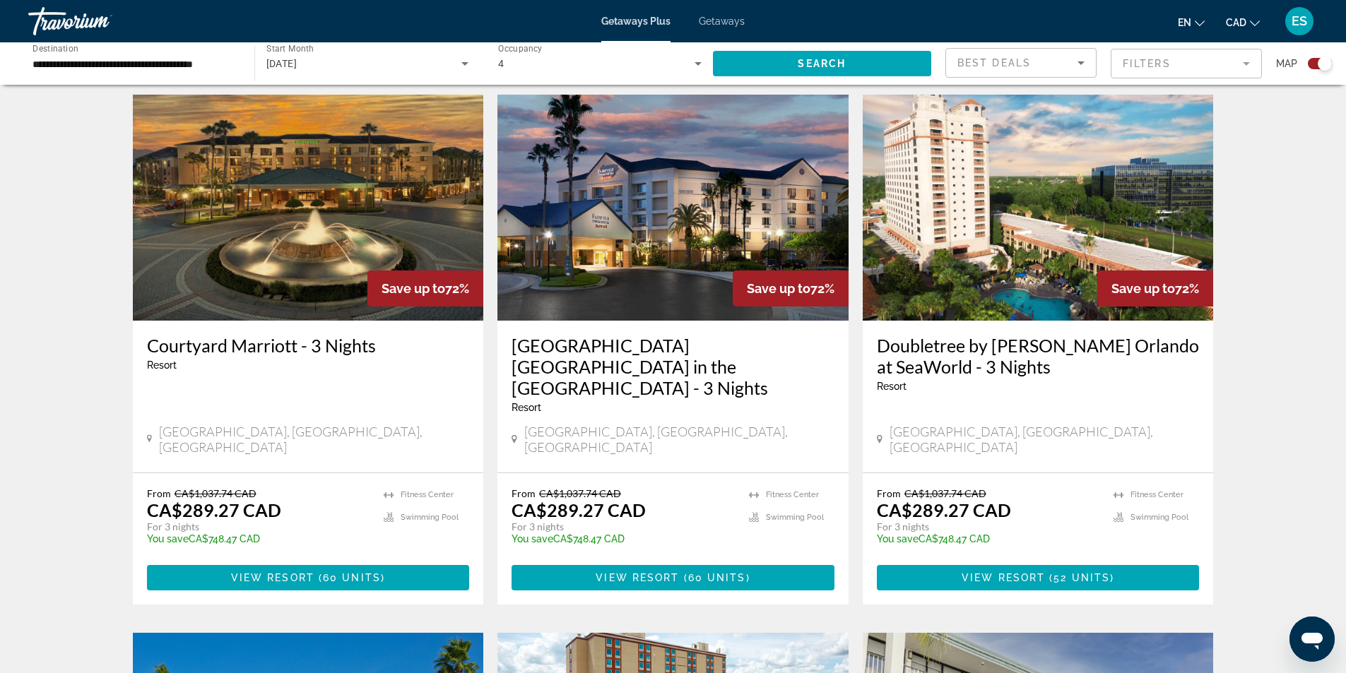
scroll to position [494, 0]
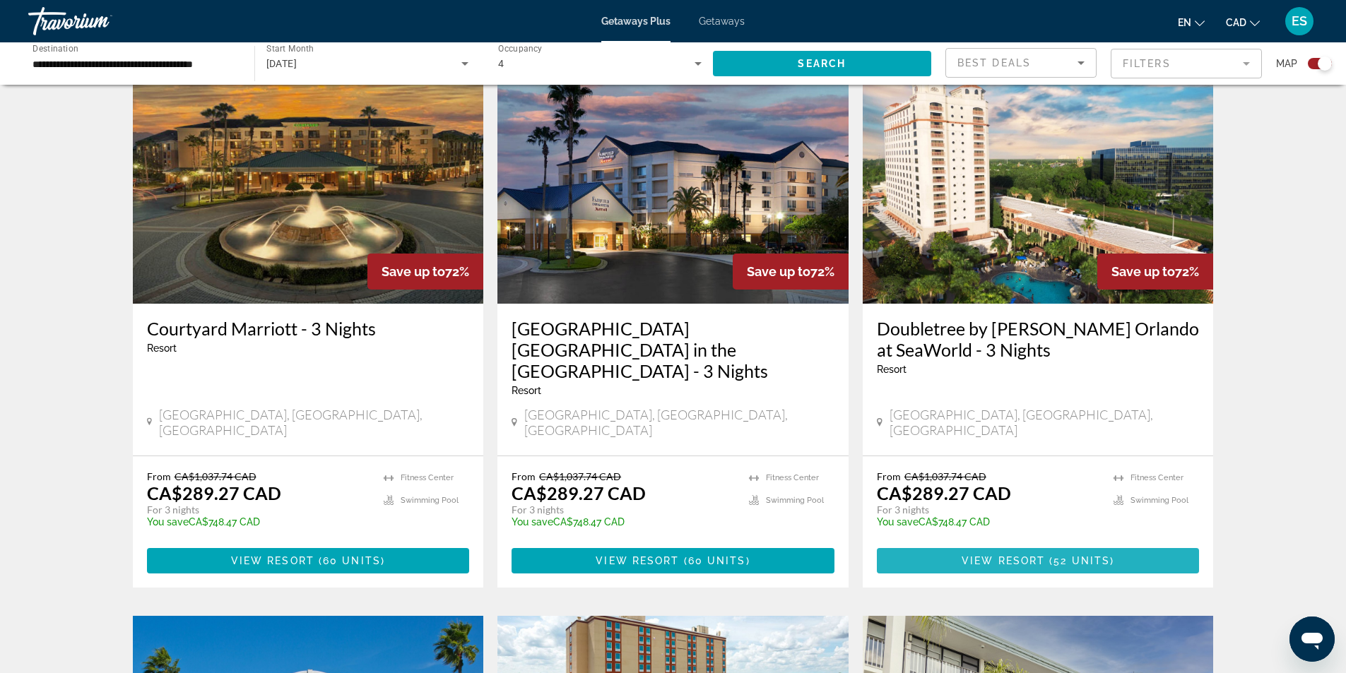
click at [1027, 555] on span "View Resort" at bounding box center [1002, 560] width 83 height 11
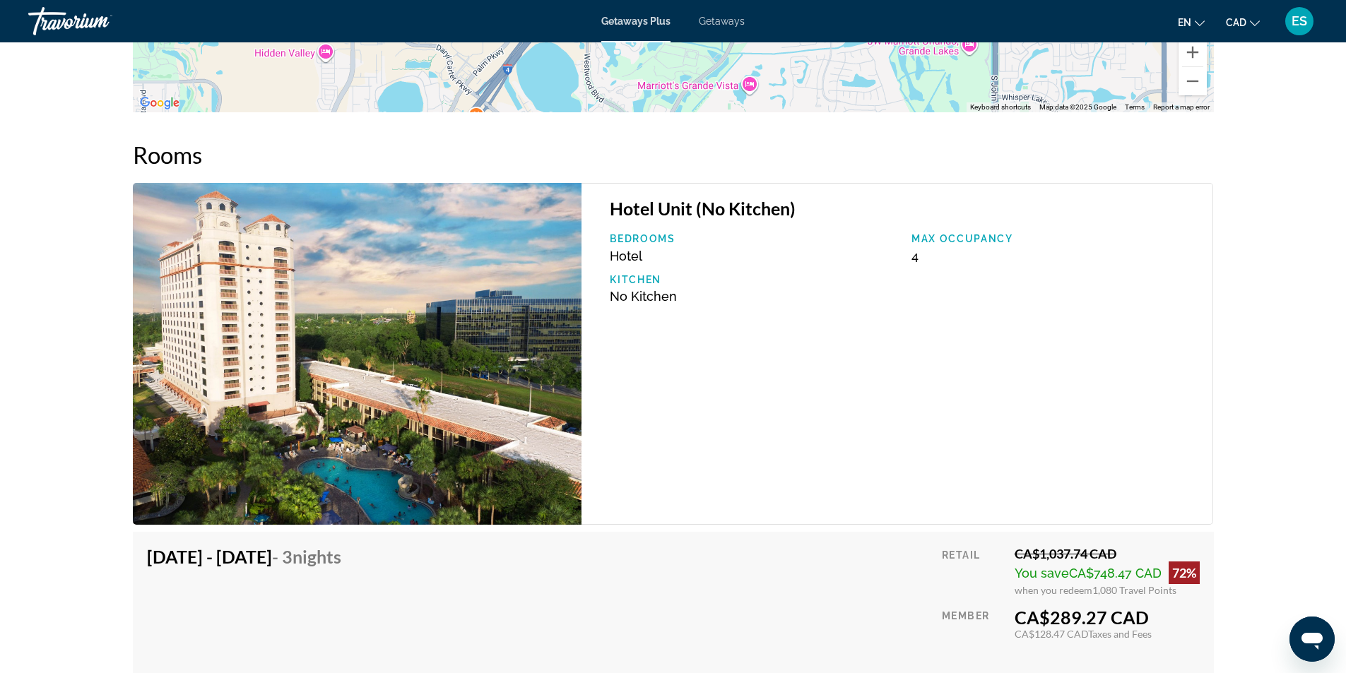
scroll to position [1907, 0]
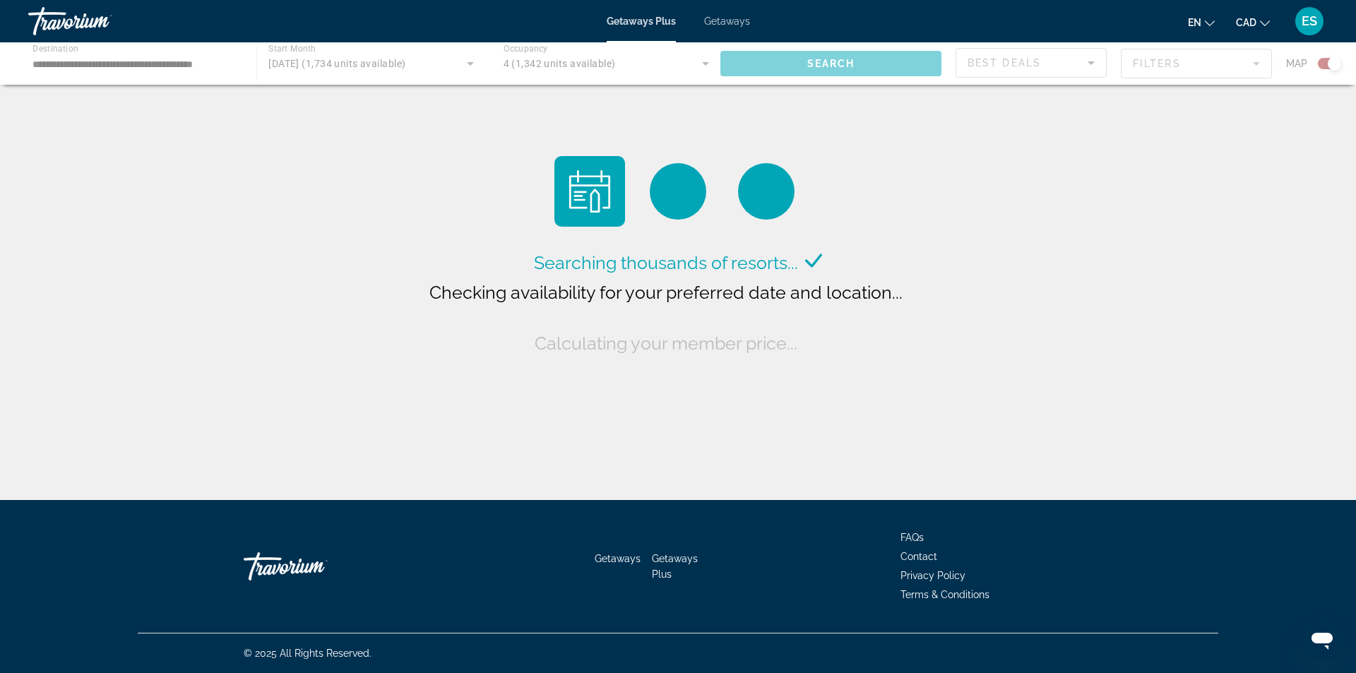
click at [187, 58] on div "Main content" at bounding box center [678, 63] width 1356 height 42
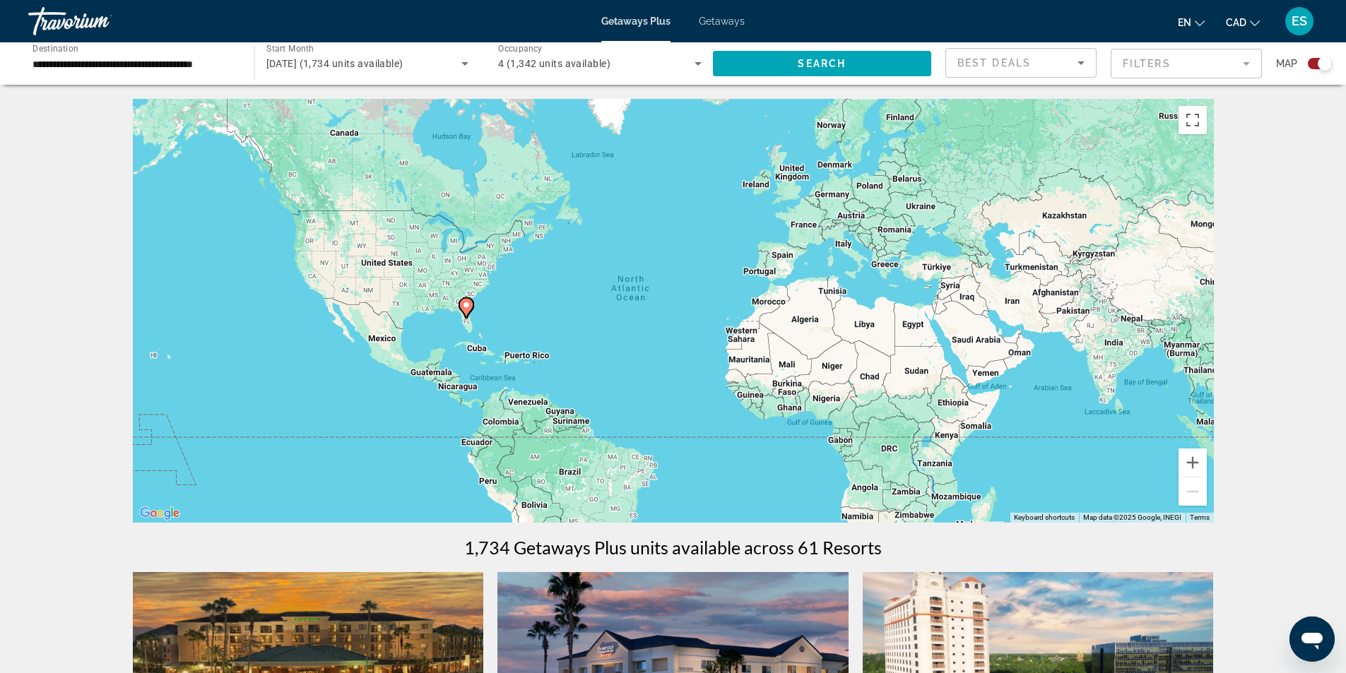
click at [196, 60] on input "**********" at bounding box center [133, 64] width 203 height 17
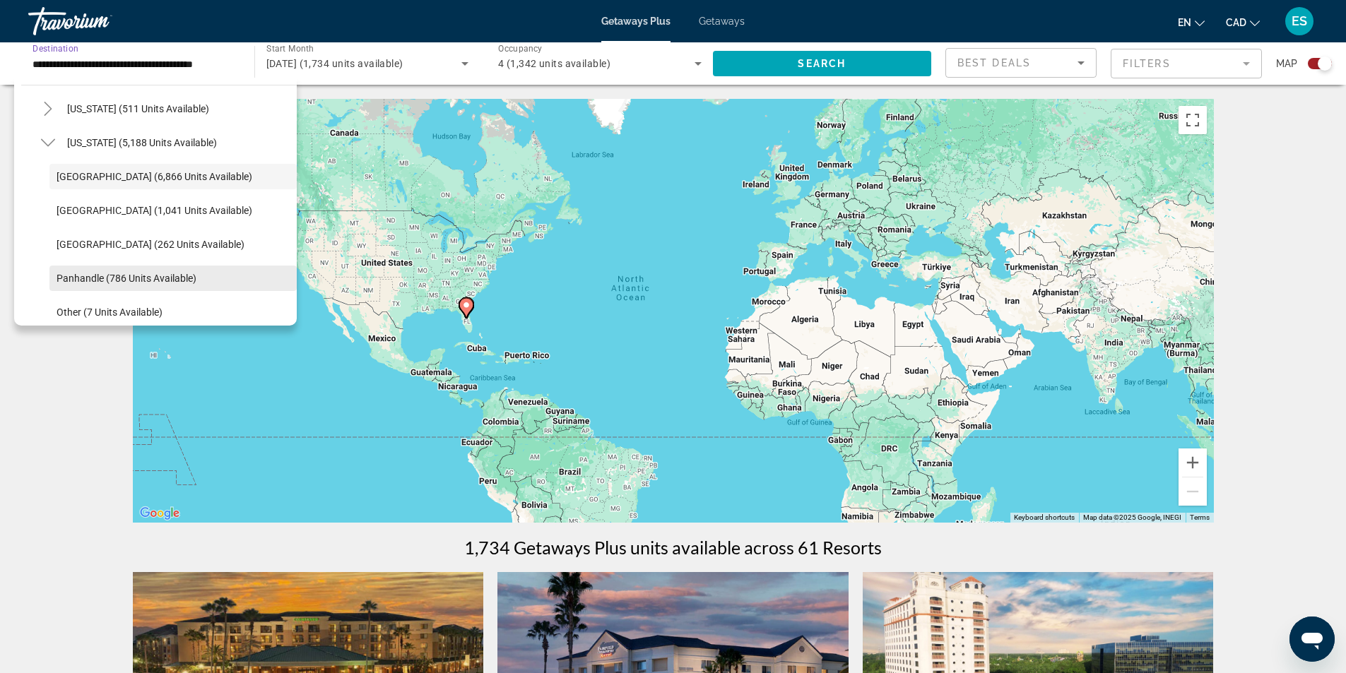
scroll to position [152, 0]
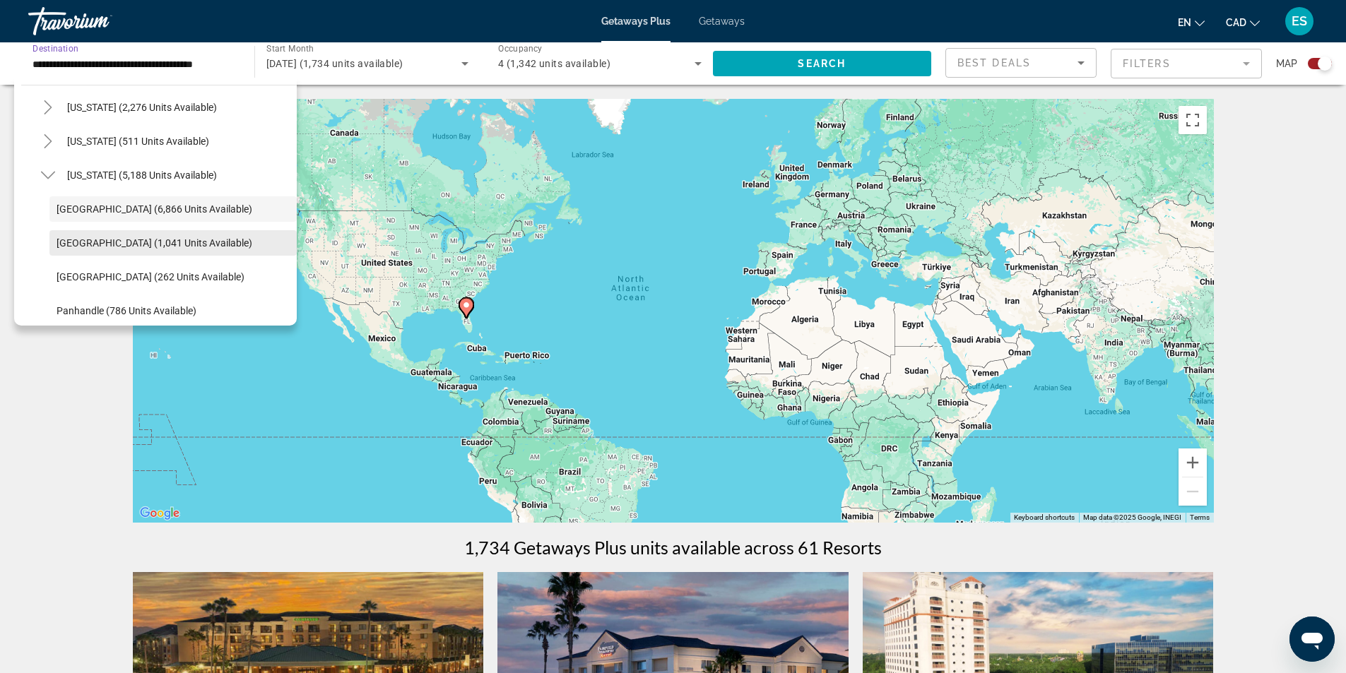
click at [152, 244] on span "[GEOGRAPHIC_DATA] (1,041 units available)" at bounding box center [155, 242] width 196 height 11
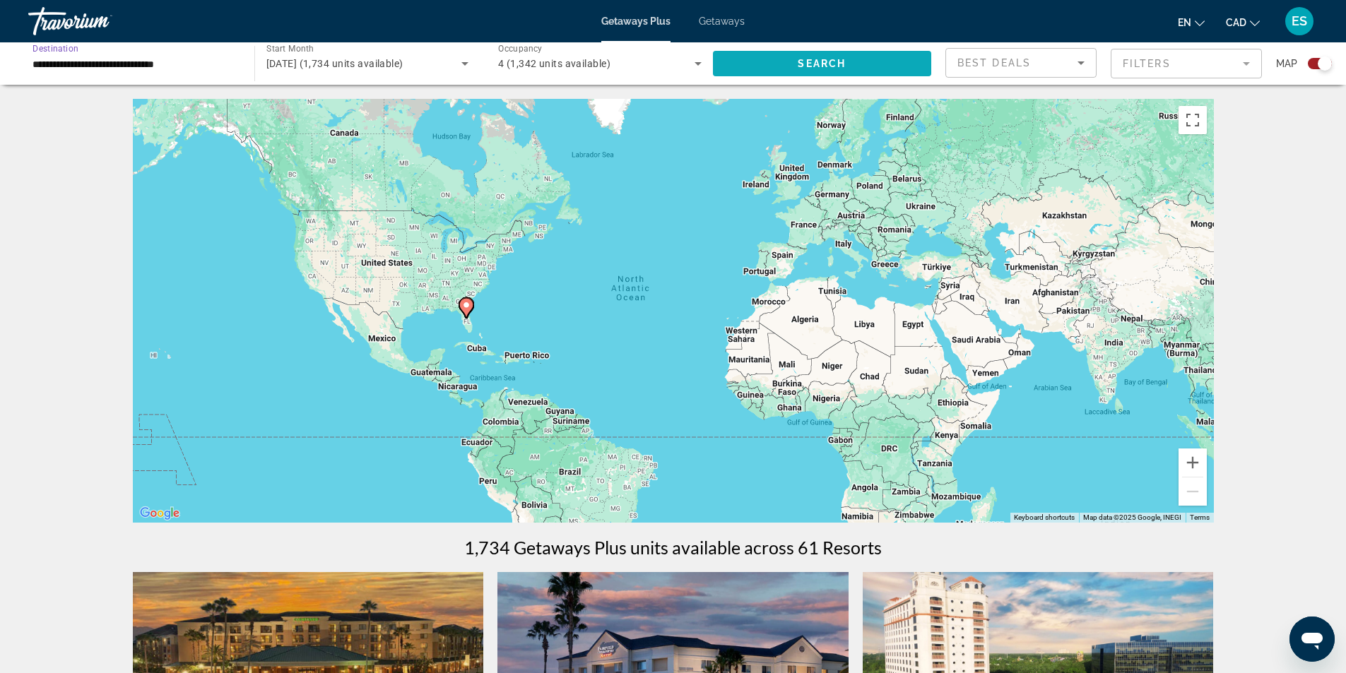
click at [802, 62] on span "Search" at bounding box center [822, 63] width 48 height 11
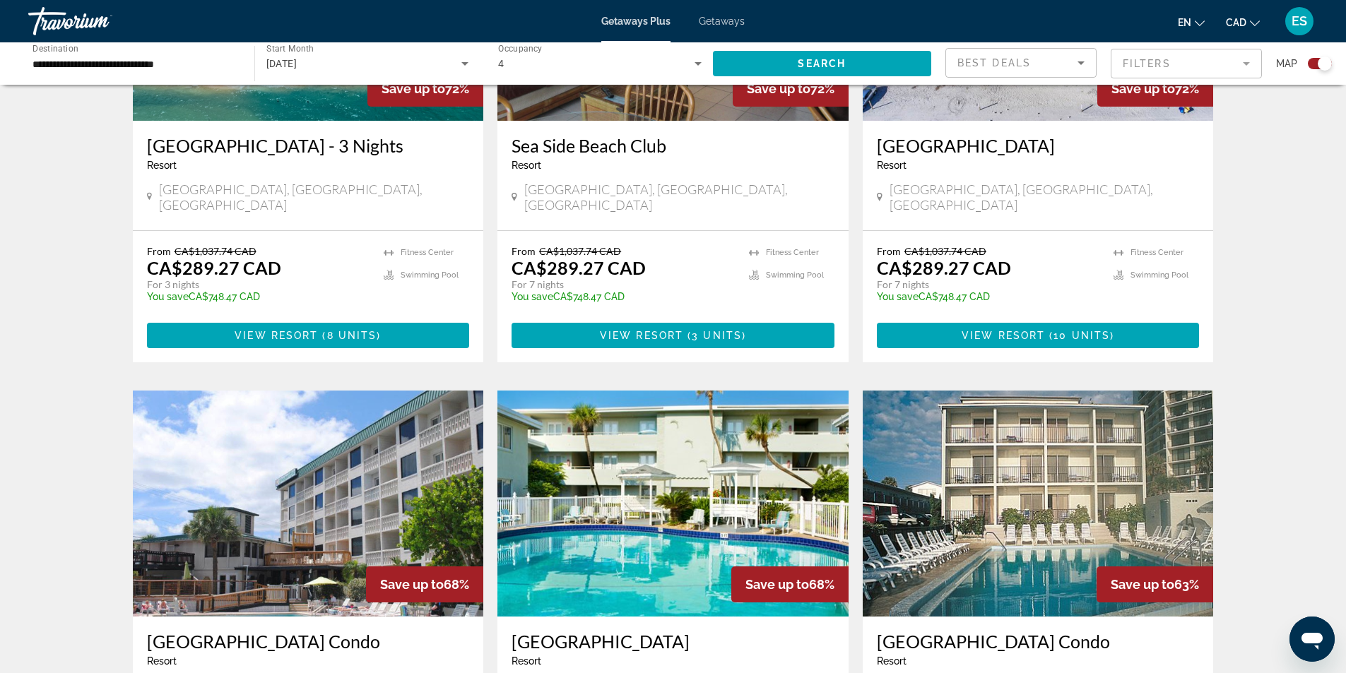
scroll to position [892, 0]
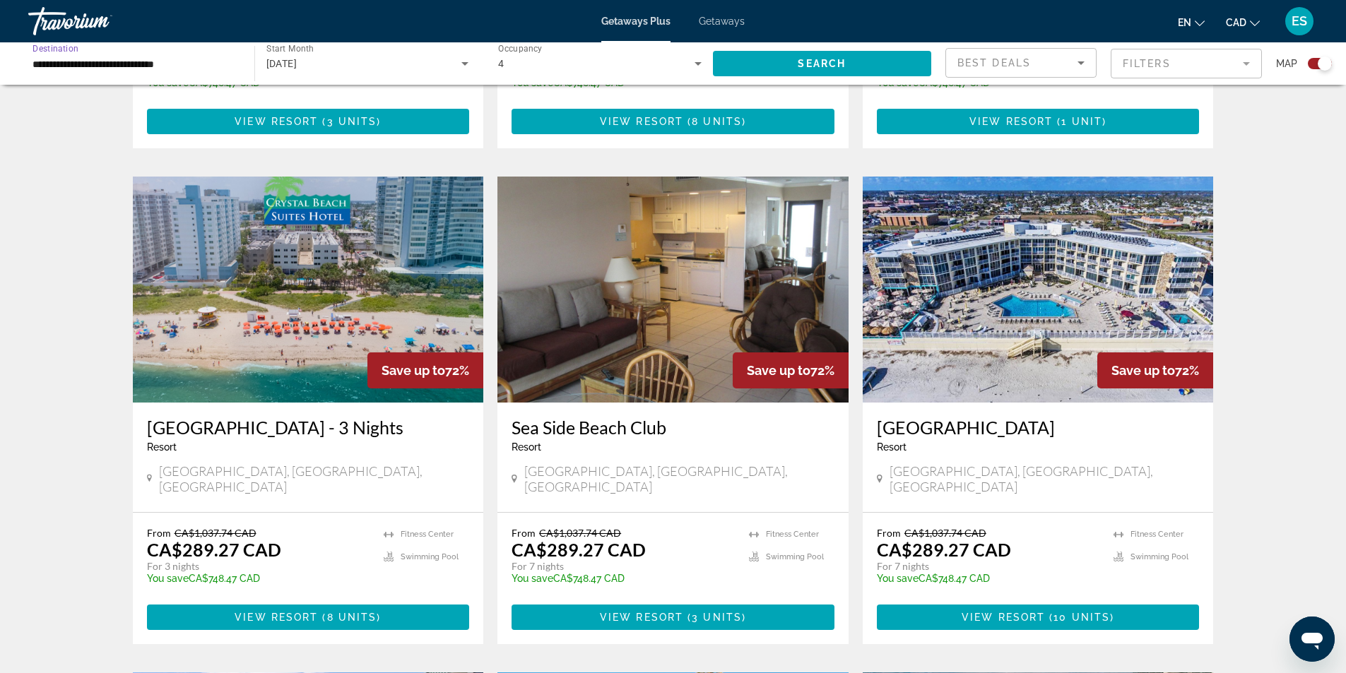
click at [204, 59] on input "**********" at bounding box center [133, 64] width 203 height 17
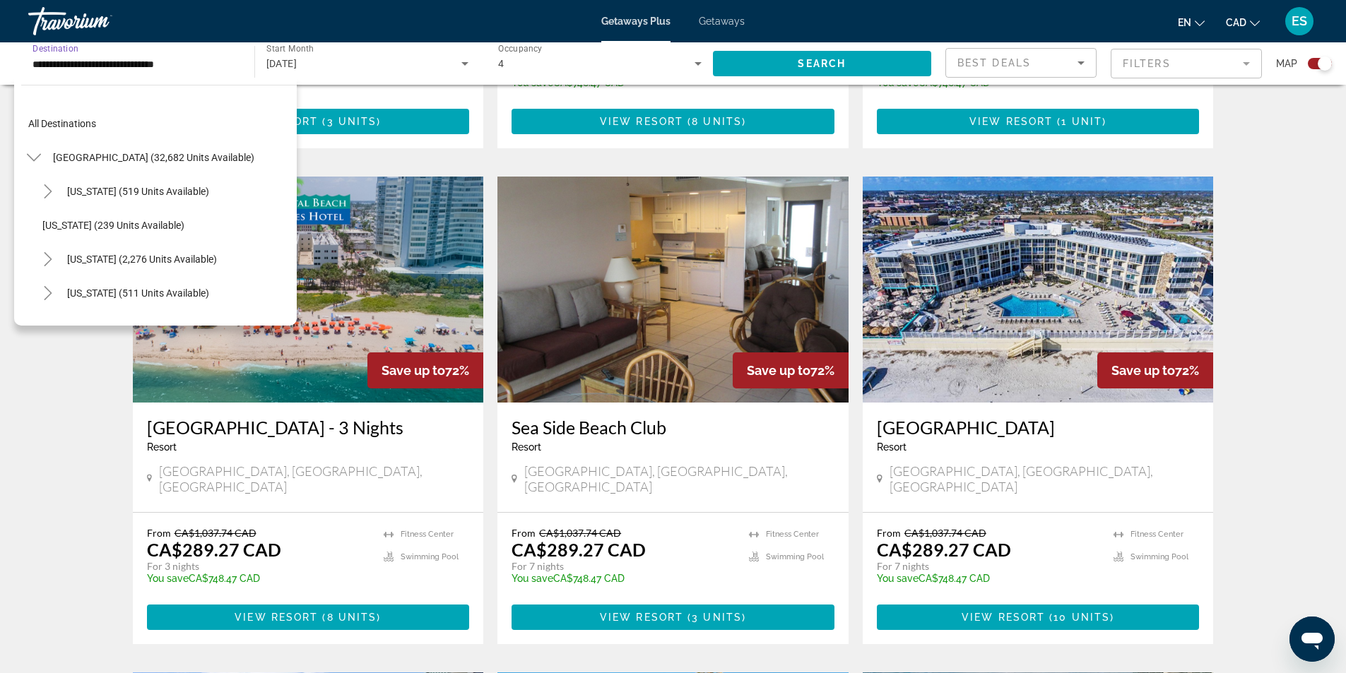
scroll to position [186, 0]
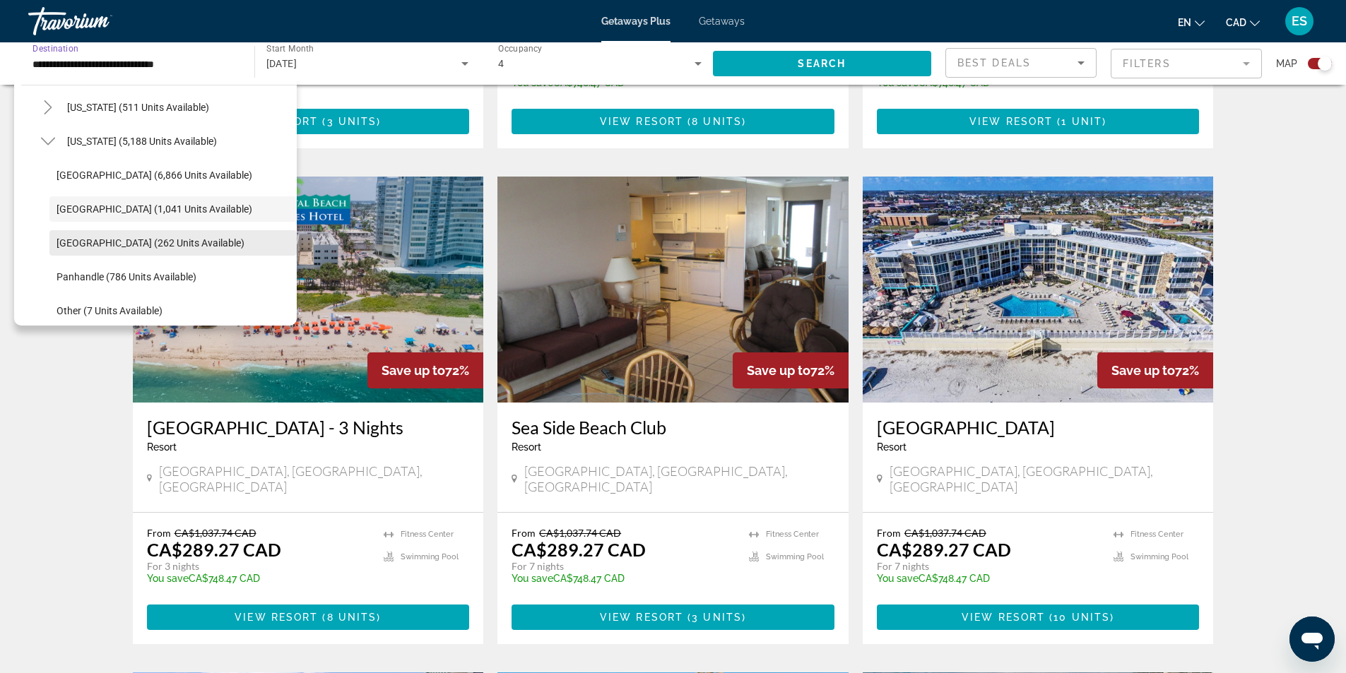
click at [123, 244] on span "[GEOGRAPHIC_DATA] (262 units available)" at bounding box center [151, 242] width 188 height 11
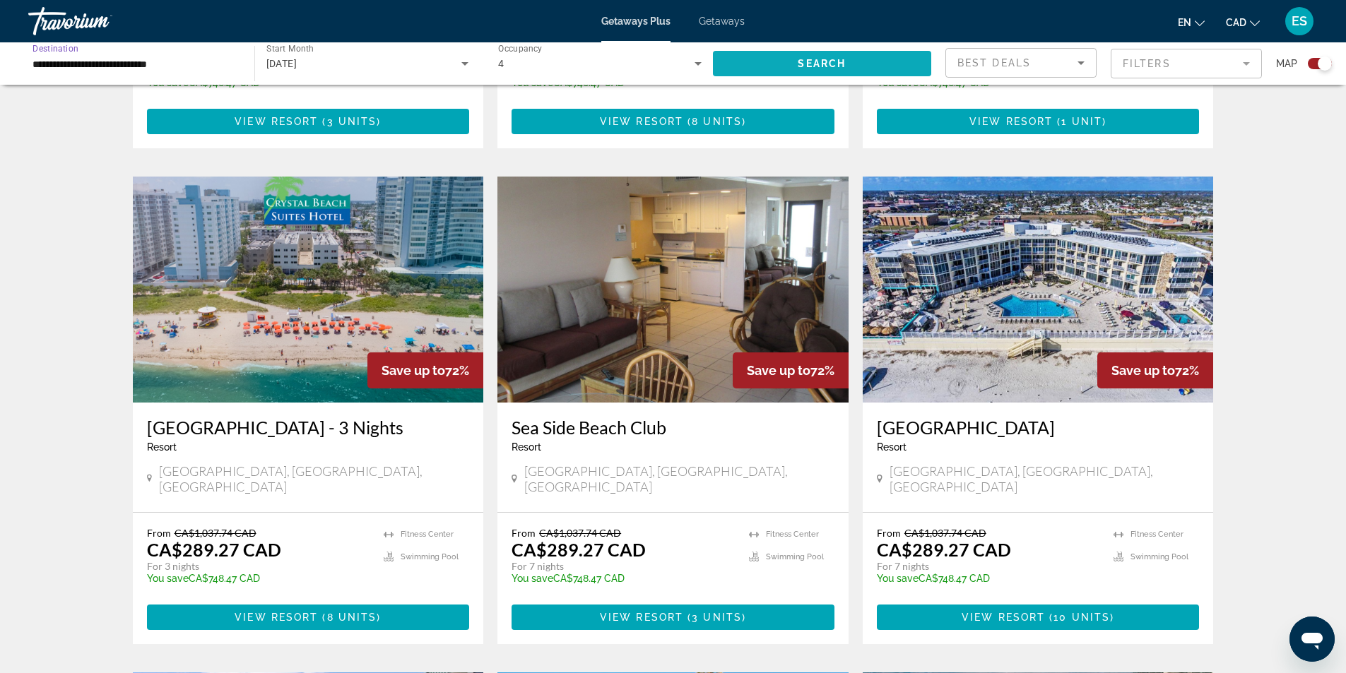
click at [798, 58] on span "Search" at bounding box center [822, 63] width 48 height 11
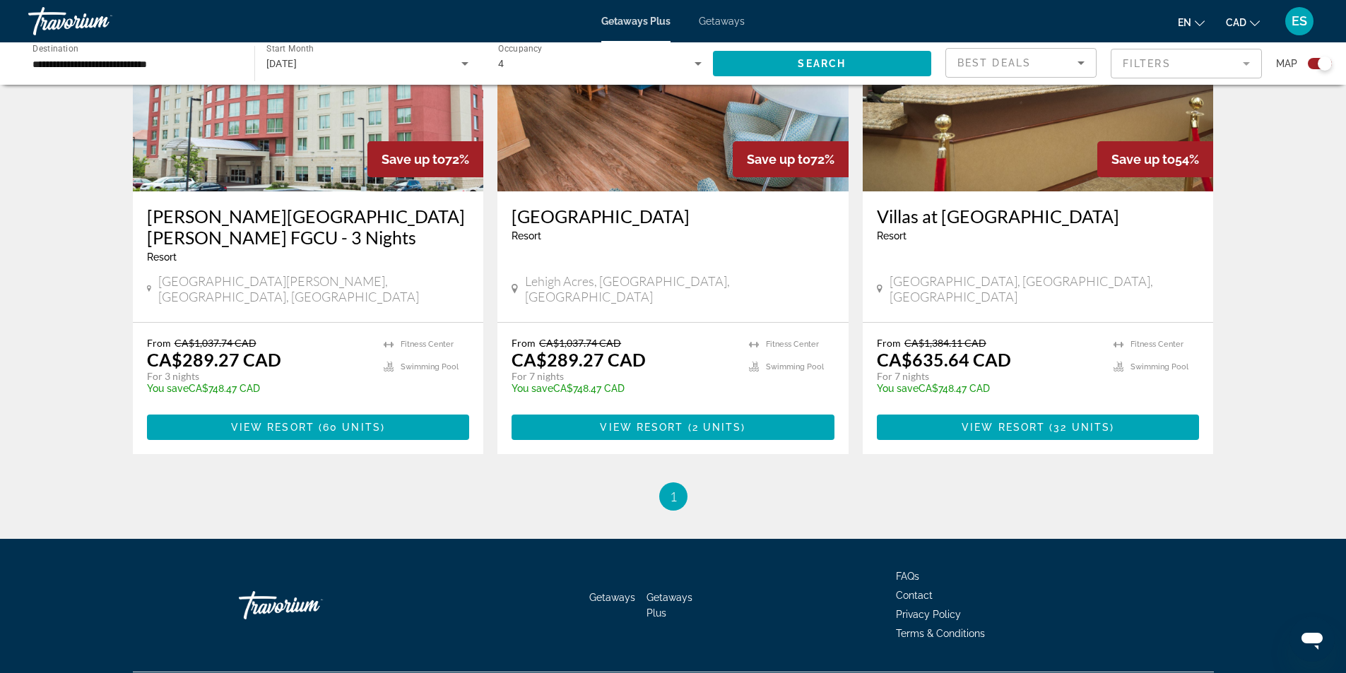
scroll to position [630, 0]
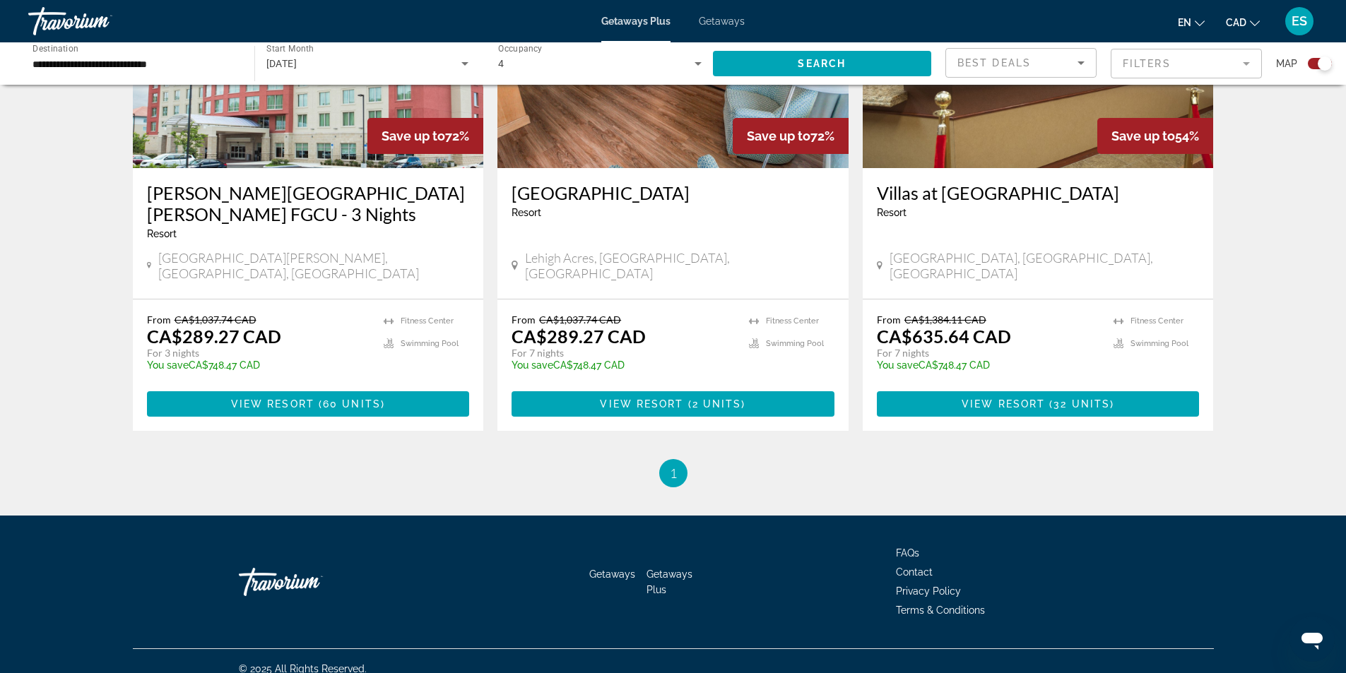
click at [217, 58] on input "**********" at bounding box center [133, 64] width 203 height 17
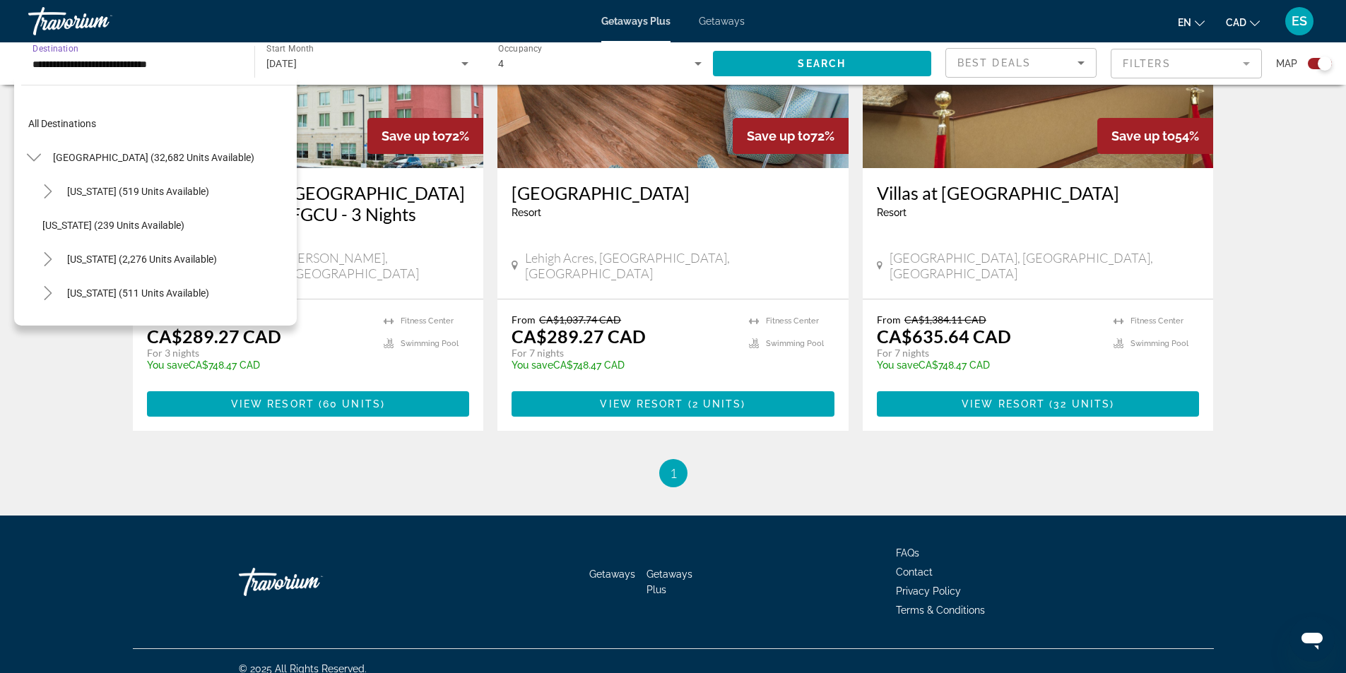
scroll to position [220, 0]
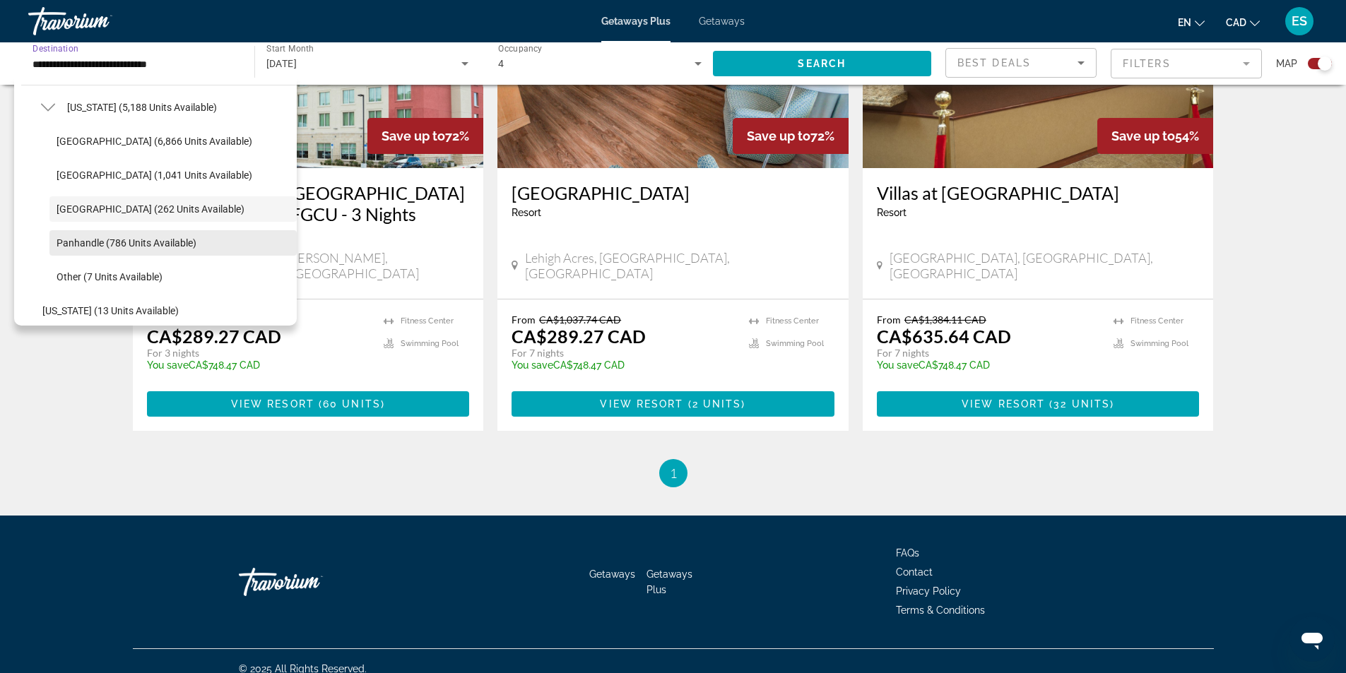
click at [148, 236] on span "Search widget" at bounding box center [172, 243] width 247 height 34
type input "**********"
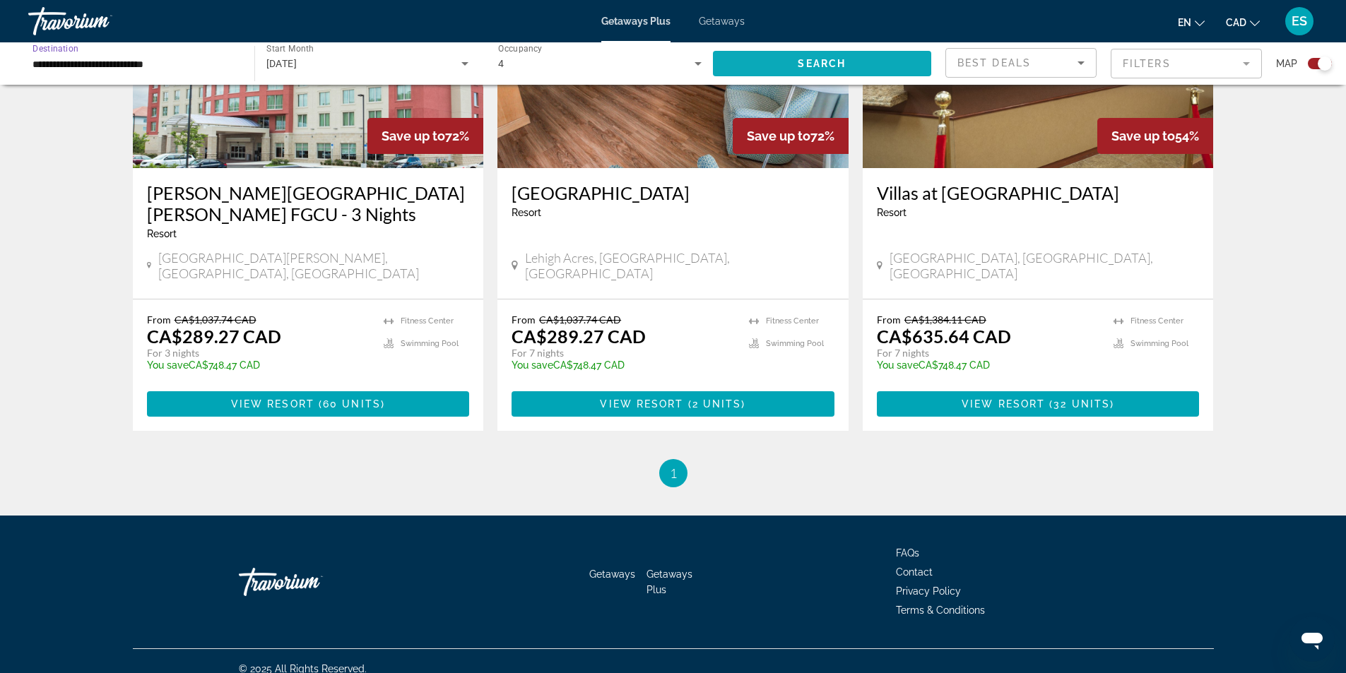
click at [843, 64] on span "Search" at bounding box center [822, 63] width 48 height 11
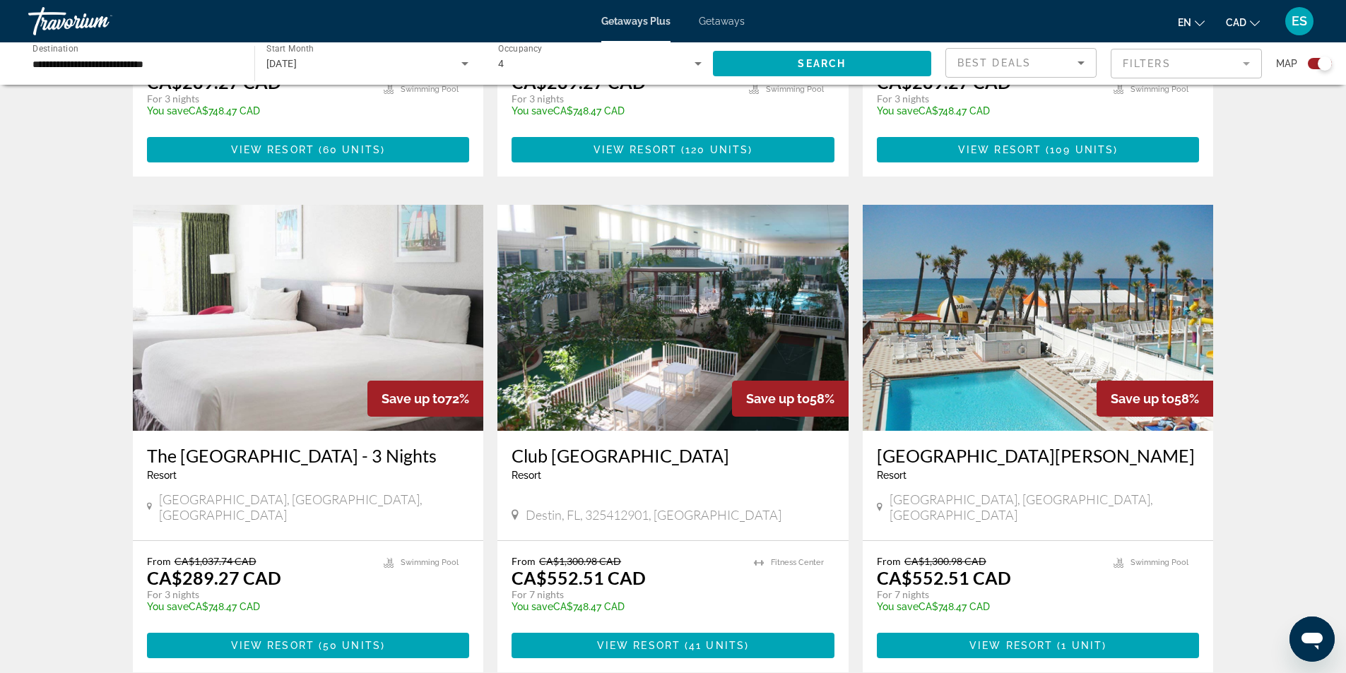
scroll to position [918, 0]
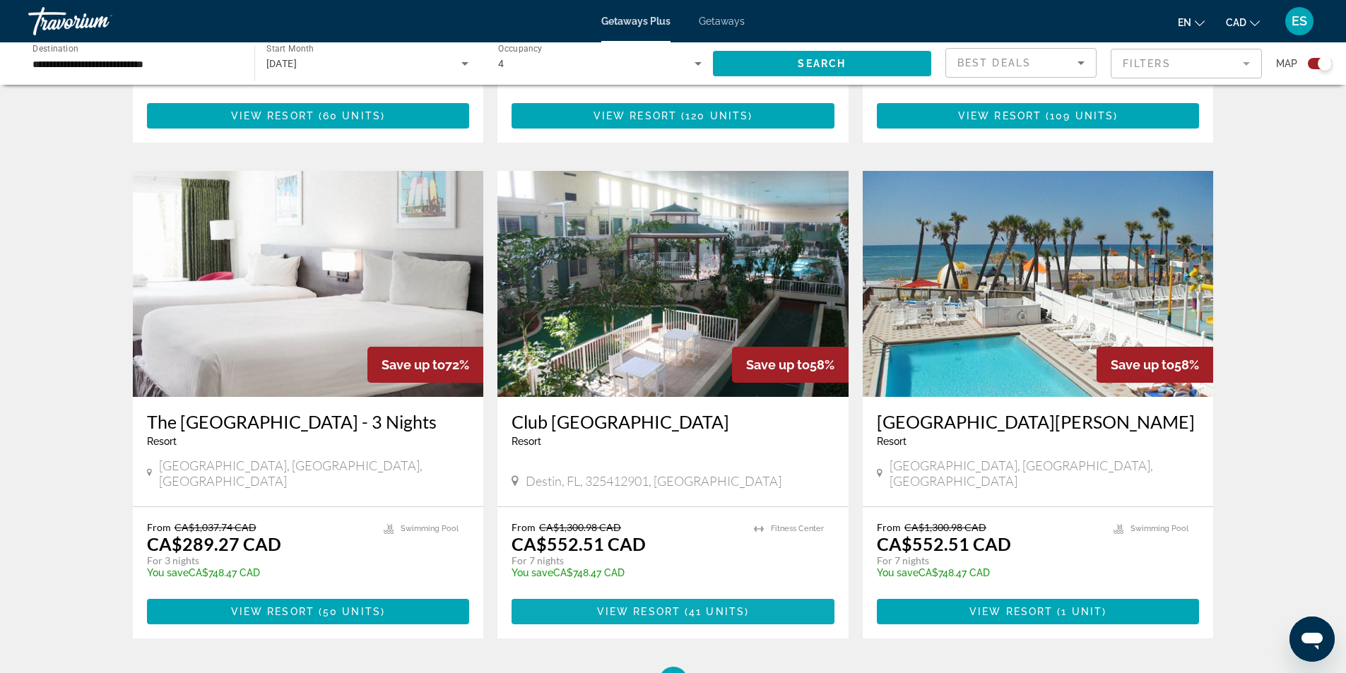
click at [689, 606] on span "41 units" at bounding box center [717, 611] width 56 height 11
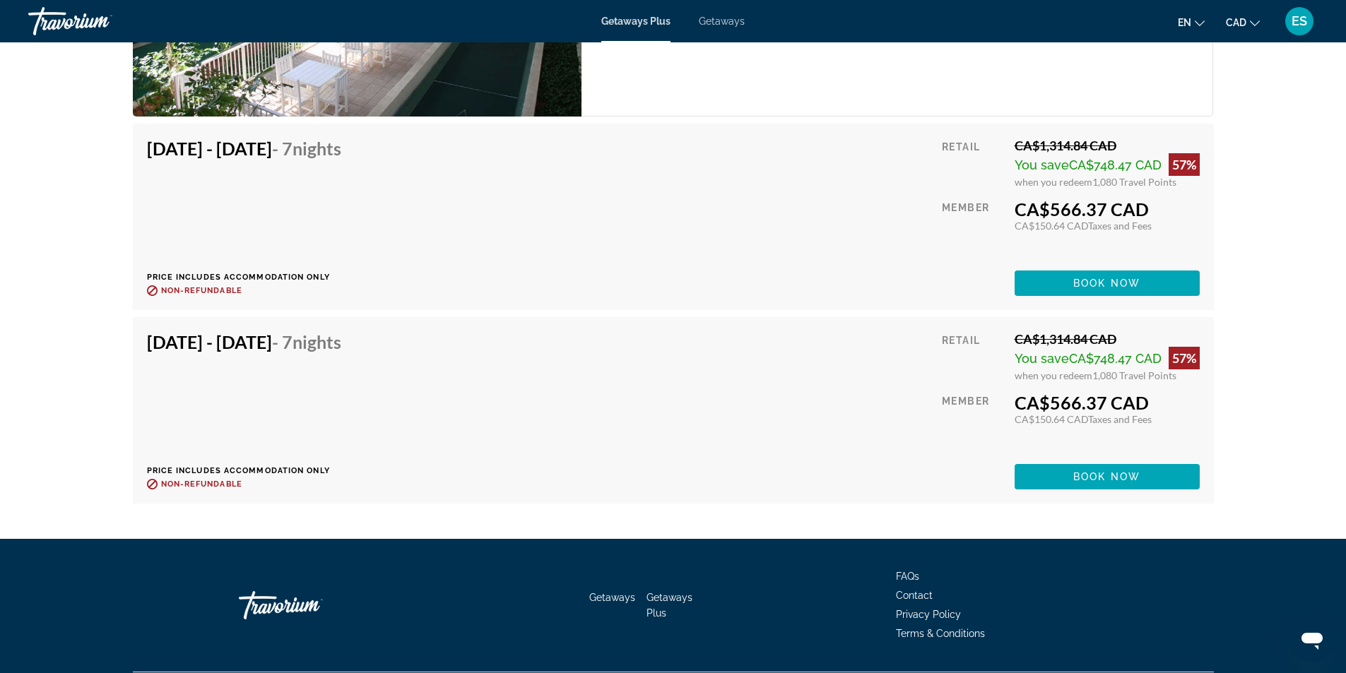
scroll to position [3690, 0]
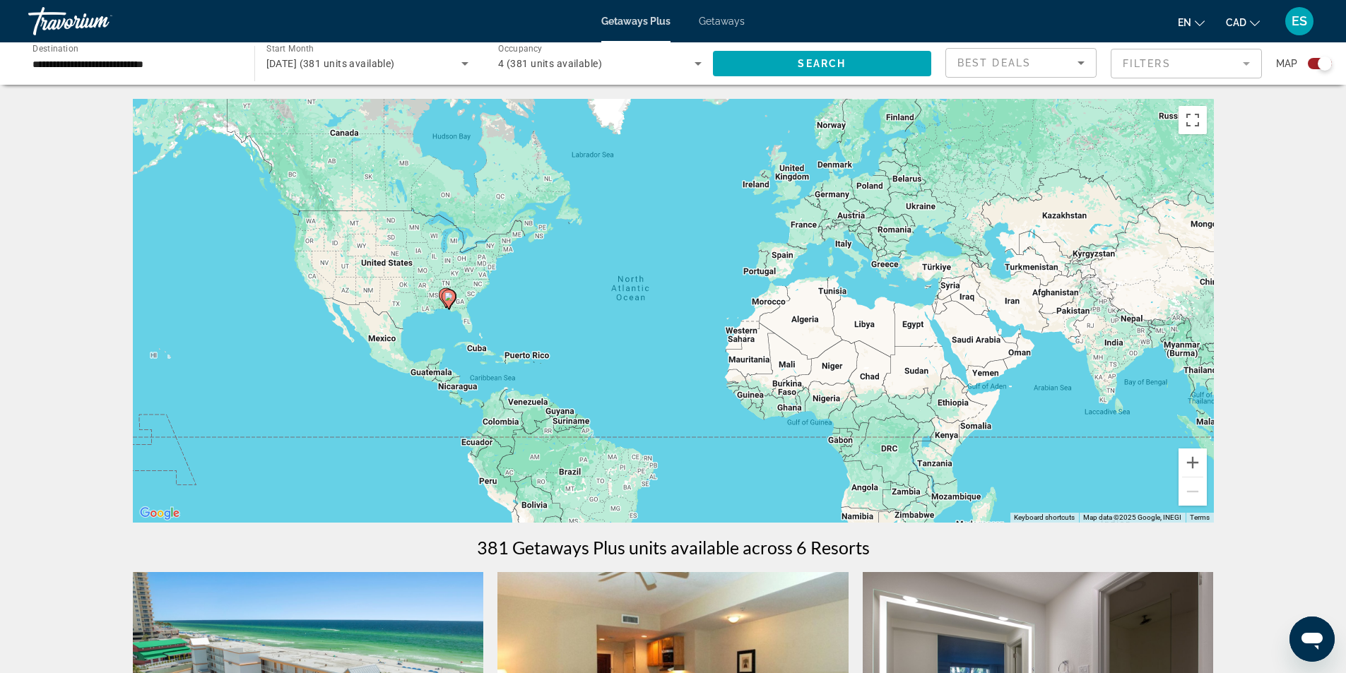
click at [203, 53] on div "**********" at bounding box center [133, 64] width 203 height 40
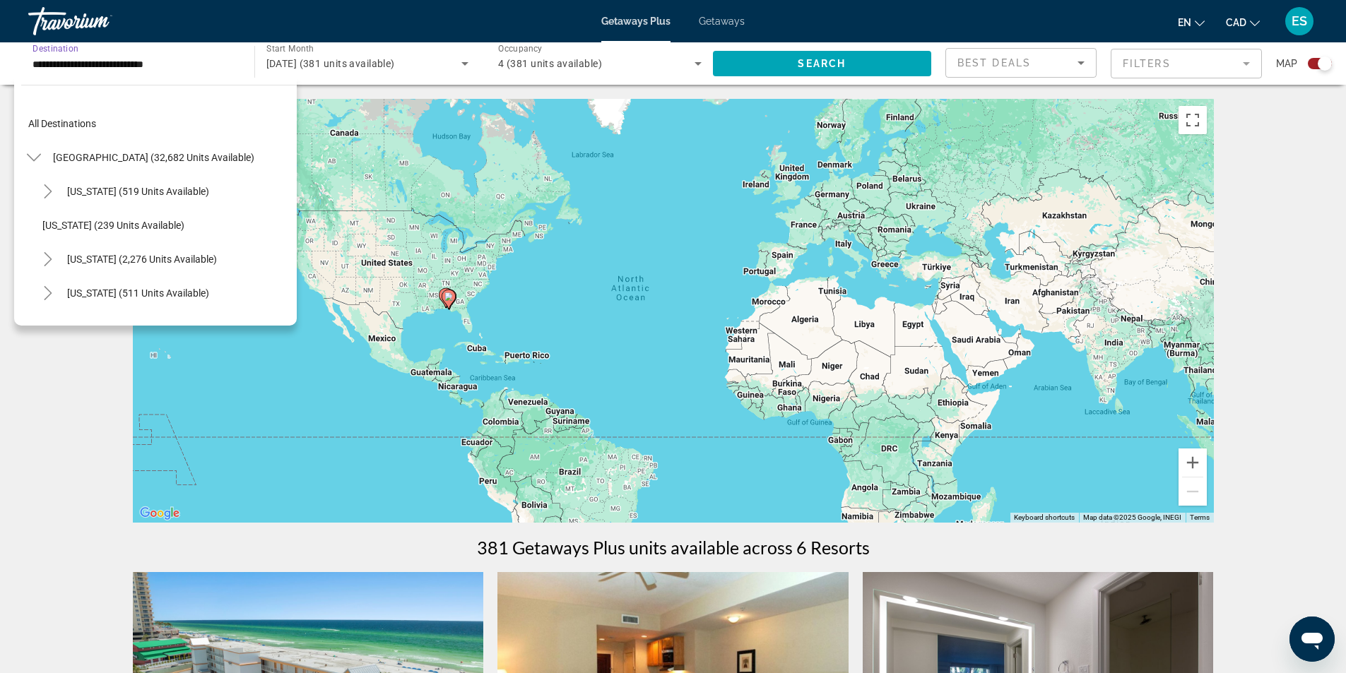
scroll to position [254, 0]
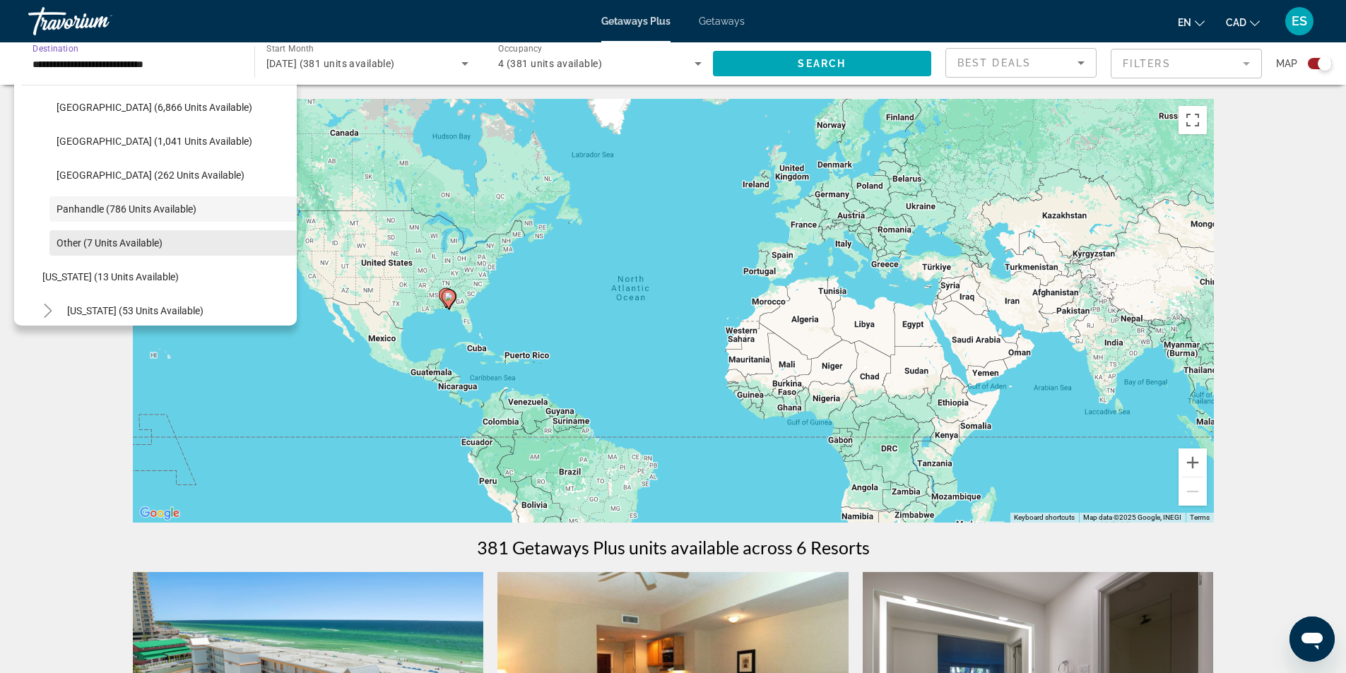
click at [140, 240] on span "Other (7 units available)" at bounding box center [110, 242] width 106 height 11
type input "**********"
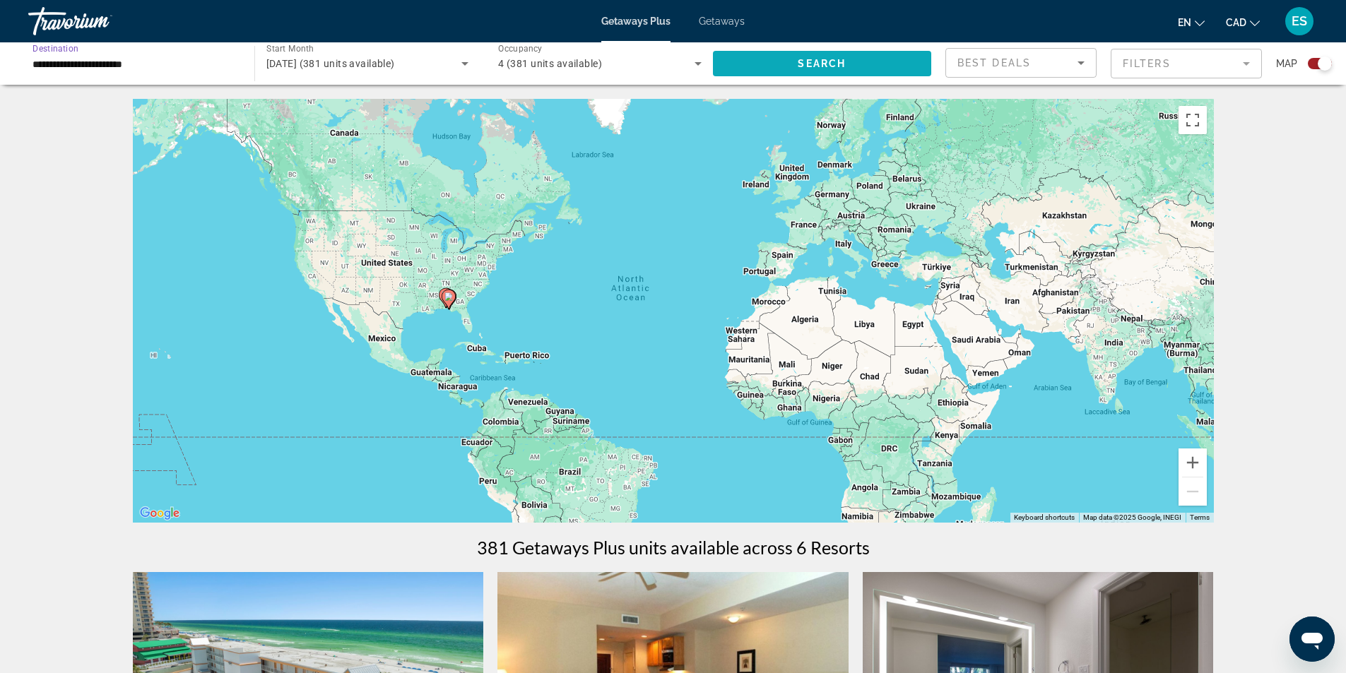
click at [831, 61] on span "Search" at bounding box center [822, 63] width 48 height 11
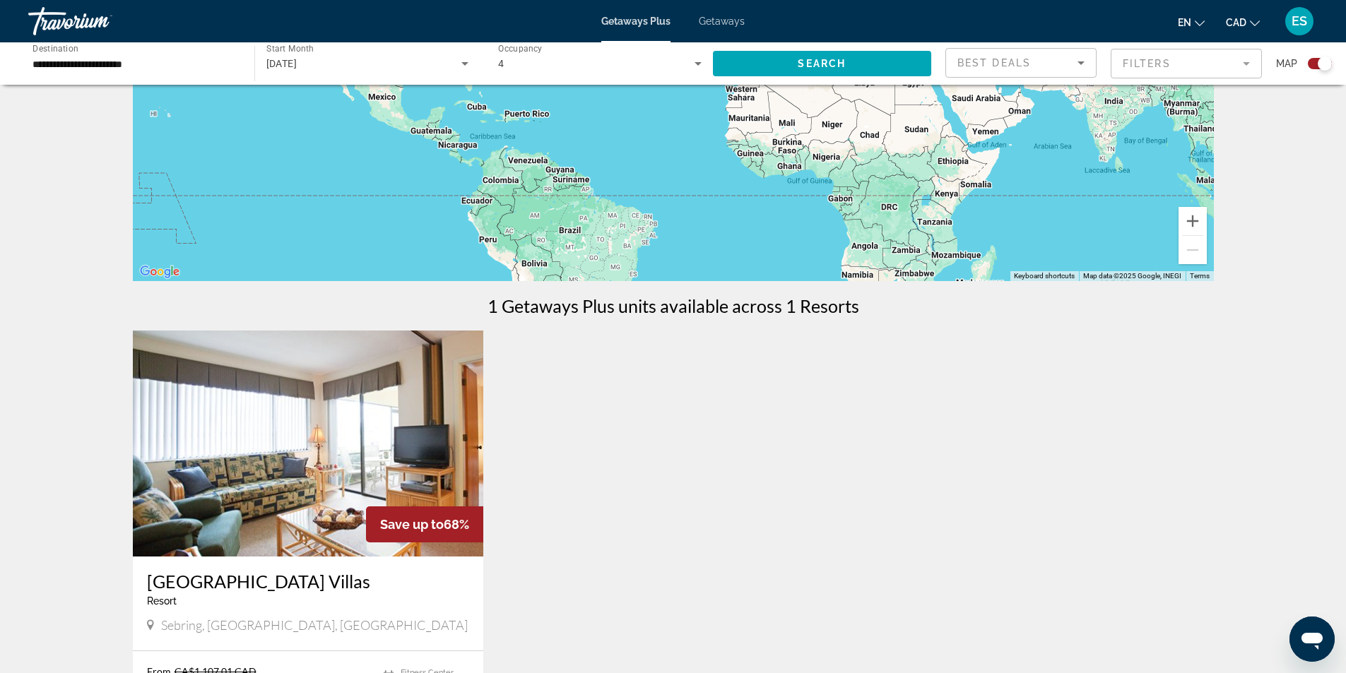
scroll to position [283, 0]
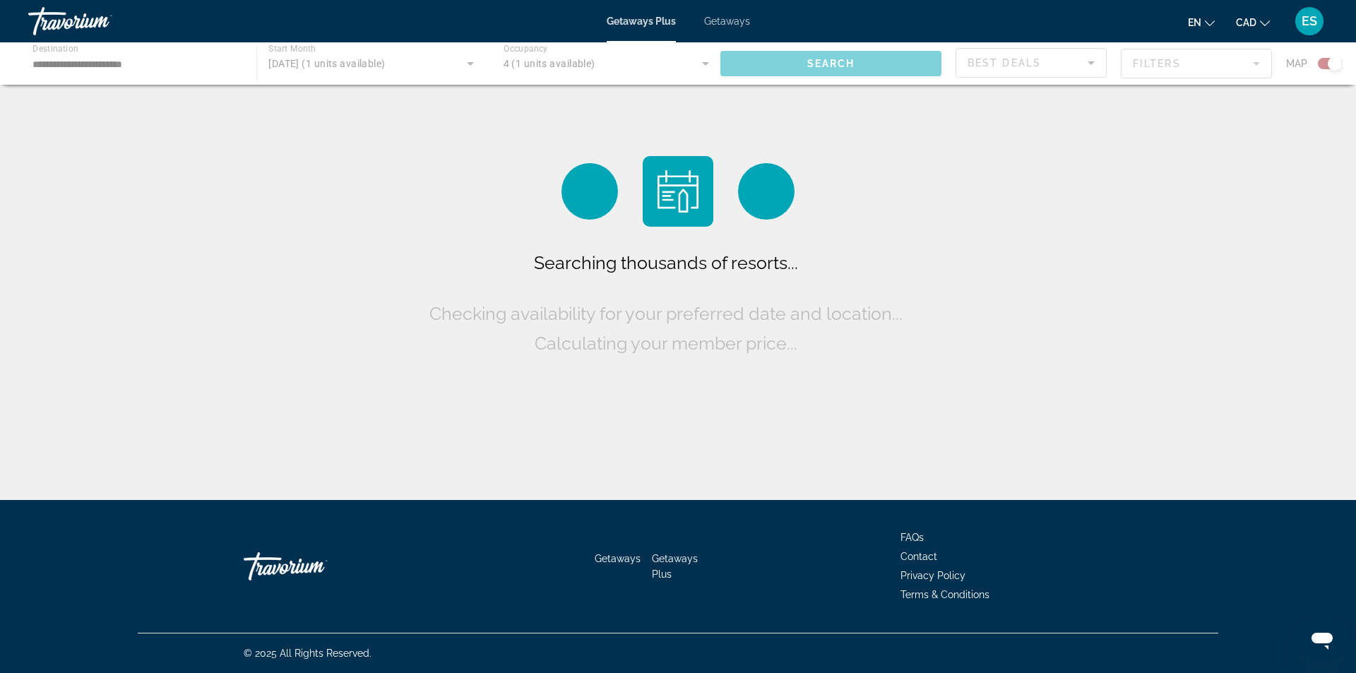
click at [171, 63] on div "Main content" at bounding box center [678, 63] width 1356 height 42
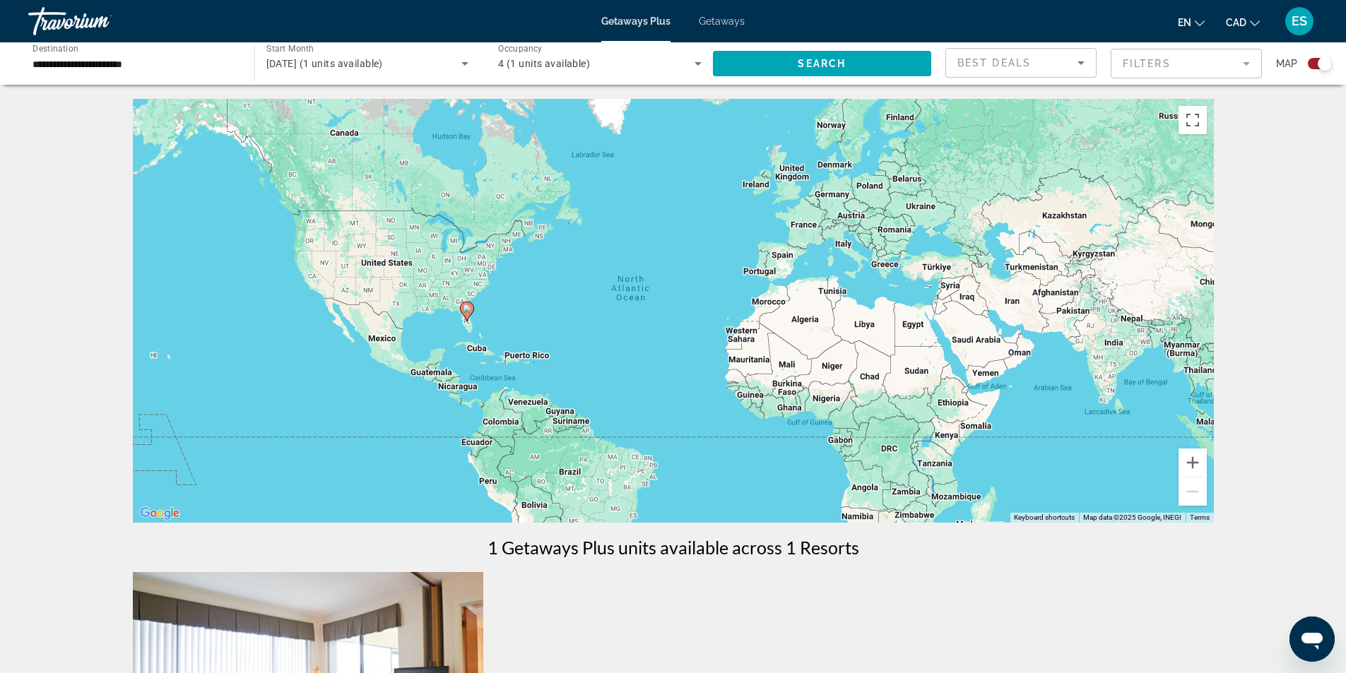
click at [146, 59] on input "**********" at bounding box center [133, 64] width 203 height 17
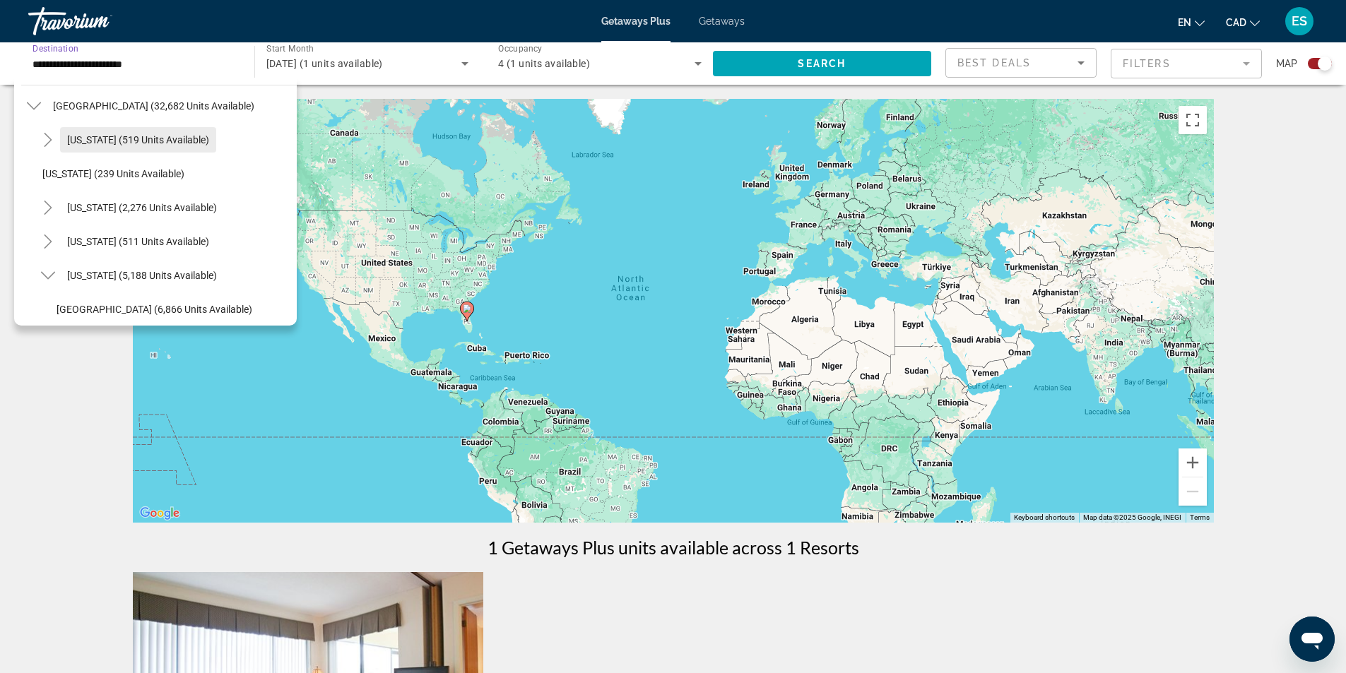
scroll to position [71, 0]
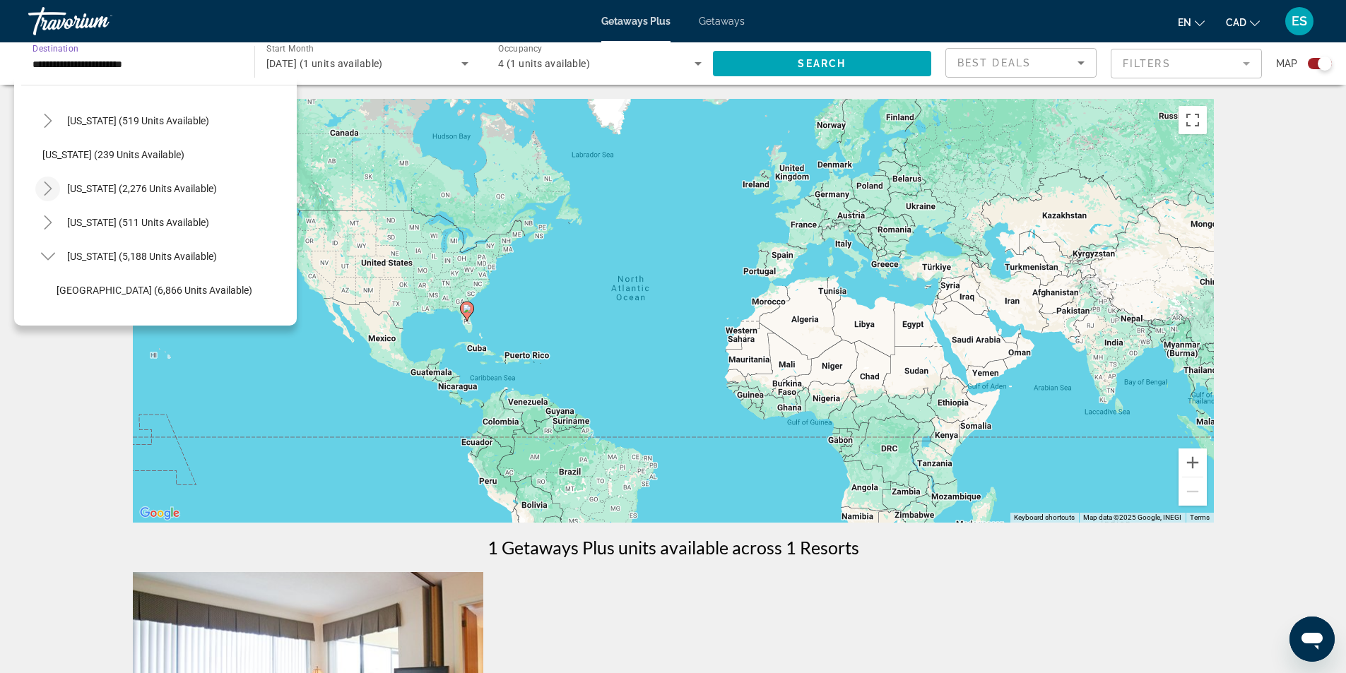
click at [48, 187] on icon "Toggle California (2,276 units available)" at bounding box center [48, 189] width 14 height 14
click at [120, 223] on span "Los Angeles & [GEOGRAPHIC_DATA] (13 units available)" at bounding box center [173, 222] width 233 height 23
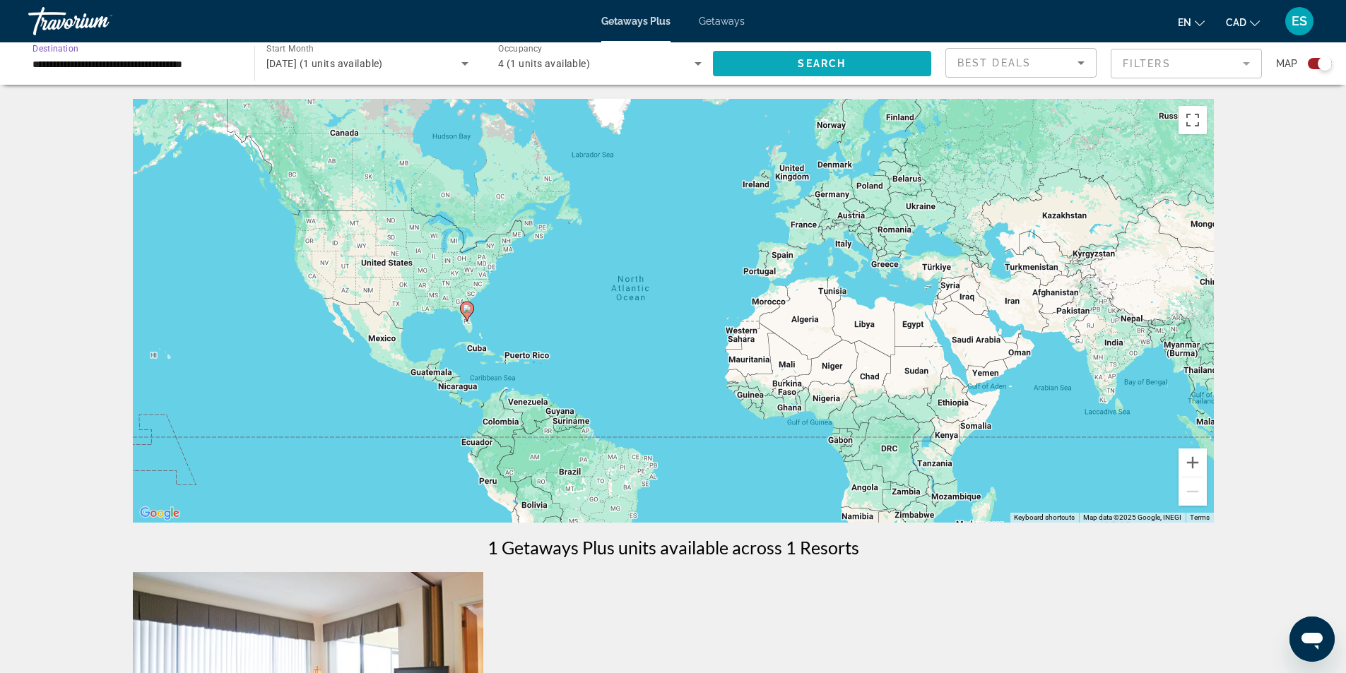
click at [788, 64] on span "Search widget" at bounding box center [822, 64] width 219 height 34
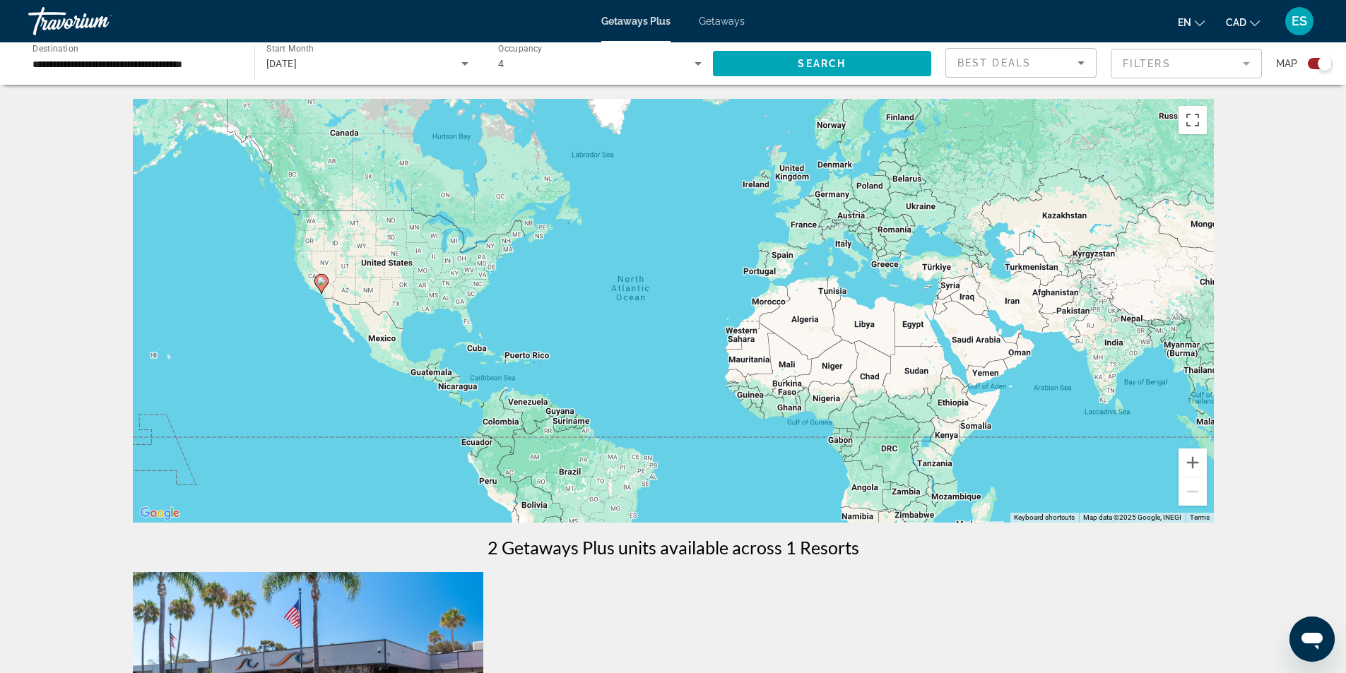
click at [170, 62] on input "**********" at bounding box center [133, 64] width 203 height 17
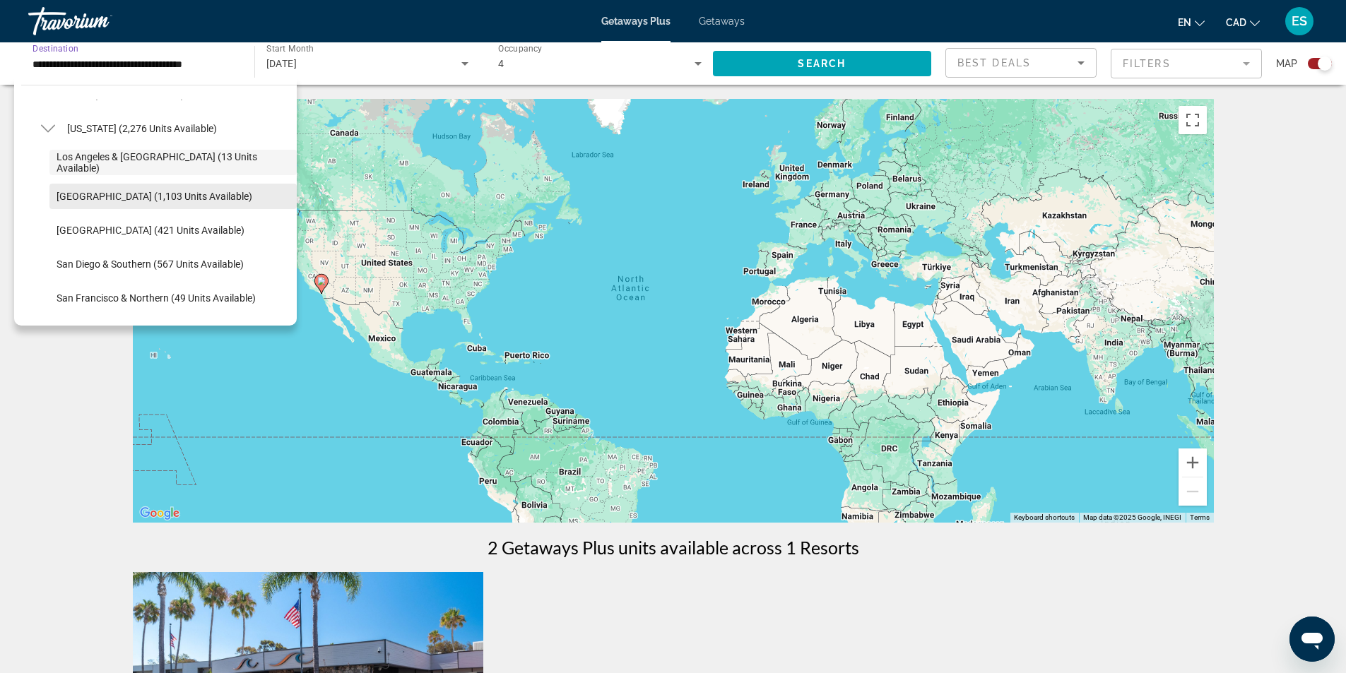
scroll to position [155, 0]
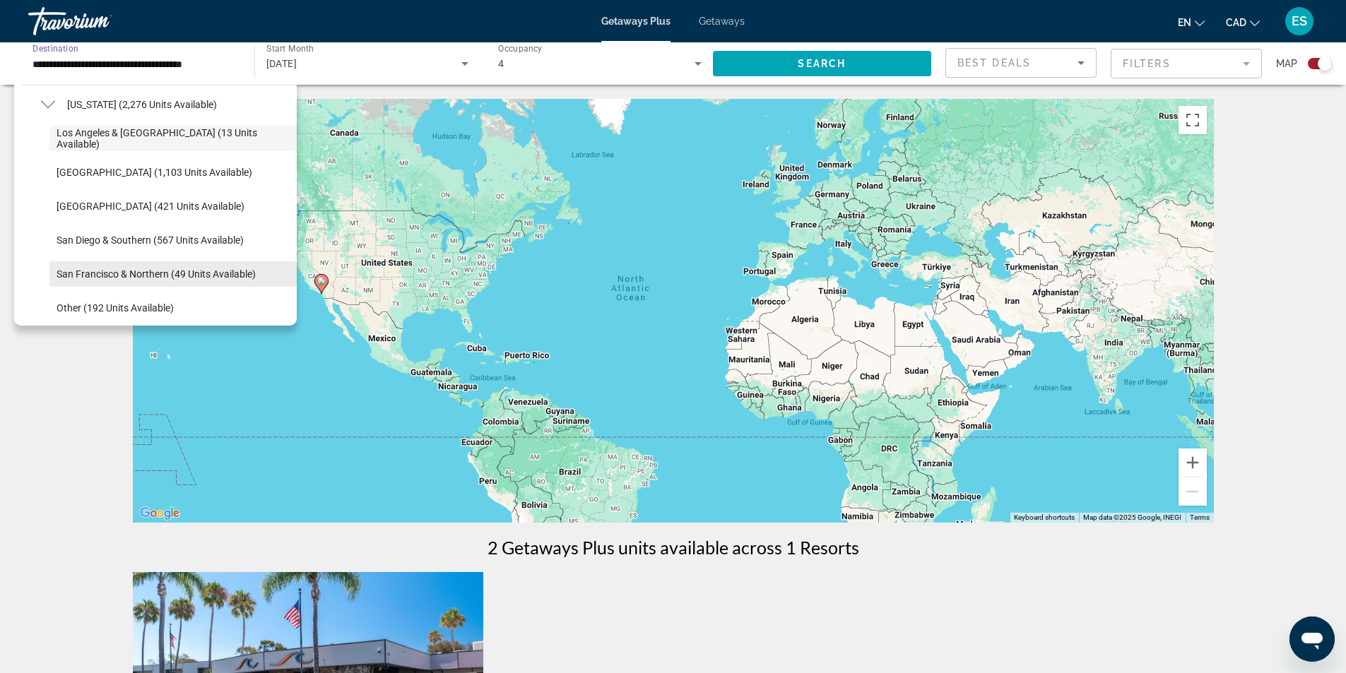
click at [117, 273] on span "San Francisco & Northern (49 units available)" at bounding box center [156, 273] width 199 height 11
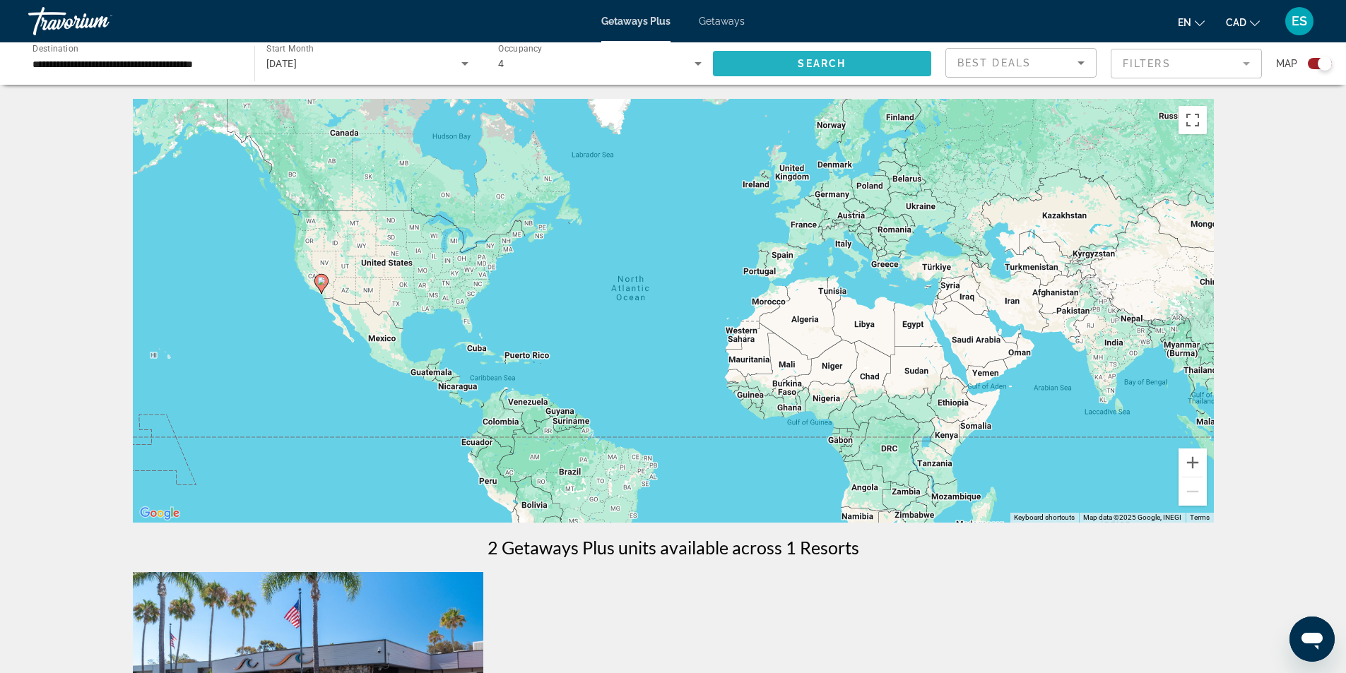
click at [798, 61] on span "Search" at bounding box center [822, 63] width 48 height 11
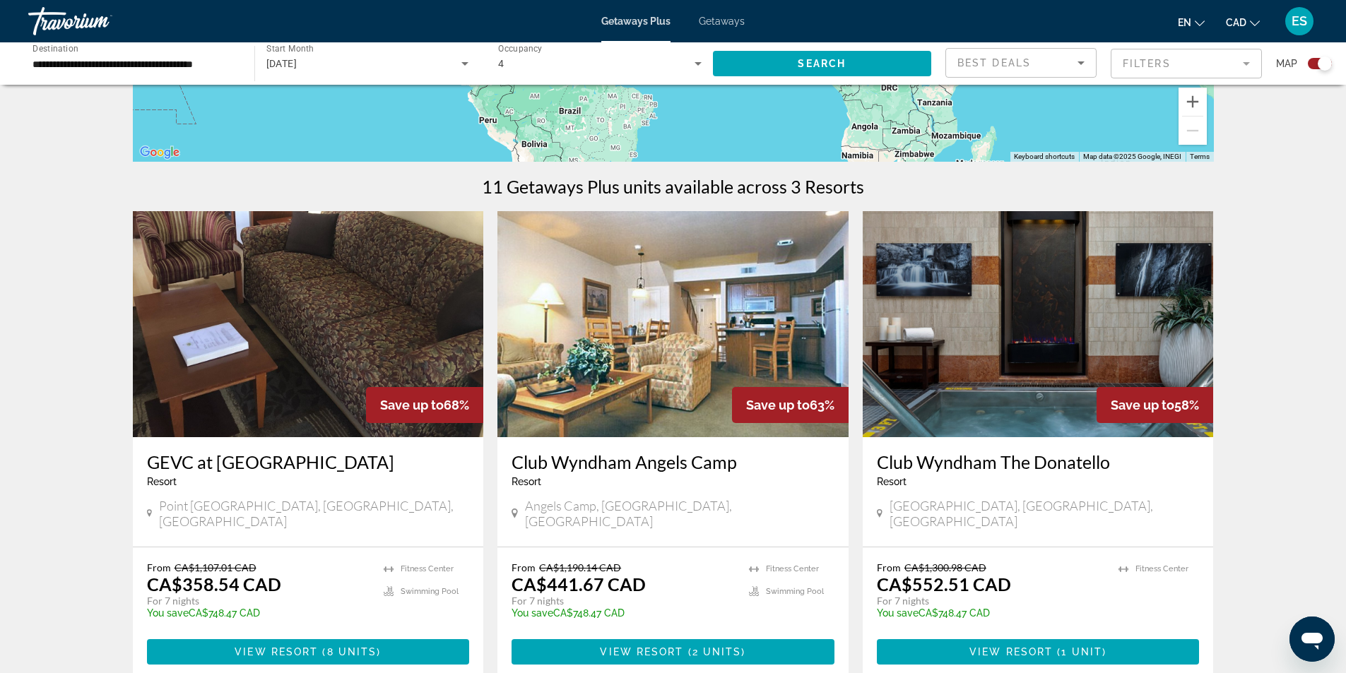
scroll to position [353, 0]
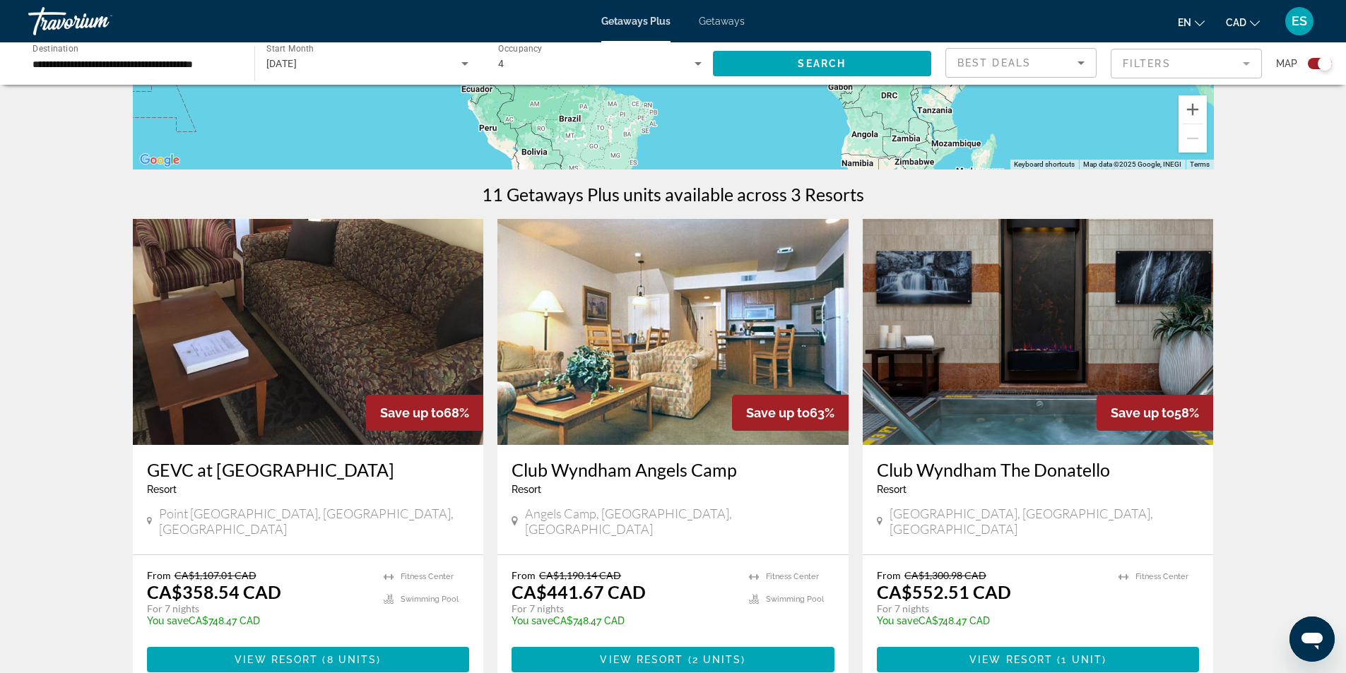
click at [198, 61] on input "**********" at bounding box center [133, 64] width 203 height 17
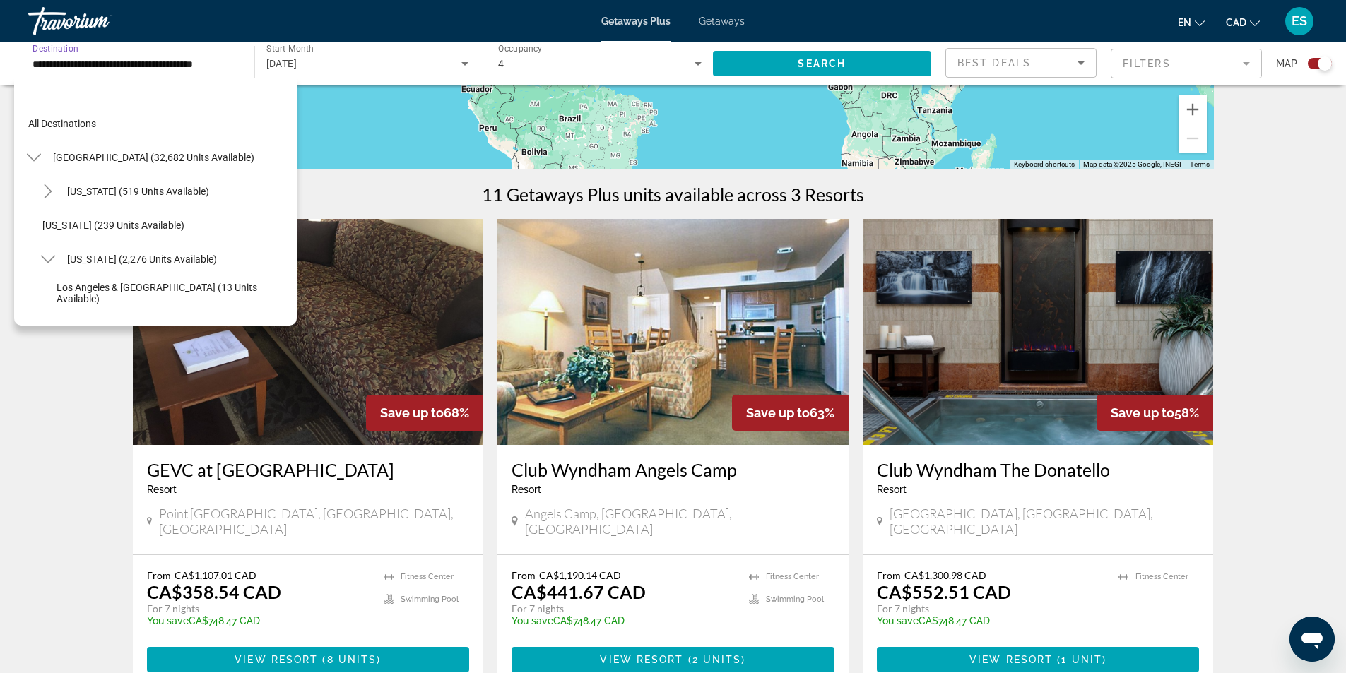
scroll to position [220, 0]
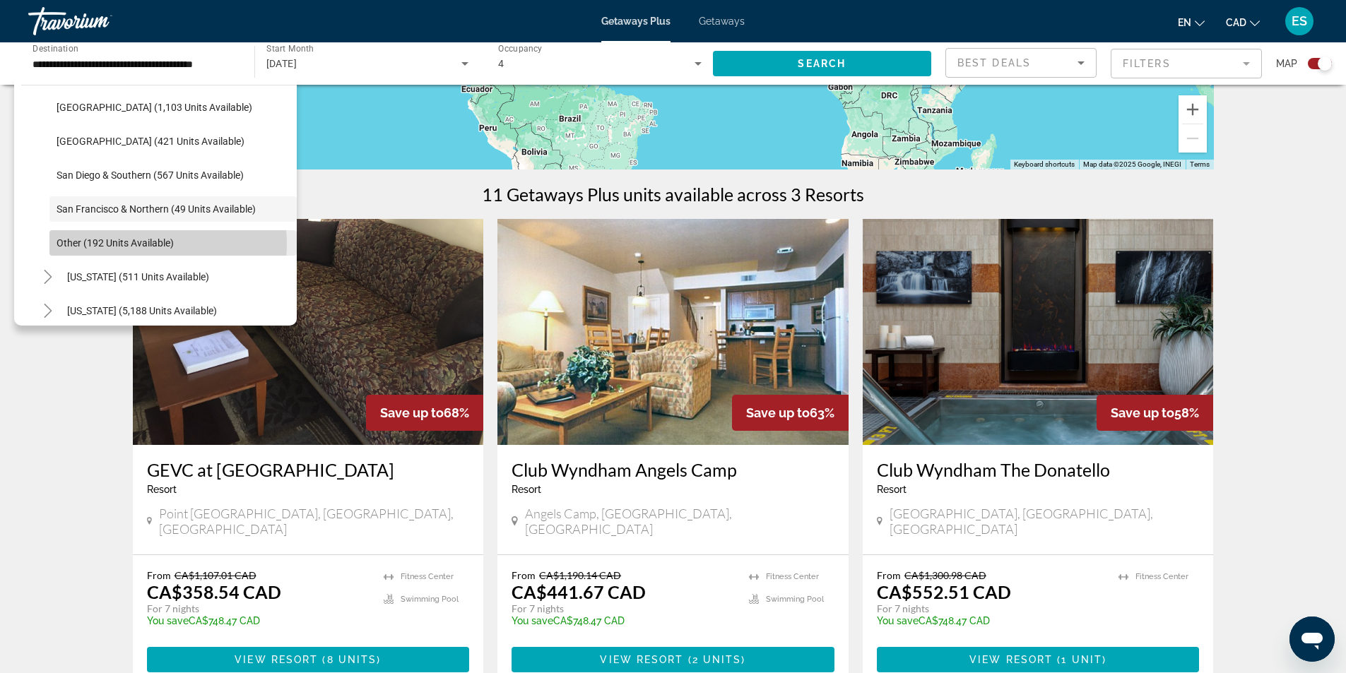
click at [146, 244] on span "Other (192 units available)" at bounding box center [115, 242] width 117 height 11
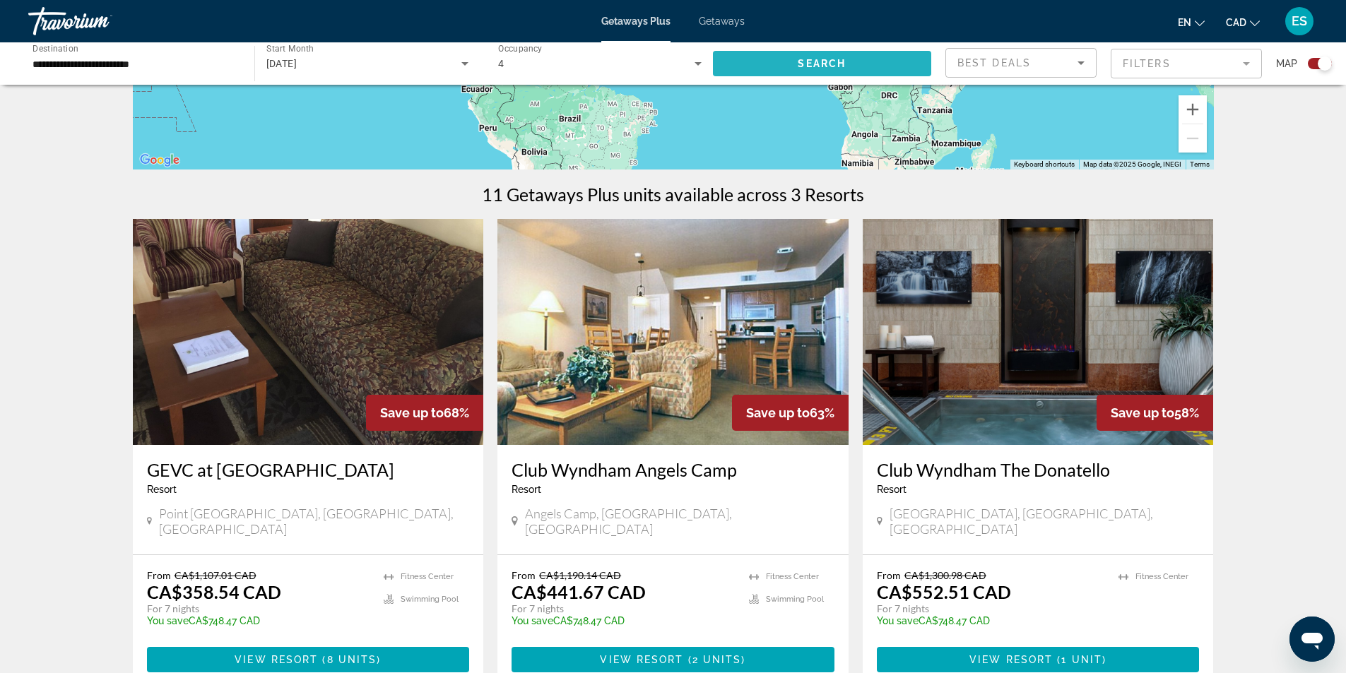
click at [809, 63] on span "Search" at bounding box center [822, 63] width 48 height 11
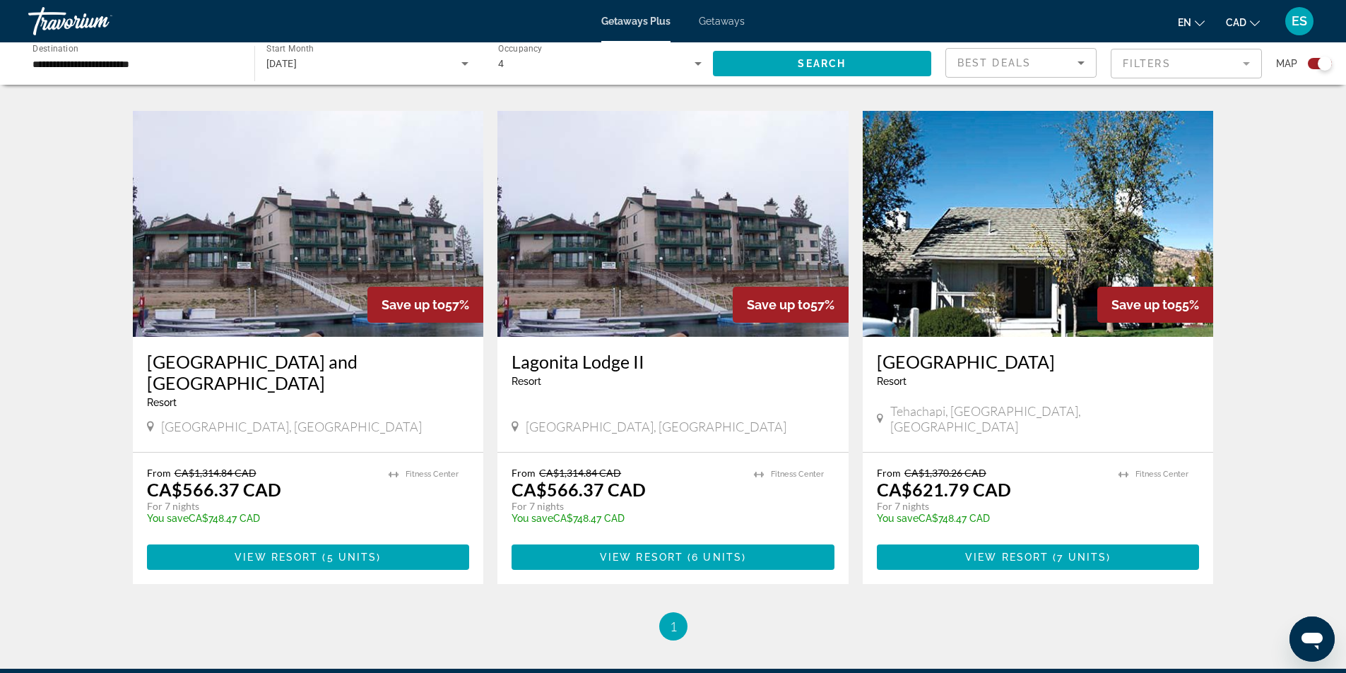
scroll to position [1287, 0]
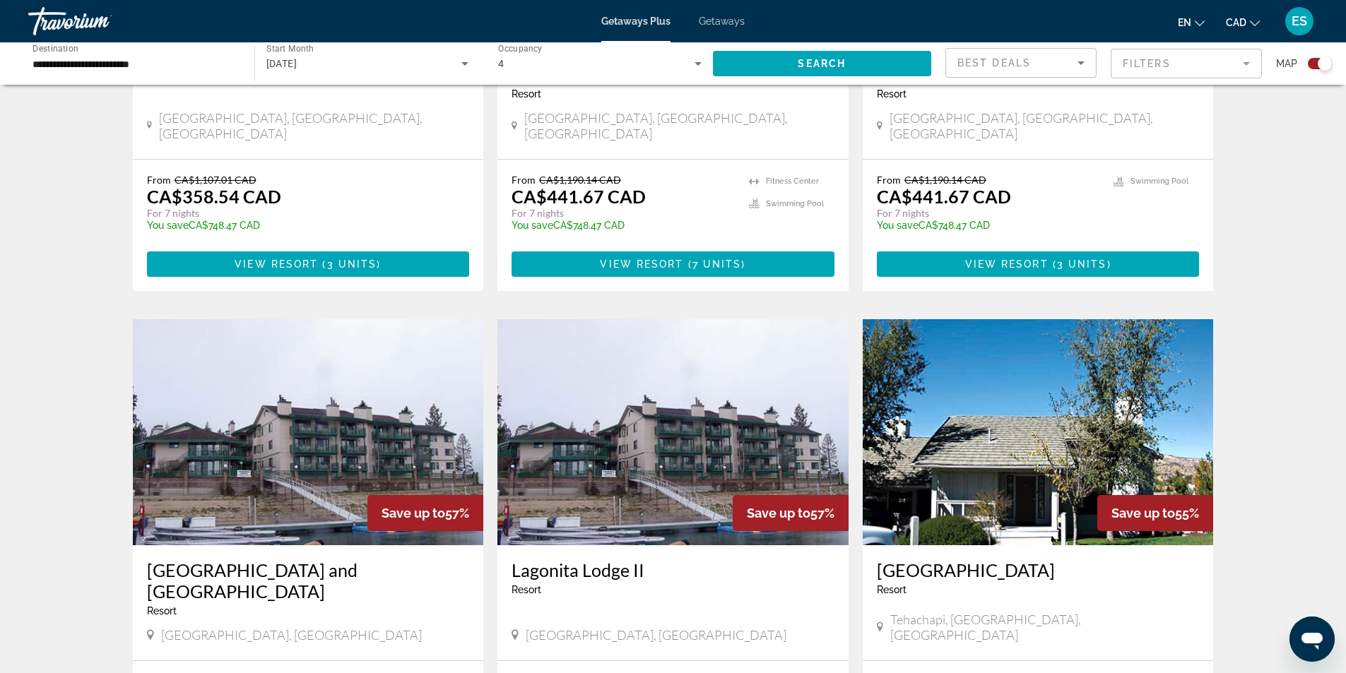
click at [167, 58] on input "**********" at bounding box center [133, 64] width 203 height 17
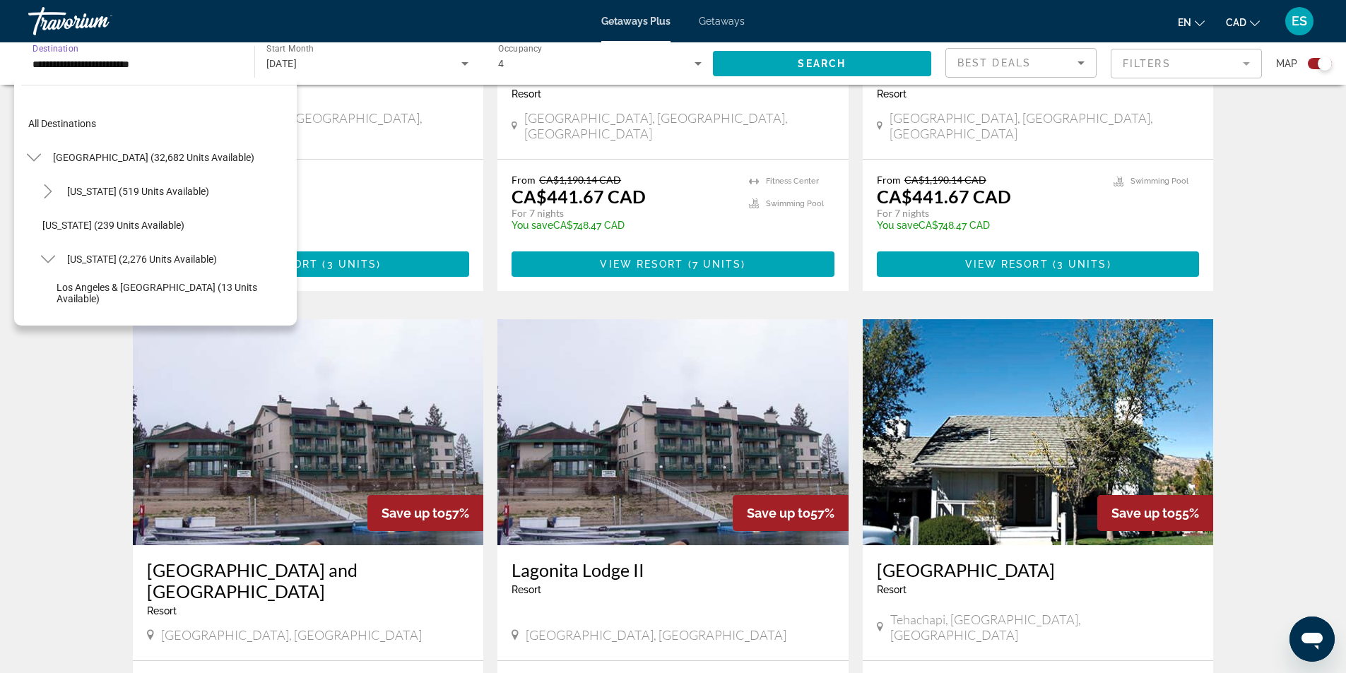
scroll to position [254, 0]
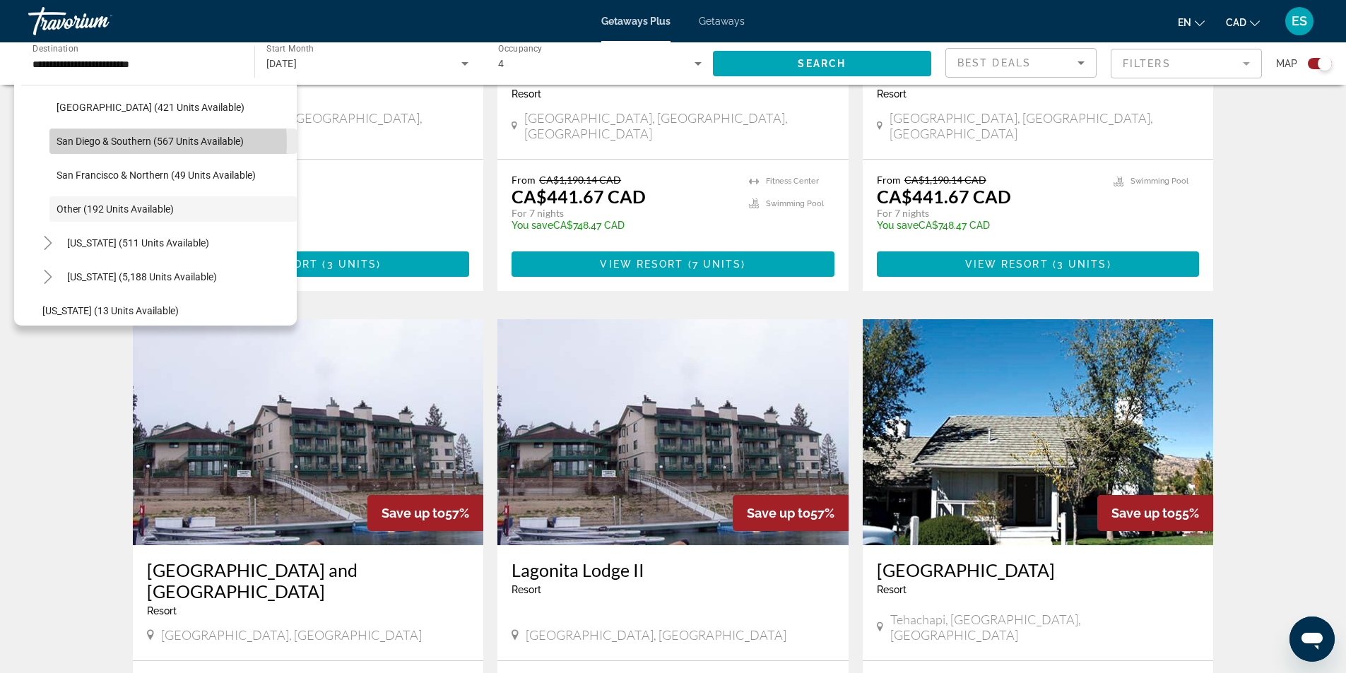
click at [130, 143] on span "San Diego & Southern (567 units available)" at bounding box center [150, 141] width 187 height 11
type input "**********"
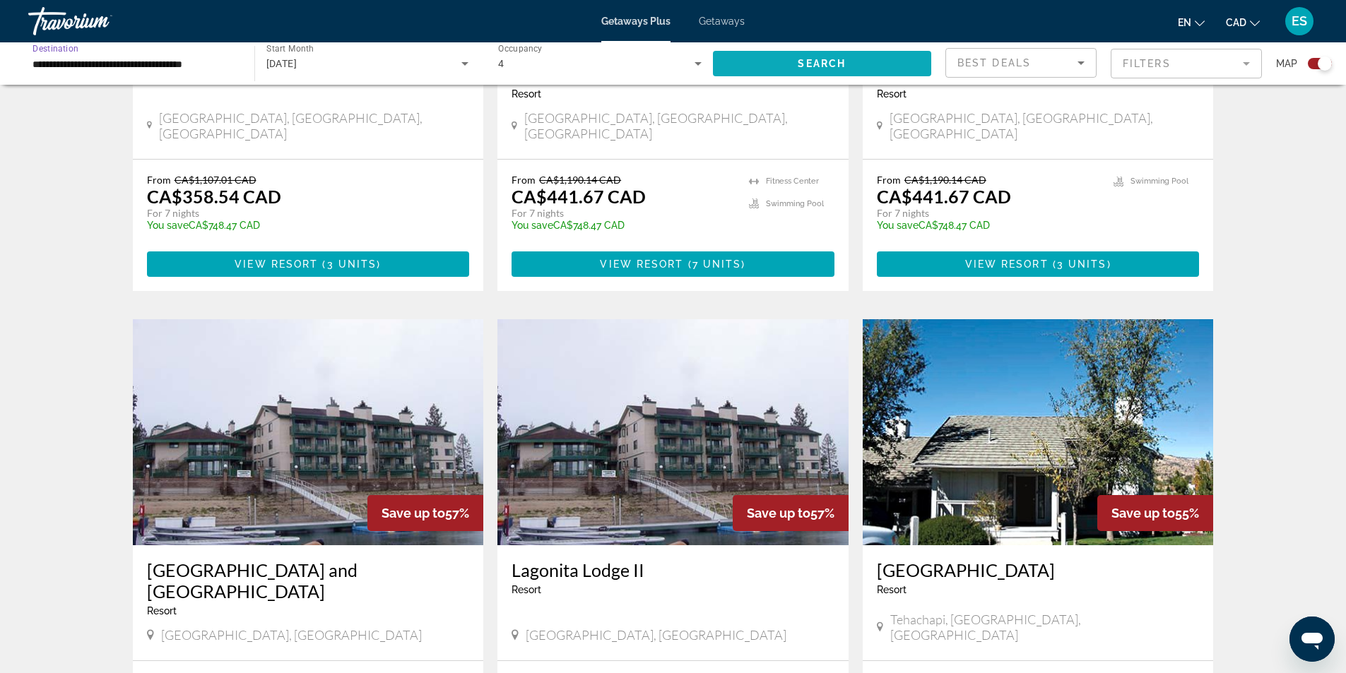
click at [766, 62] on span "Search widget" at bounding box center [822, 64] width 219 height 34
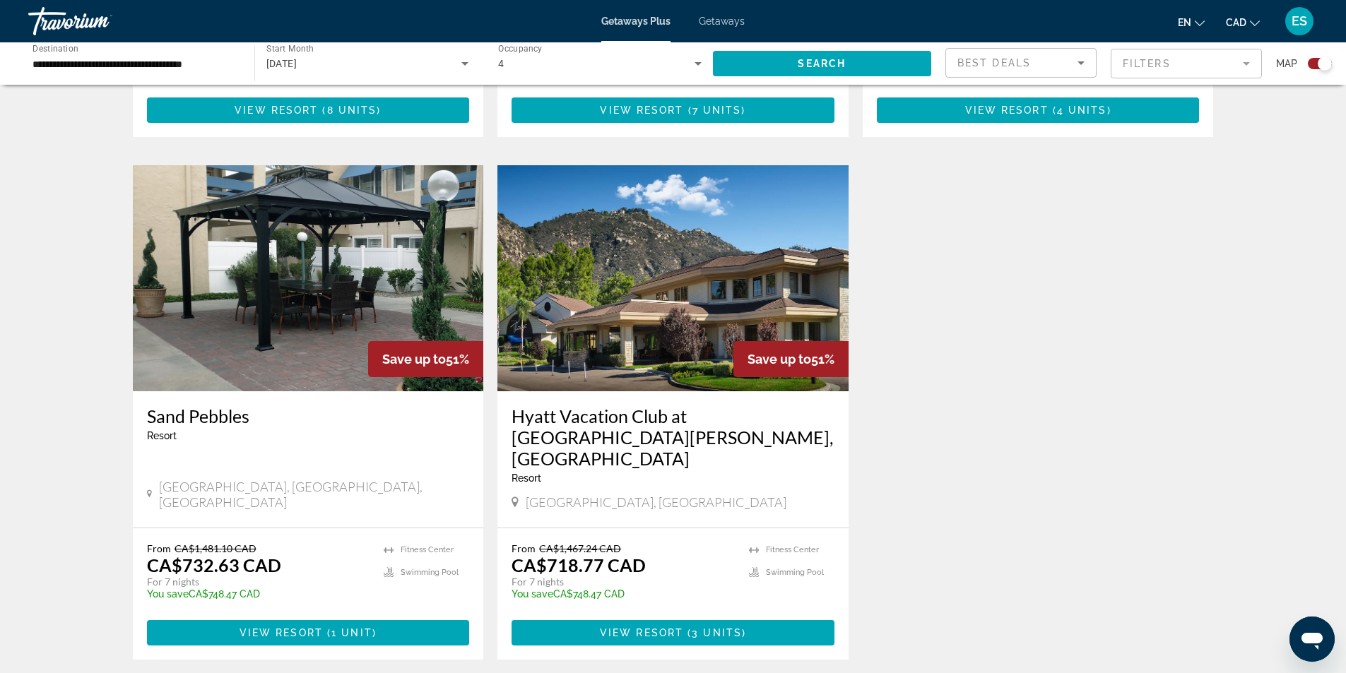
scroll to position [1483, 0]
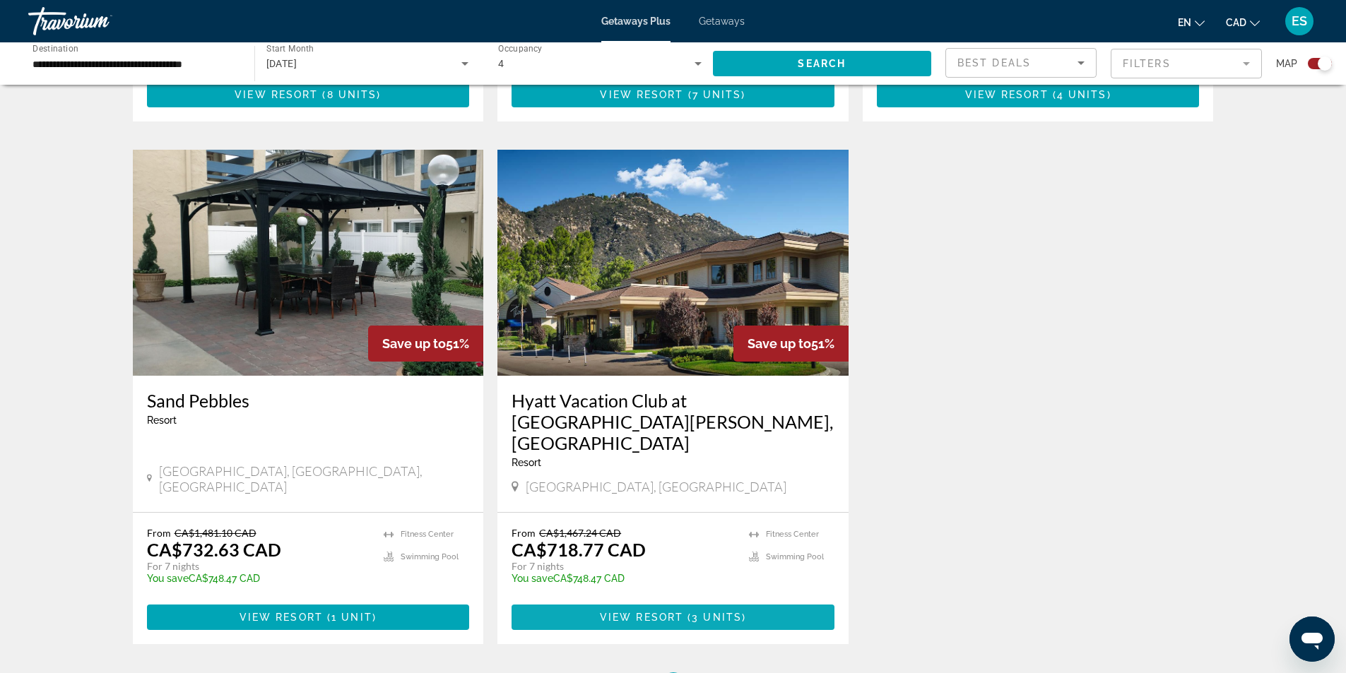
click at [634, 612] on span "View Resort" at bounding box center [641, 617] width 83 height 11
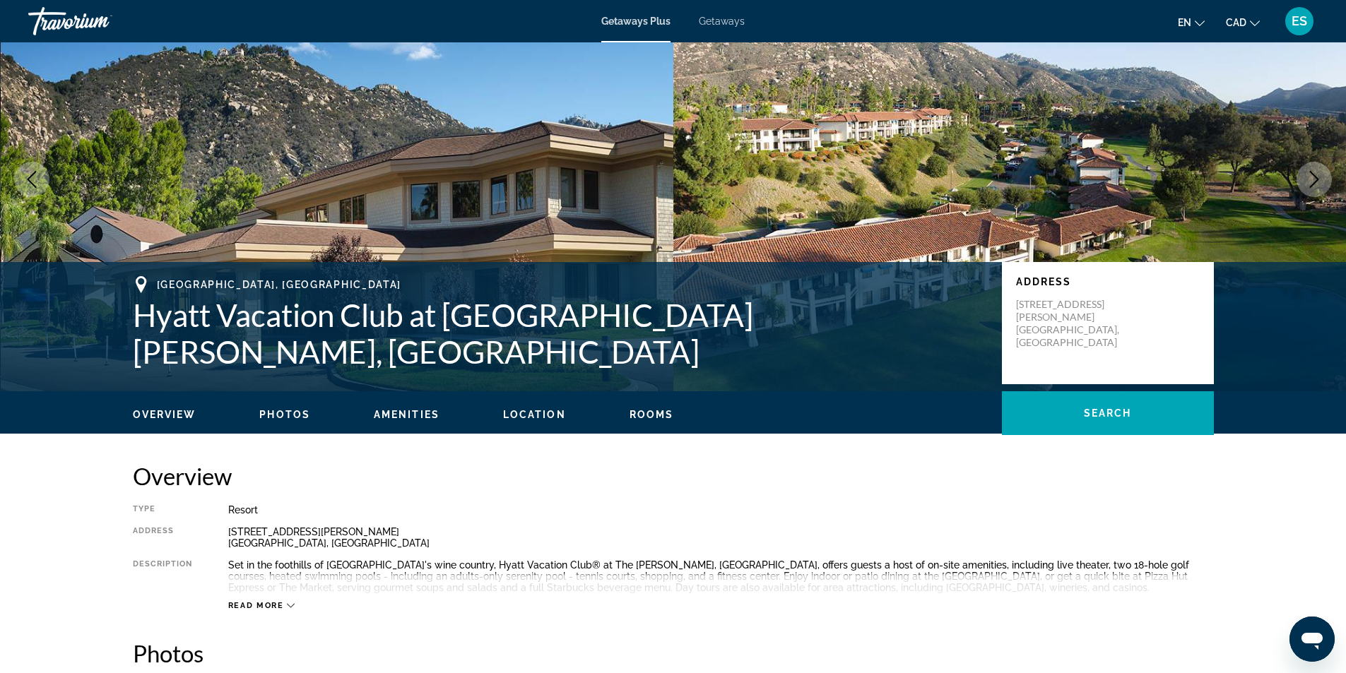
scroll to position [71, 0]
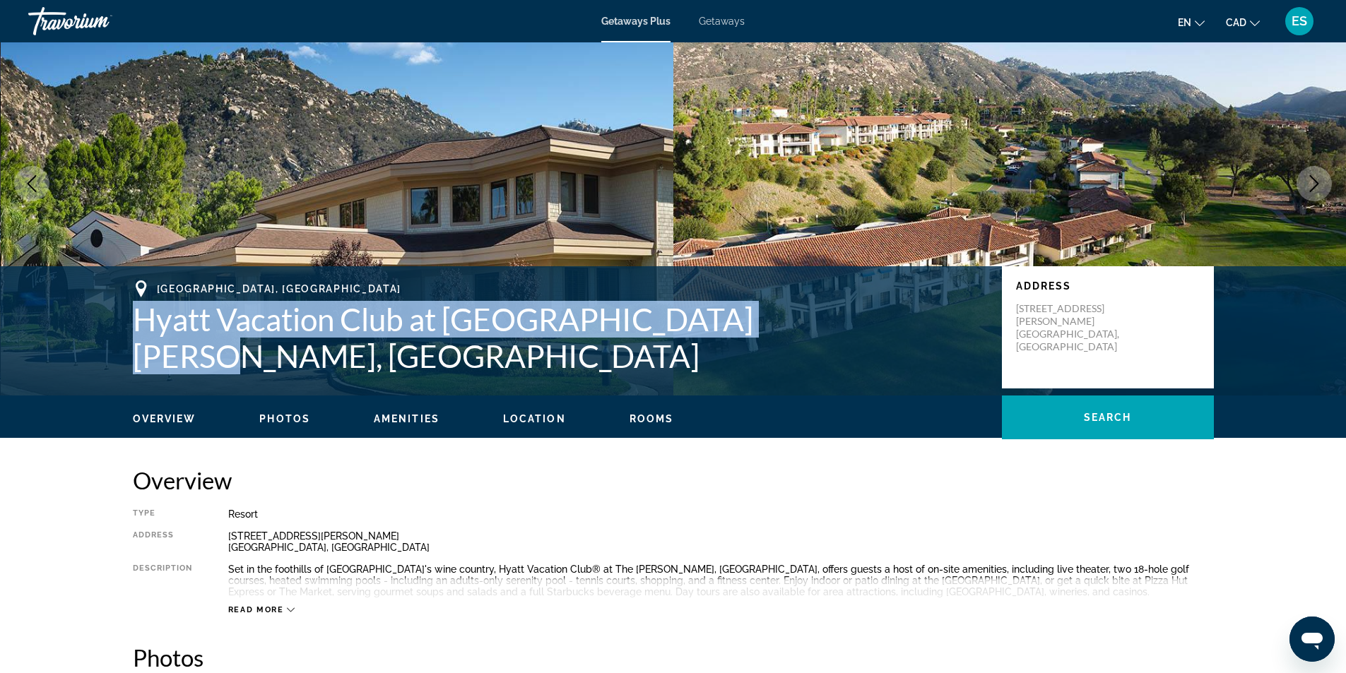
drag, startPoint x: 133, startPoint y: 336, endPoint x: 754, endPoint y: 336, distance: 620.9
click at [756, 336] on h1 "Hyatt Vacation Club at [GEOGRAPHIC_DATA][PERSON_NAME], [GEOGRAPHIC_DATA]" at bounding box center [560, 337] width 855 height 73
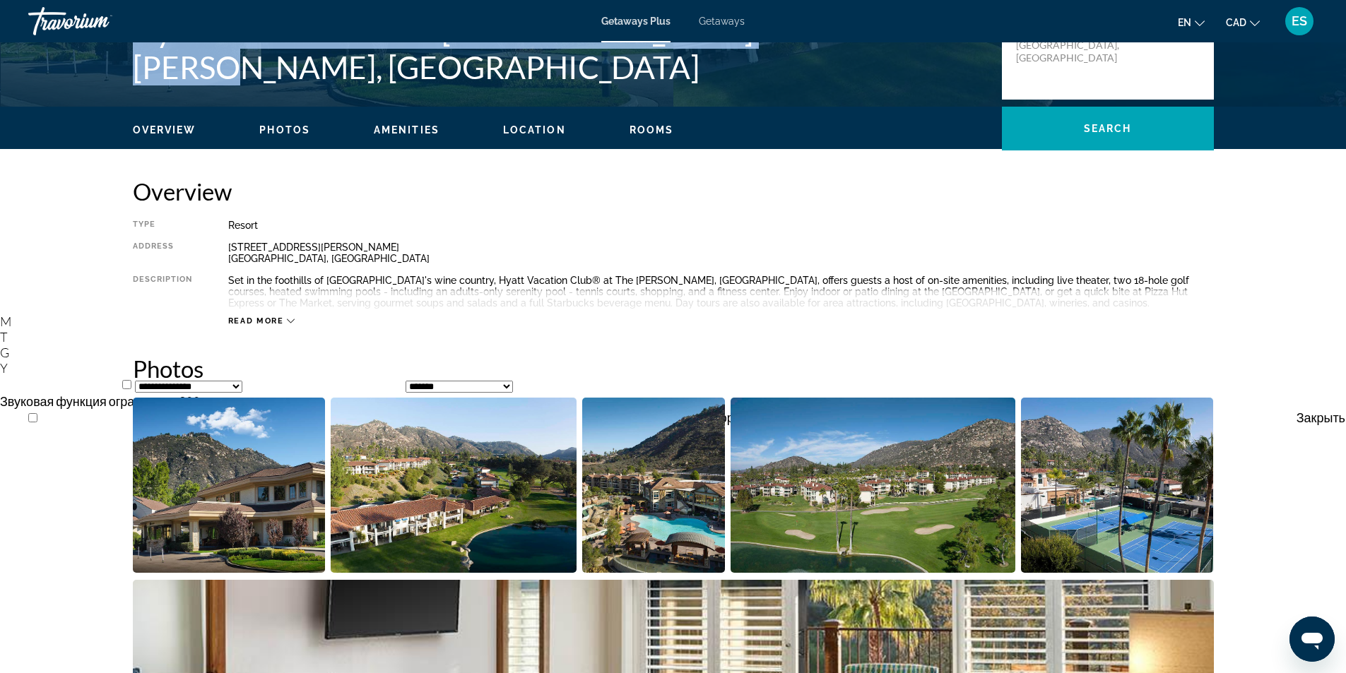
scroll to position [353, 0]
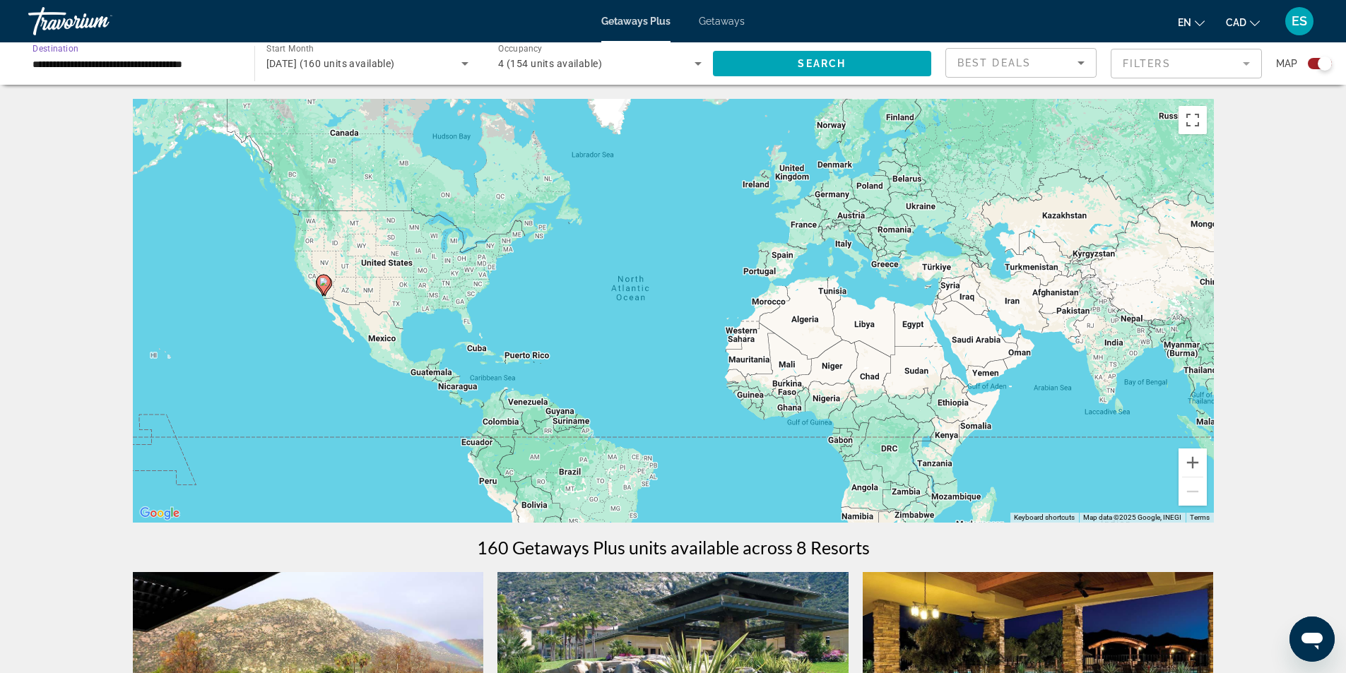
click at [202, 61] on input "**********" at bounding box center [133, 64] width 203 height 17
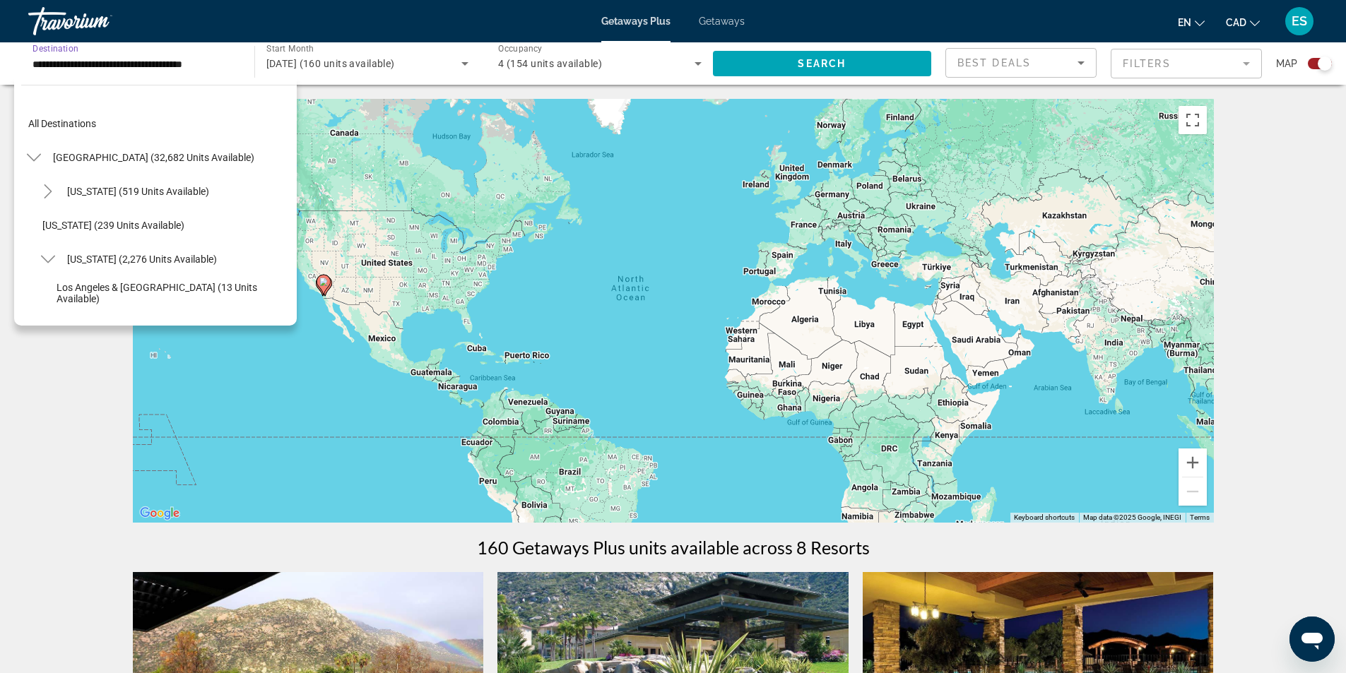
scroll to position [186, 0]
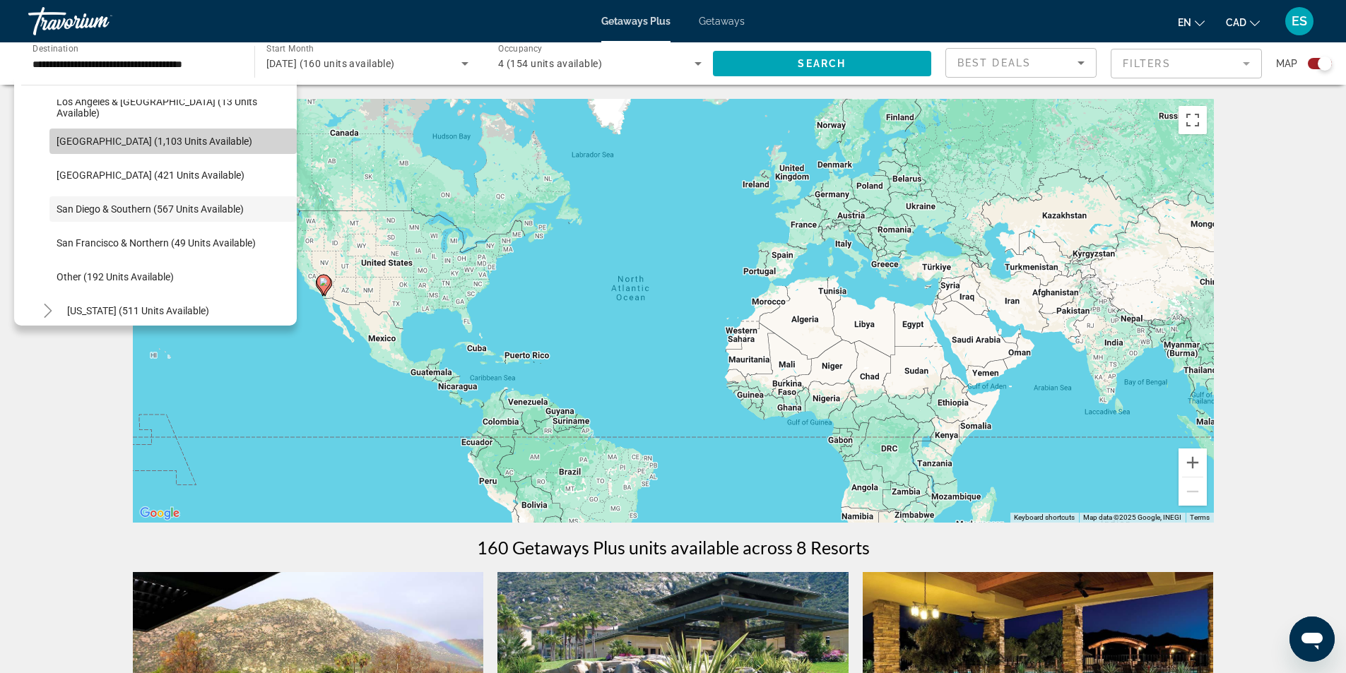
click at [199, 136] on span "[GEOGRAPHIC_DATA] (1,103 units available)" at bounding box center [155, 141] width 196 height 11
type input "**********"
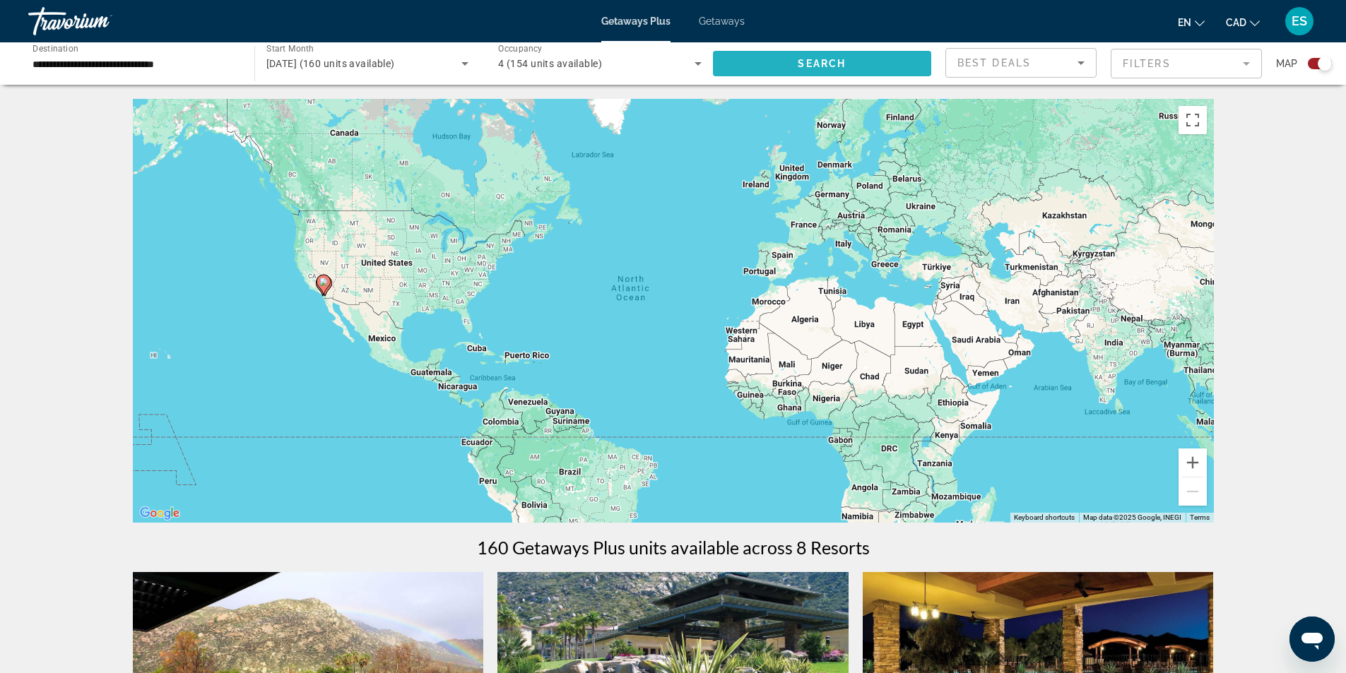
click at [767, 64] on span "Search widget" at bounding box center [822, 64] width 219 height 34
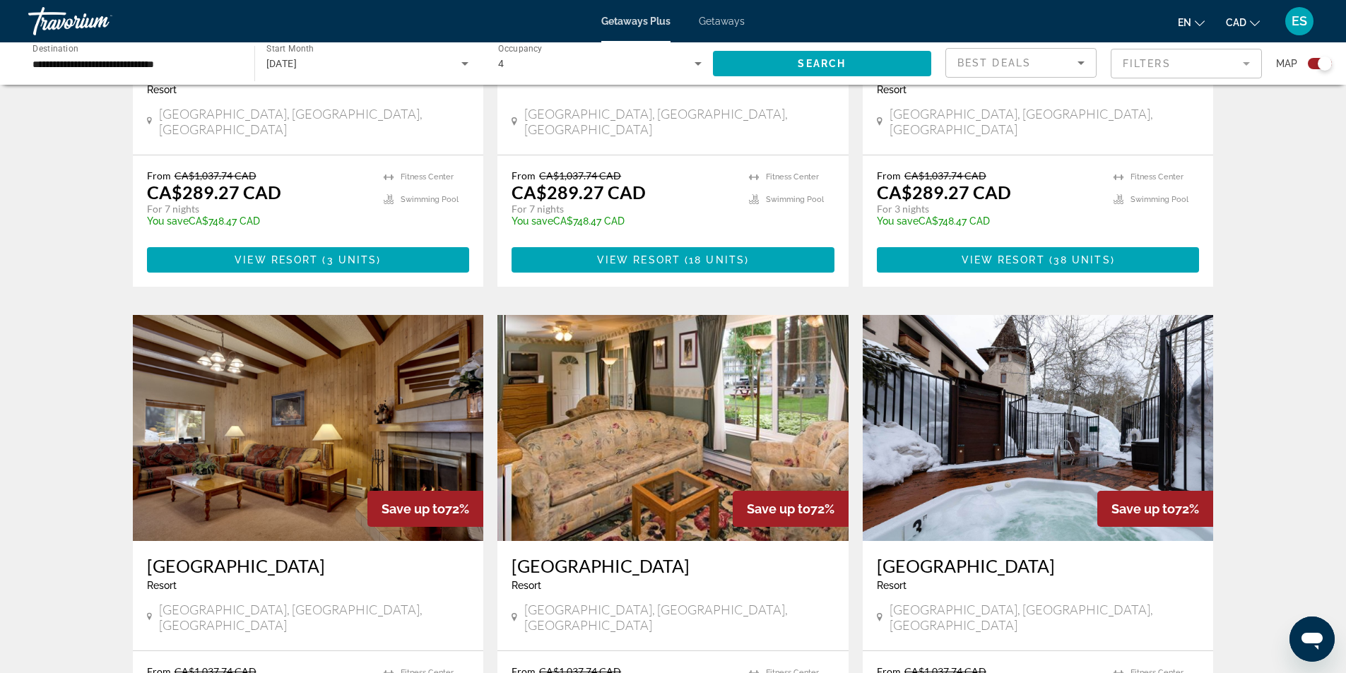
scroll to position [777, 0]
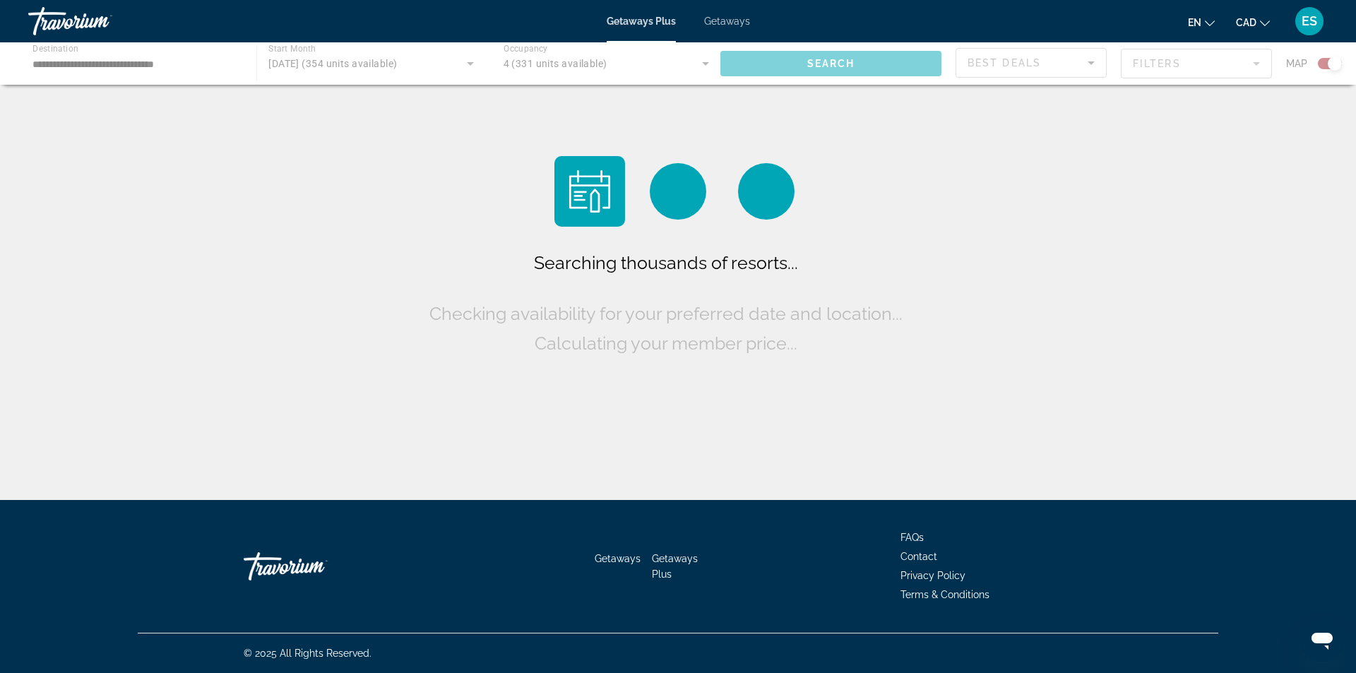
click at [137, 57] on div "Main content" at bounding box center [678, 63] width 1356 height 42
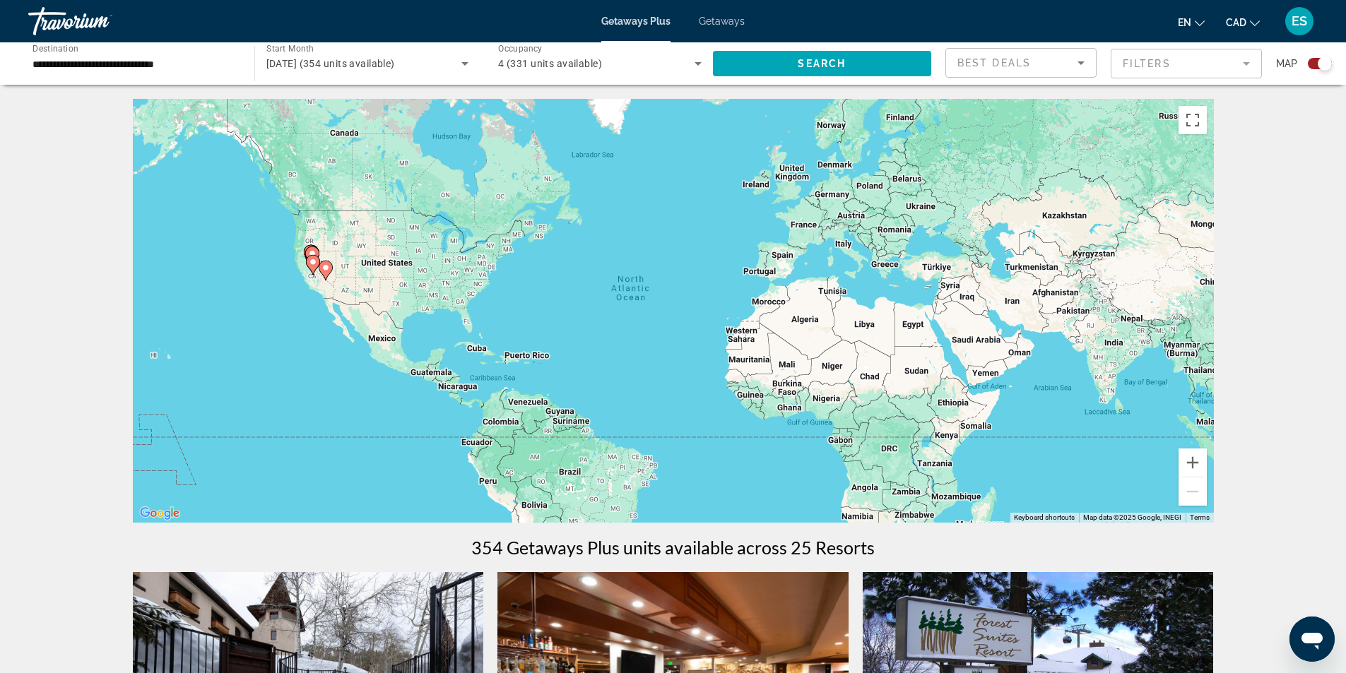
click at [185, 61] on input "**********" at bounding box center [133, 64] width 203 height 17
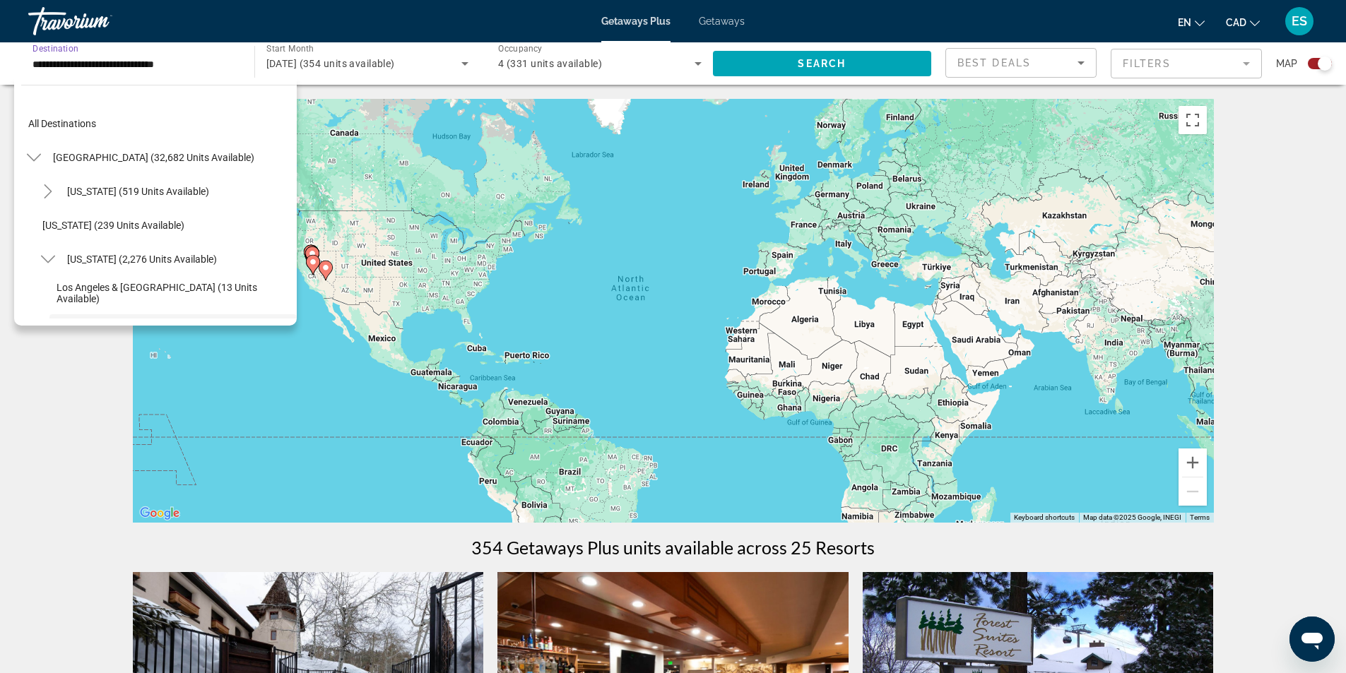
scroll to position [118, 0]
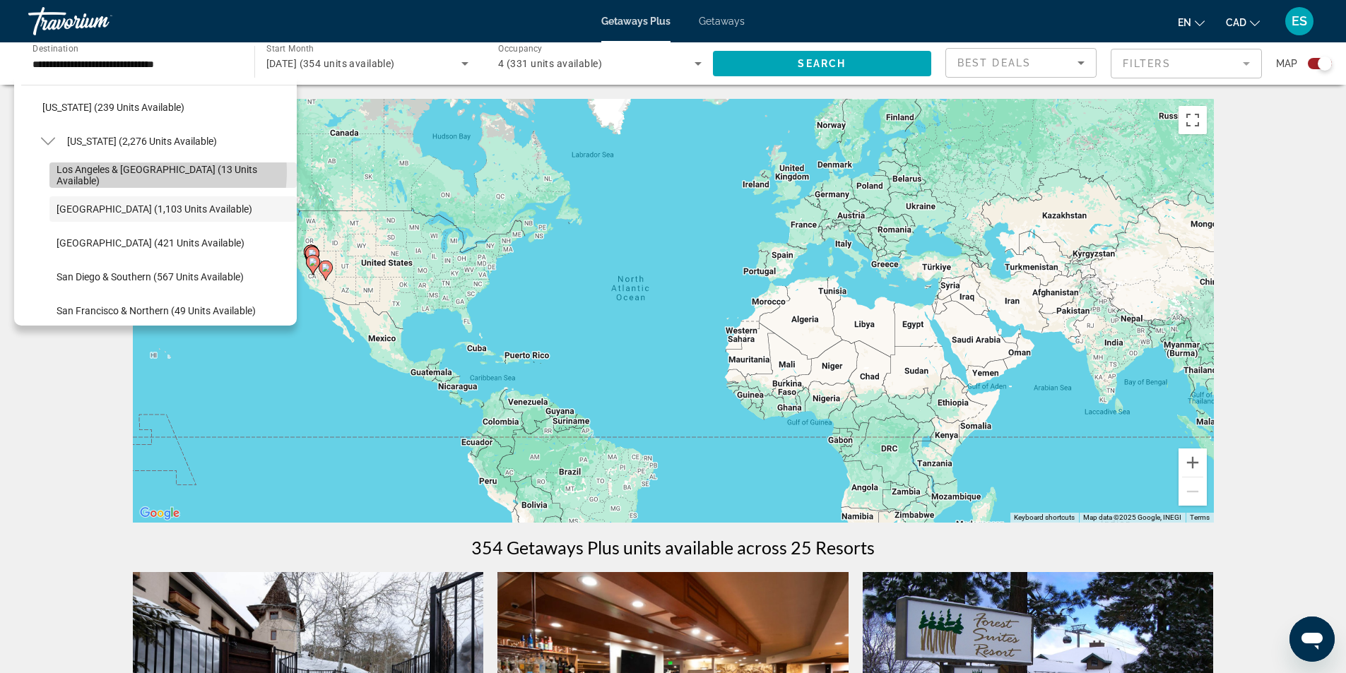
click at [145, 172] on span "Los Angeles & [GEOGRAPHIC_DATA] (13 units available)" at bounding box center [173, 175] width 233 height 23
type input "**********"
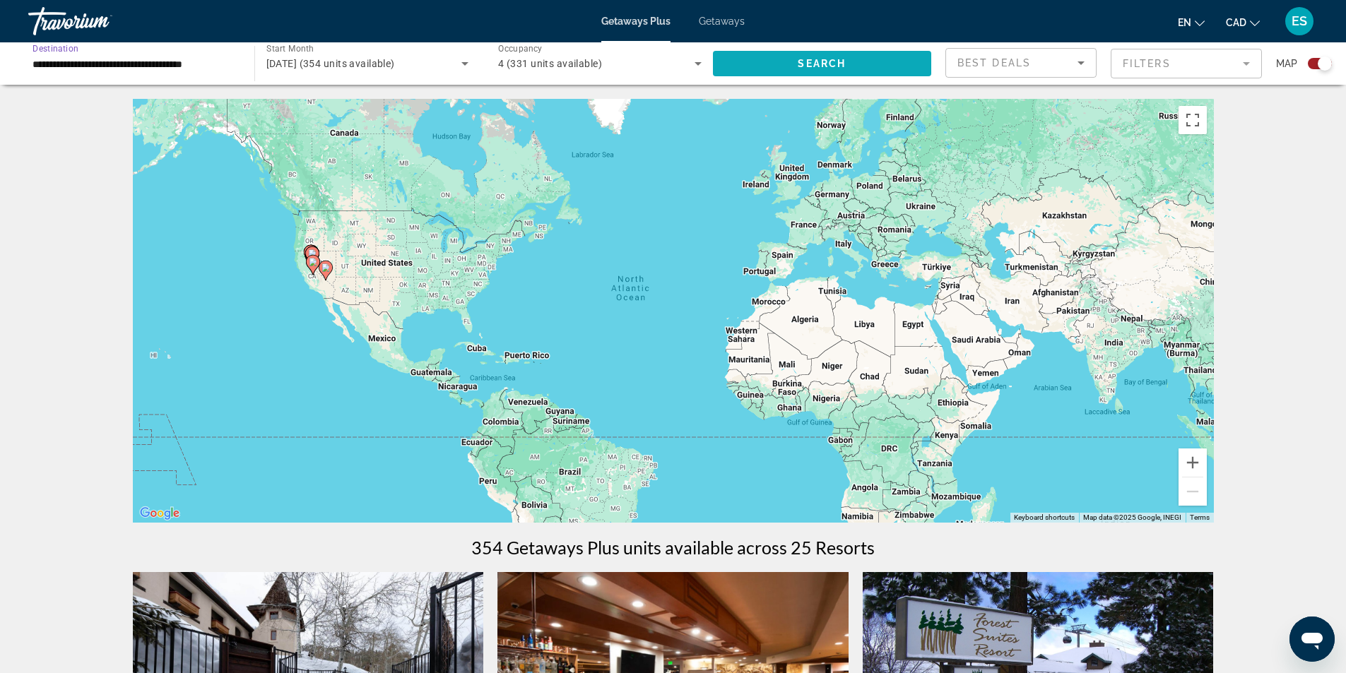
click at [774, 57] on span "Search widget" at bounding box center [822, 64] width 219 height 34
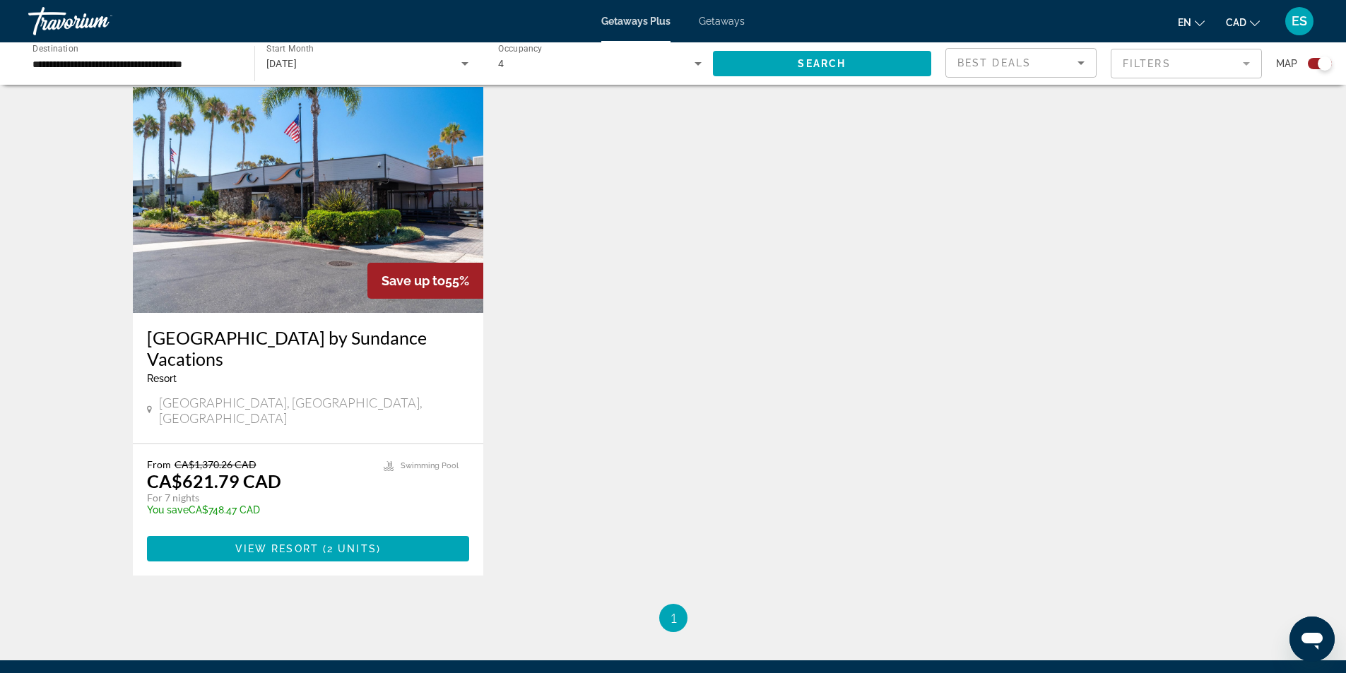
scroll to position [494, 0]
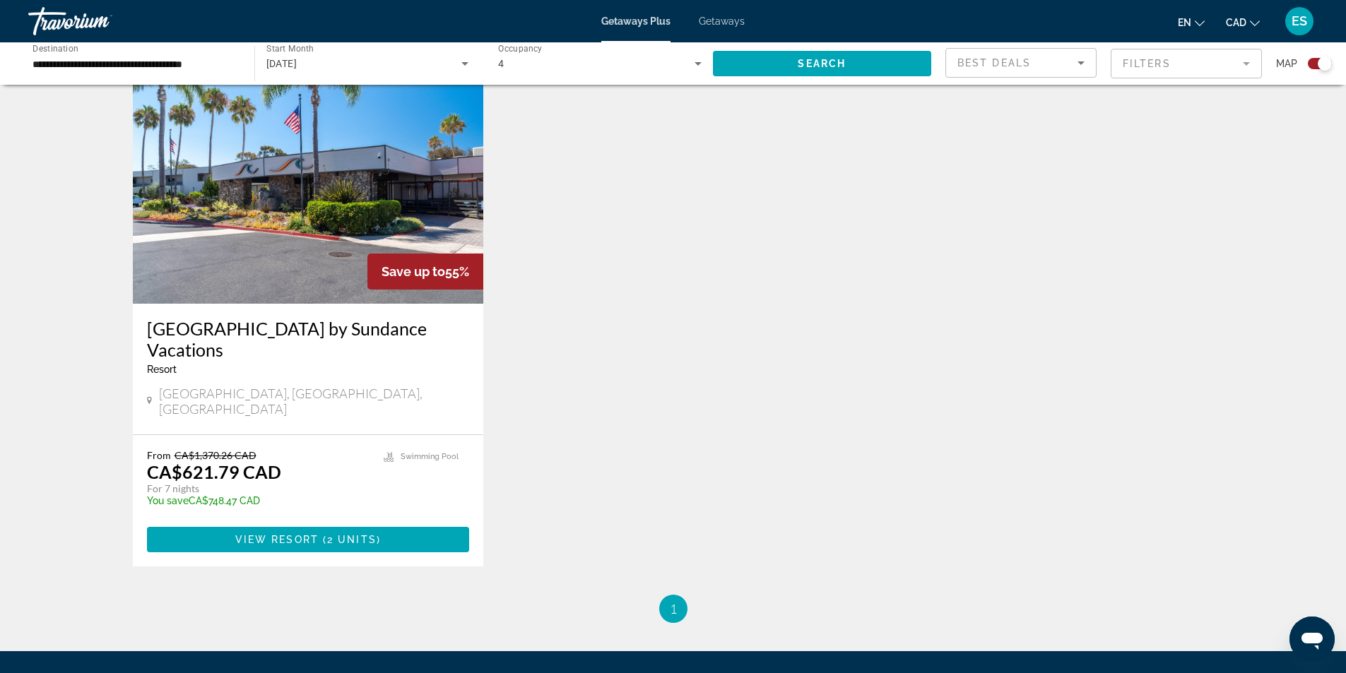
click at [293, 268] on img "Main content" at bounding box center [308, 191] width 351 height 226
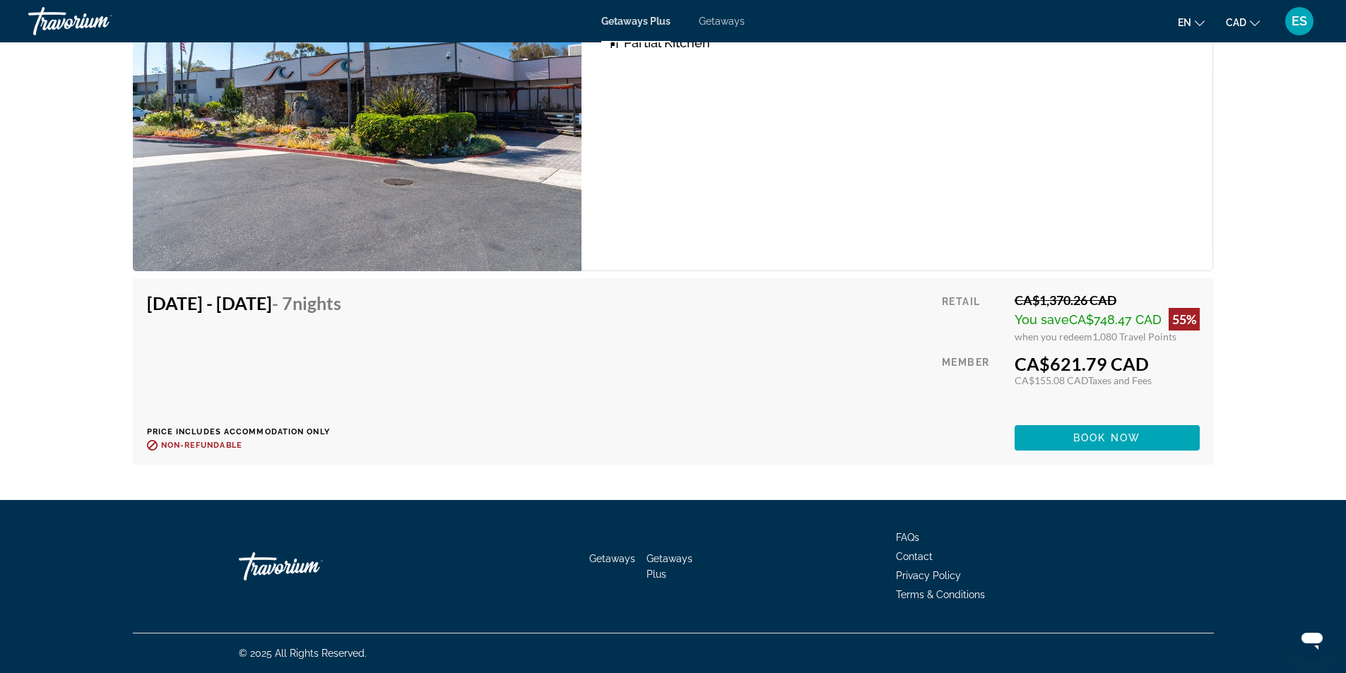
scroll to position [1979, 0]
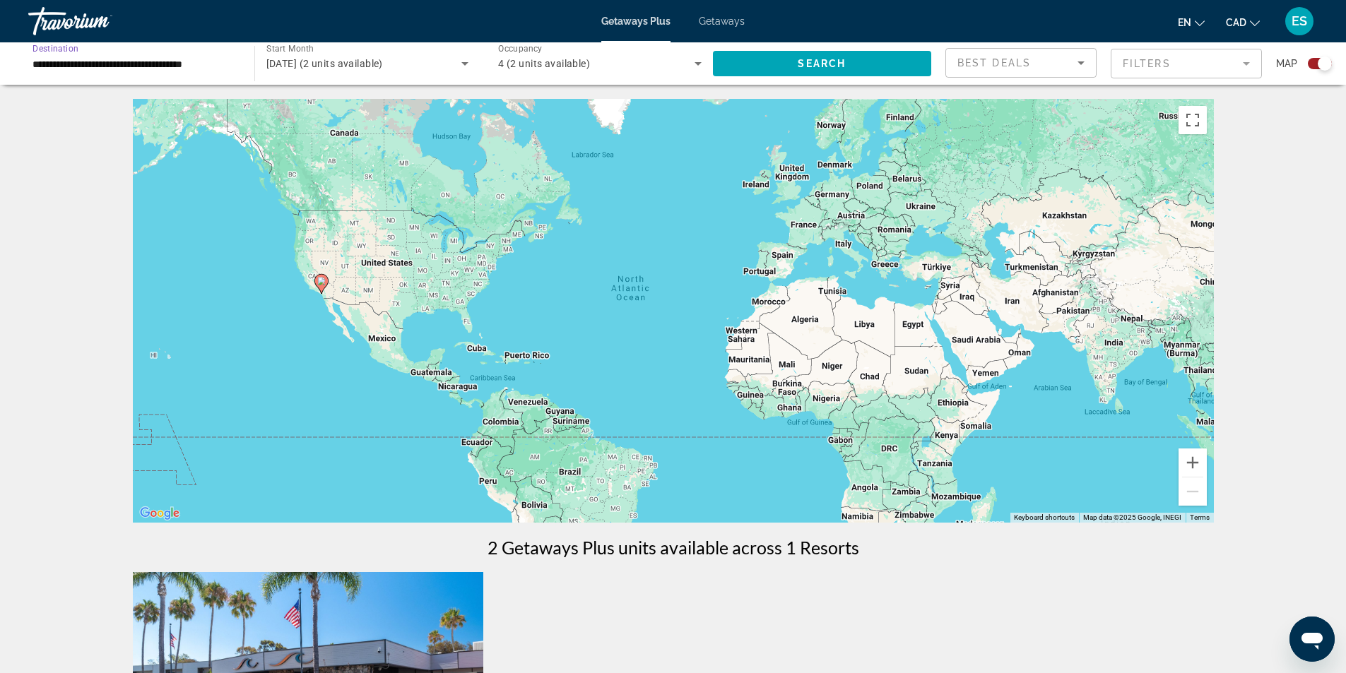
click at [235, 60] on input "**********" at bounding box center [133, 64] width 203 height 17
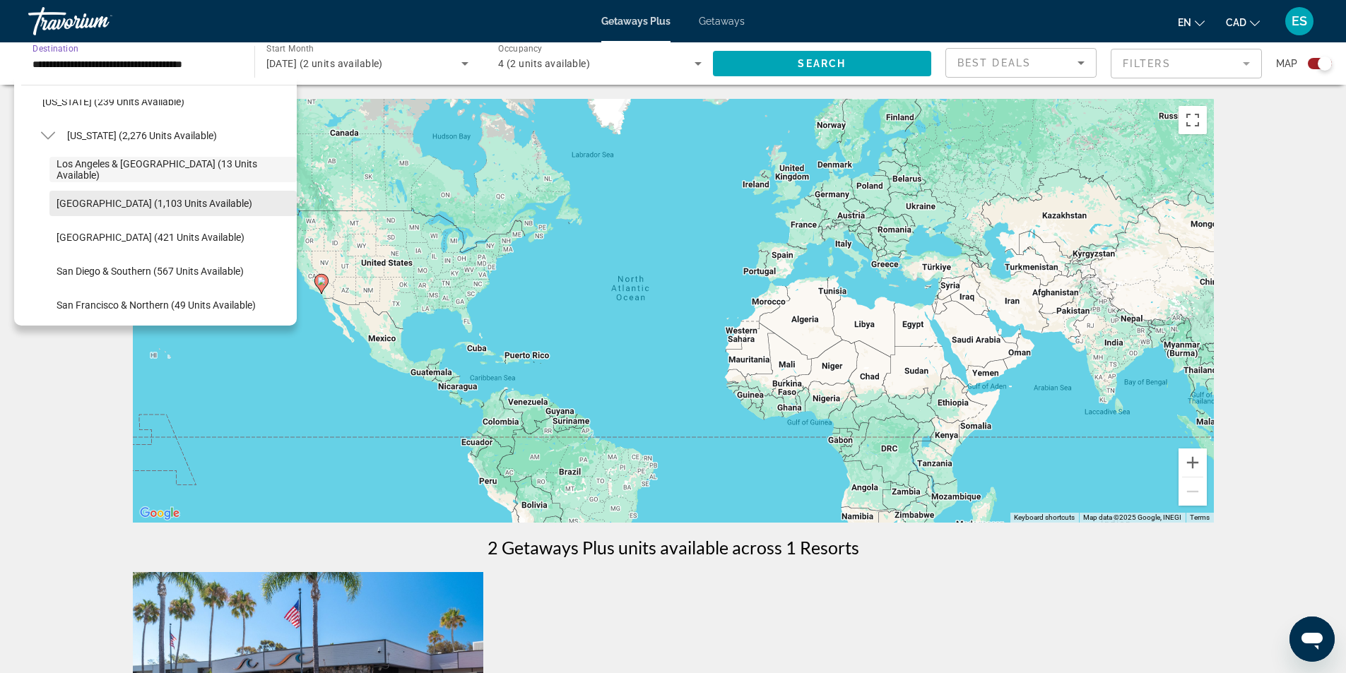
scroll to position [155, 0]
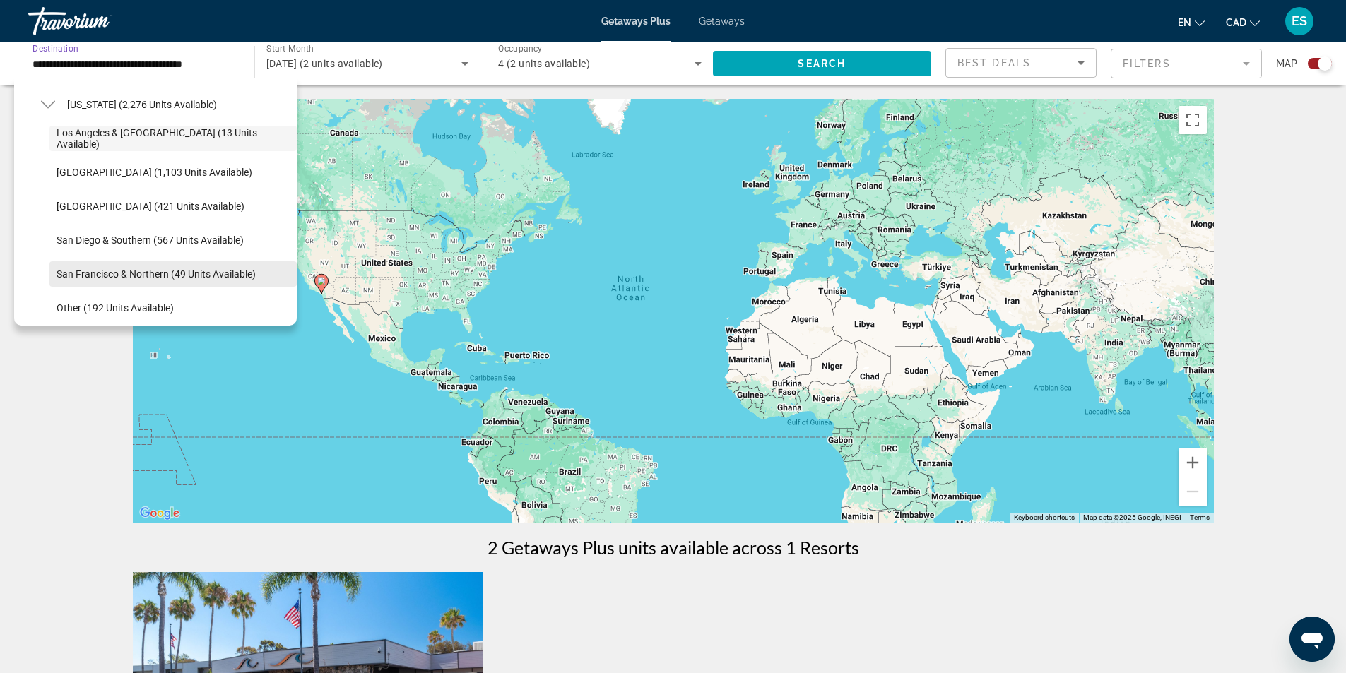
click at [172, 268] on span "San Francisco & Northern (49 units available)" at bounding box center [156, 273] width 199 height 11
type input "**********"
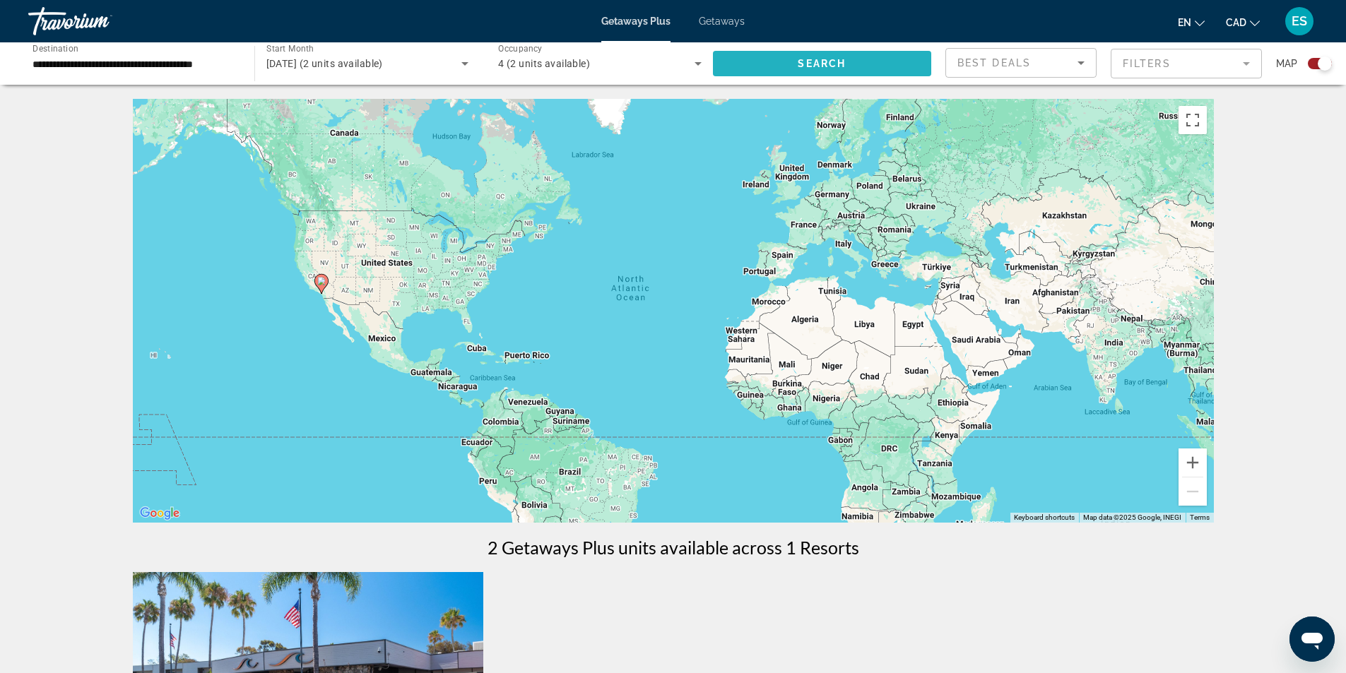
click at [802, 62] on span "Search" at bounding box center [822, 63] width 48 height 11
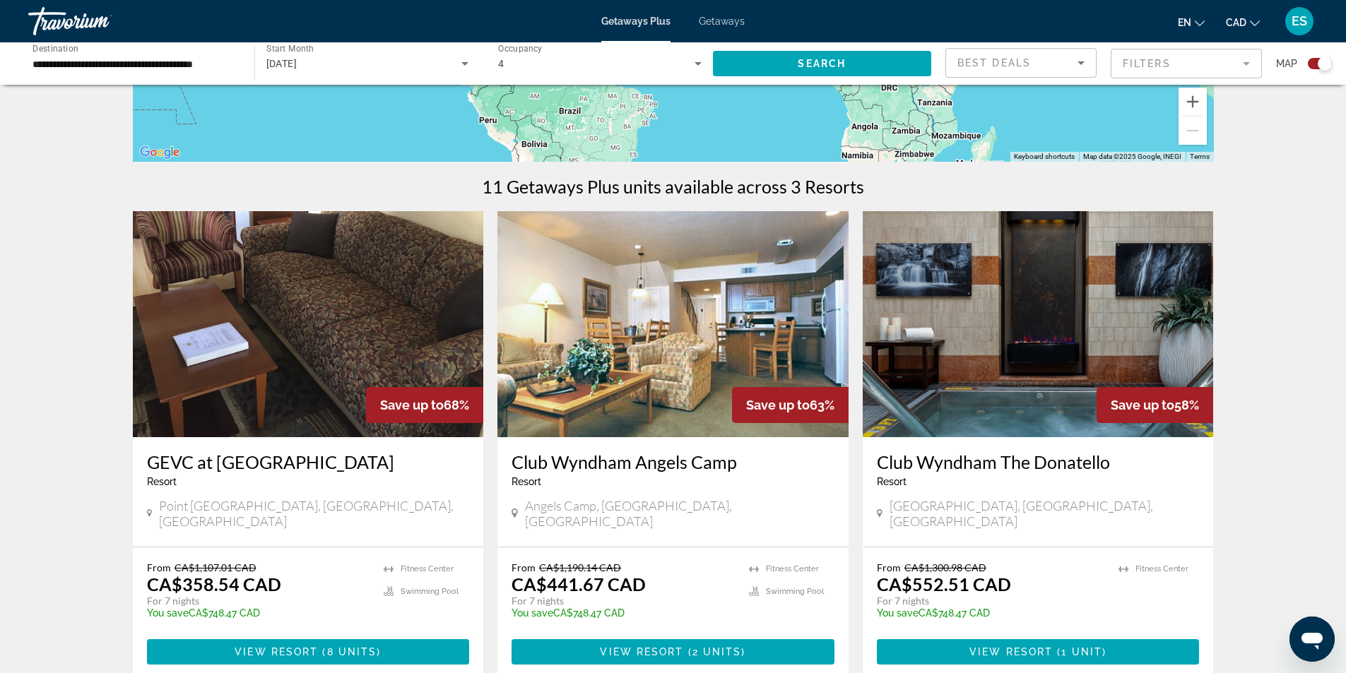
scroll to position [494, 0]
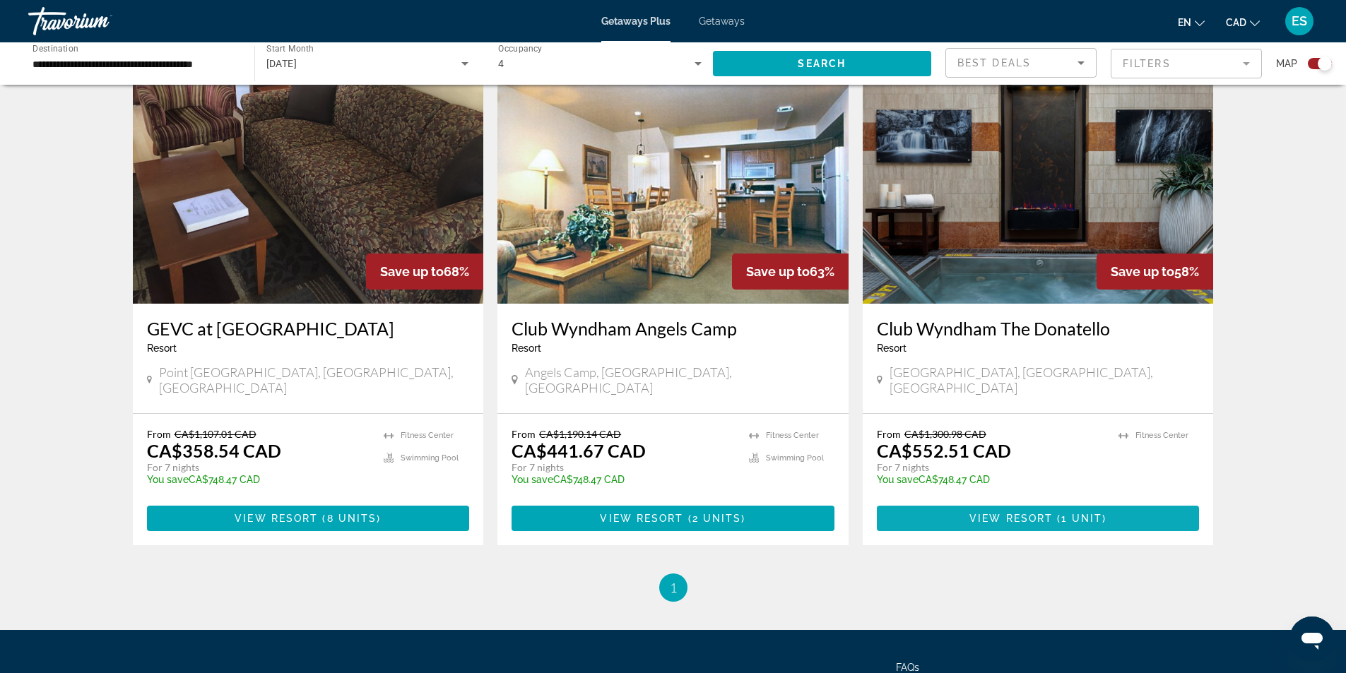
click at [1052, 513] on span "View Resort" at bounding box center [1010, 518] width 83 height 11
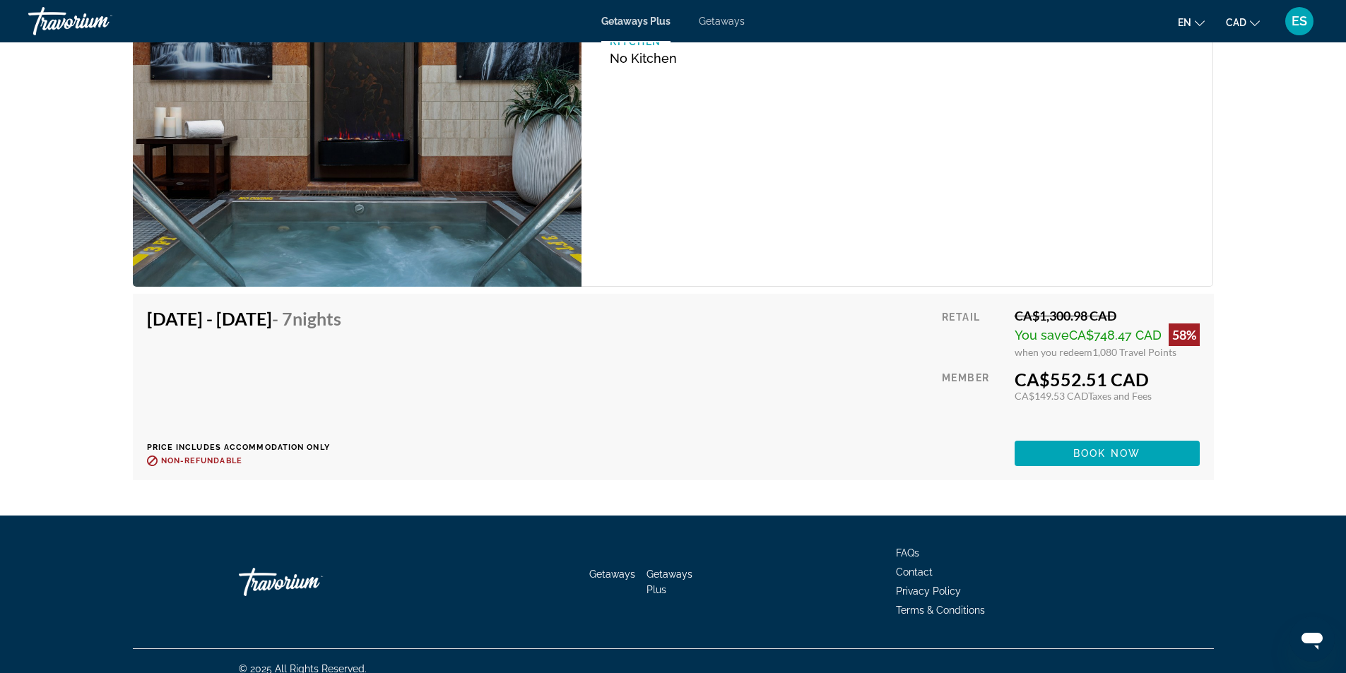
scroll to position [2130, 0]
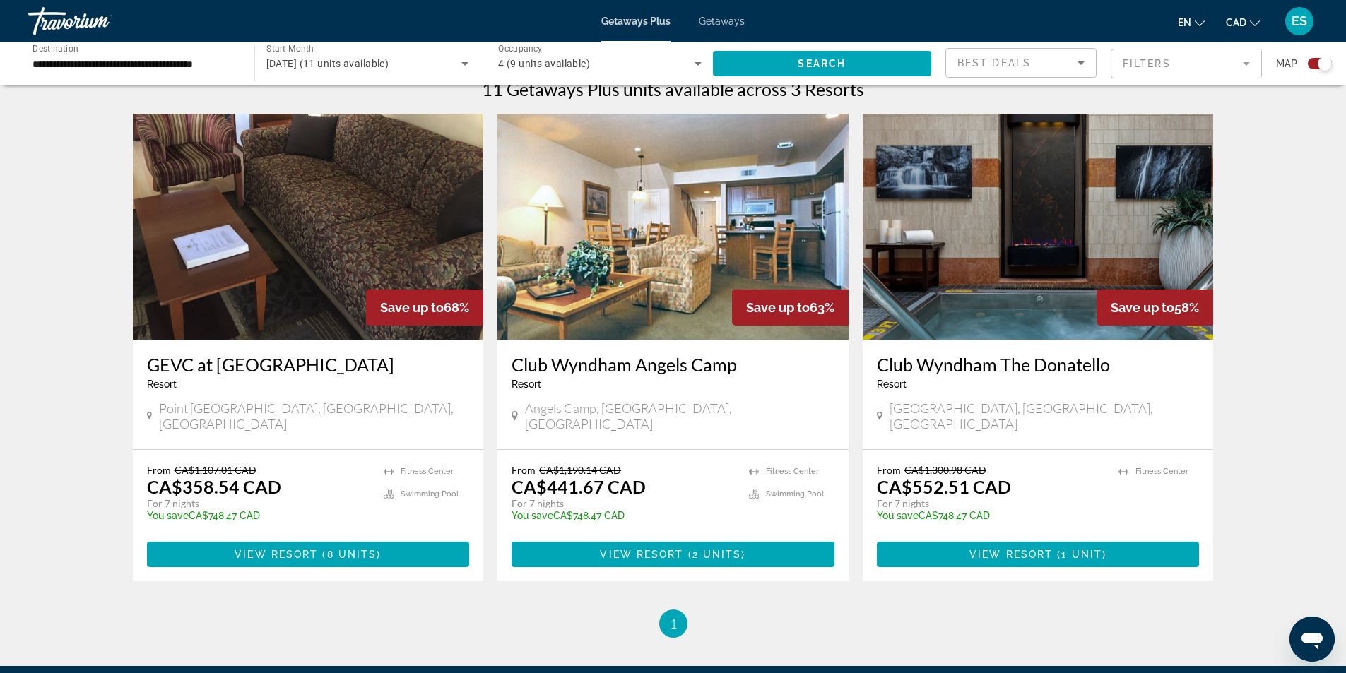
scroll to position [424, 0]
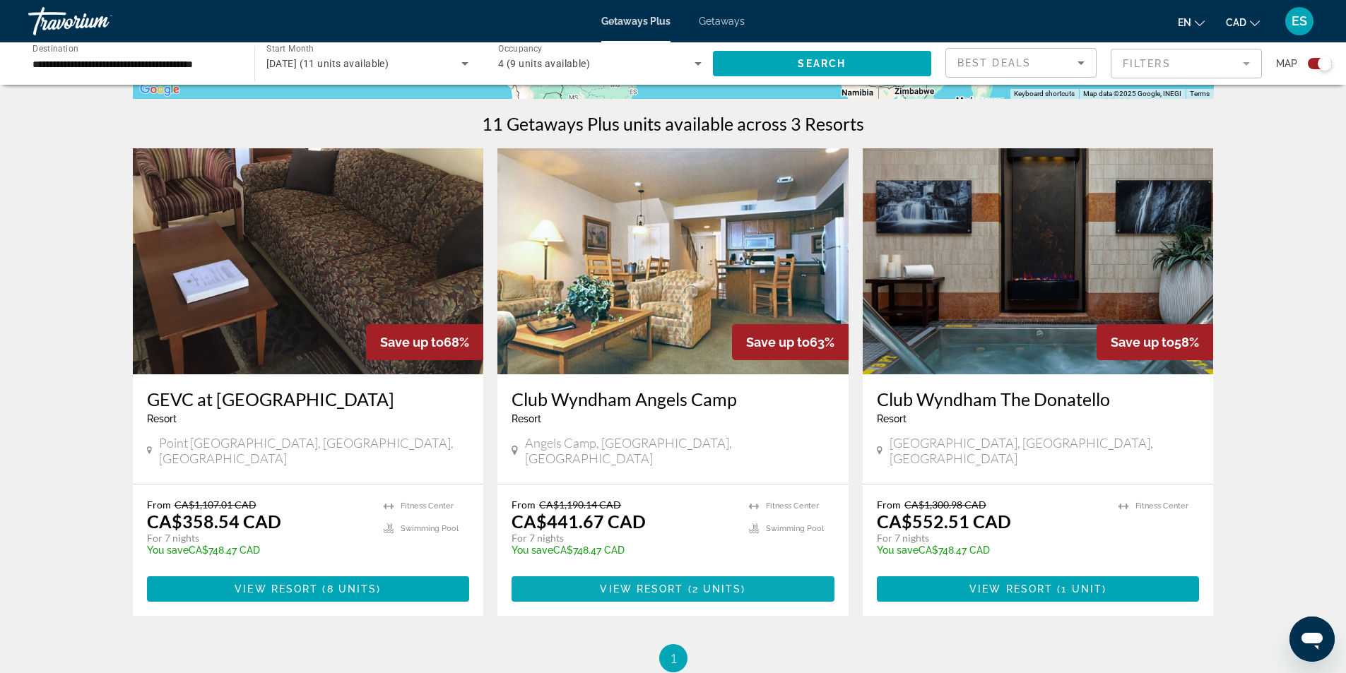
click at [658, 584] on span "View Resort" at bounding box center [641, 589] width 83 height 11
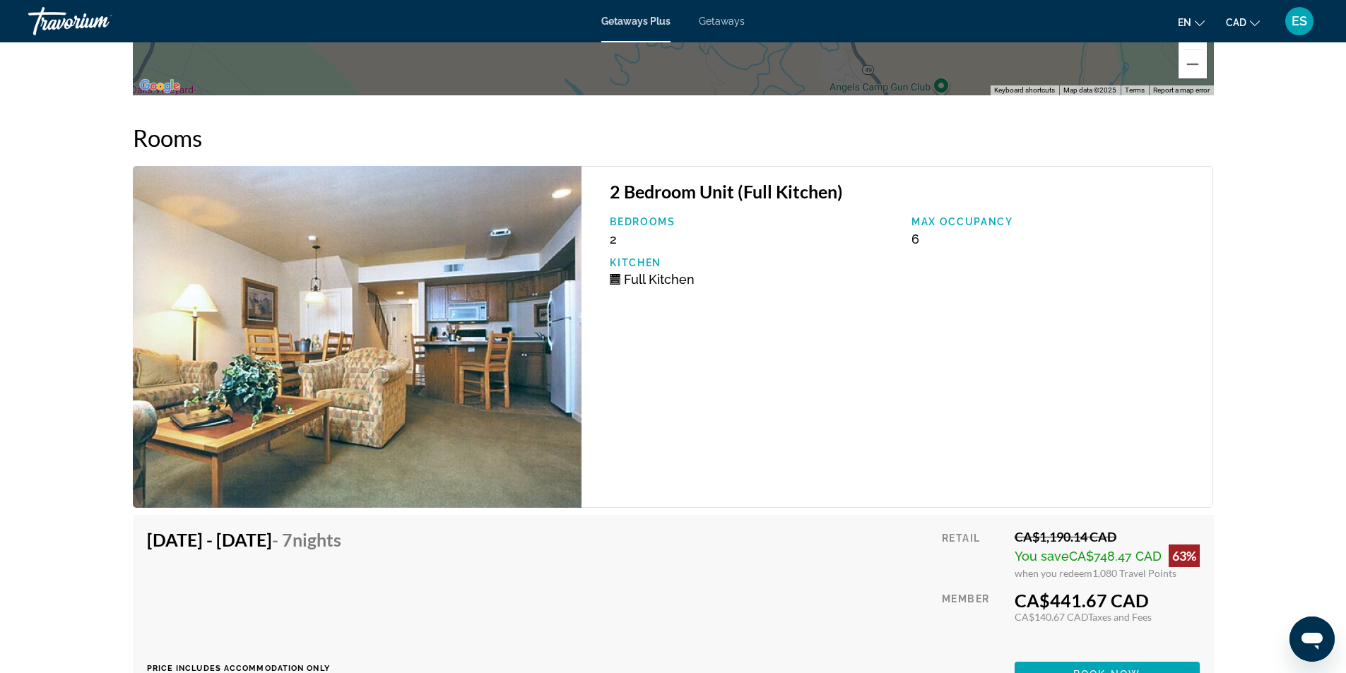
scroll to position [2614, 0]
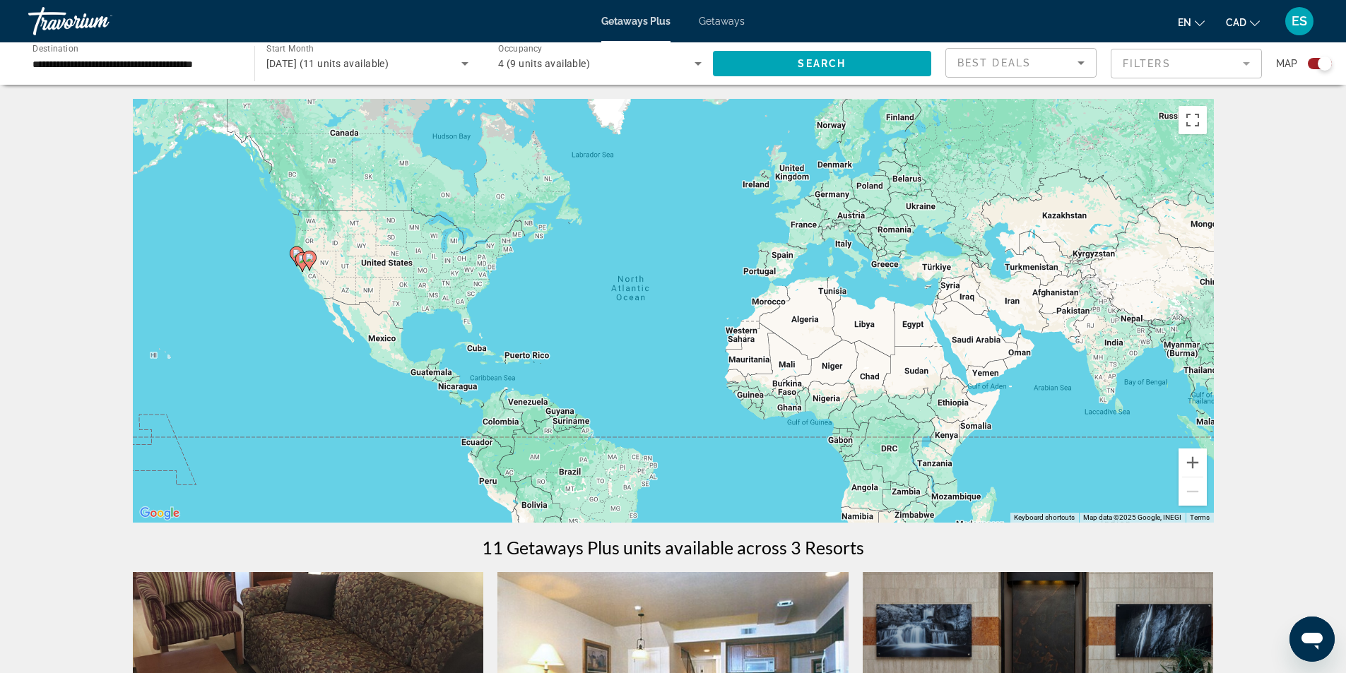
click at [239, 62] on div "**********" at bounding box center [134, 64] width 226 height 40
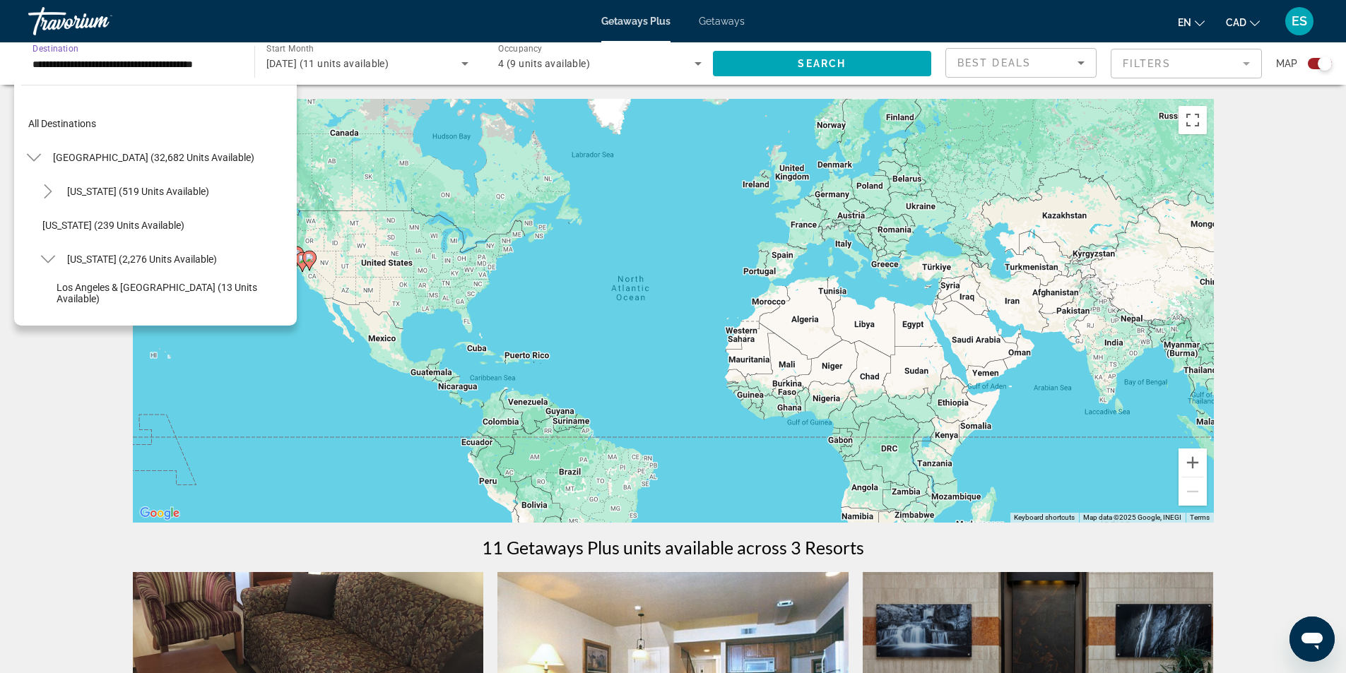
scroll to position [220, 0]
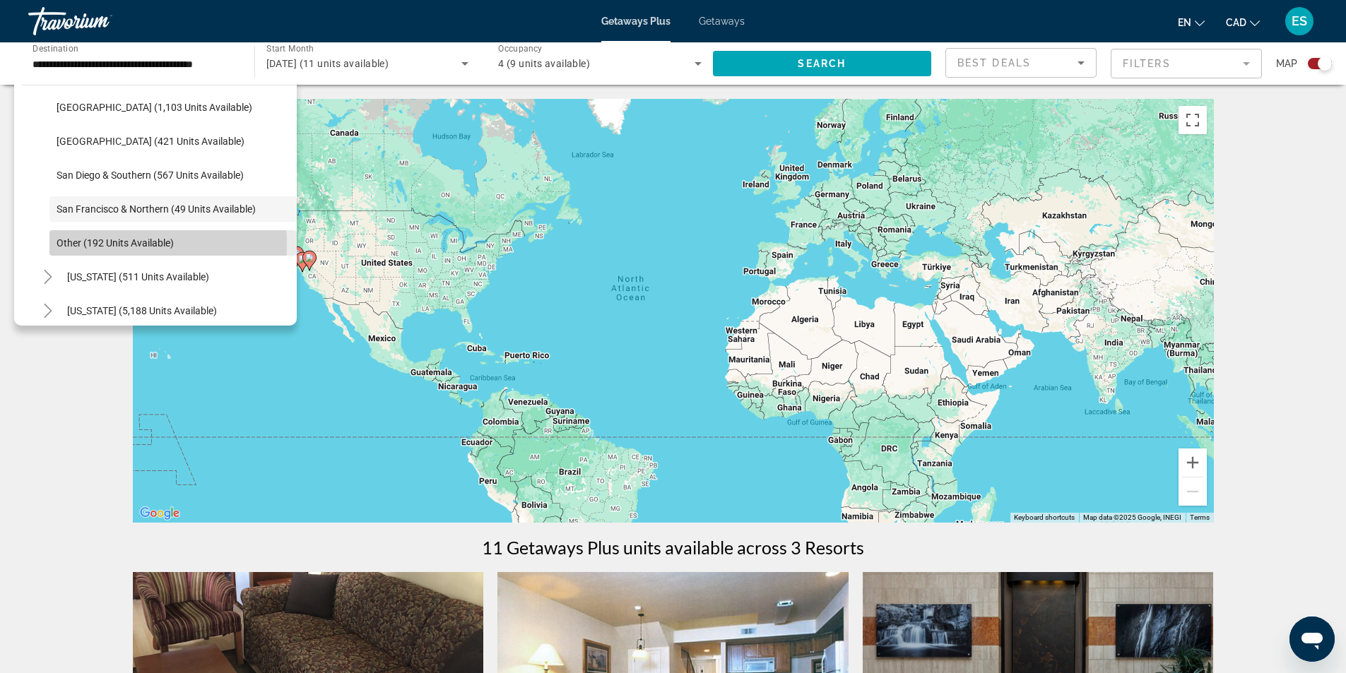
click at [94, 244] on span "Other (192 units available)" at bounding box center [115, 242] width 117 height 11
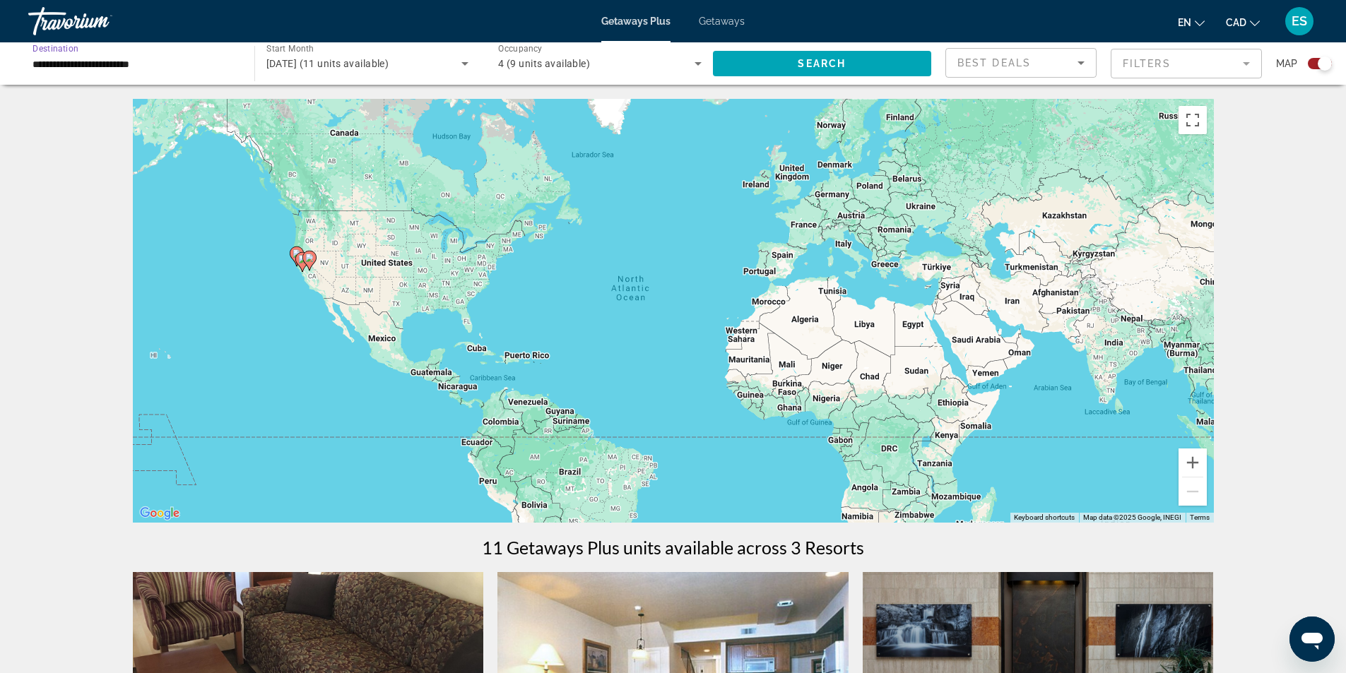
scroll to position [0, 0]
click at [788, 61] on span "Search widget" at bounding box center [822, 64] width 219 height 34
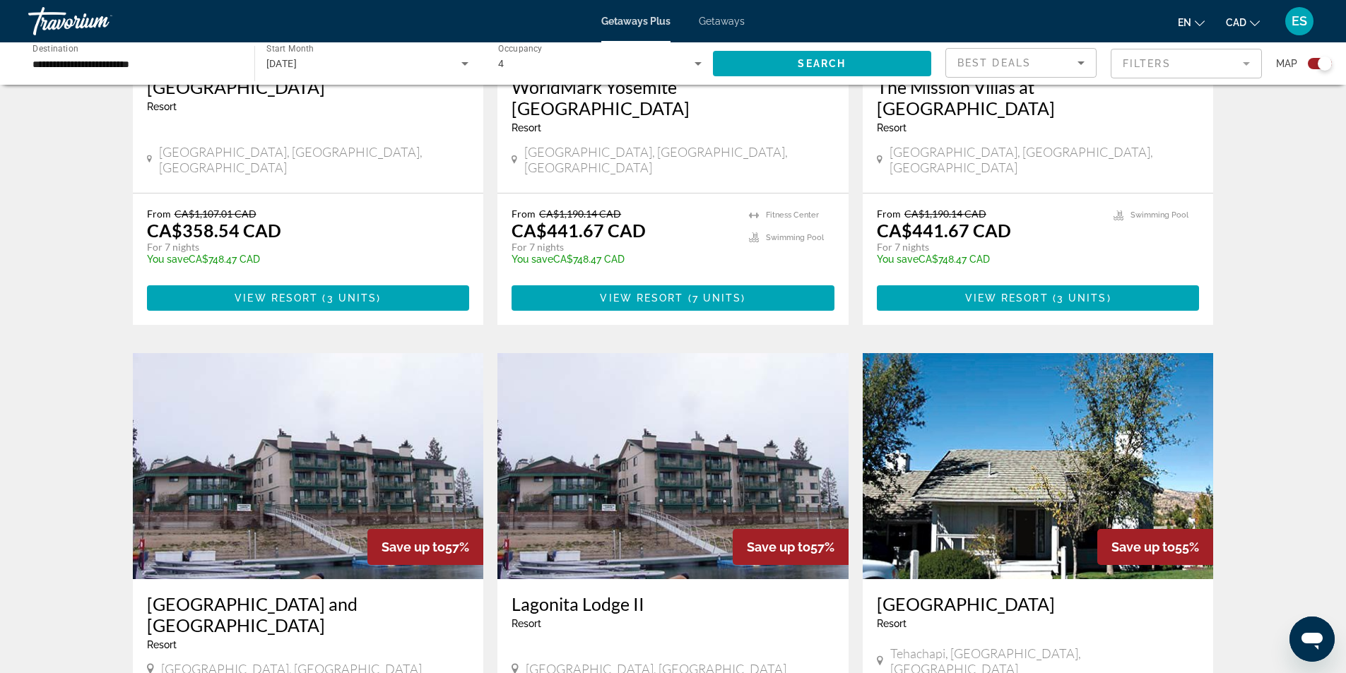
scroll to position [1216, 0]
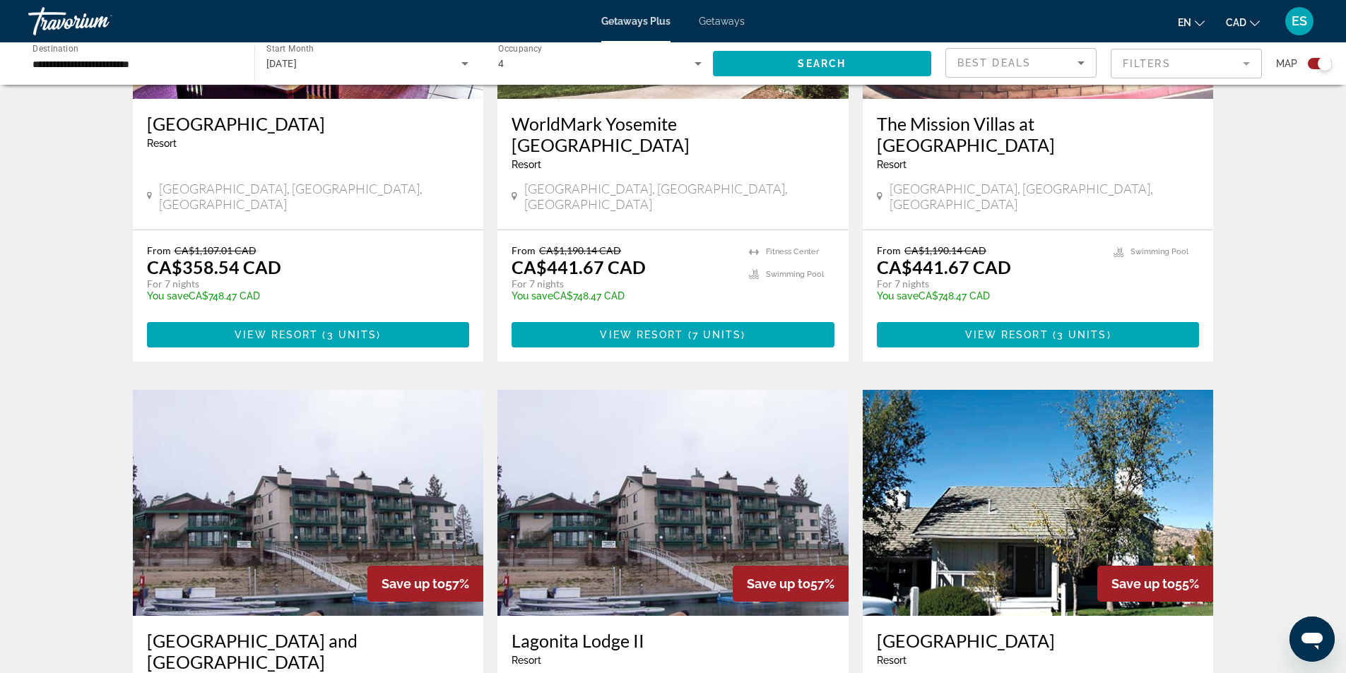
click at [178, 60] on input "**********" at bounding box center [133, 64] width 203 height 17
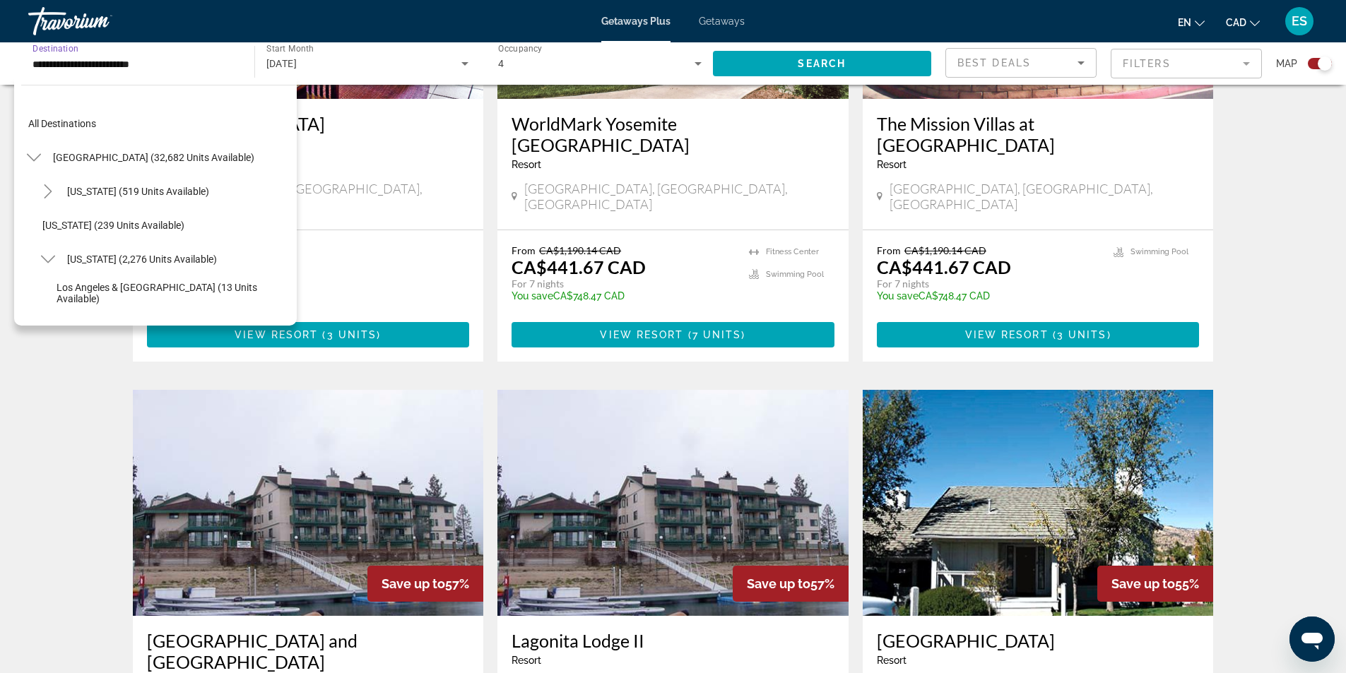
scroll to position [254, 0]
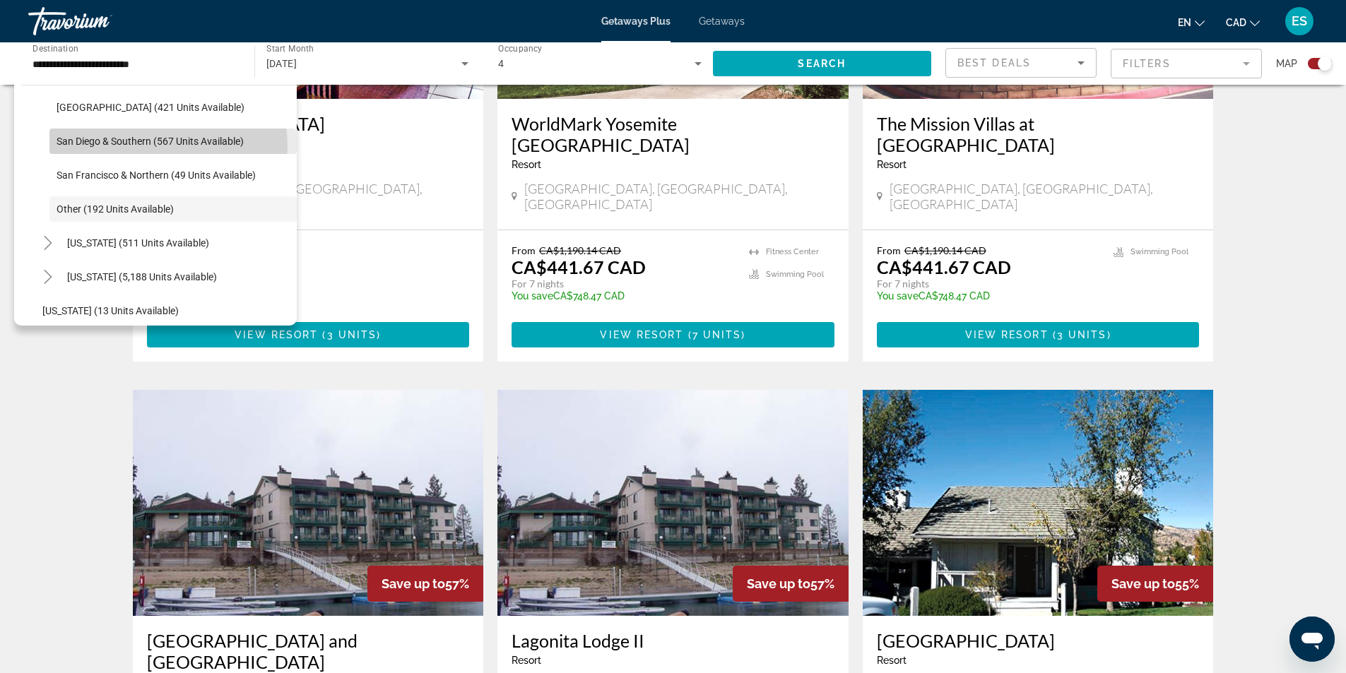
click at [160, 146] on span "San Diego & Southern (567 units available)" at bounding box center [150, 141] width 187 height 11
type input "**********"
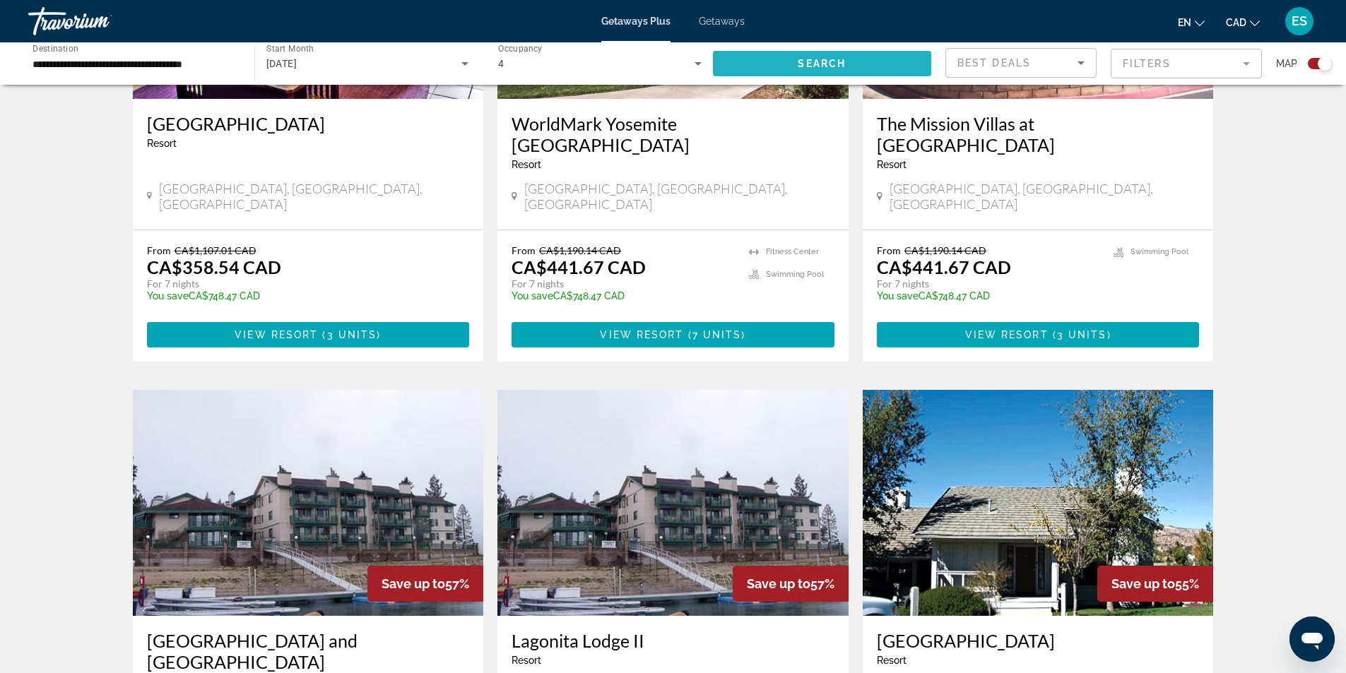
click at [797, 65] on button "Search" at bounding box center [822, 63] width 219 height 25
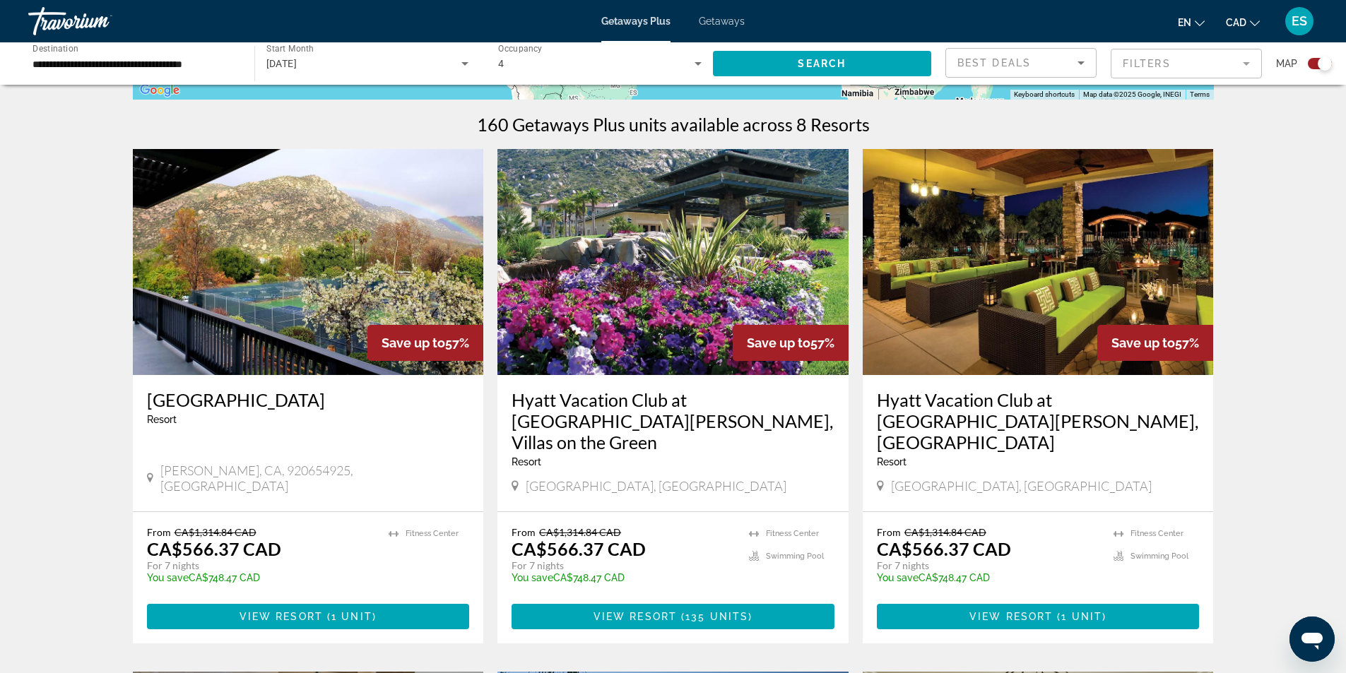
scroll to position [424, 0]
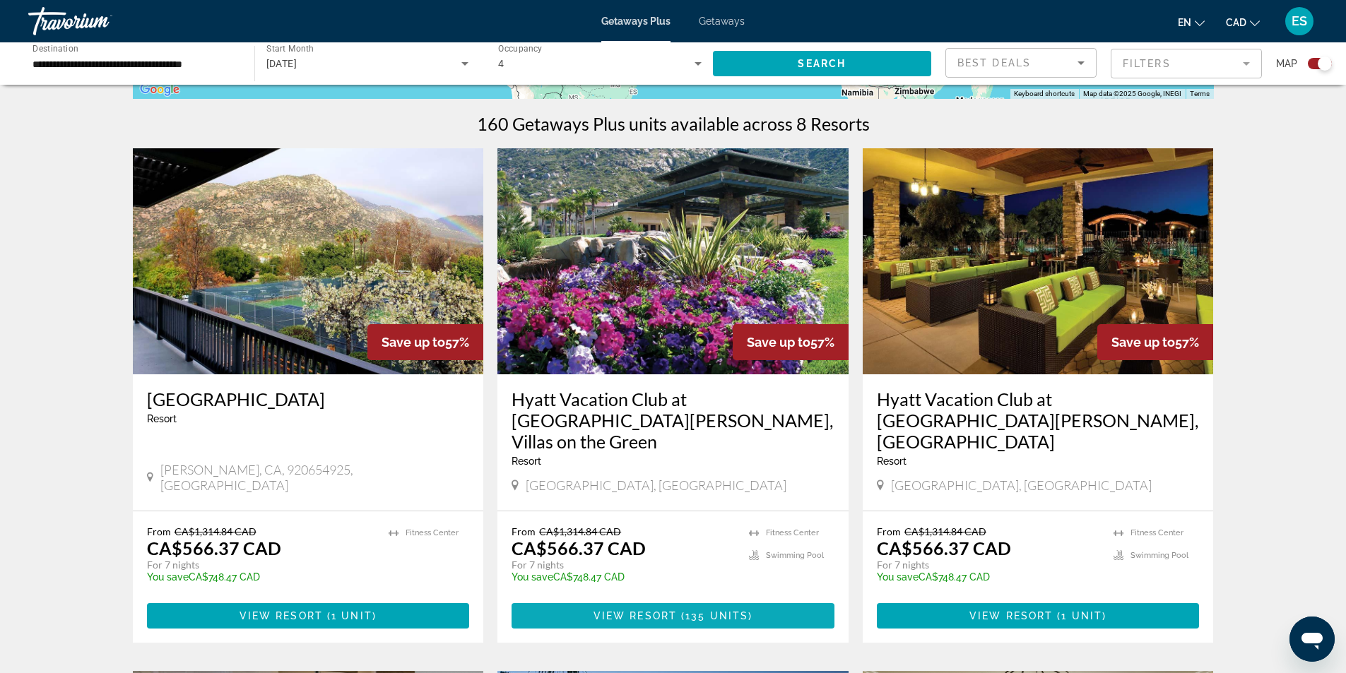
click at [650, 599] on span "Main content" at bounding box center [672, 616] width 323 height 34
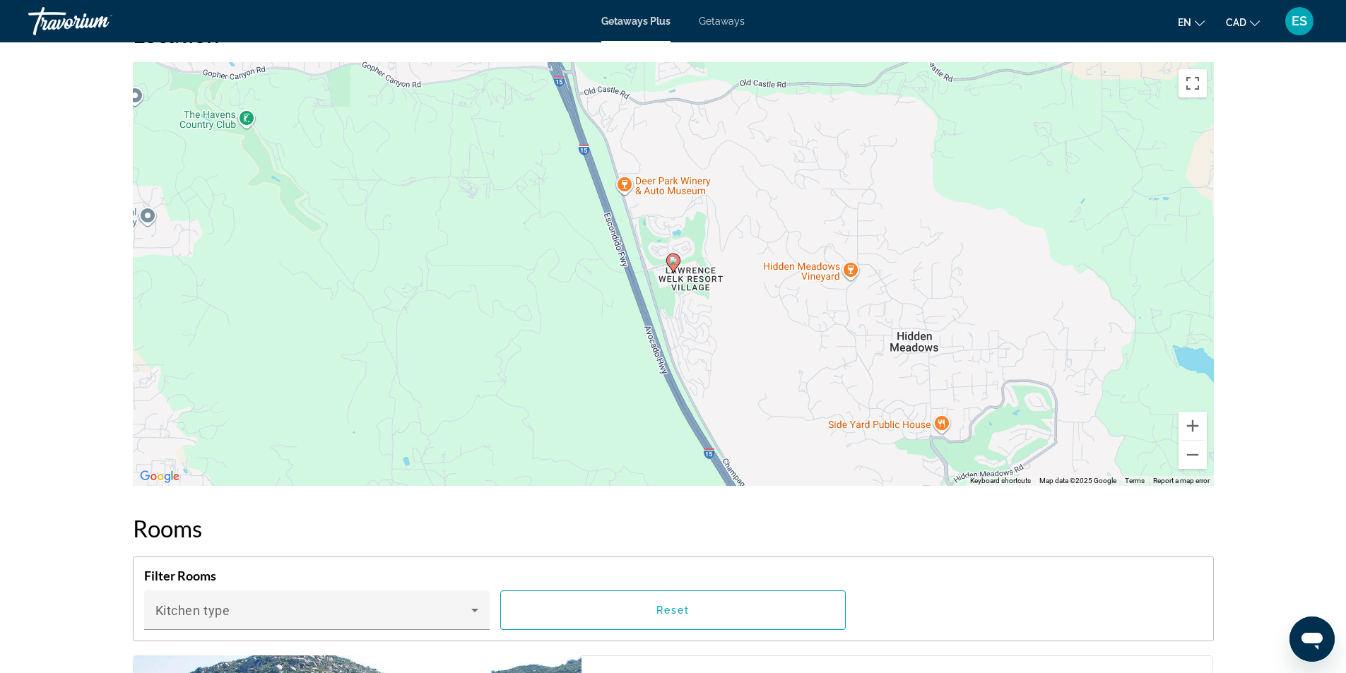
scroll to position [1779, 0]
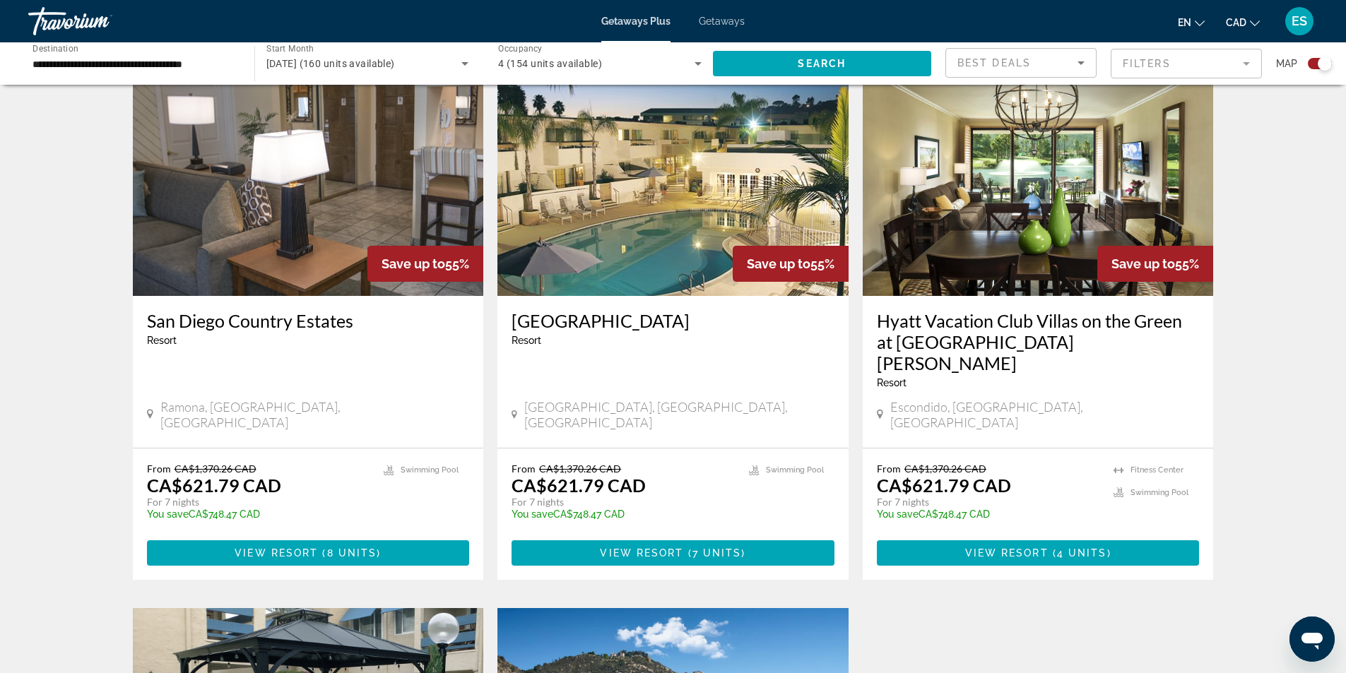
scroll to position [989, 0]
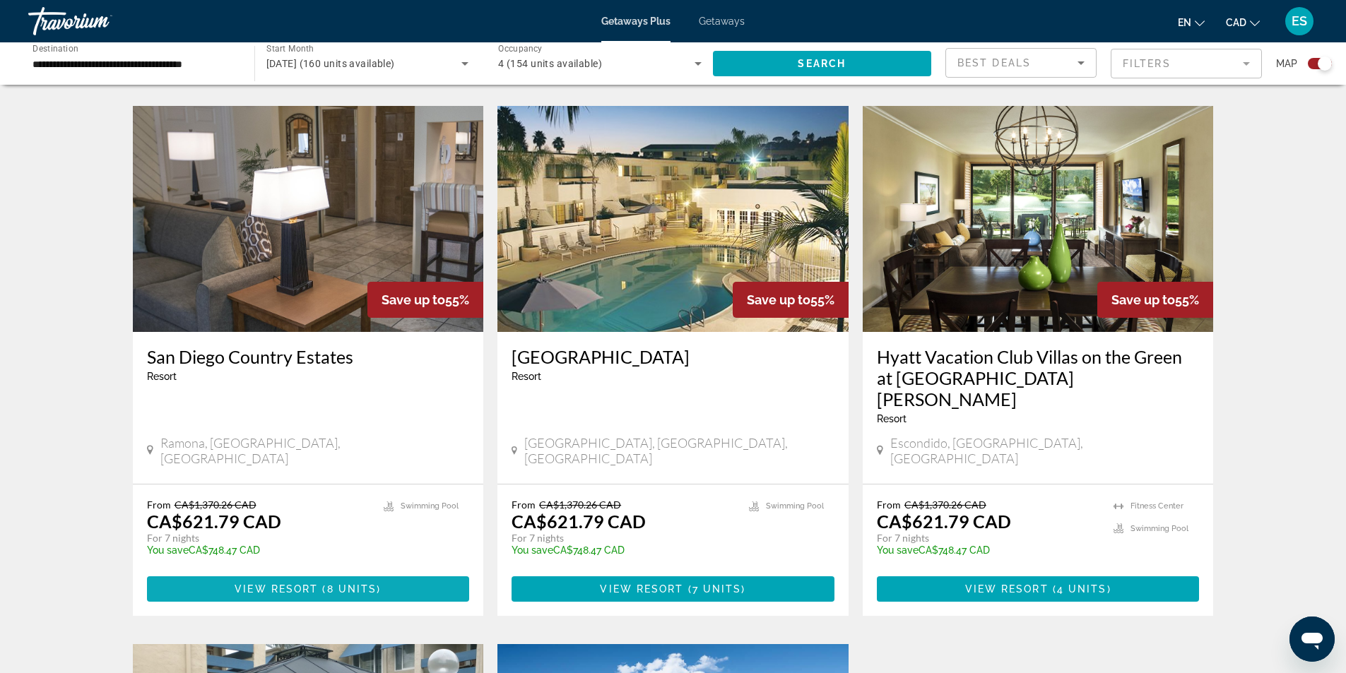
click at [319, 584] on span "Main content" at bounding box center [320, 589] width 4 height 11
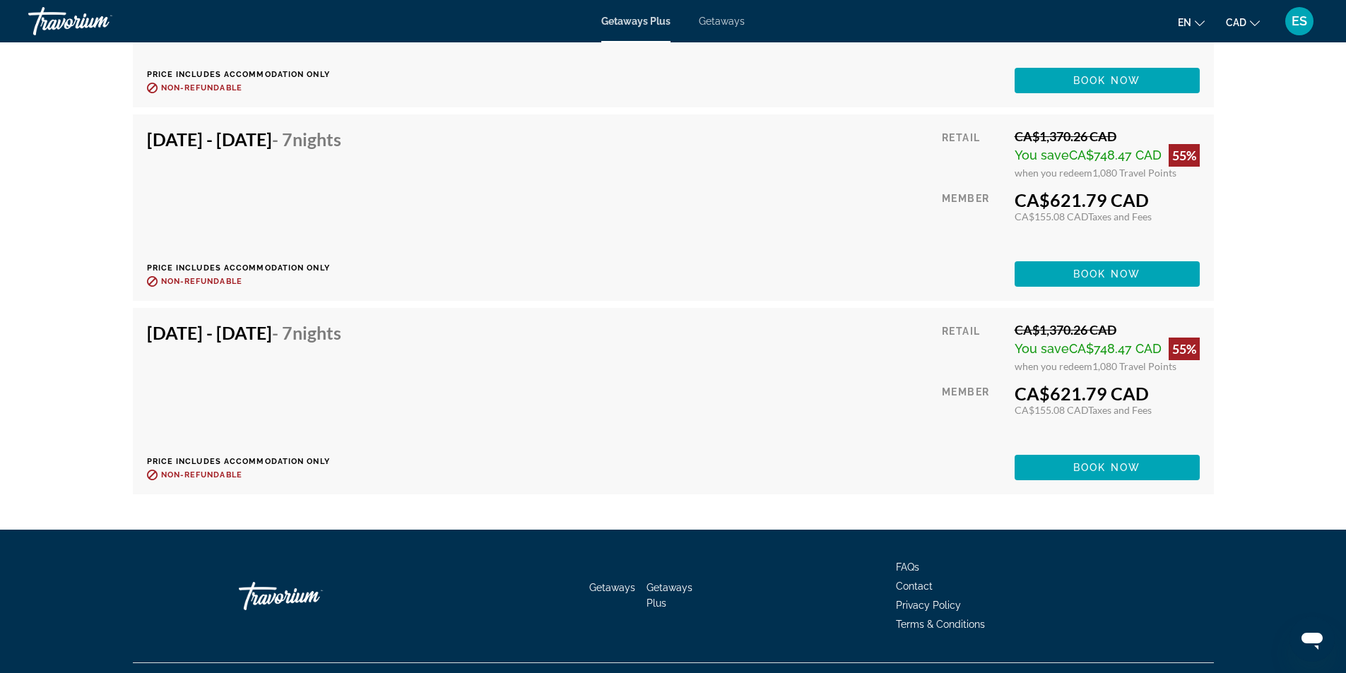
scroll to position [3959, 0]
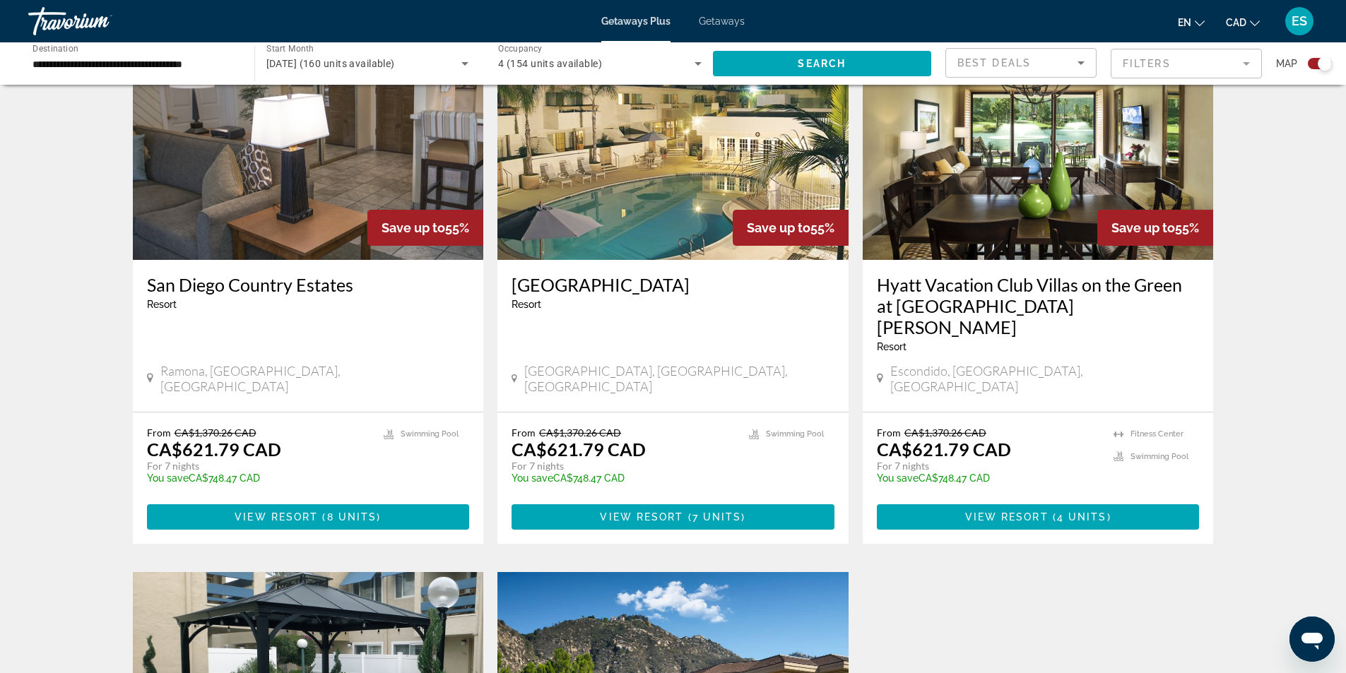
scroll to position [1060, 0]
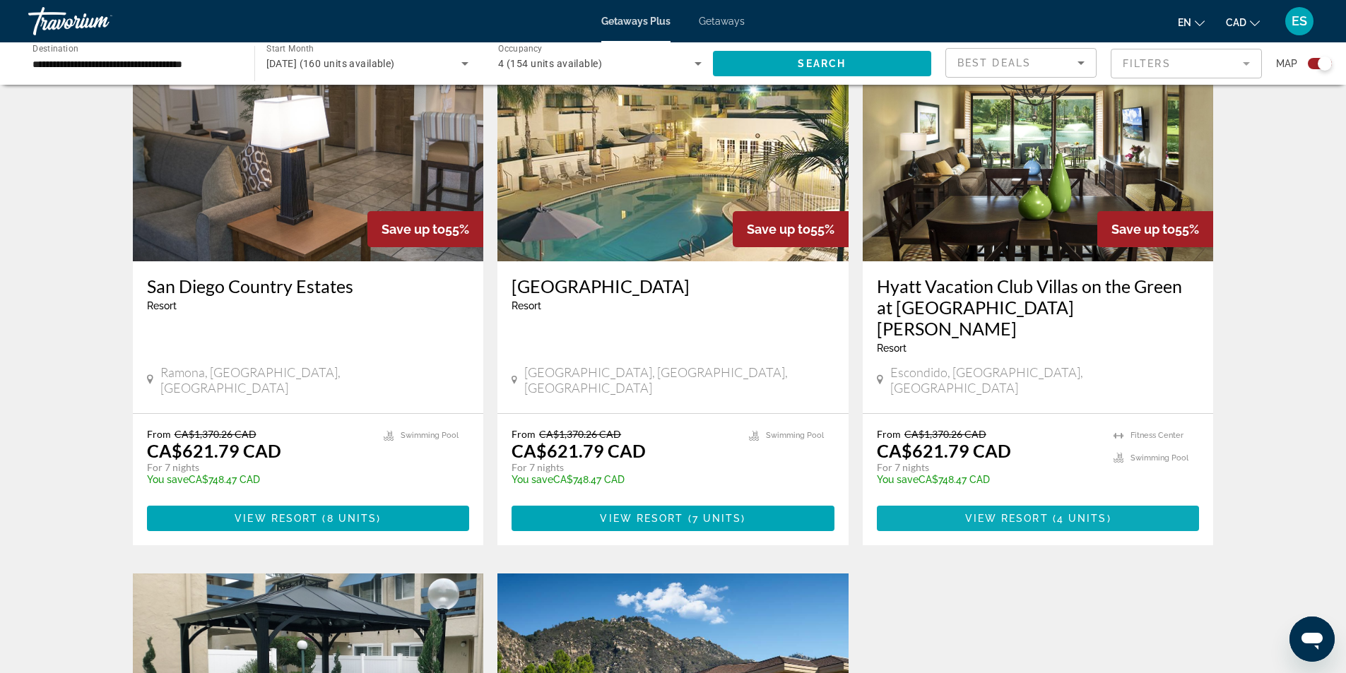
click at [984, 513] on span "View Resort" at bounding box center [1006, 518] width 83 height 11
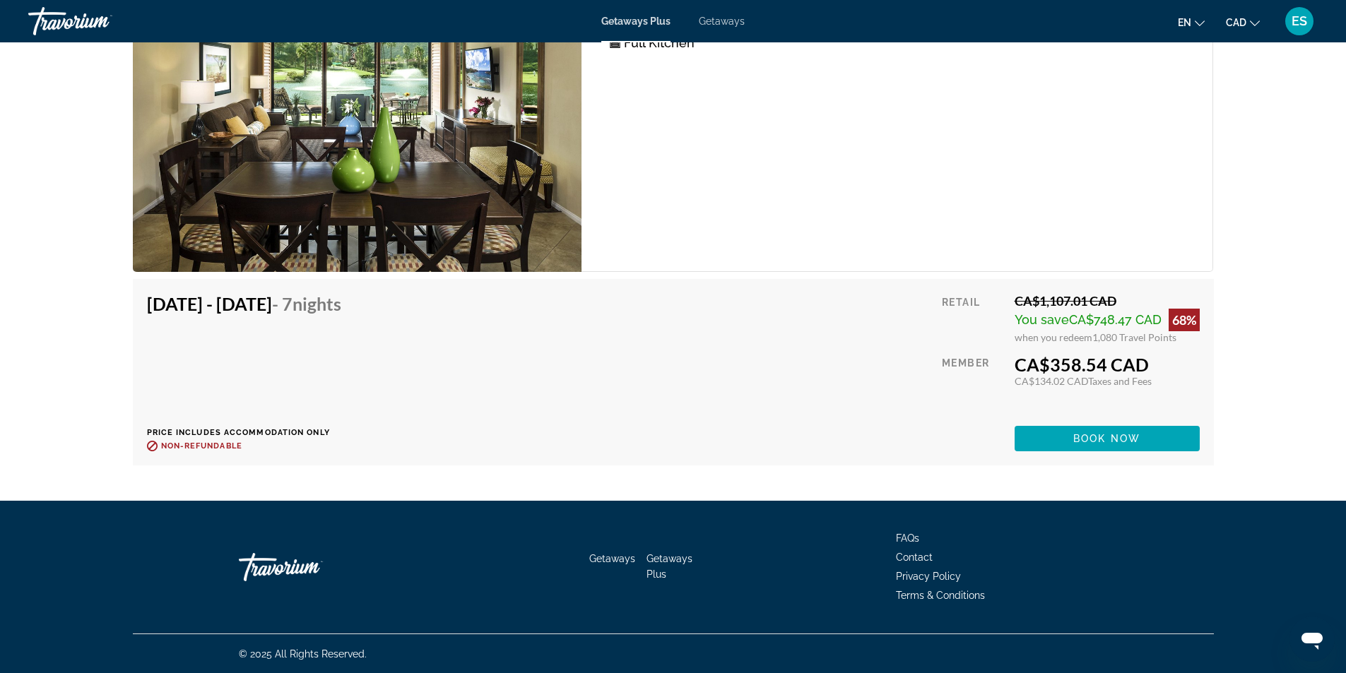
scroll to position [3405, 0]
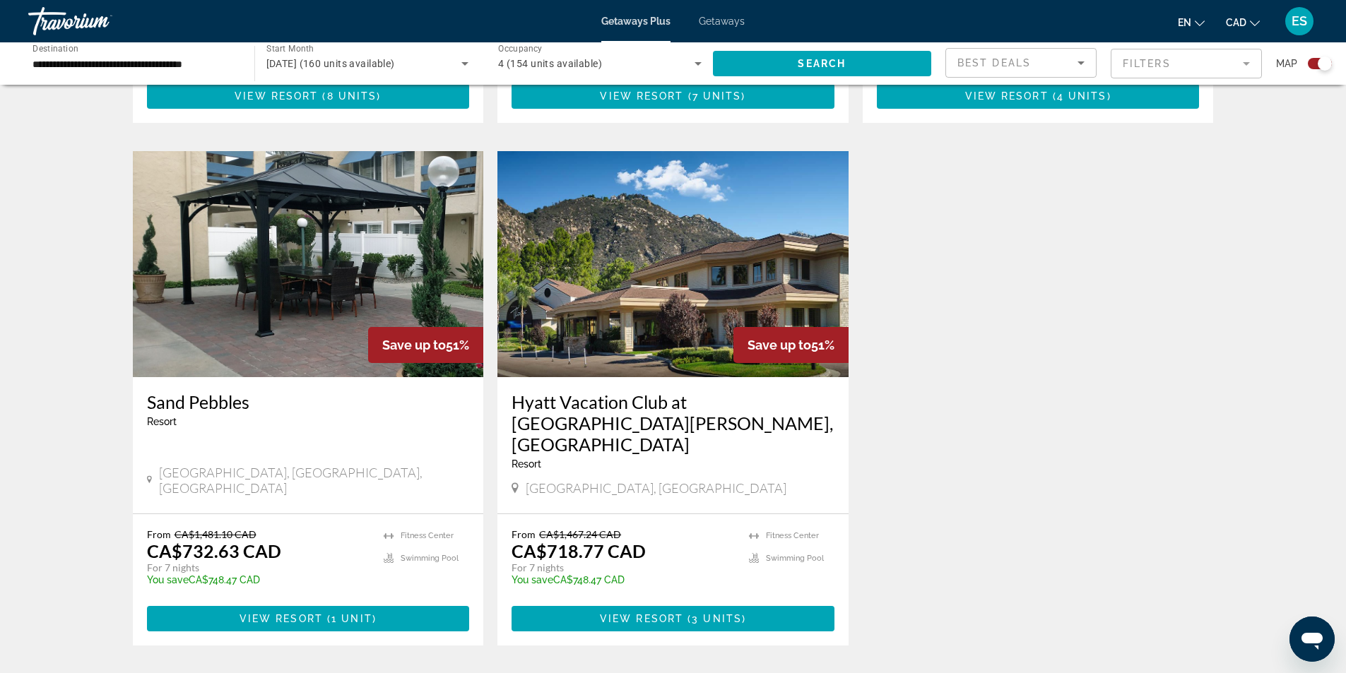
scroll to position [1483, 0]
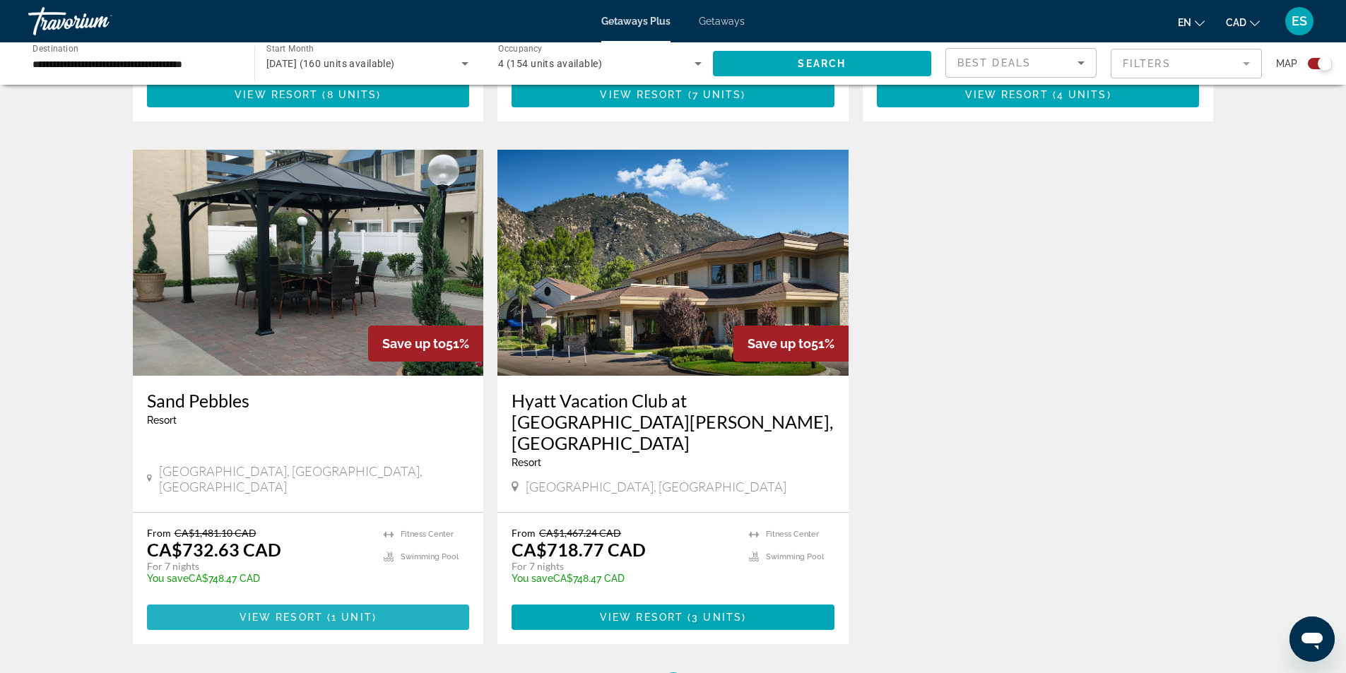
click at [330, 612] on span "( 1 unit )" at bounding box center [350, 617] width 54 height 11
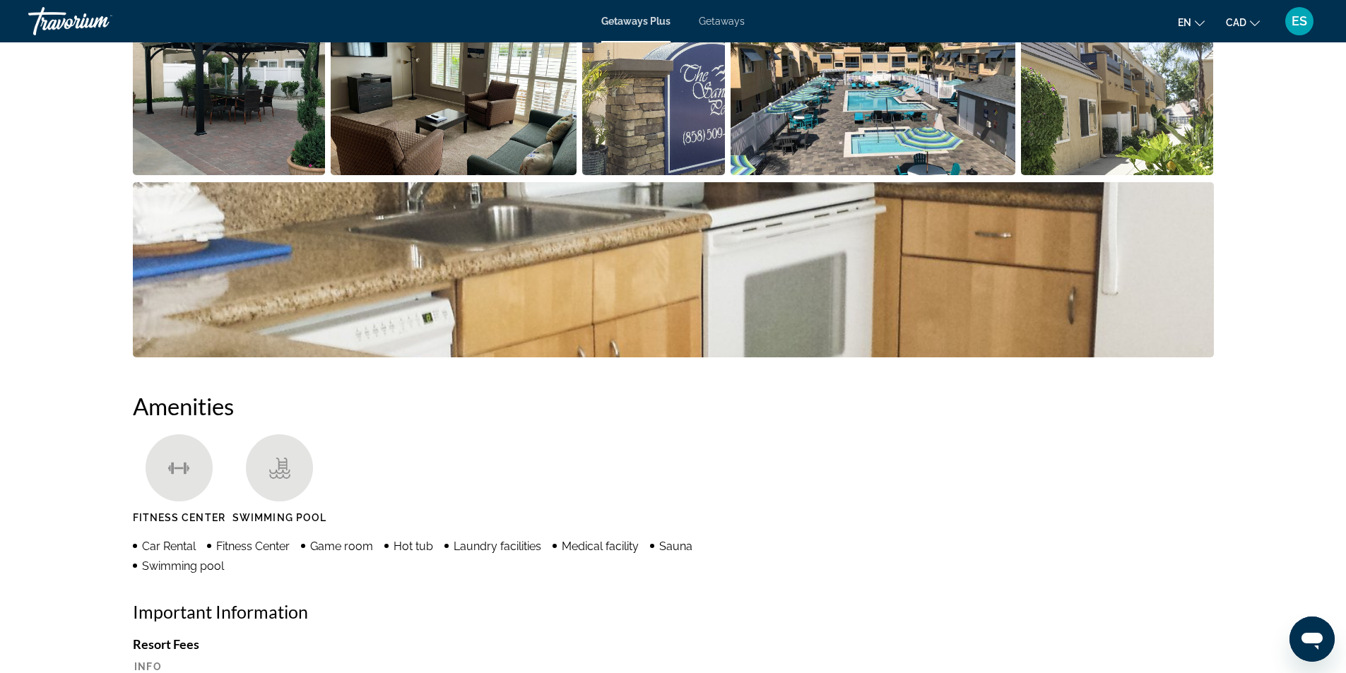
scroll to position [706, 0]
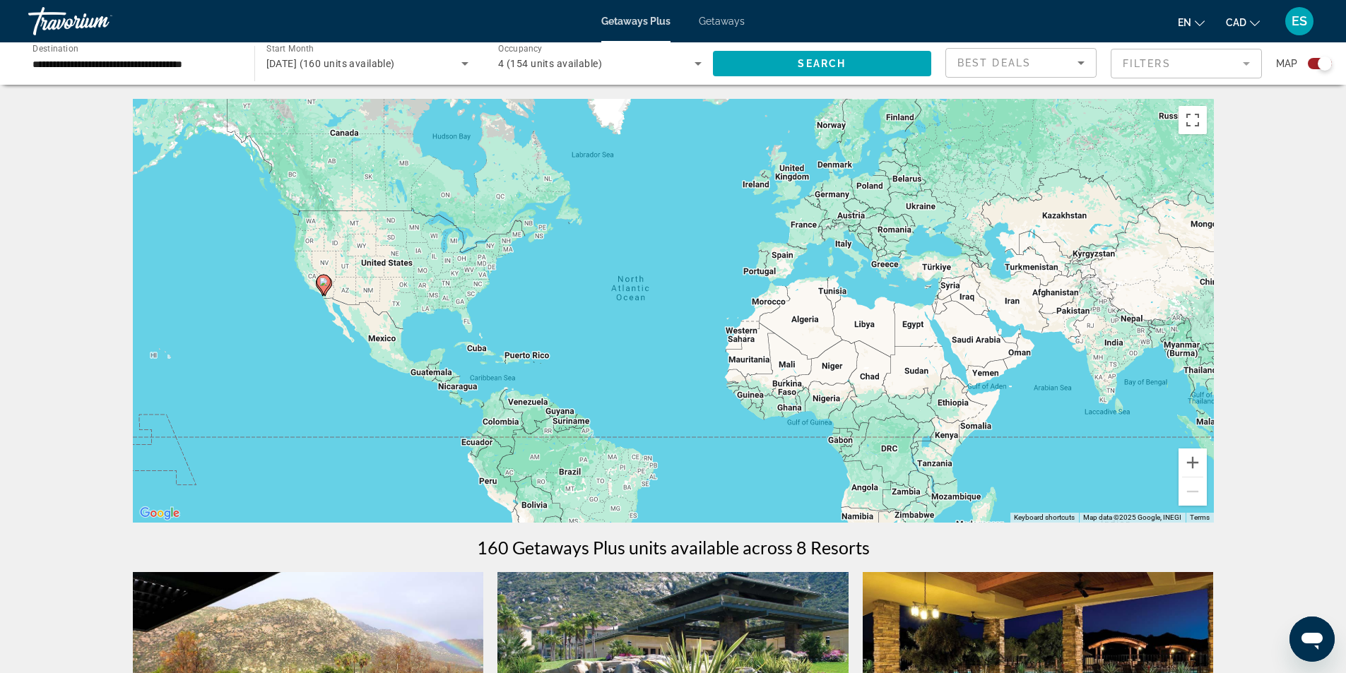
click at [225, 62] on input "**********" at bounding box center [133, 64] width 203 height 17
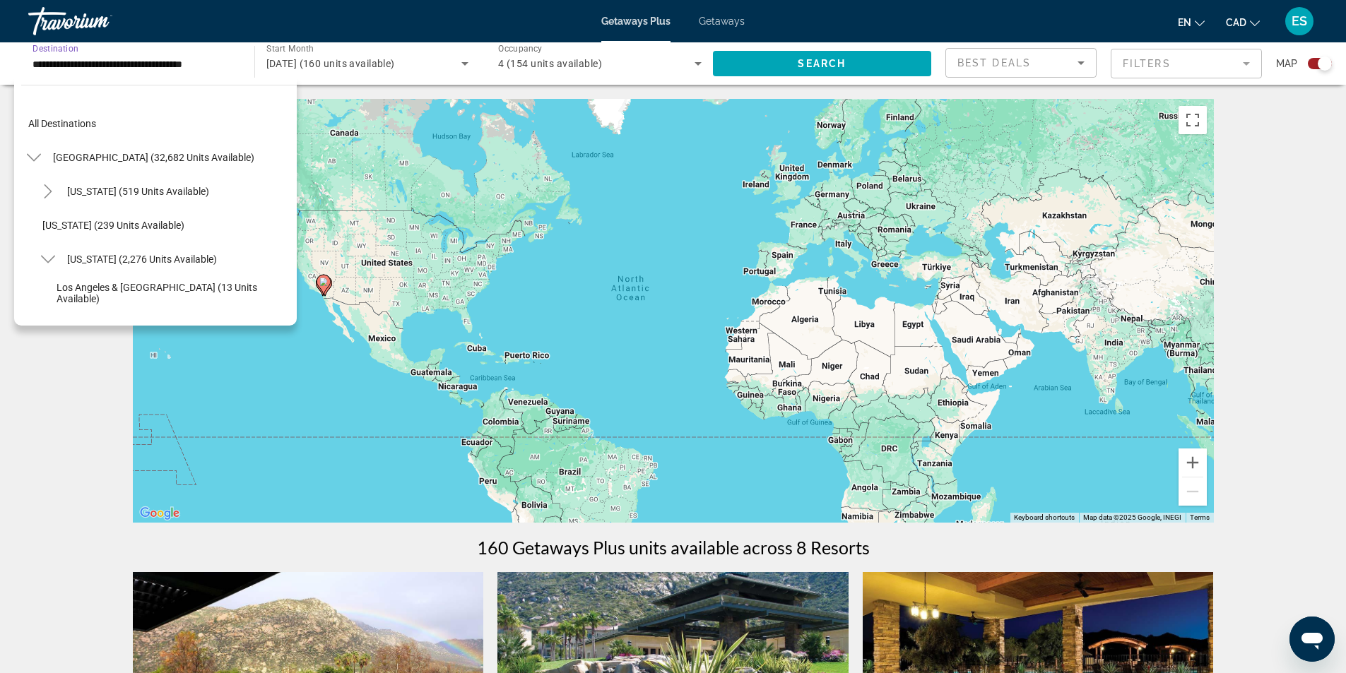
scroll to position [186, 0]
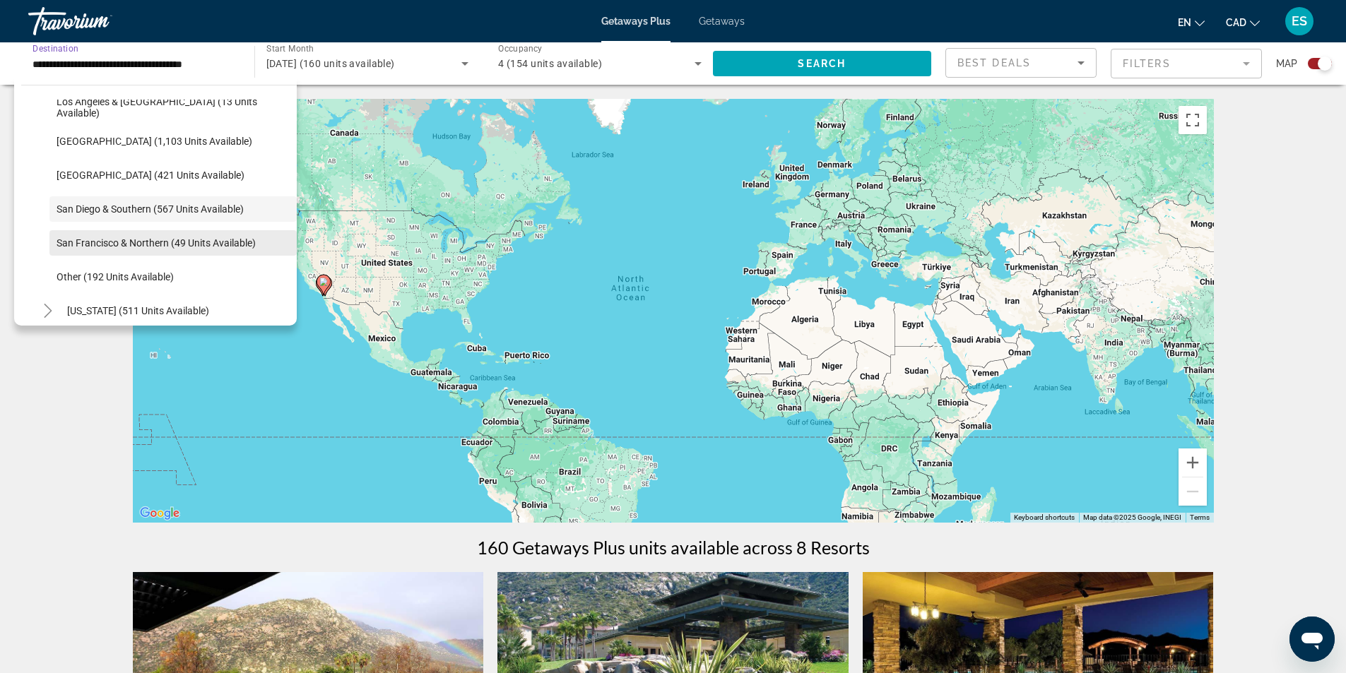
click at [192, 240] on span "San Francisco & Northern (49 units available)" at bounding box center [156, 242] width 199 height 11
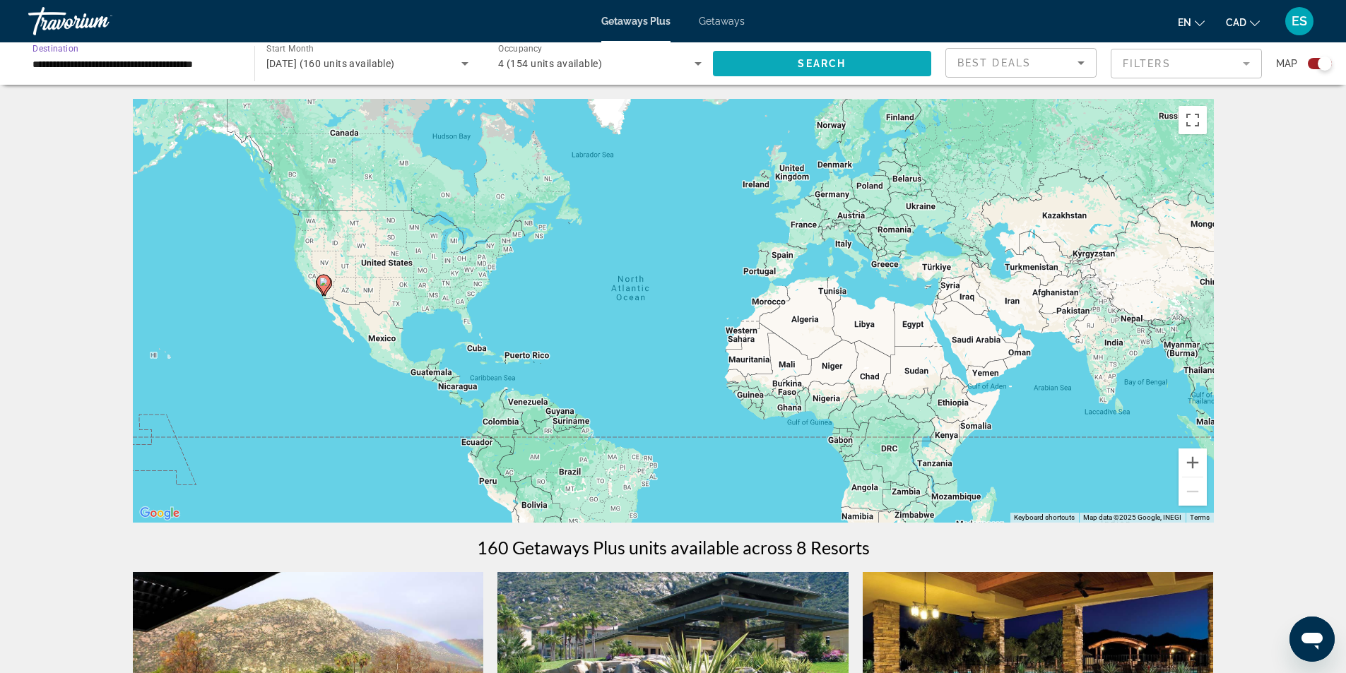
click at [850, 66] on span "Search widget" at bounding box center [822, 64] width 219 height 34
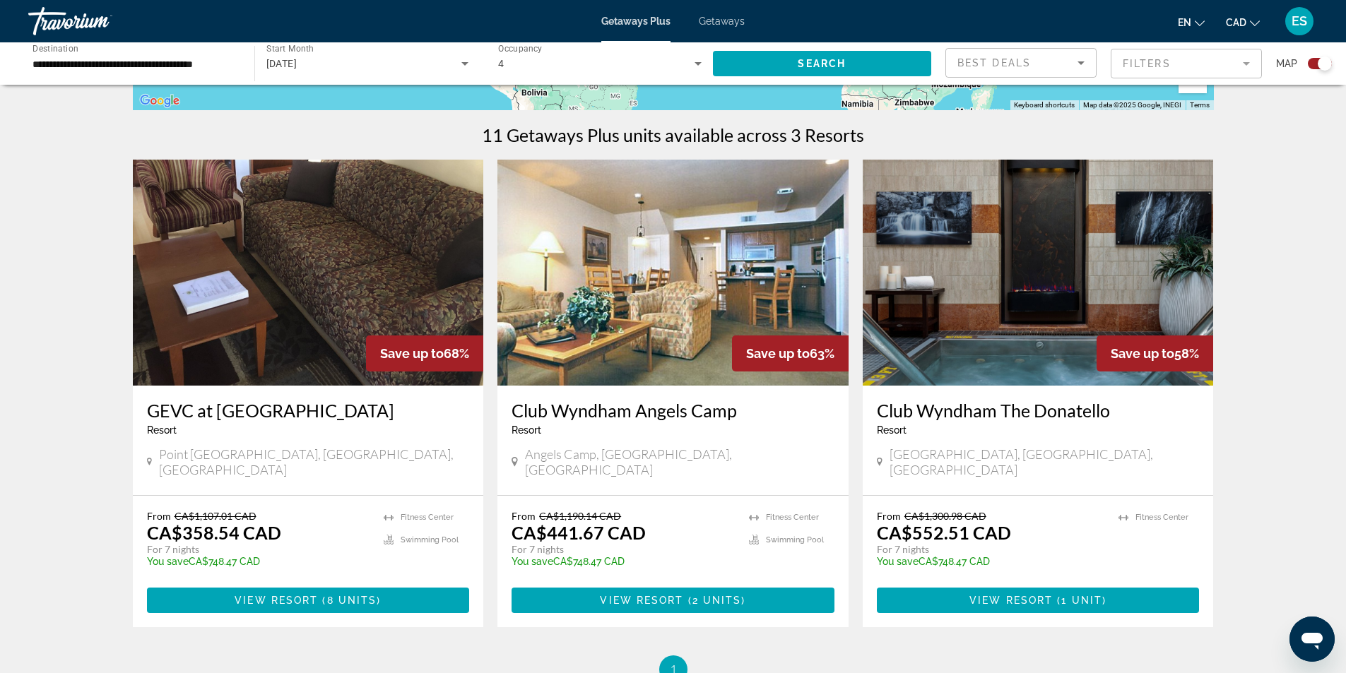
scroll to position [565, 0]
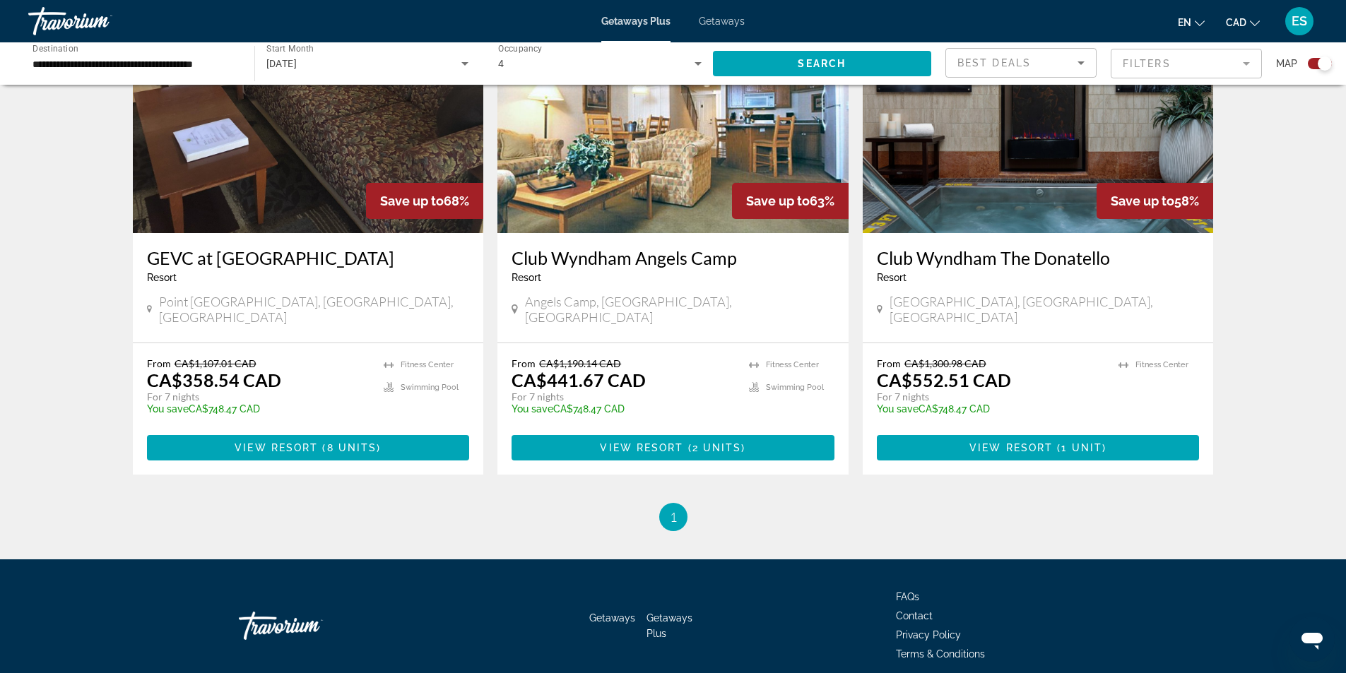
click at [164, 62] on input "**********" at bounding box center [133, 64] width 203 height 17
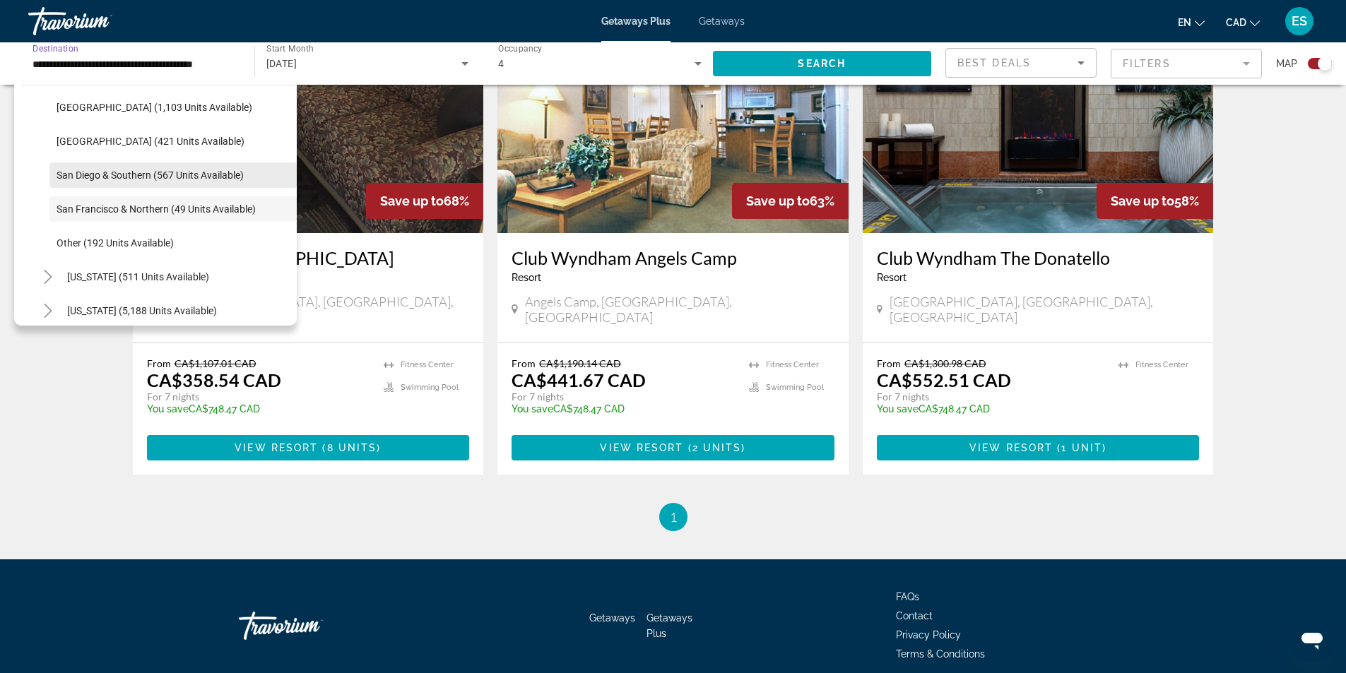
scroll to position [149, 0]
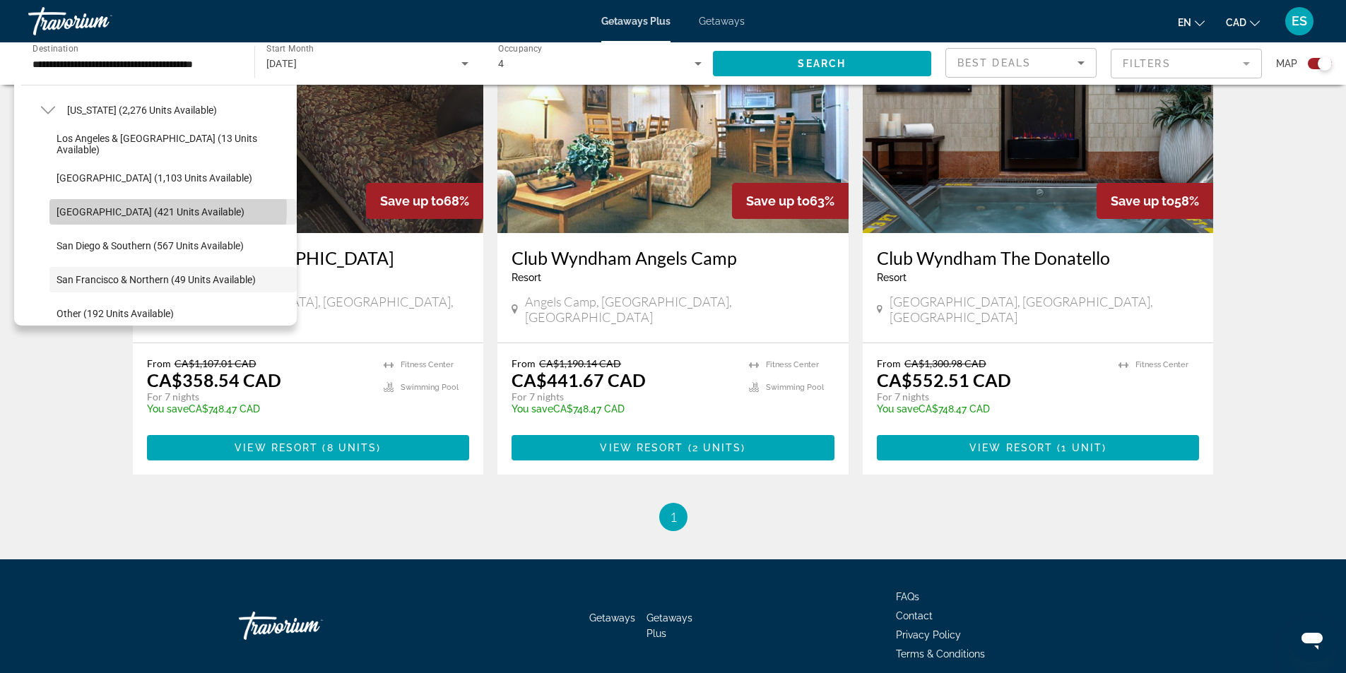
click at [150, 209] on span "[GEOGRAPHIC_DATA] (421 units available)" at bounding box center [151, 211] width 188 height 11
type input "**********"
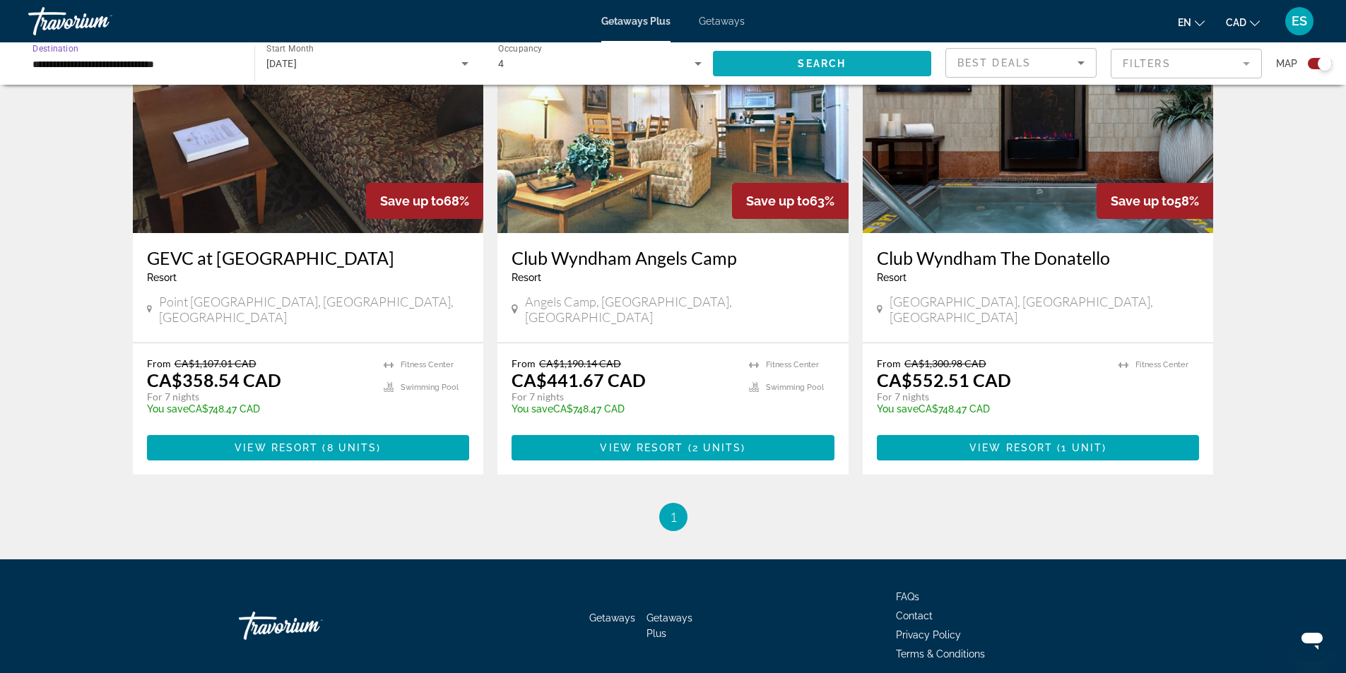
click at [819, 60] on span "Search" at bounding box center [822, 63] width 48 height 11
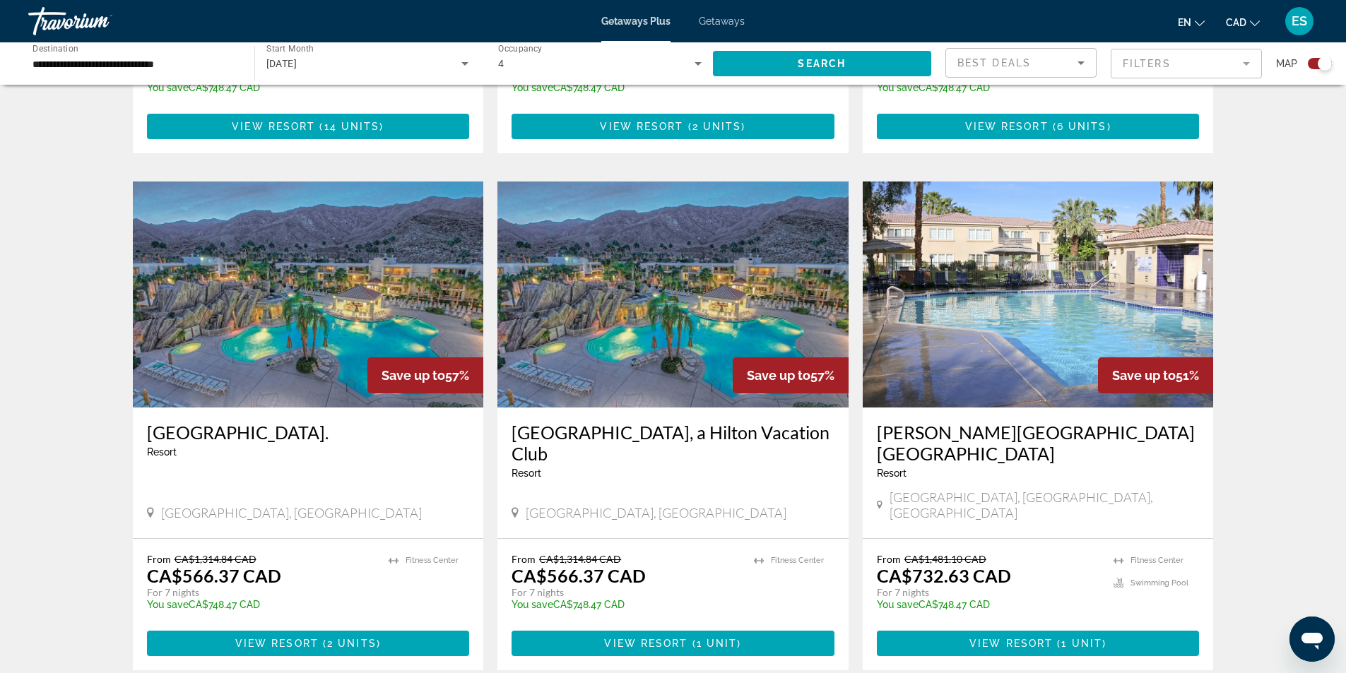
scroll to position [1413, 0]
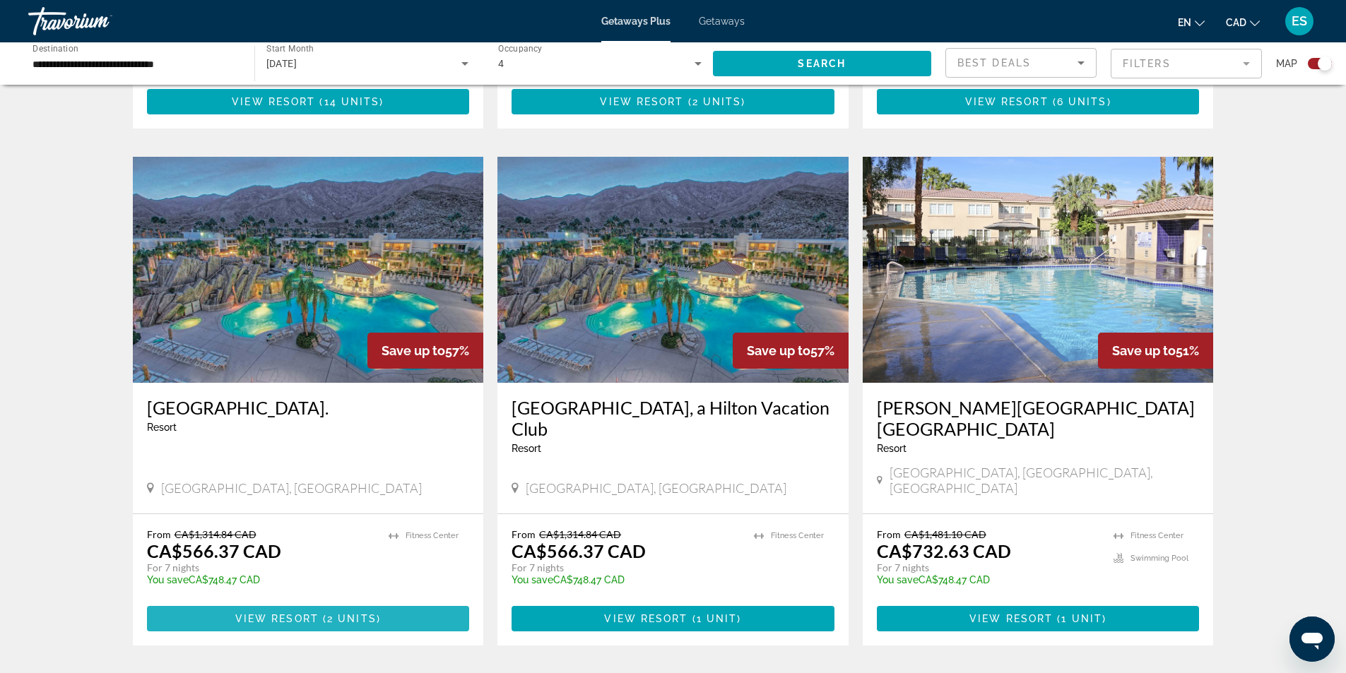
click at [338, 613] on span "2 units" at bounding box center [351, 618] width 49 height 11
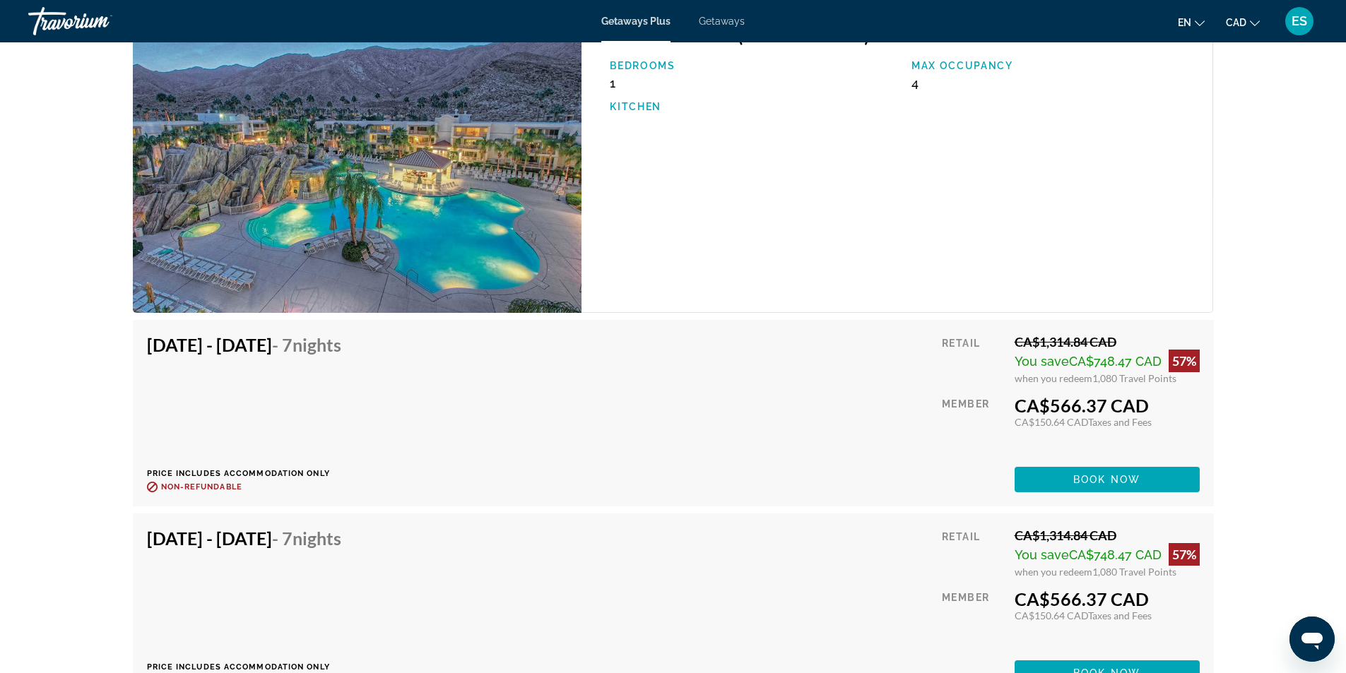
scroll to position [2197, 0]
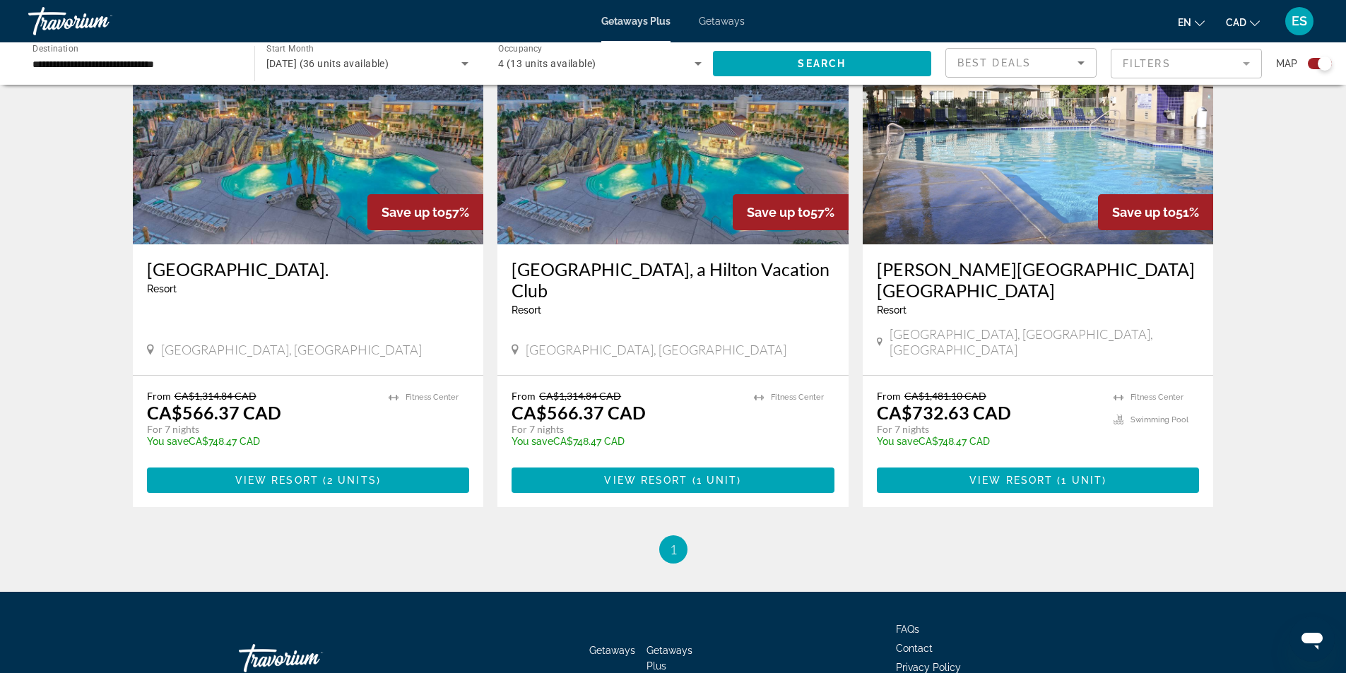
scroll to position [1554, 0]
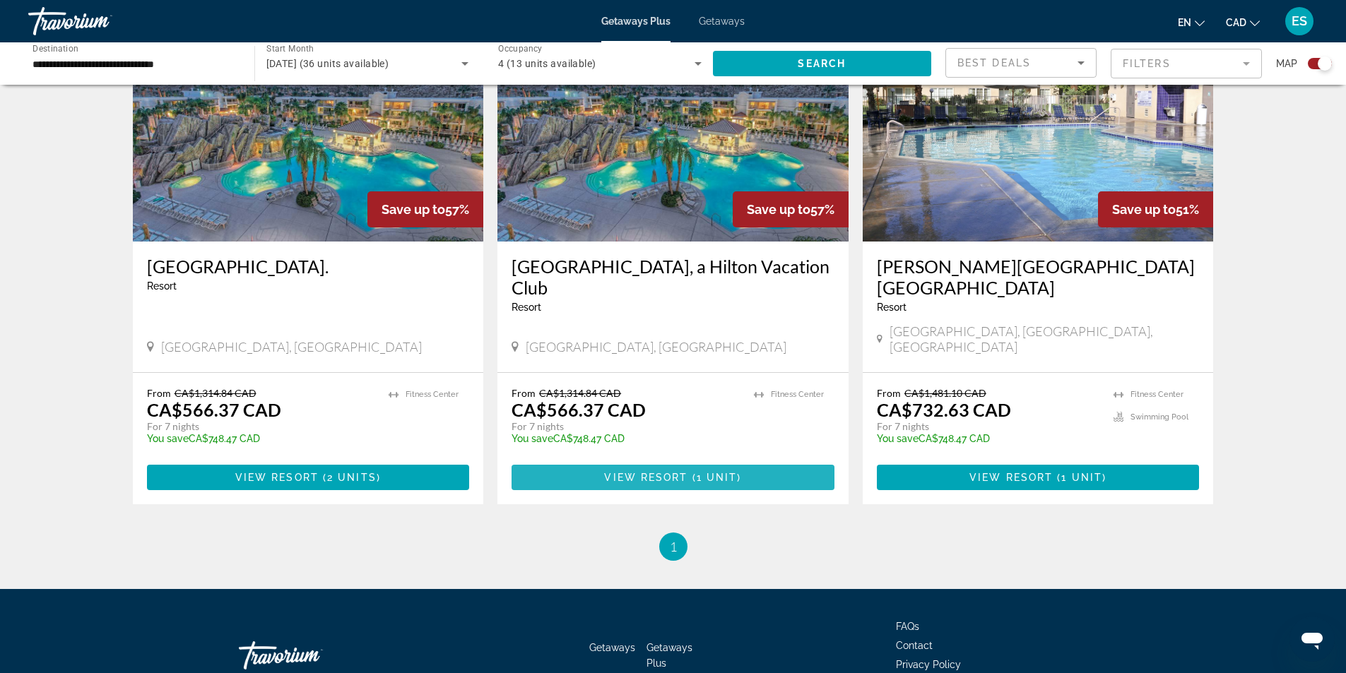
click at [668, 472] on span "View Resort" at bounding box center [645, 477] width 83 height 11
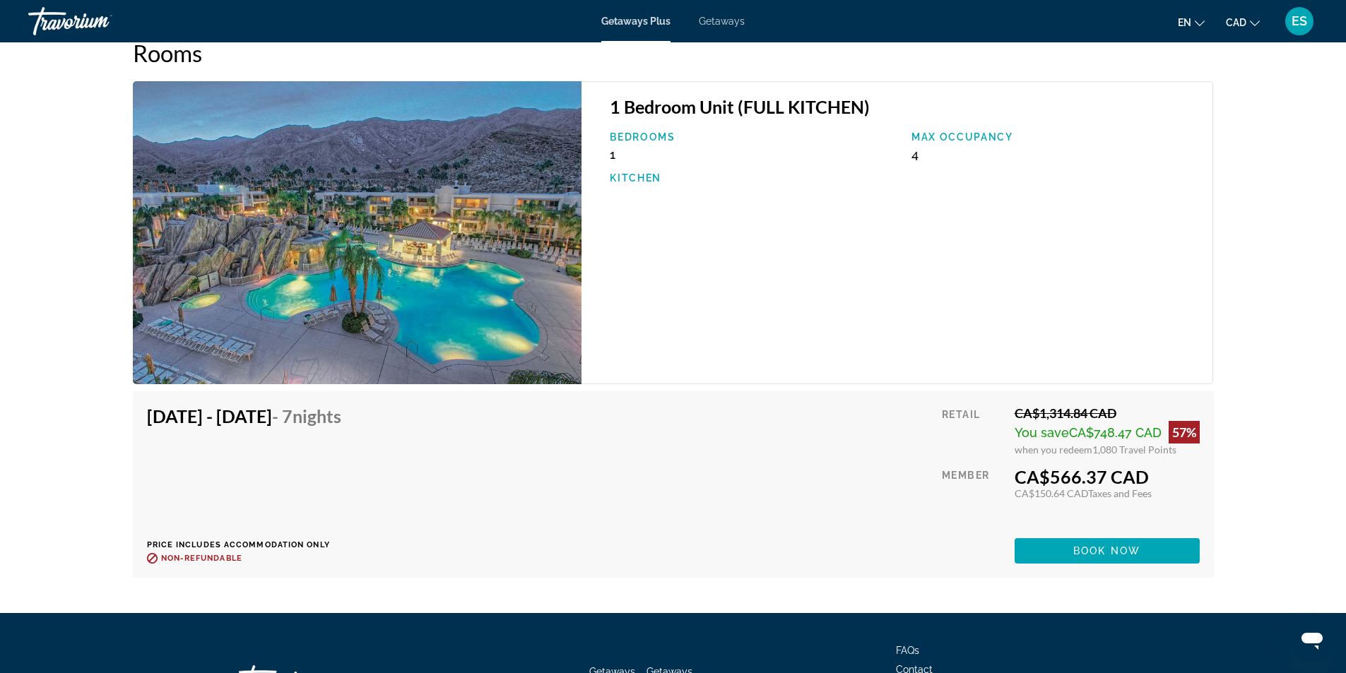
scroll to position [2357, 0]
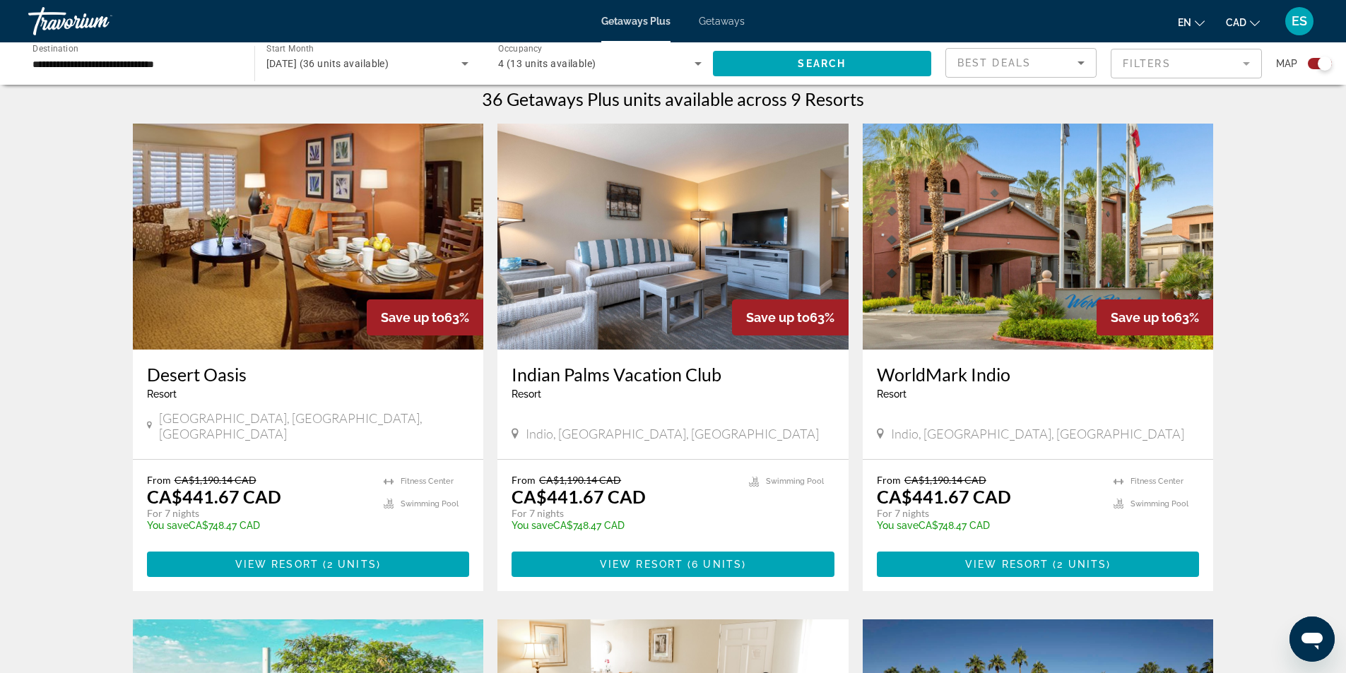
scroll to position [424, 0]
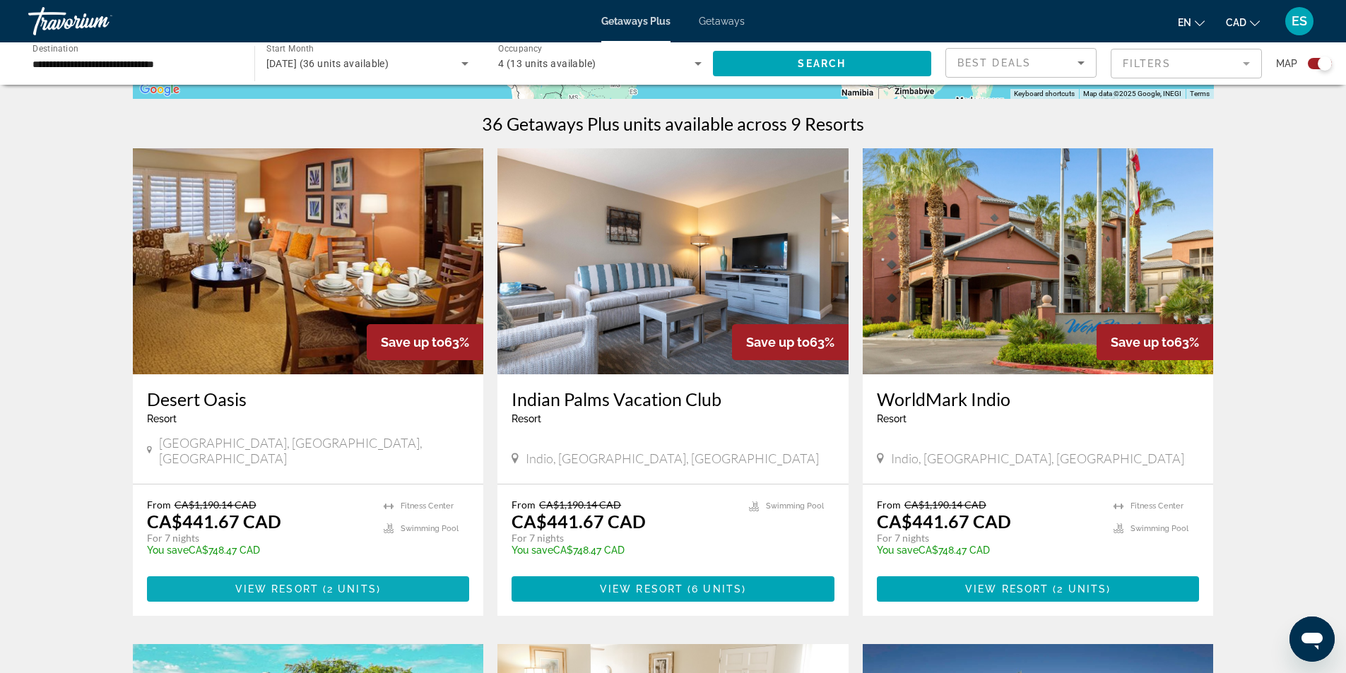
click at [316, 584] on span "View Resort" at bounding box center [276, 589] width 83 height 11
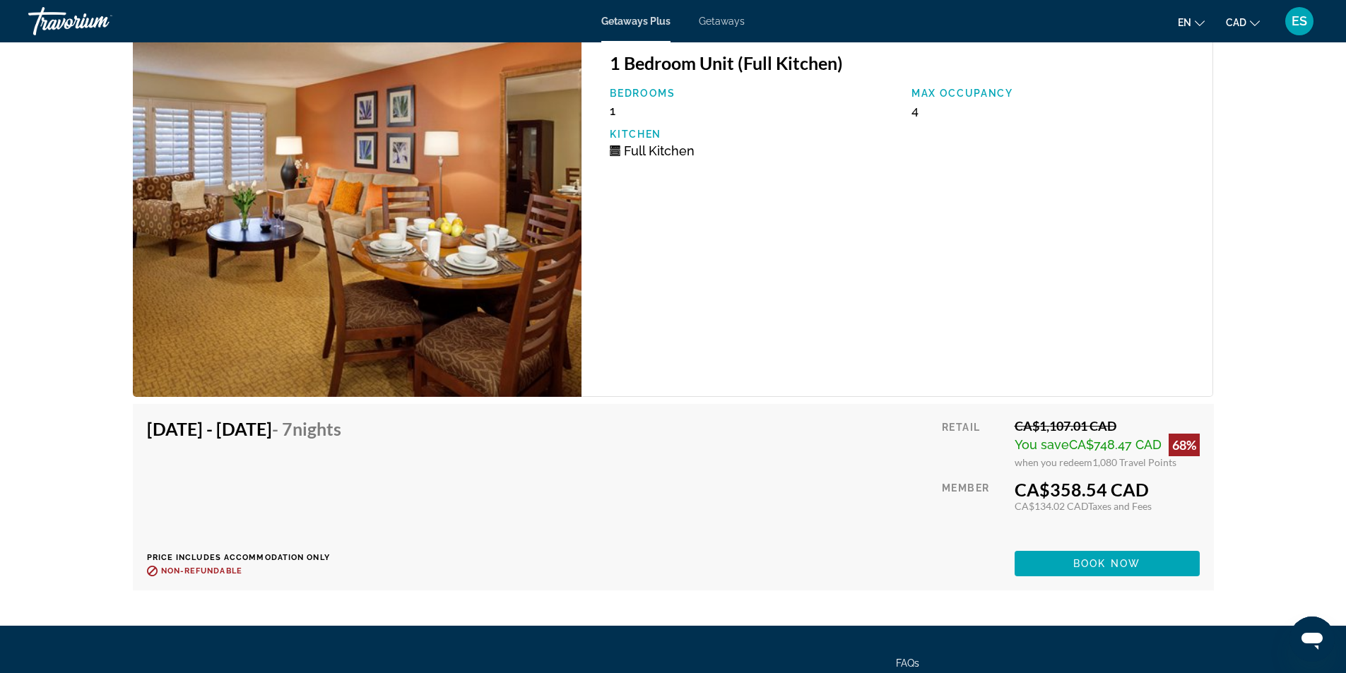
scroll to position [2667, 0]
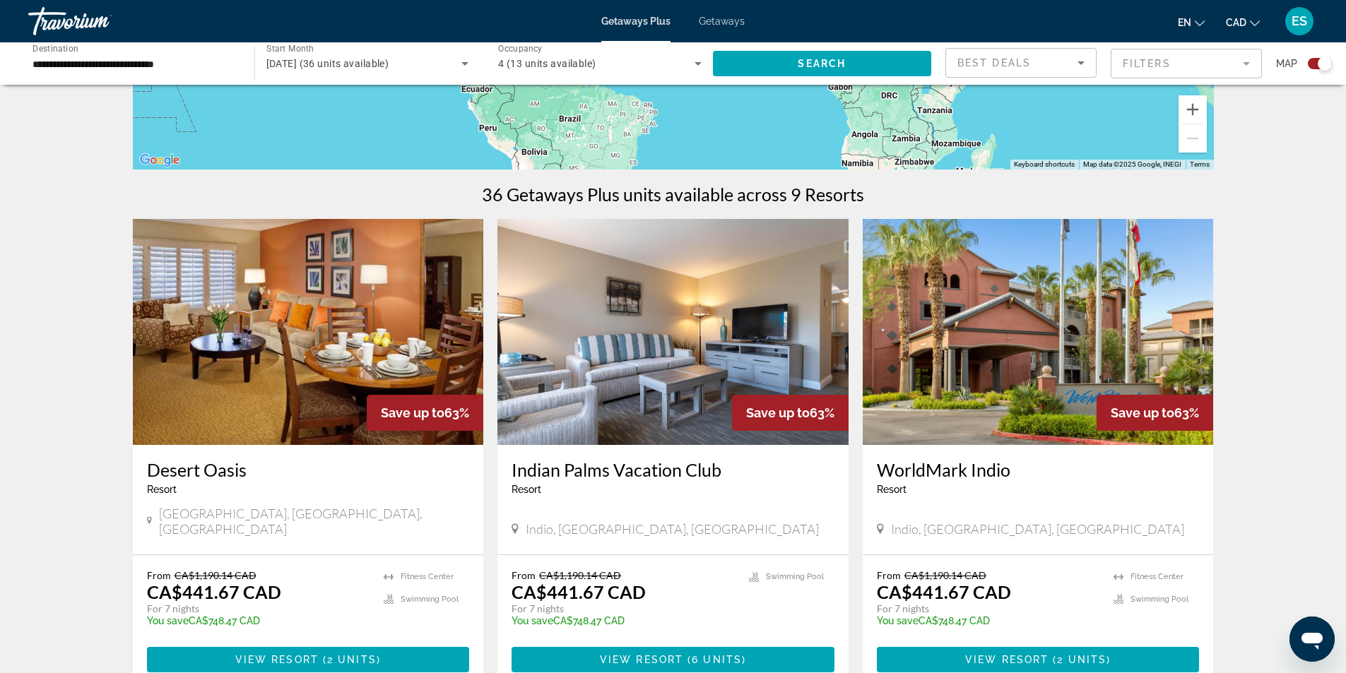
scroll to position [424, 0]
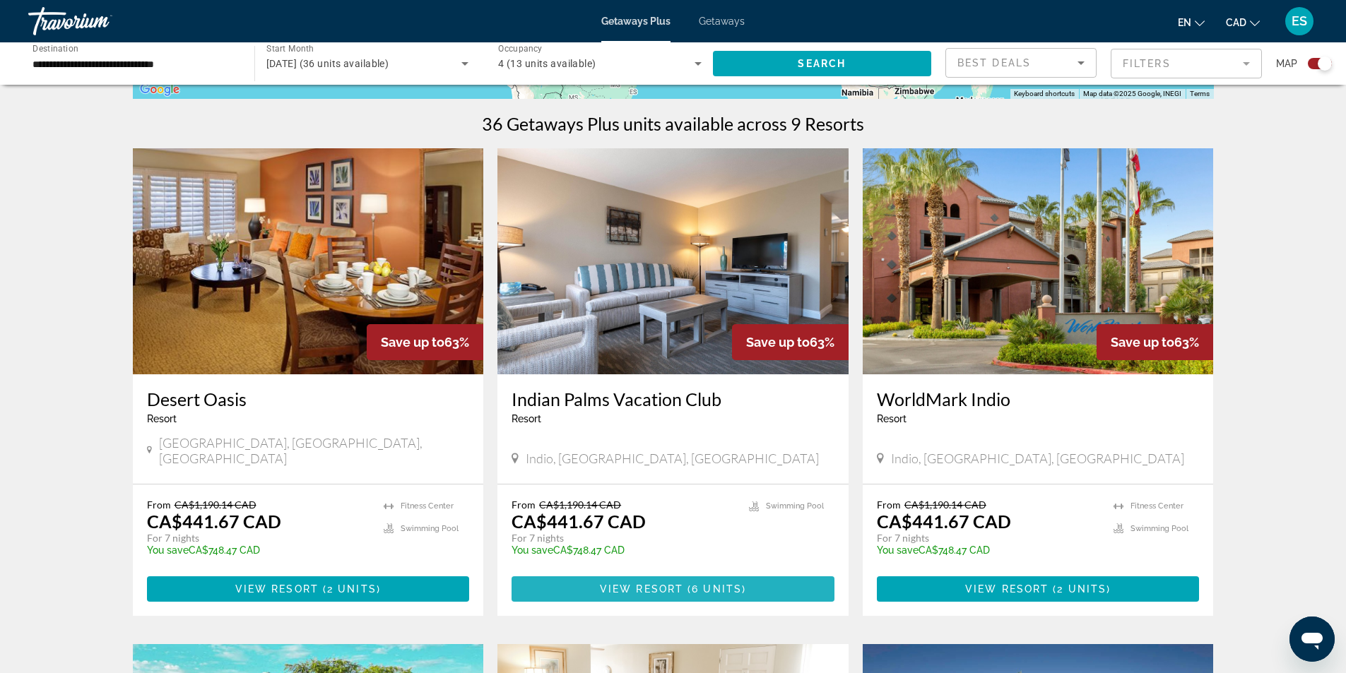
click at [659, 584] on span "View Resort" at bounding box center [641, 589] width 83 height 11
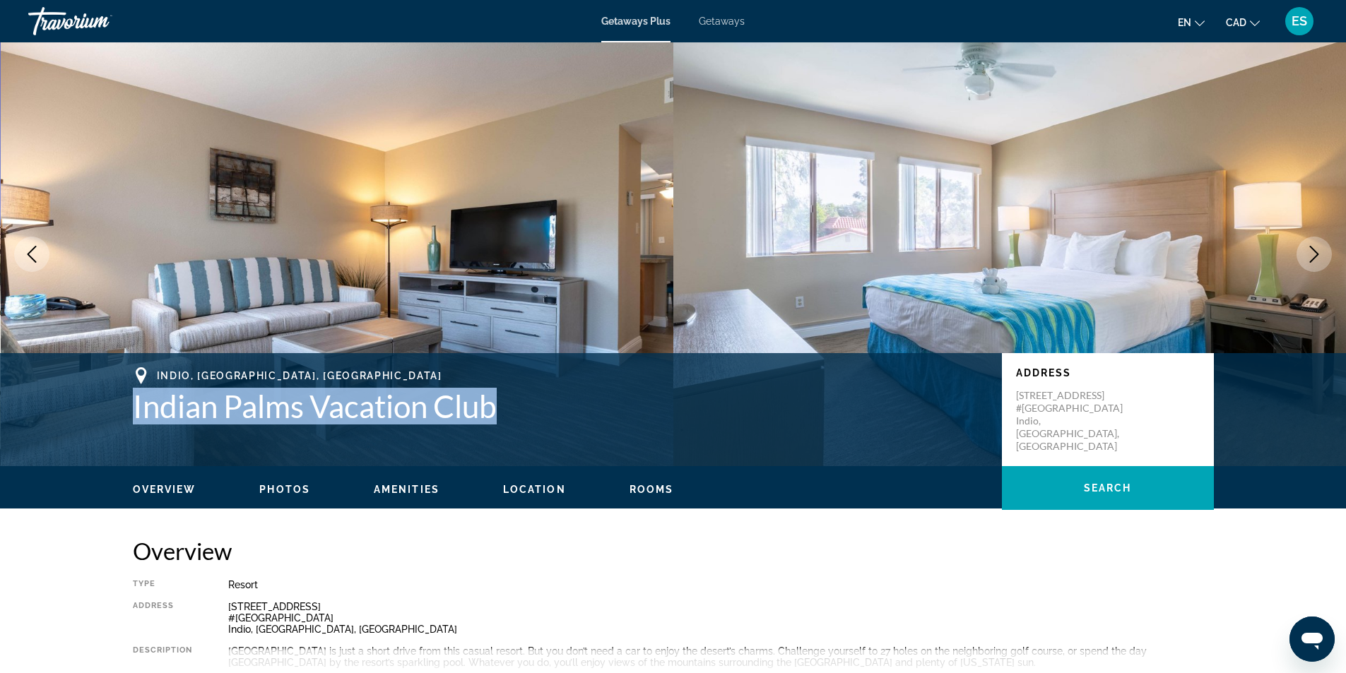
drag, startPoint x: 131, startPoint y: 406, endPoint x: 492, endPoint y: 401, distance: 360.3
click at [497, 399] on div "[GEOGRAPHIC_DATA], [GEOGRAPHIC_DATA], [GEOGRAPHIC_DATA] Indian Palms Vacation C…" at bounding box center [673, 409] width 1137 height 85
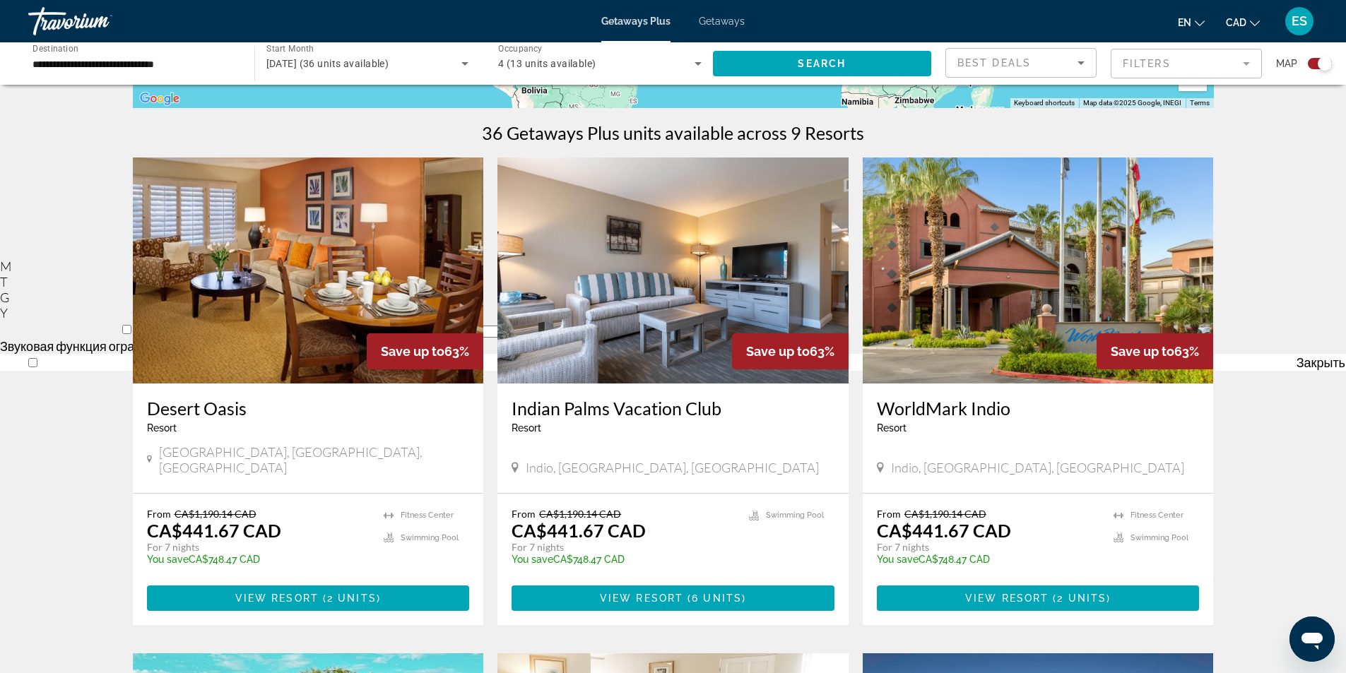
scroll to position [424, 0]
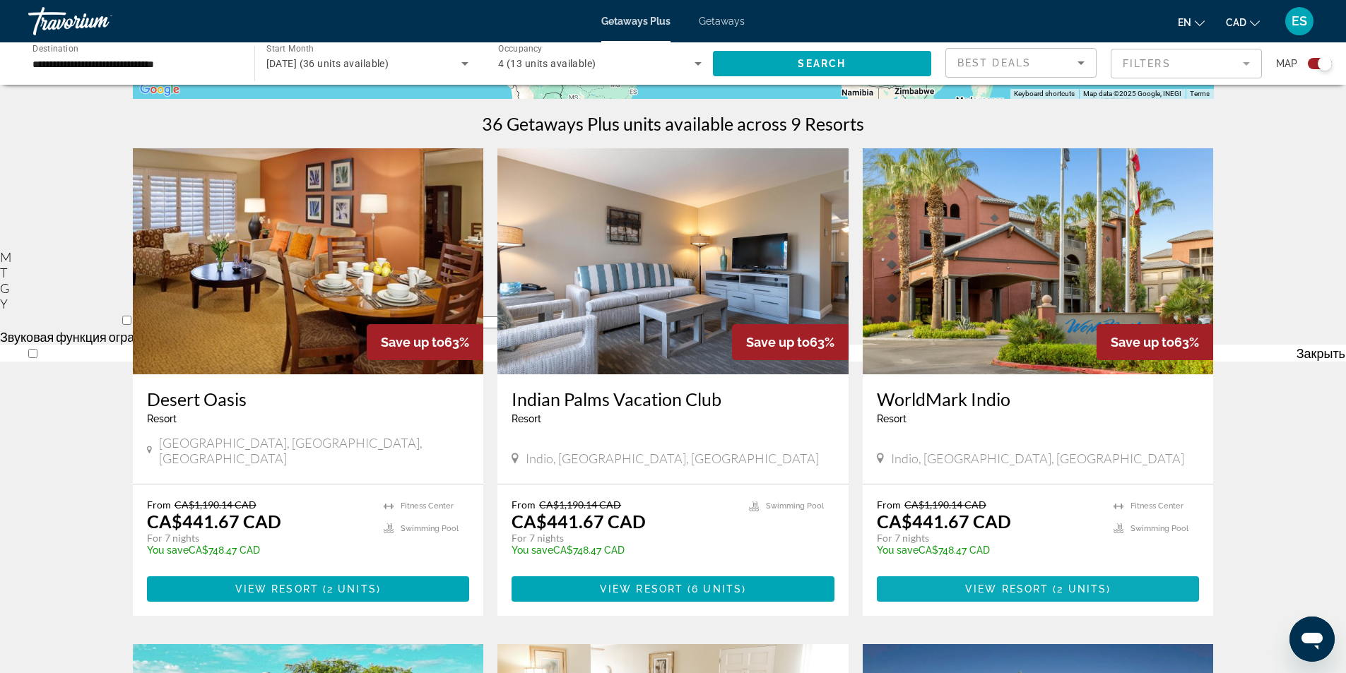
click at [1021, 584] on span "View Resort" at bounding box center [1006, 589] width 83 height 11
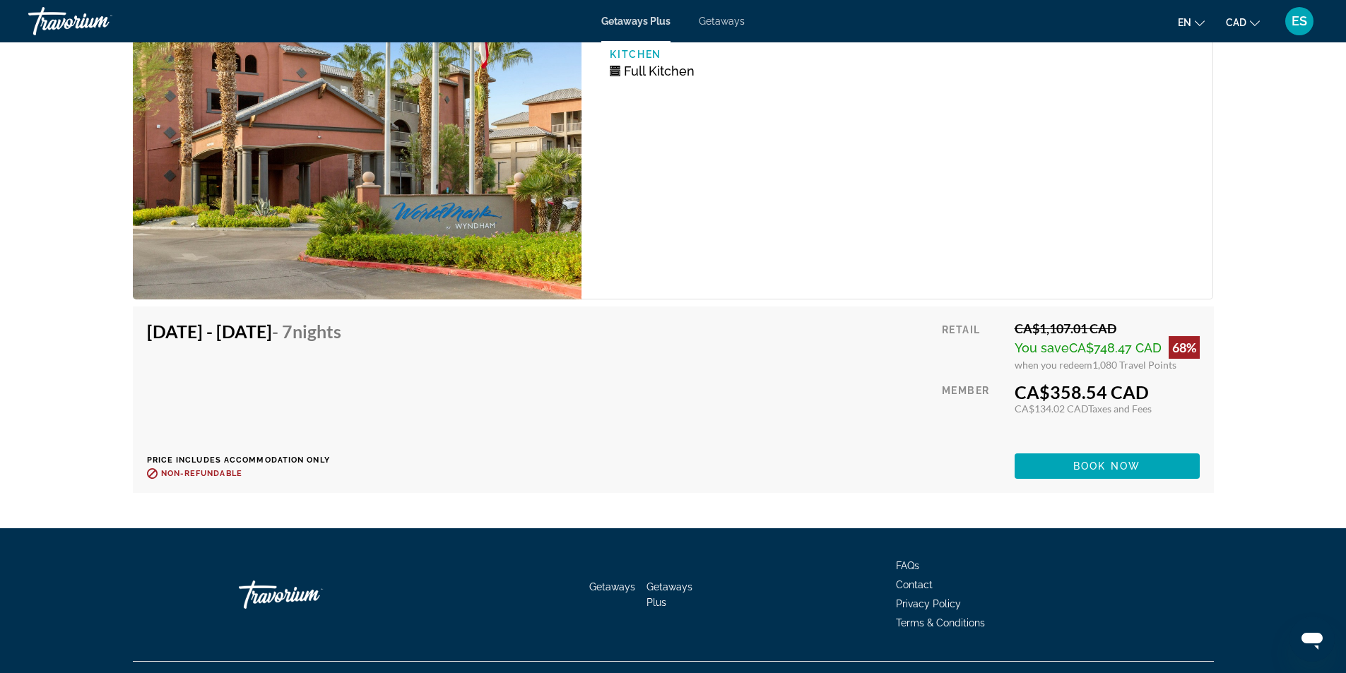
scroll to position [2839, 0]
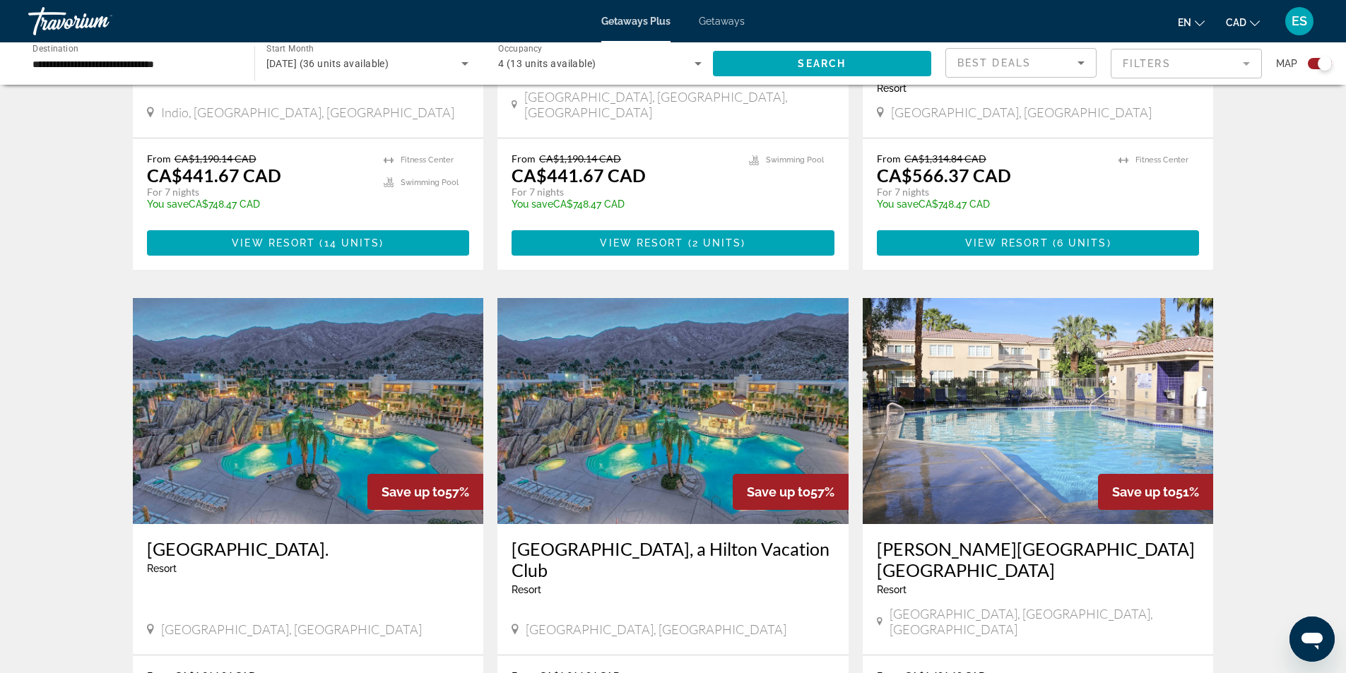
scroll to position [1554, 0]
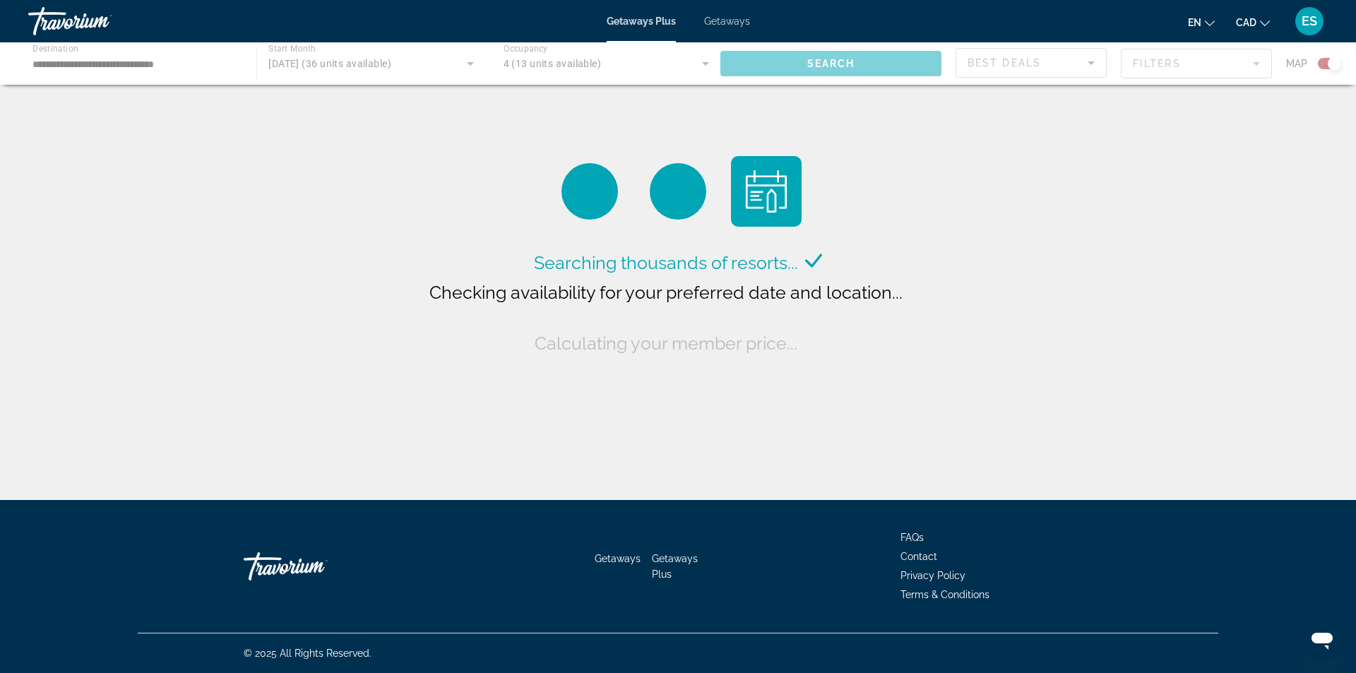
click at [200, 61] on div "Main content" at bounding box center [678, 63] width 1356 height 42
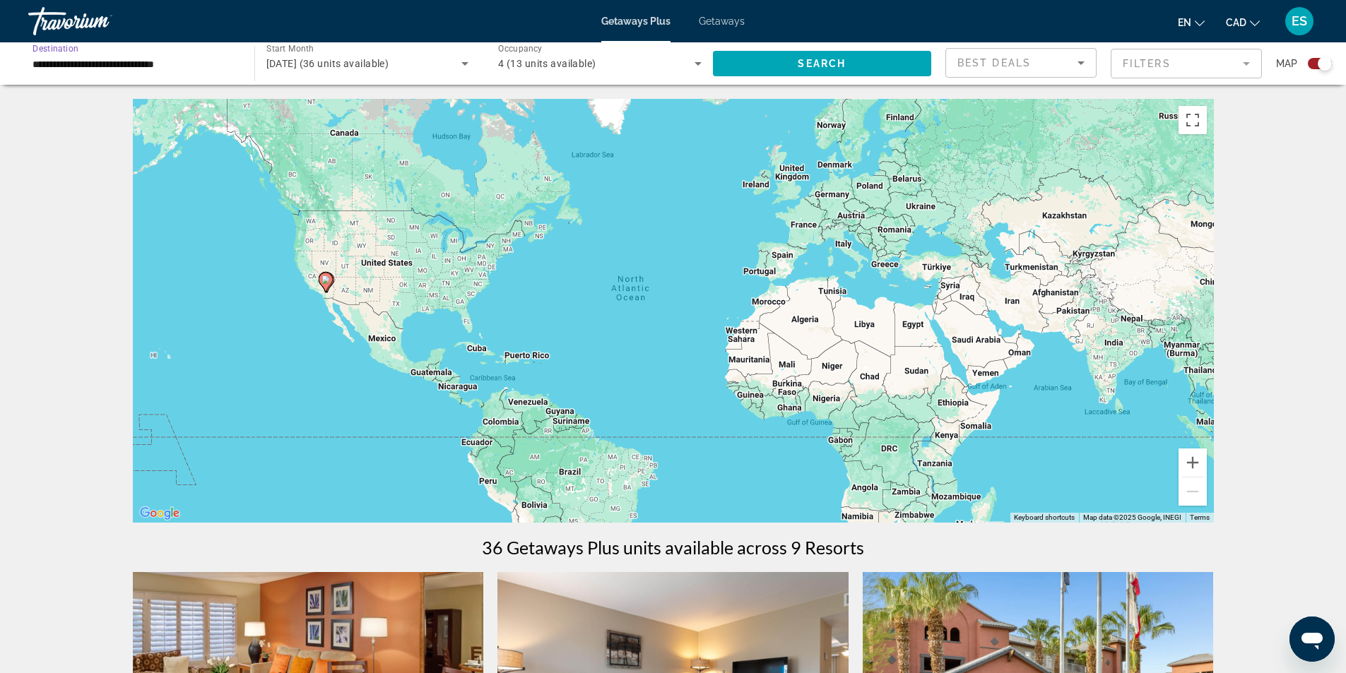
click at [199, 61] on input "**********" at bounding box center [133, 64] width 203 height 17
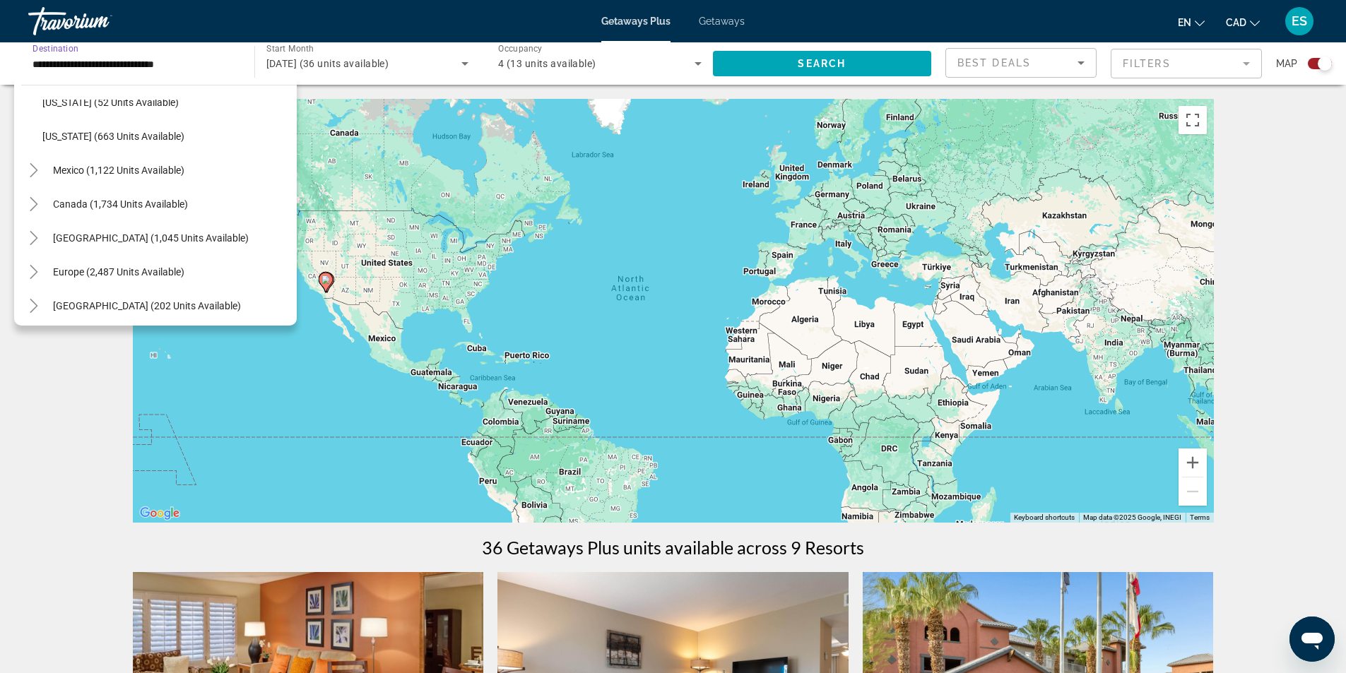
scroll to position [1554, 0]
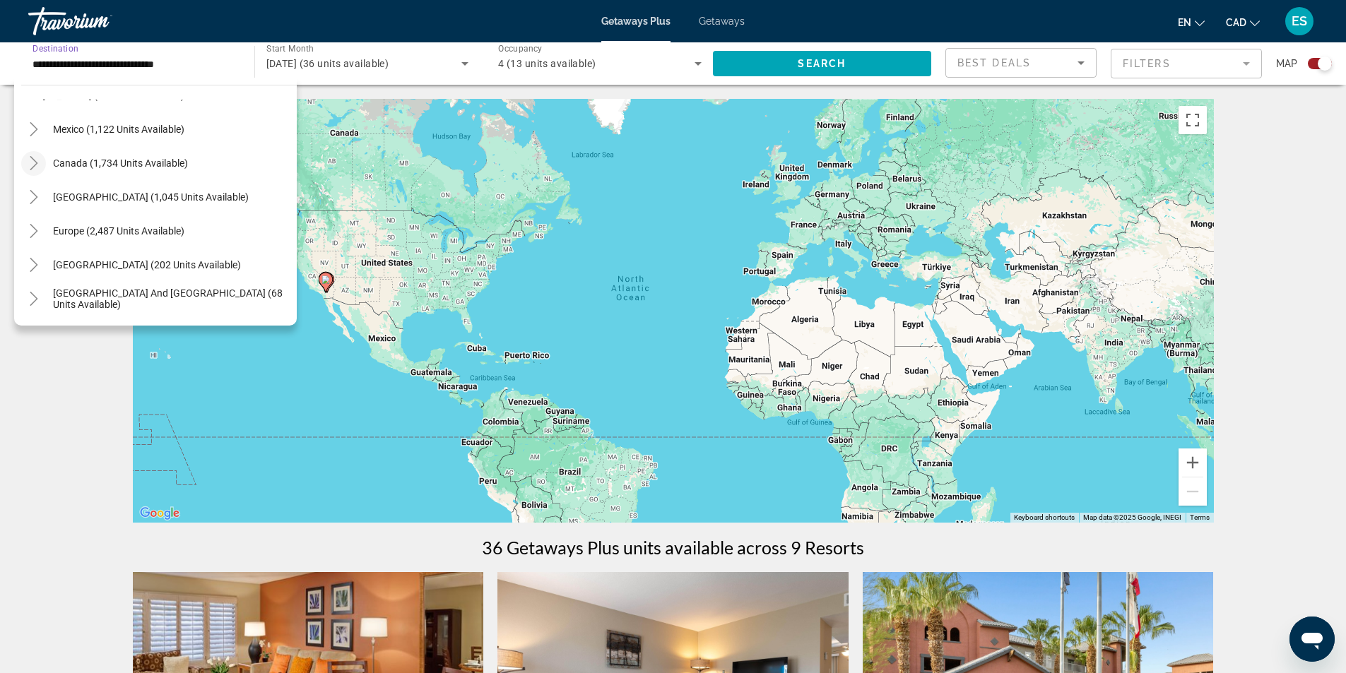
click at [37, 167] on icon "Toggle Canada (1,734 units available)" at bounding box center [34, 163] width 14 height 14
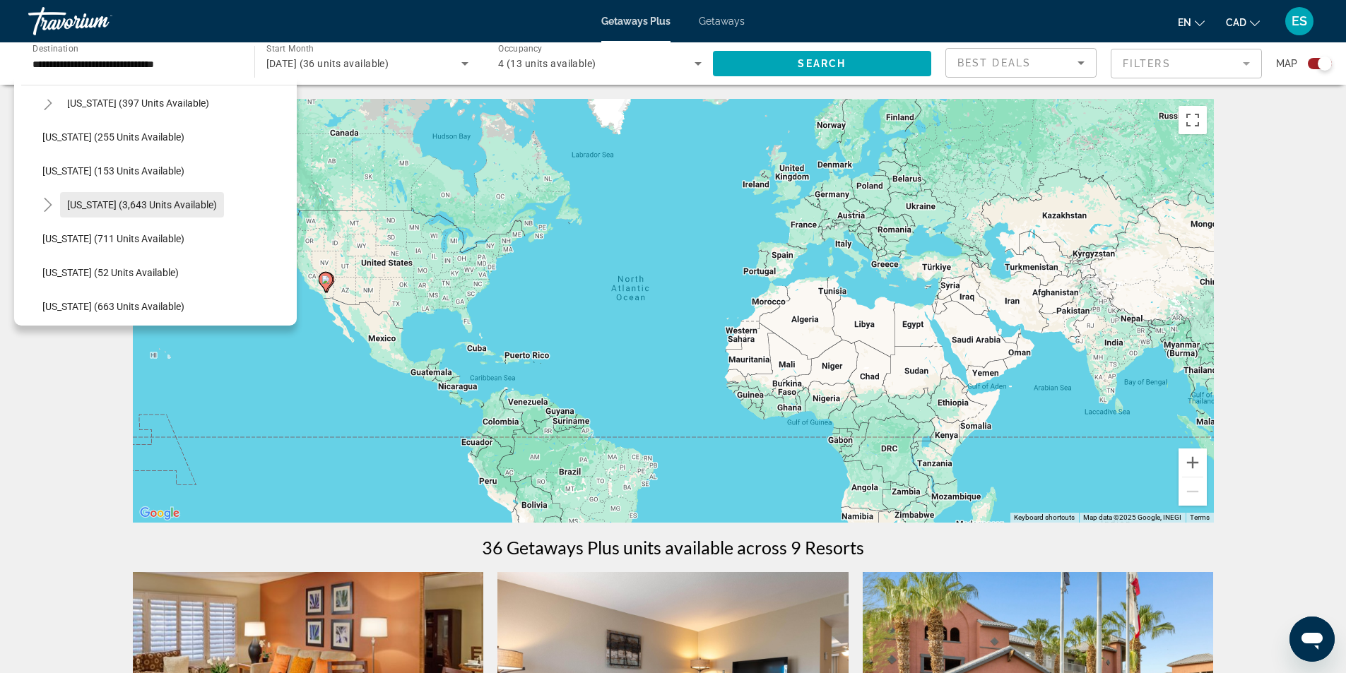
scroll to position [1342, 0]
click at [129, 170] on span "[US_STATE] (153 units available)" at bounding box center [113, 171] width 142 height 11
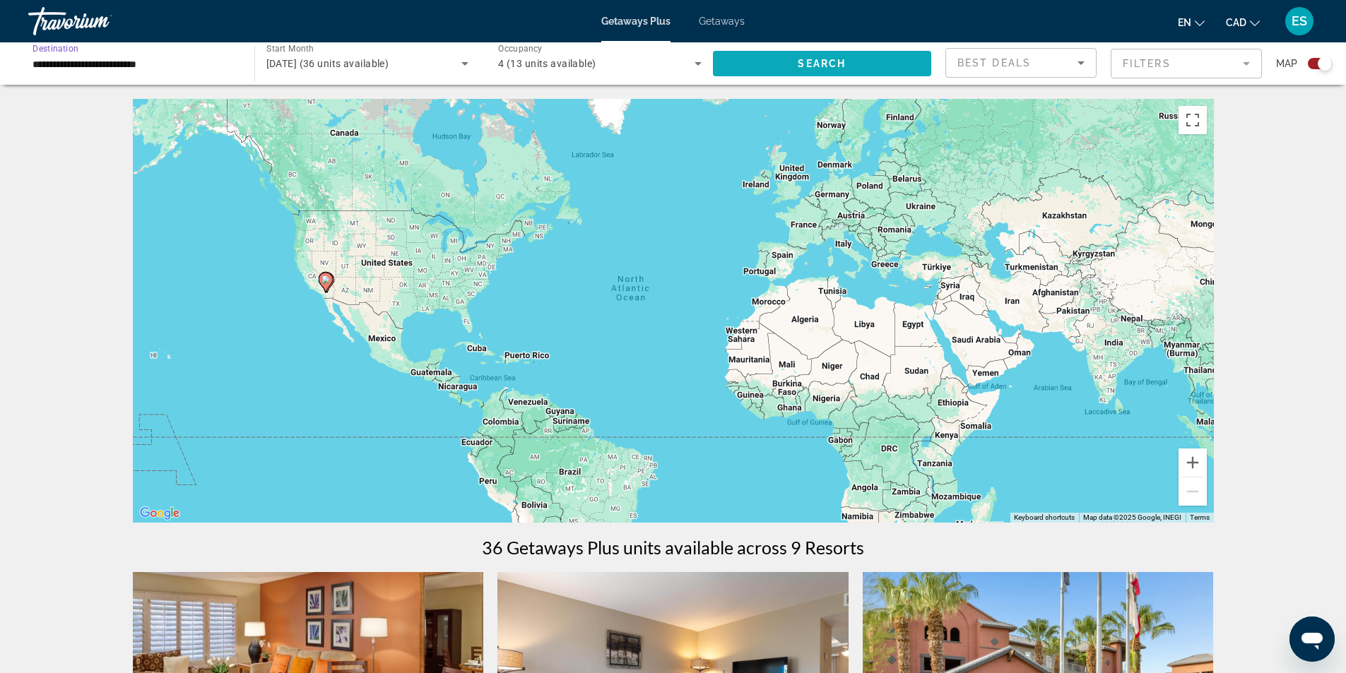
click at [786, 59] on span "Search widget" at bounding box center [822, 64] width 219 height 34
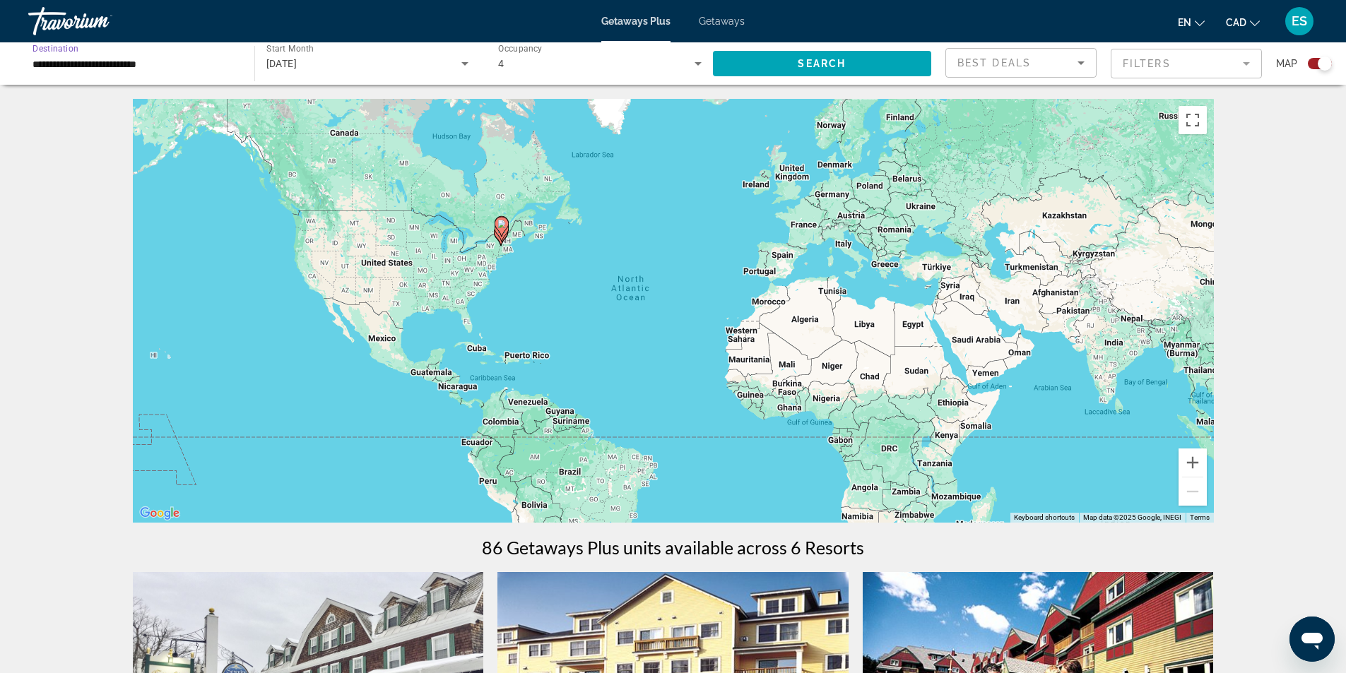
click at [196, 61] on input "**********" at bounding box center [133, 64] width 203 height 17
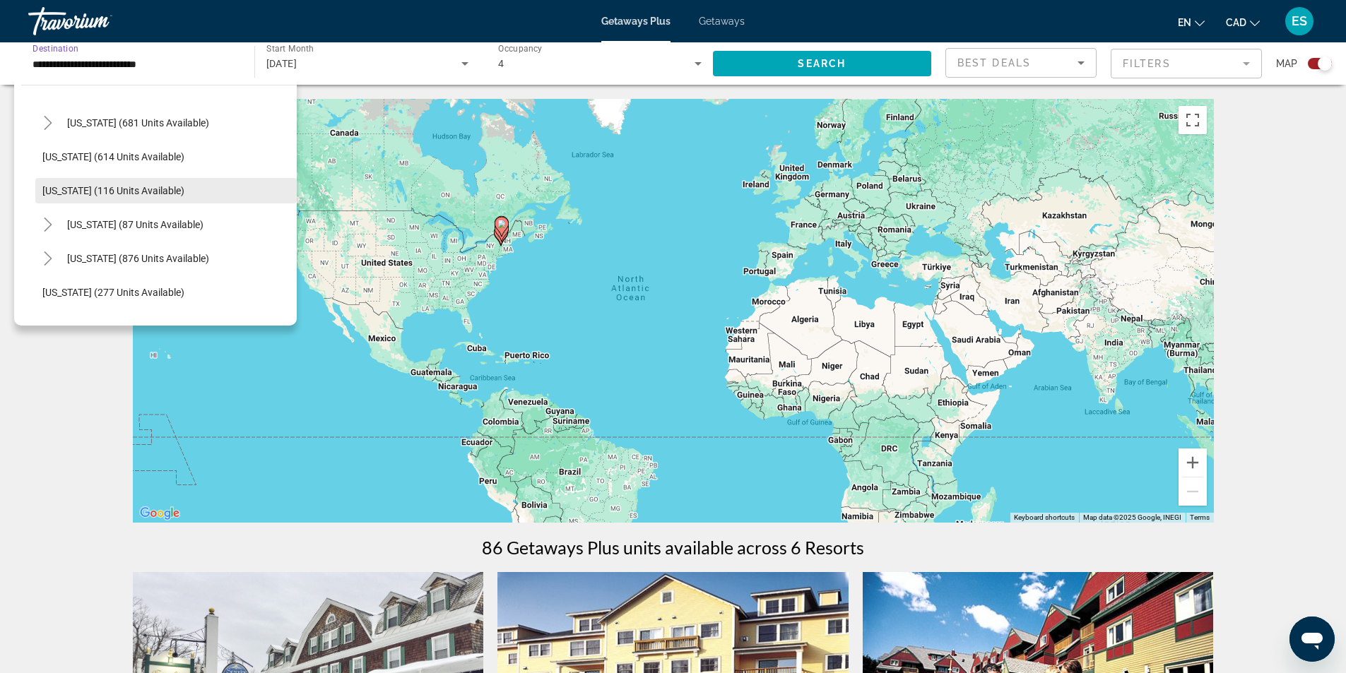
scroll to position [748, 0]
click at [165, 155] on span "[US_STATE] (681 units available)" at bounding box center [138, 155] width 142 height 11
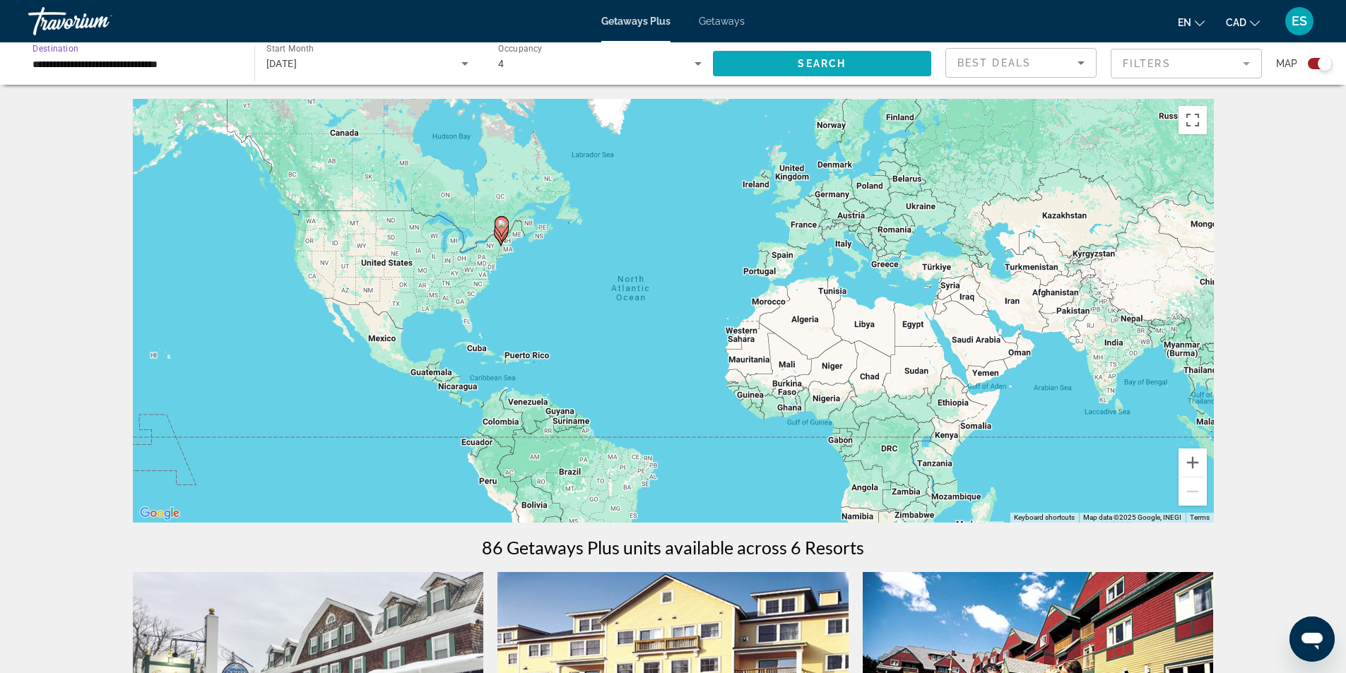
click at [823, 66] on span "Search" at bounding box center [822, 63] width 48 height 11
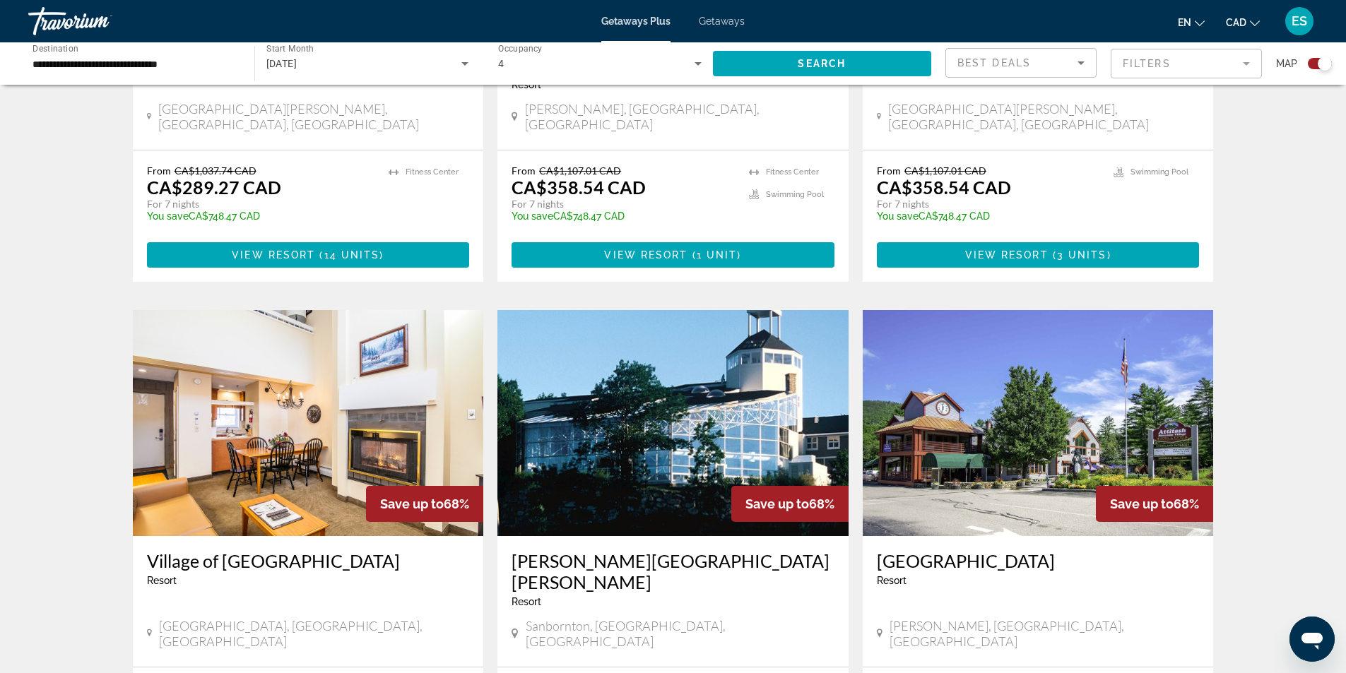
scroll to position [565, 0]
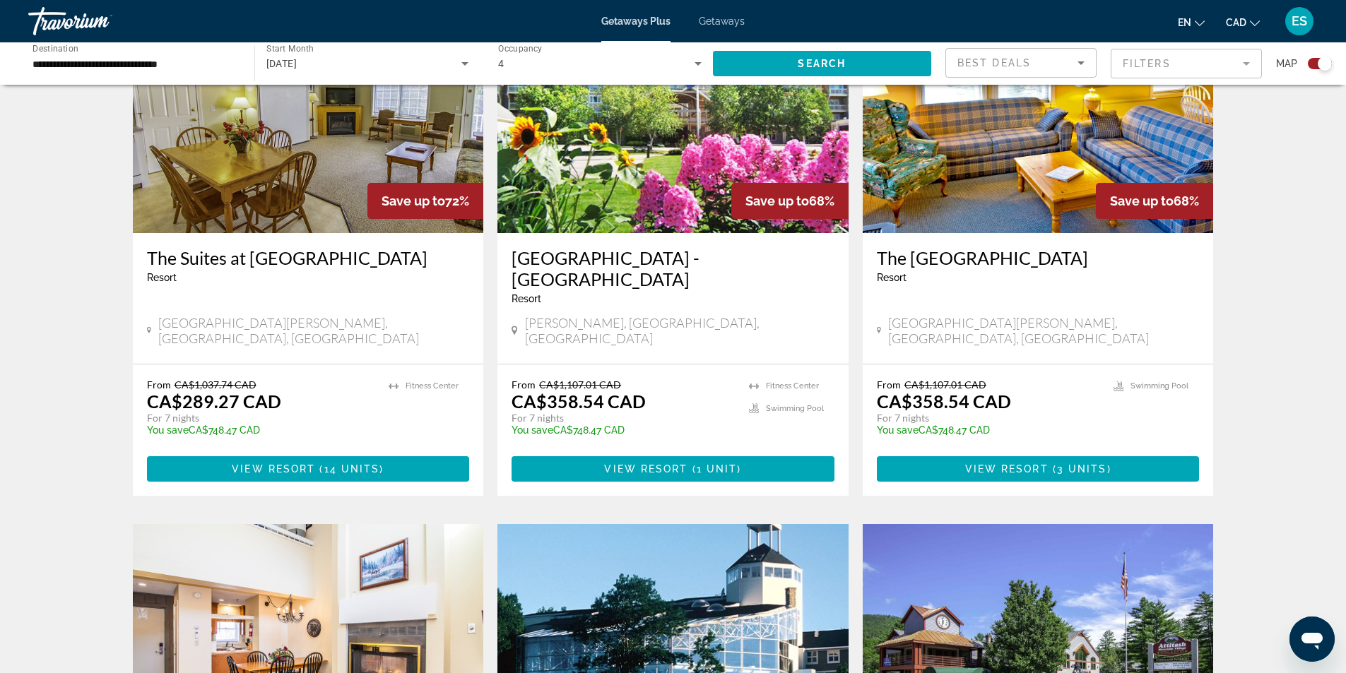
click at [220, 61] on input "**********" at bounding box center [133, 64] width 203 height 17
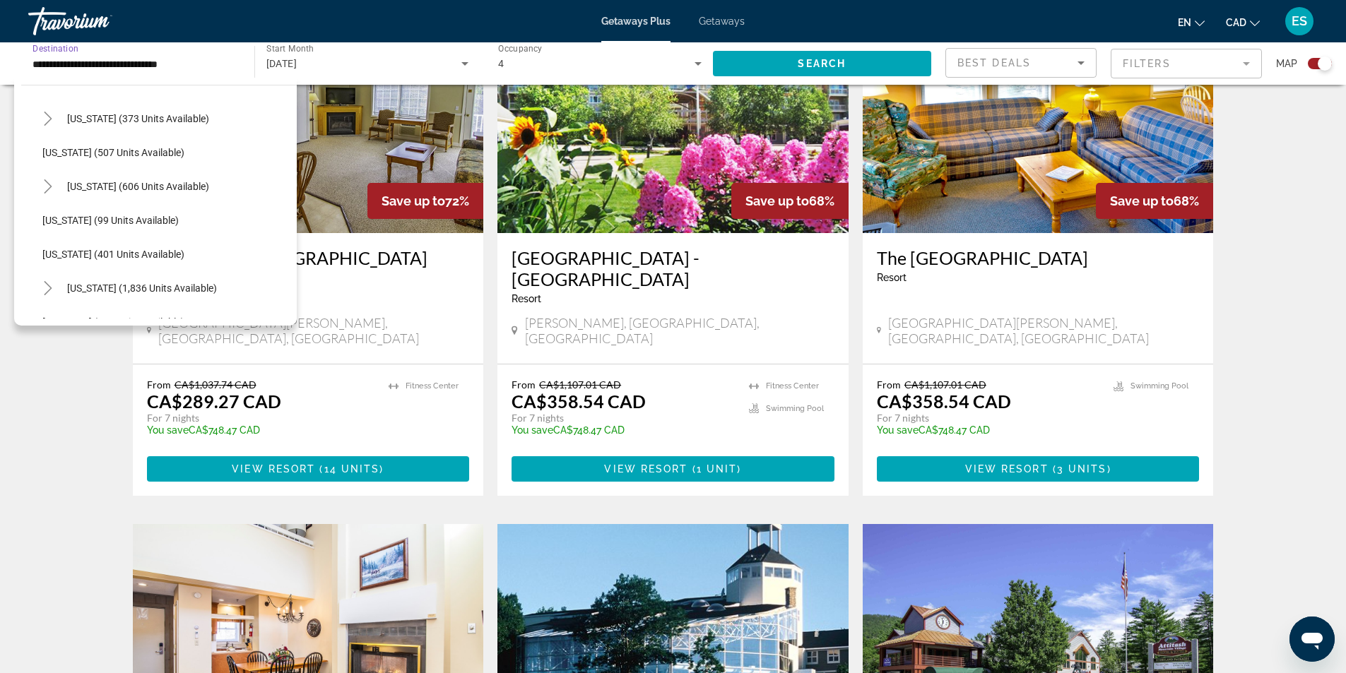
scroll to position [482, 0]
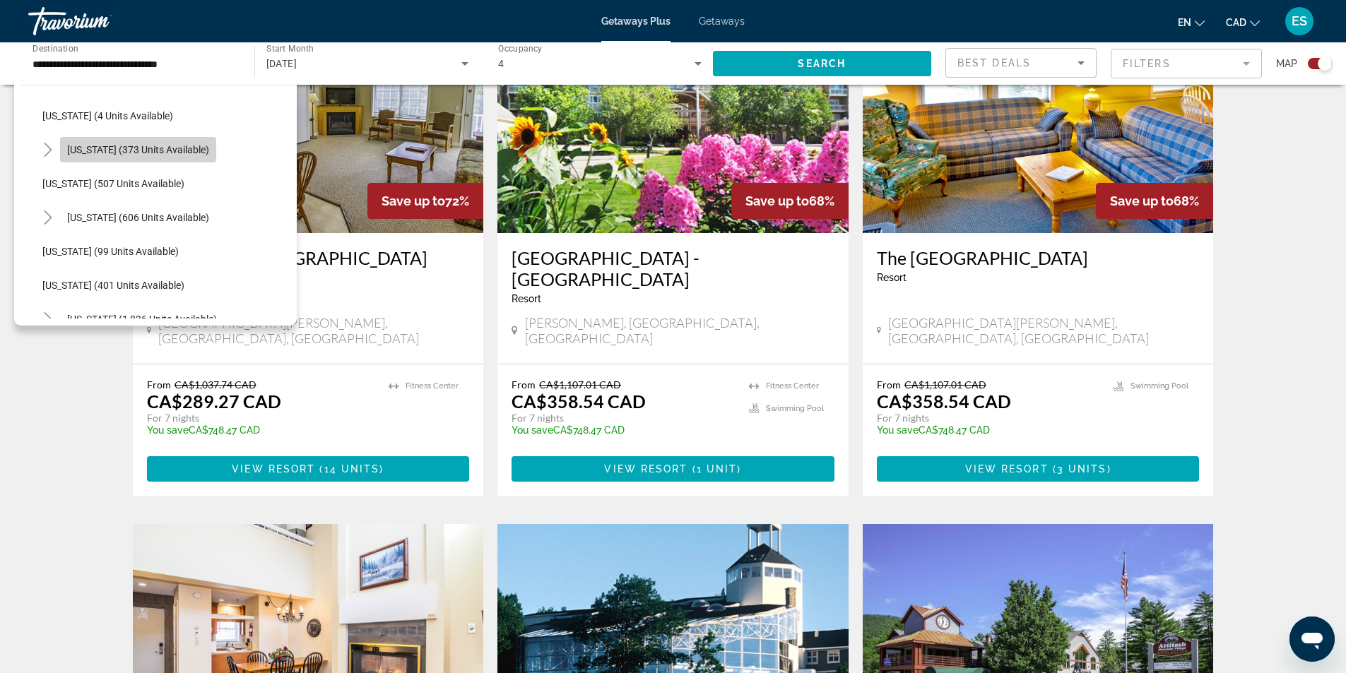
click at [138, 142] on span "Search widget" at bounding box center [138, 150] width 156 height 34
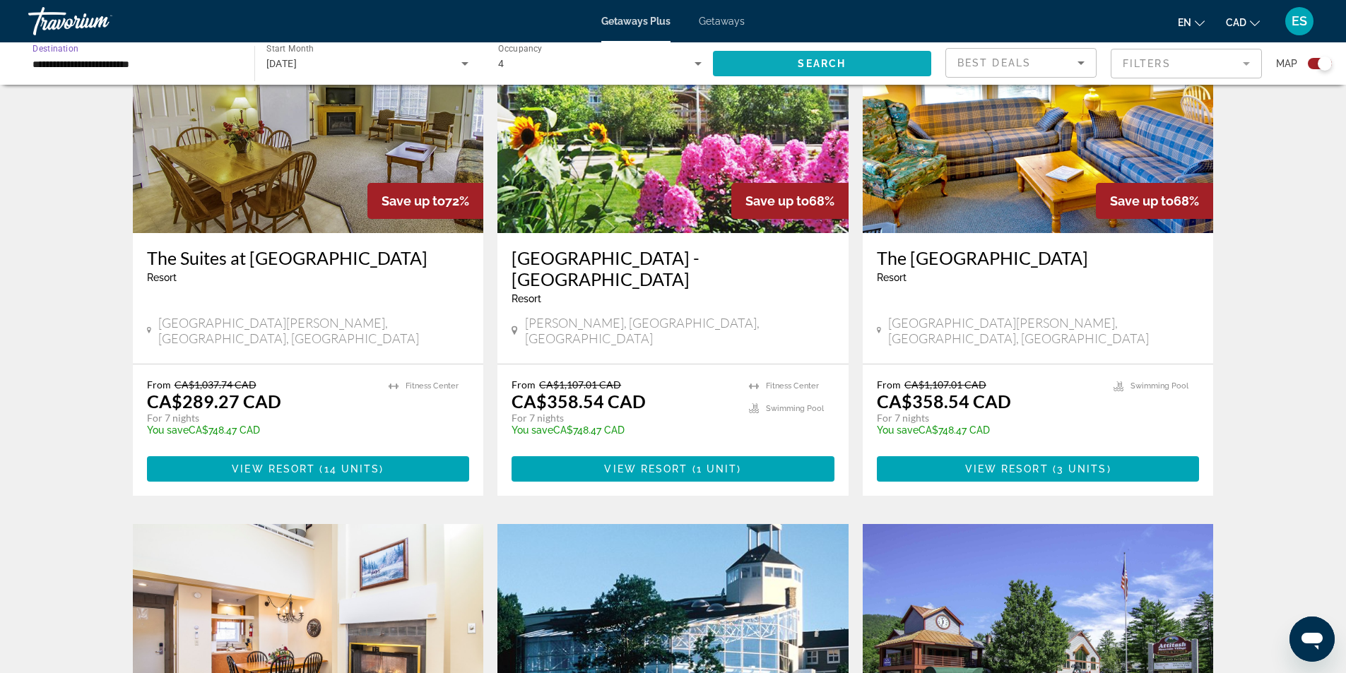
click at [774, 57] on span "Search widget" at bounding box center [822, 64] width 219 height 34
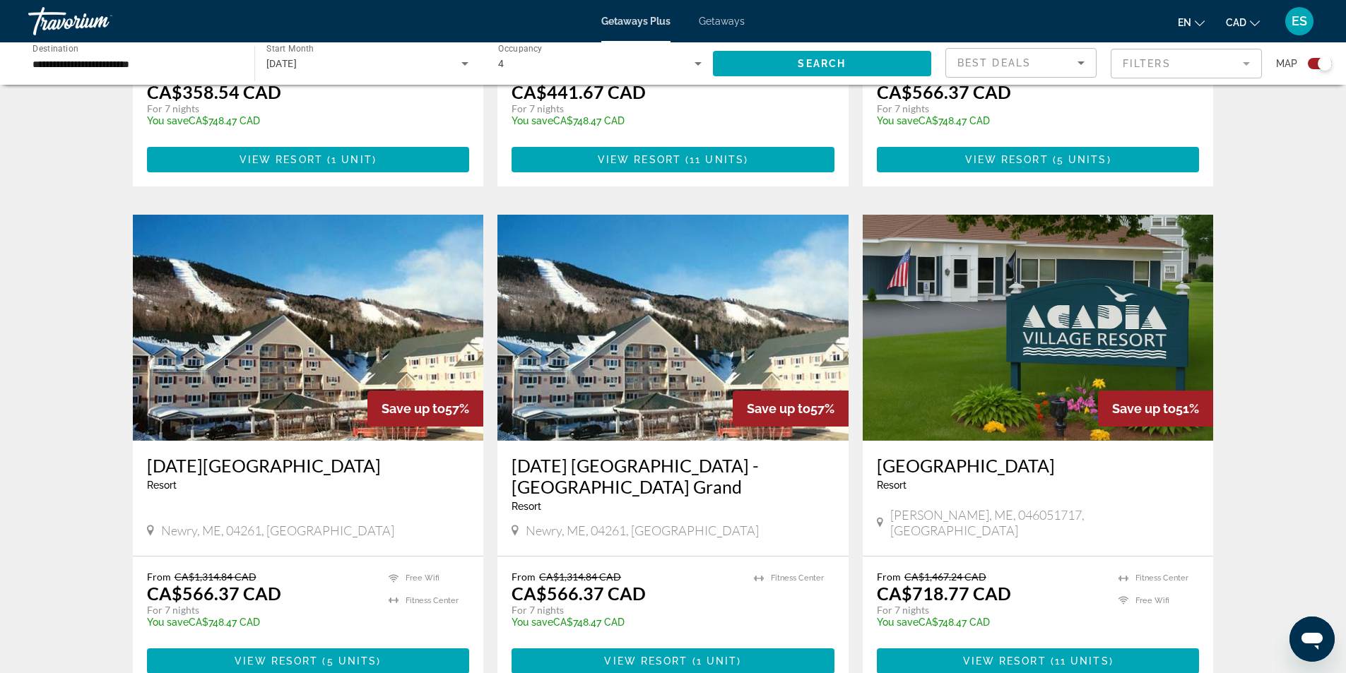
scroll to position [1060, 0]
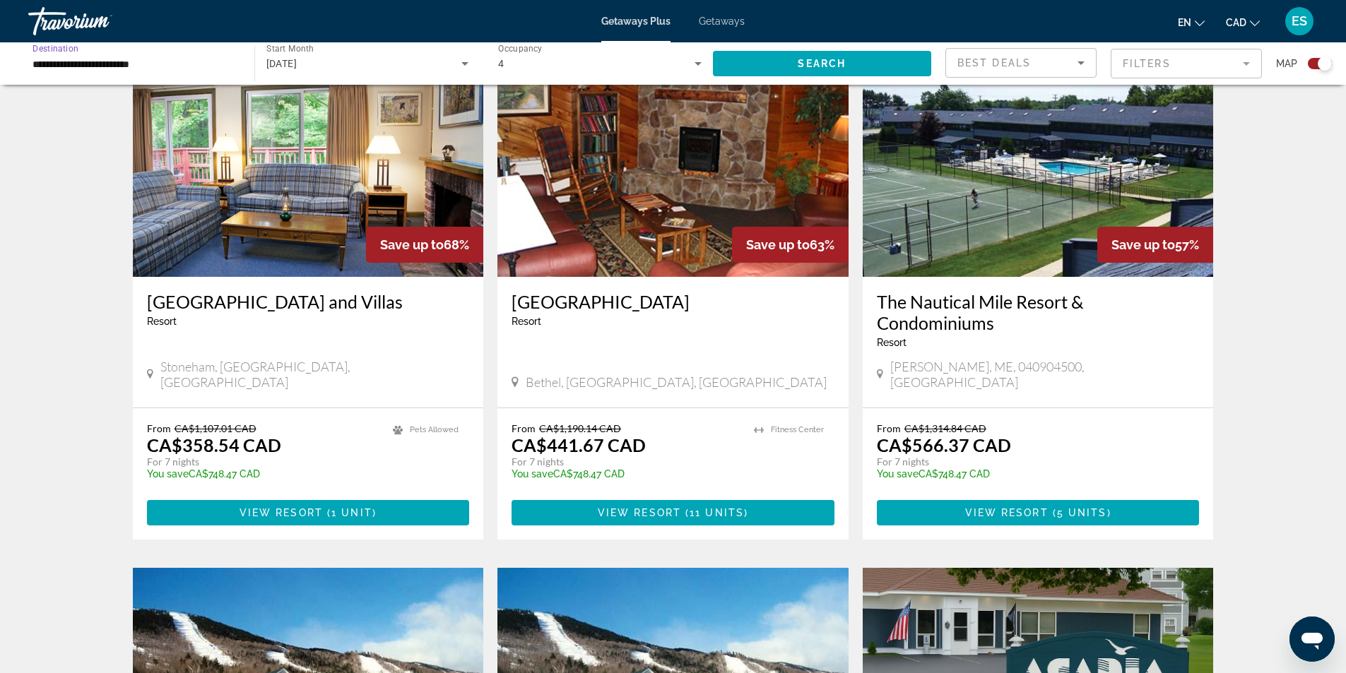
click at [182, 65] on input "**********" at bounding box center [133, 64] width 203 height 17
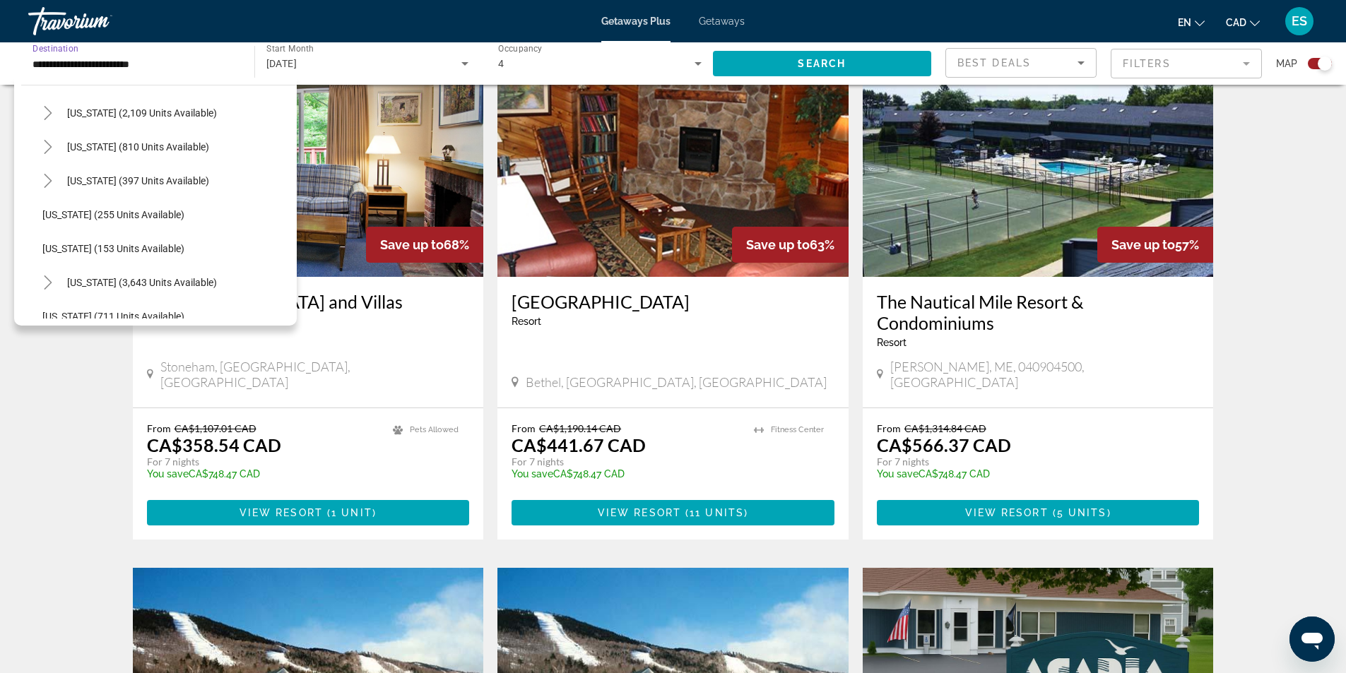
scroll to position [1059, 0]
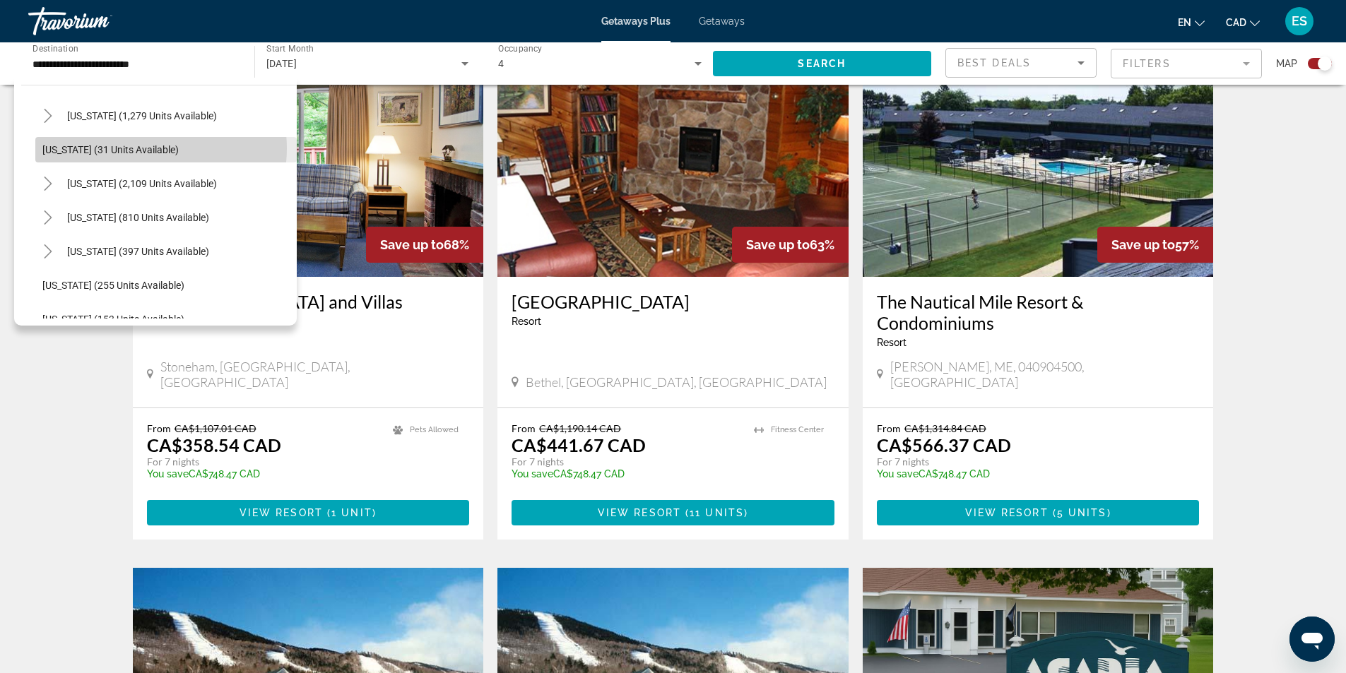
click at [145, 148] on span "[US_STATE] (31 units available)" at bounding box center [110, 149] width 136 height 11
type input "**********"
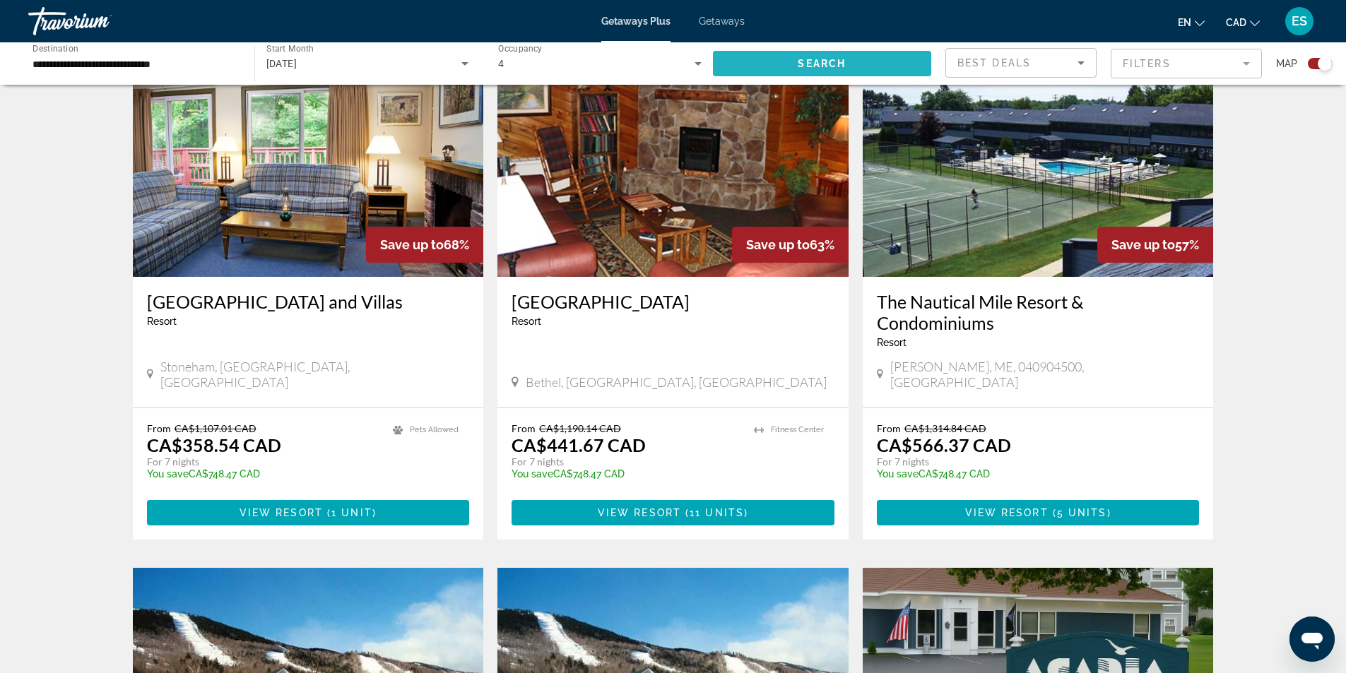
click at [824, 61] on span "Search" at bounding box center [822, 63] width 48 height 11
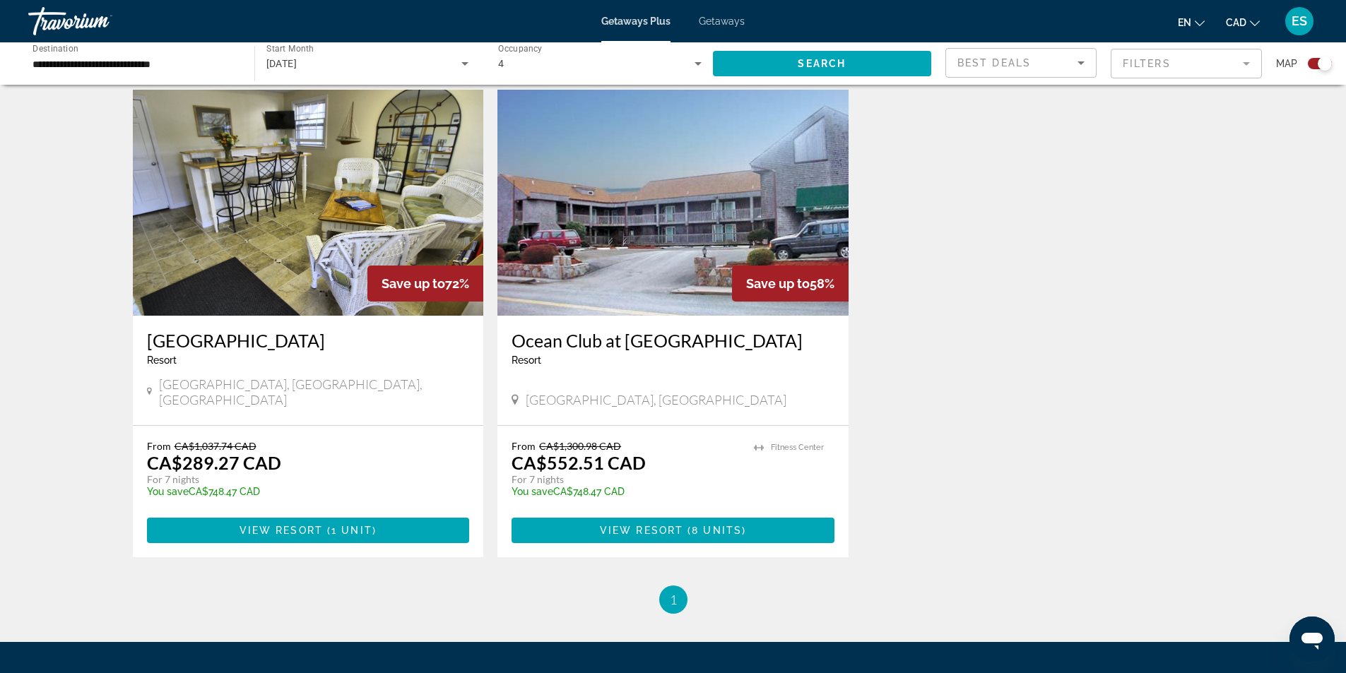
scroll to position [494, 0]
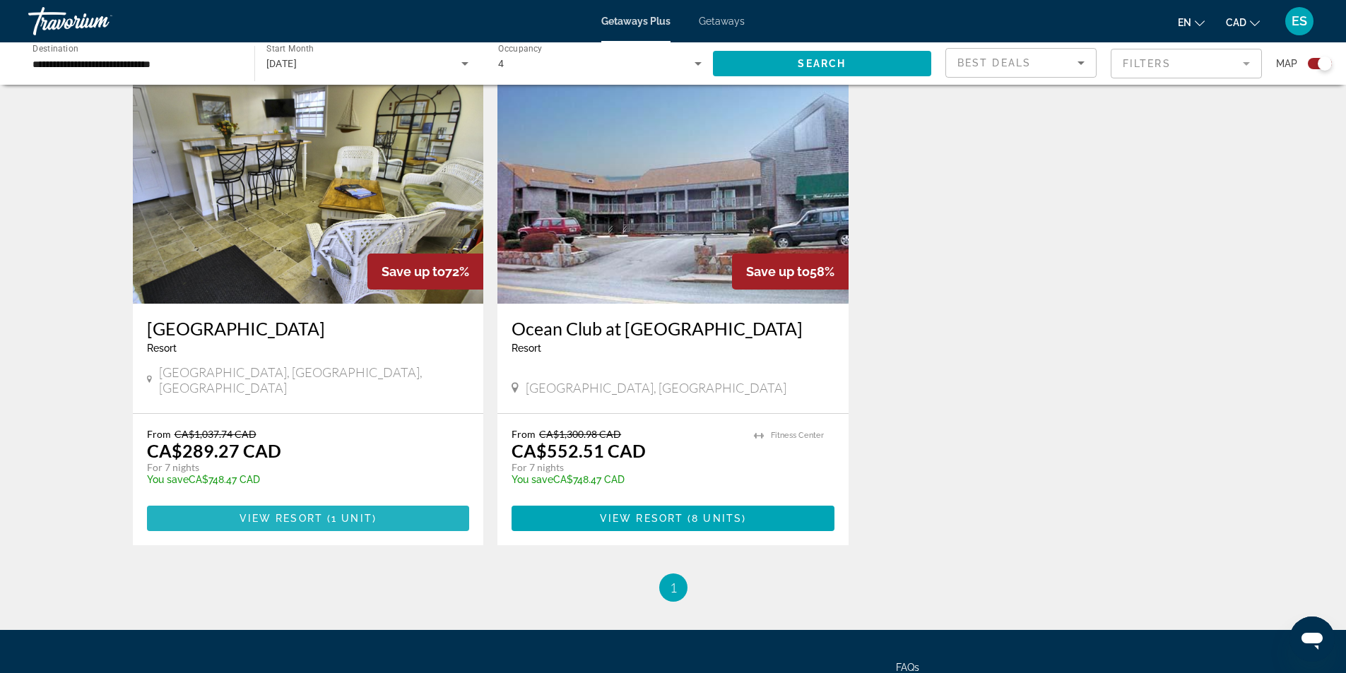
click at [300, 513] on span "View Resort" at bounding box center [280, 518] width 83 height 11
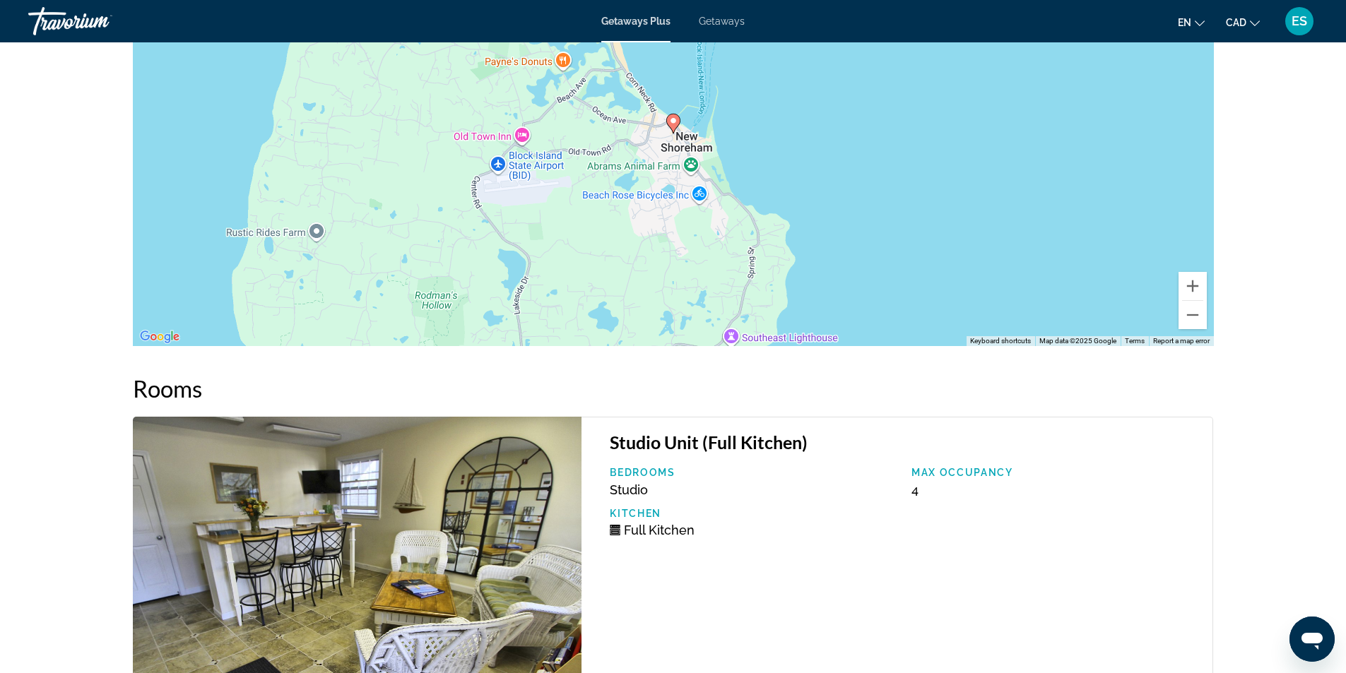
scroll to position [1907, 0]
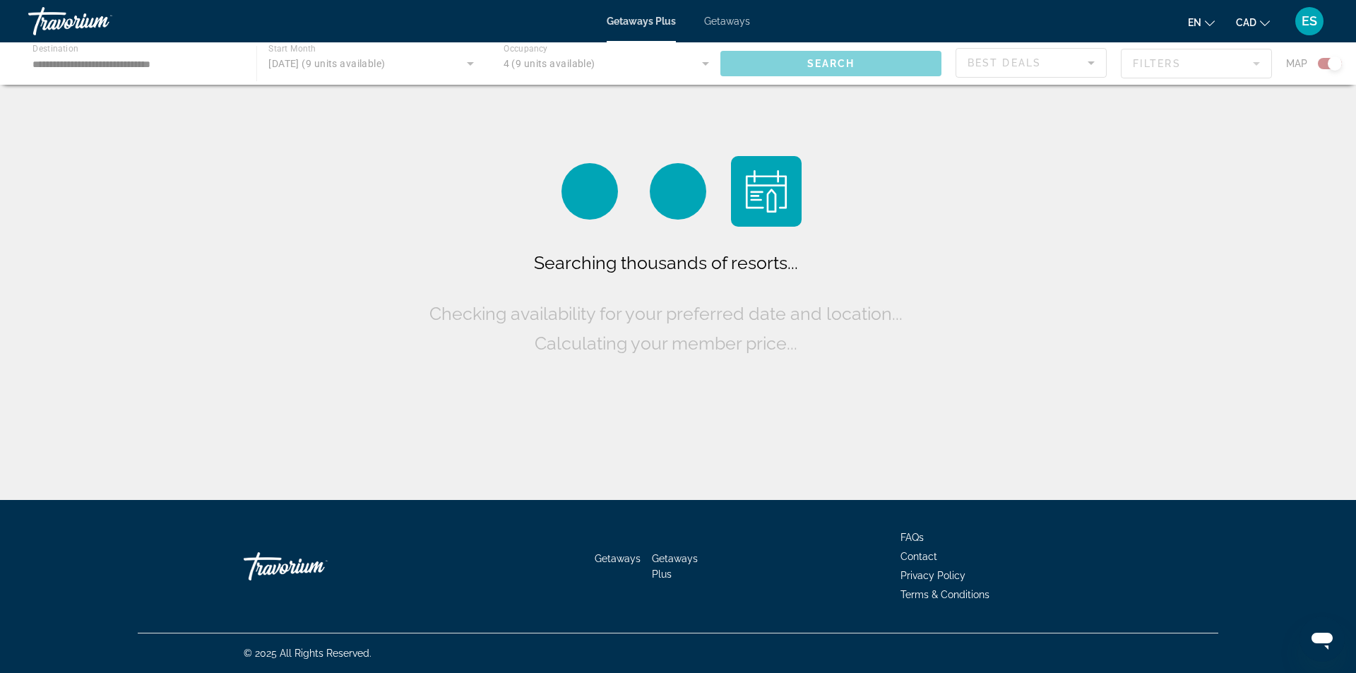
click at [221, 66] on div "Main content" at bounding box center [678, 63] width 1356 height 42
